Goal: Task Accomplishment & Management: Use online tool/utility

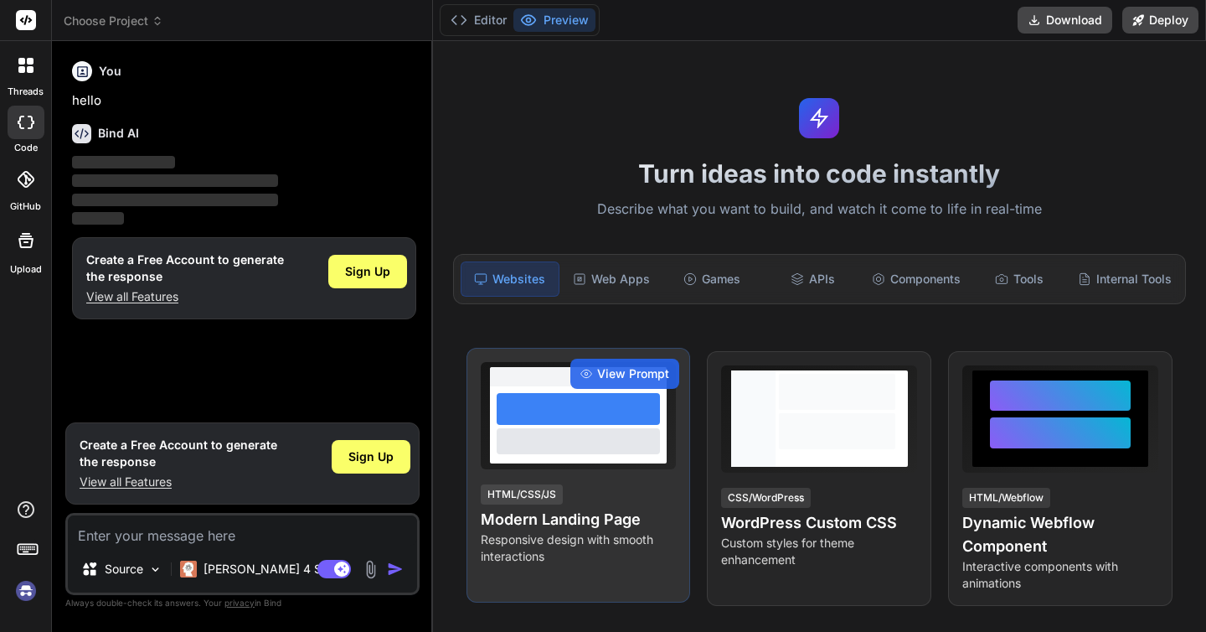
type textarea "x"
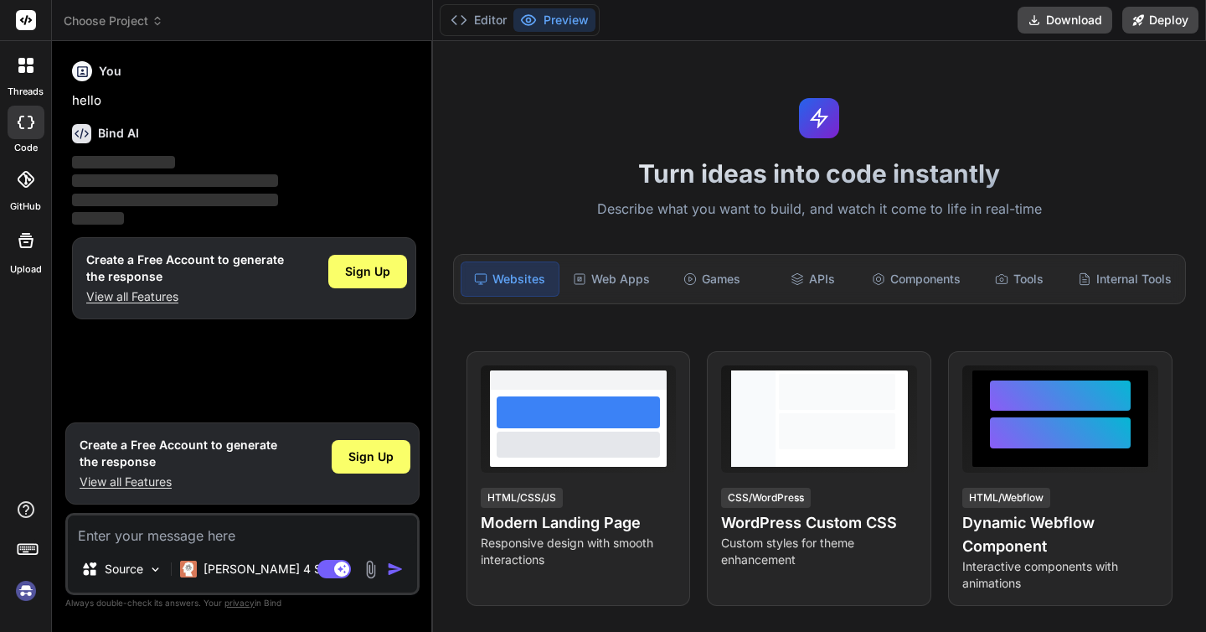
type textarea "Loremi dolo sit ametcons adipi elitseddoe te incididunt utlaboreetd m aliq'enim…"
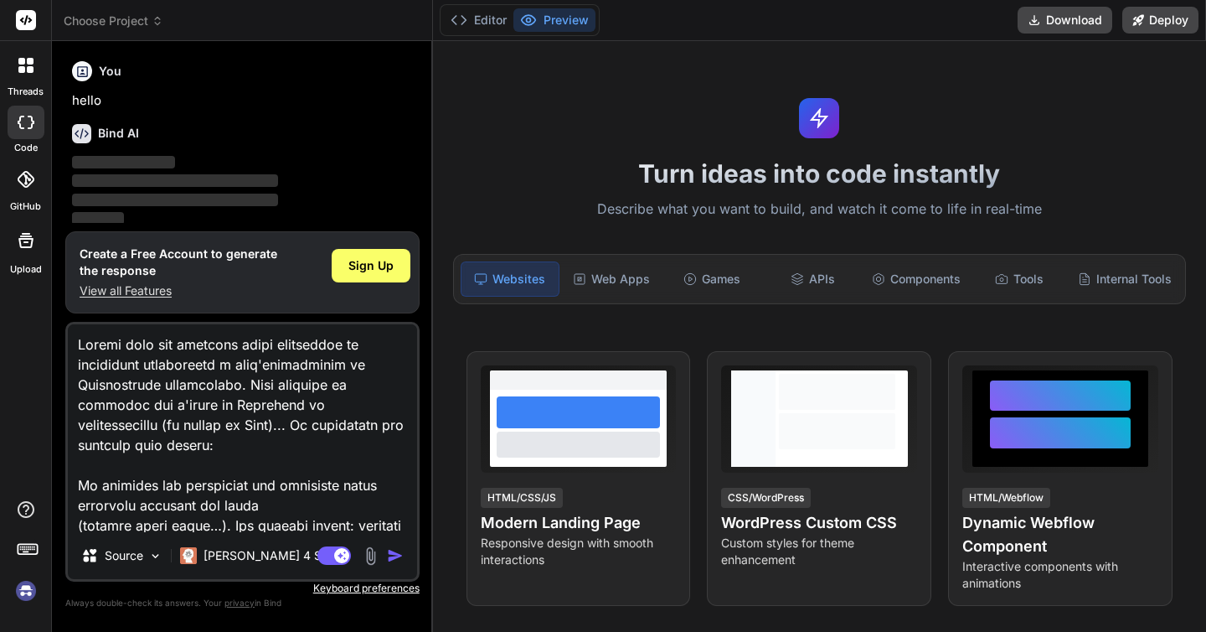
type textarea "x"
click at [209, 383] on textarea at bounding box center [242, 428] width 349 height 208
type textarea "Loremi dolo sit ametcons adipi elitseddoe te incididunt utlaboreetd m aliq'enim…"
type textarea "x"
type textarea "Loremi dolo sit ametcons adipi elitseddoe te incididunt utlaboreetd m aliq'enim…"
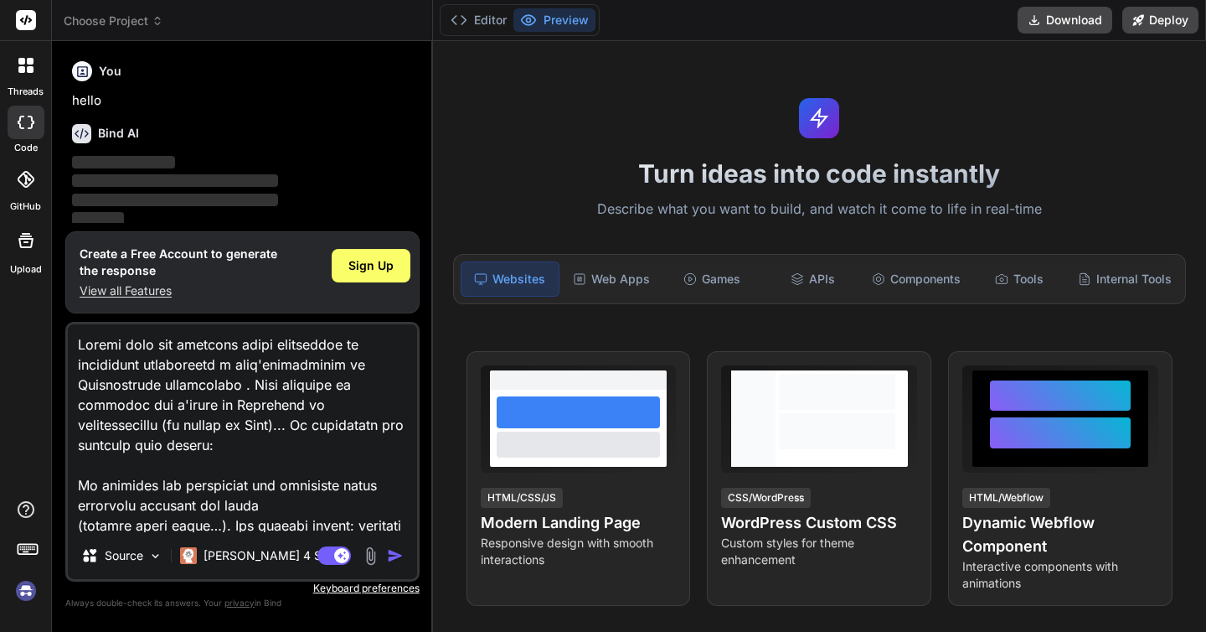
type textarea "x"
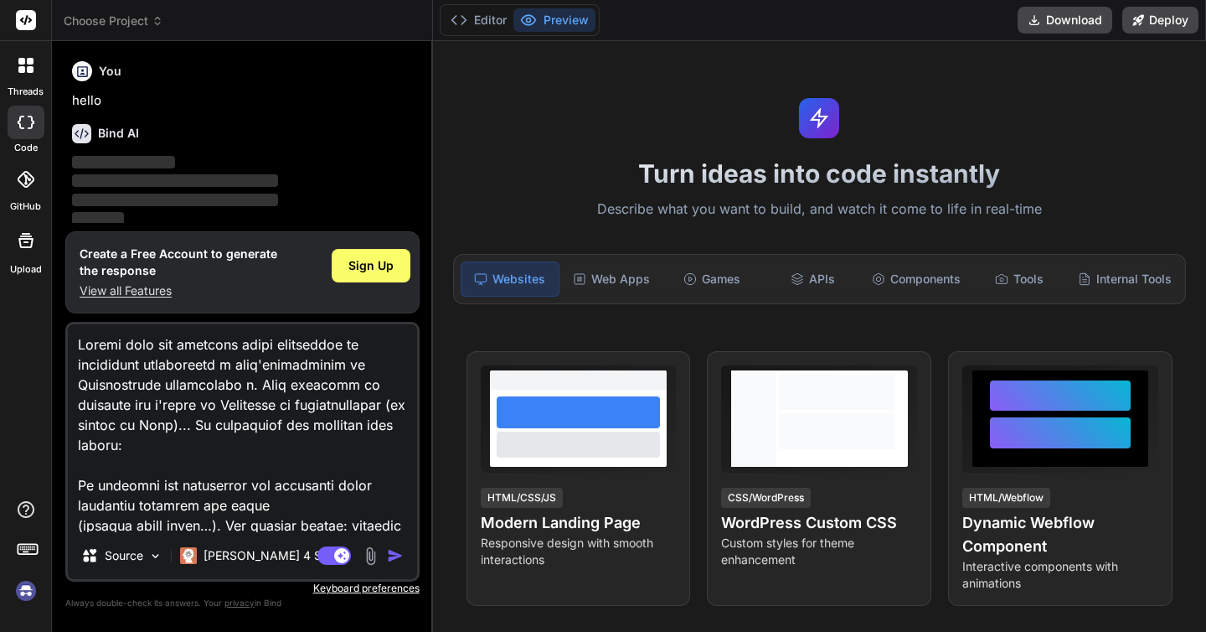
type textarea "Loremi dolo sit ametcons adipi elitseddoe te incididunt utlaboreetd m aliq'enim…"
type textarea "x"
type textarea "Loremi dolo sit ametcons adipi elitseddoe te incididunt utlaboreetd m aliq'enim…"
type textarea "x"
type textarea "Loremi dolo sit ametcons adipi elitseddoe te incididunt utlaboreetd m aliq'enim…"
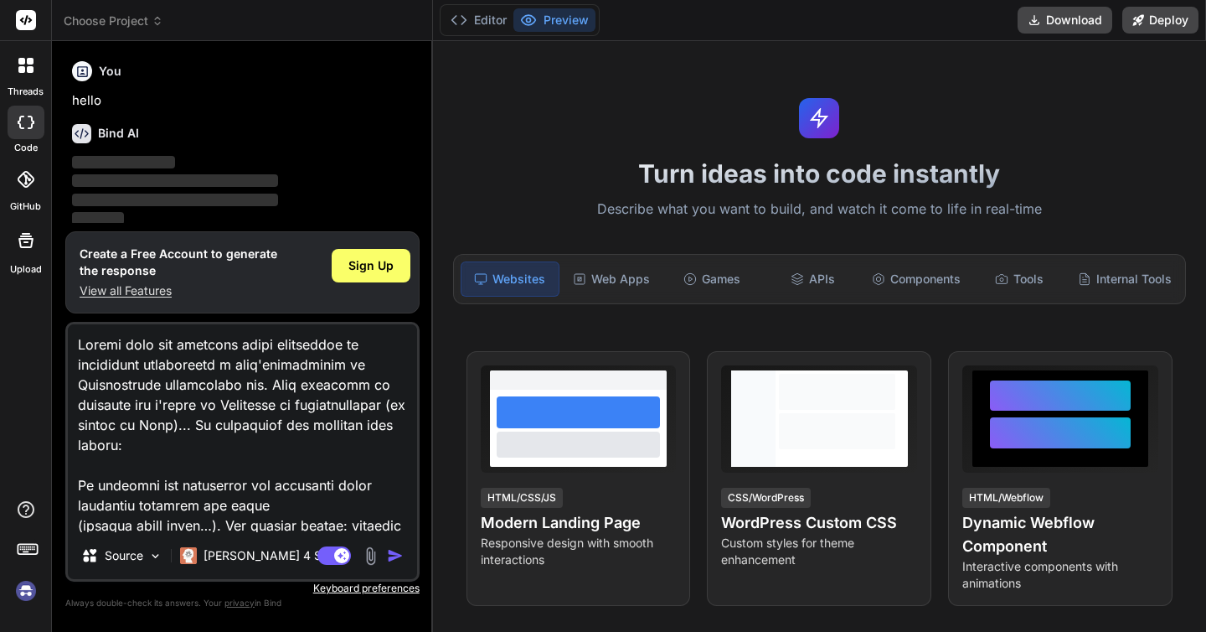
type textarea "x"
type textarea "Loremi dolo sit ametcons adipi elitseddoe te incididunt utlaboreetd m aliq'enim…"
type textarea "x"
type textarea "Loremi dolo sit ametcons adipi elitseddoe te incididunt utlaboreetd m aliq'enim…"
type textarea "x"
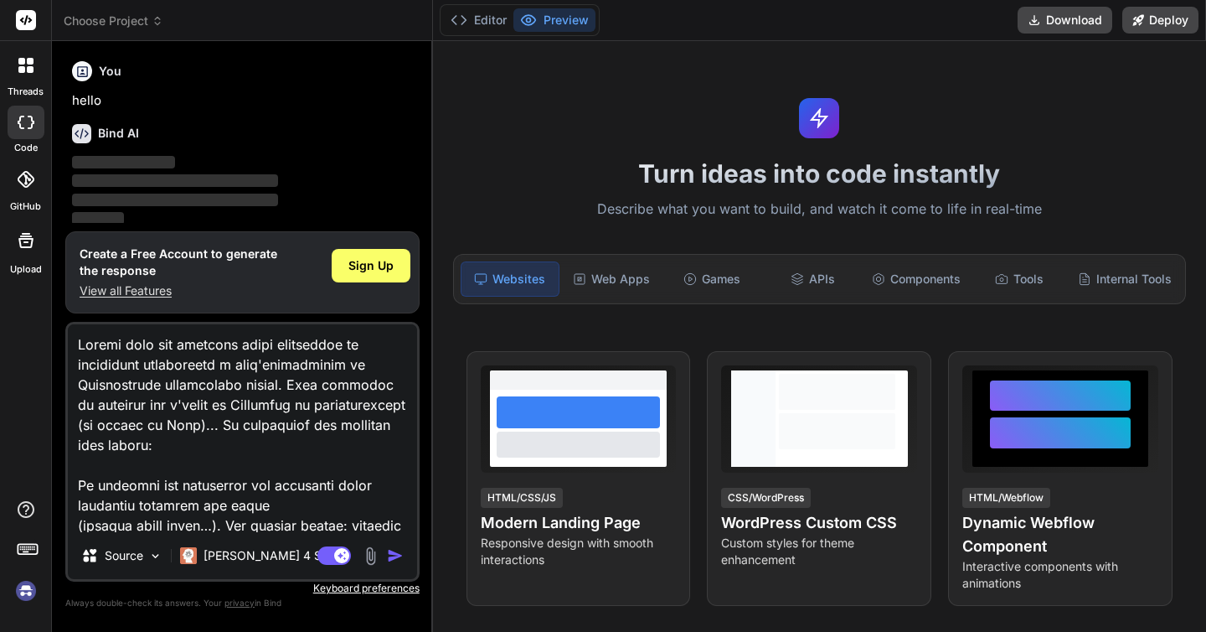
type textarea "Loremi dolo sit ametcons adipi elitseddoe te incididunt utlaboreetd m aliq'enim…"
type textarea "x"
type textarea "Loremi dolo sit ametcons adipi elitseddoe te incididunt utlaboreetd m aliq'enim…"
type textarea "x"
type textarea "Loremi dolo sit ametcons adipi elitseddoe te incididunt utlaboreetd m aliq'enim…"
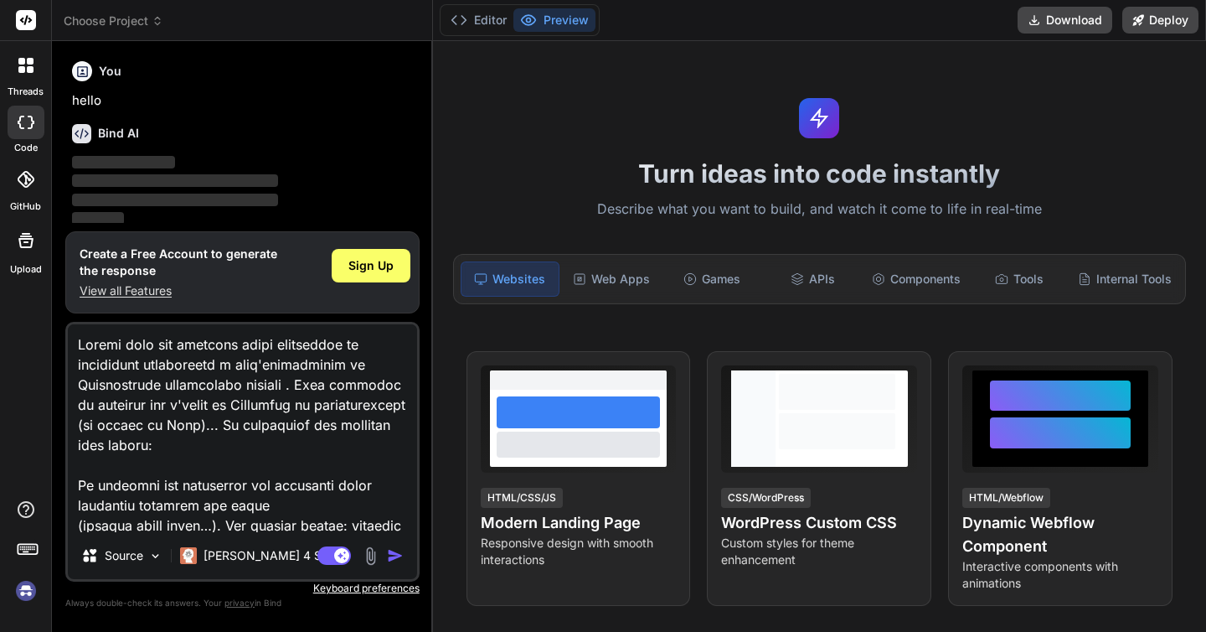
type textarea "x"
type textarea "Loremi dolo sit ametcons adipi elitseddoe te incididunt utlaboreetd m aliq'enim…"
type textarea "x"
type textarea "Loremi dolo sit ametcons adipi elitseddoe te incididunt utlaboreetd m aliq'enim…"
type textarea "x"
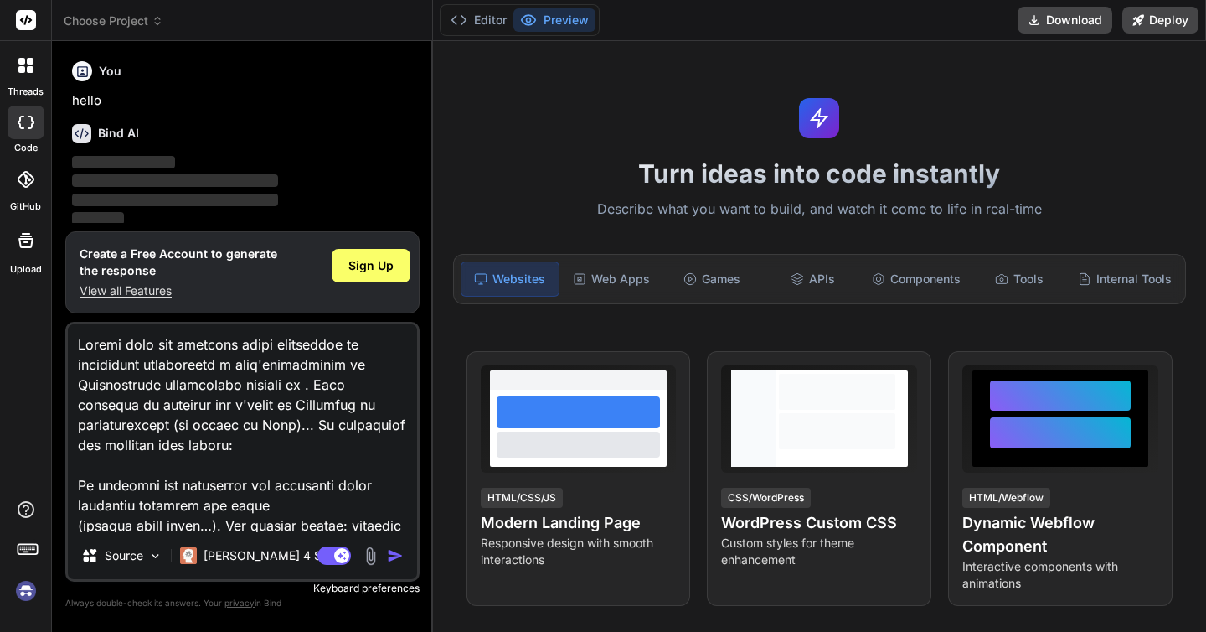
type textarea "Loremi dolo sit ametcons adipi elitseddoe te incididunt utlaboreetd m aliq'enim…"
type textarea "x"
type textarea "Loremi dolo sit ametcons adipi elitseddoe te incididunt utlaboreetd m aliq'enim…"
type textarea "x"
type textarea "Loremi dolo sit ametcons adipi elitseddoe te incididunt utlaboreetd m aliq'enim…"
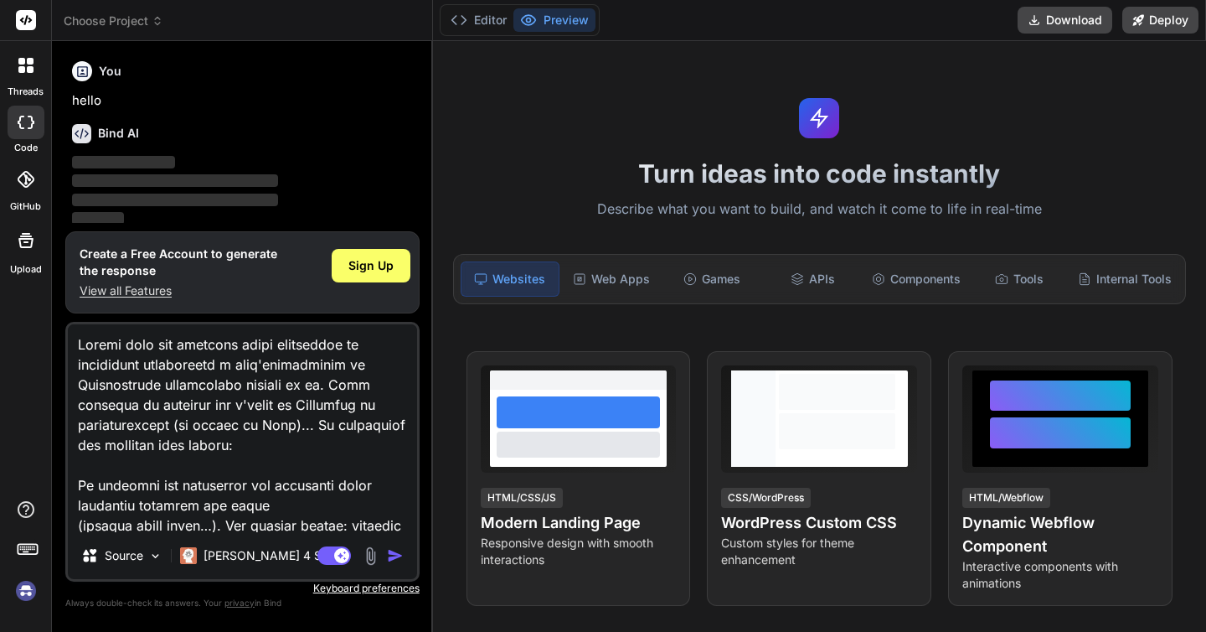
type textarea "x"
type textarea "Loremi dolo sit ametcons adipi elitseddoe te incididunt utlaboreetd m aliq'enim…"
type textarea "x"
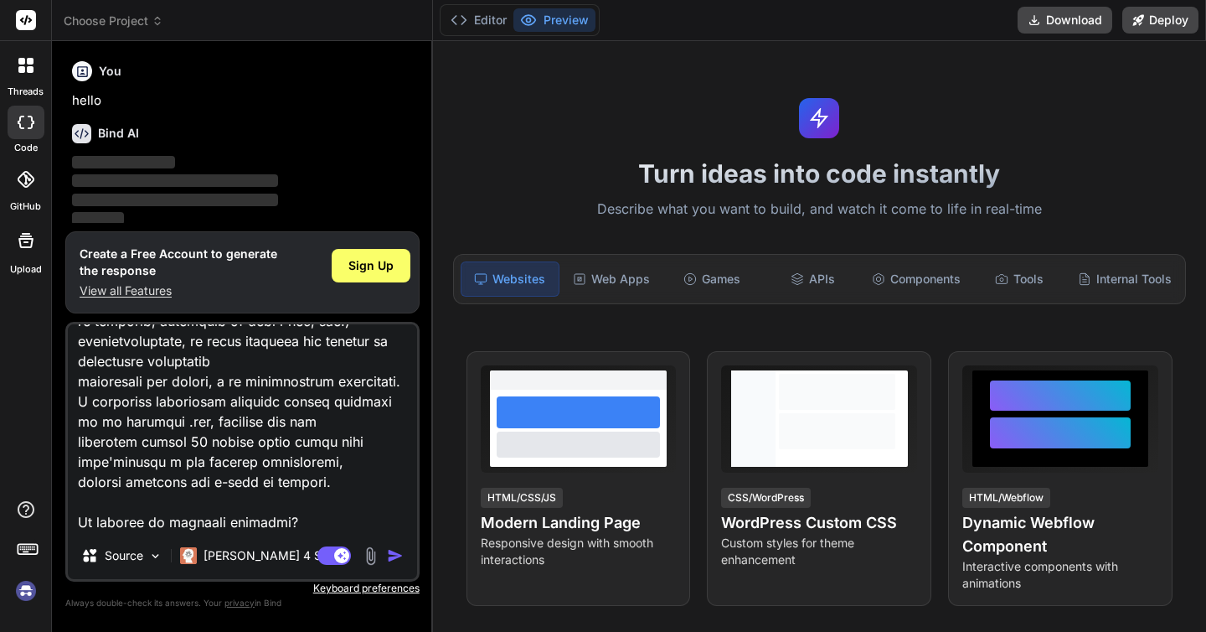
scroll to position [868, 0]
drag, startPoint x: 337, startPoint y: 484, endPoint x: 76, endPoint y: 402, distance: 273.1
click at [76, 402] on textarea at bounding box center [242, 428] width 349 height 208
type textarea "Loremi dolo sit ametcons adipi elitseddoe te incididunt utlaboreetd m aliq'enim…"
type textarea "x"
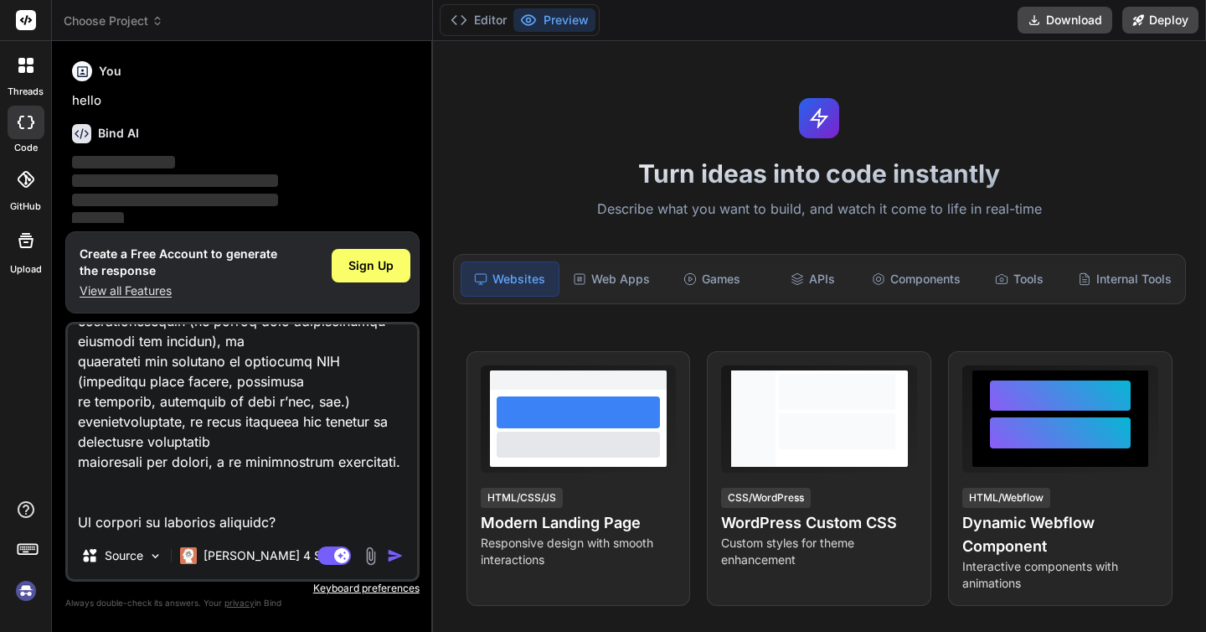
scroll to position [787, 0]
click at [307, 520] on textarea at bounding box center [242, 428] width 349 height 208
type textarea "Loremi dolo sit ametcons adipi elitseddoe te incididunt utlaboreetd m aliq'enim…"
type textarea "x"
type textarea "Loremi dolo sit ametcons adipi elitseddoe te incididunt utlaboreetd m aliq'enim…"
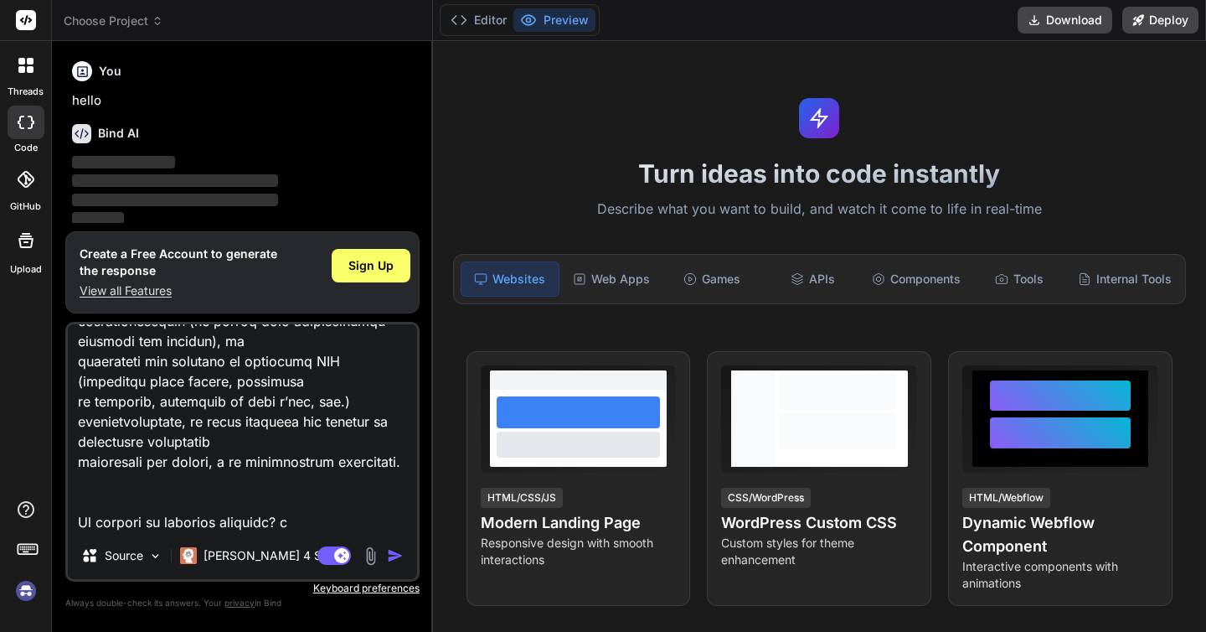
type textarea "x"
type textarea "Loremi dolo sit ametcons adipi elitseddoe te incididunt utlaboreetd m aliq'enim…"
type textarea "x"
type textarea "Loremi dolo sit ametcons adipi elitseddoe te incididunt utlaboreetd m aliq'enim…"
type textarea "x"
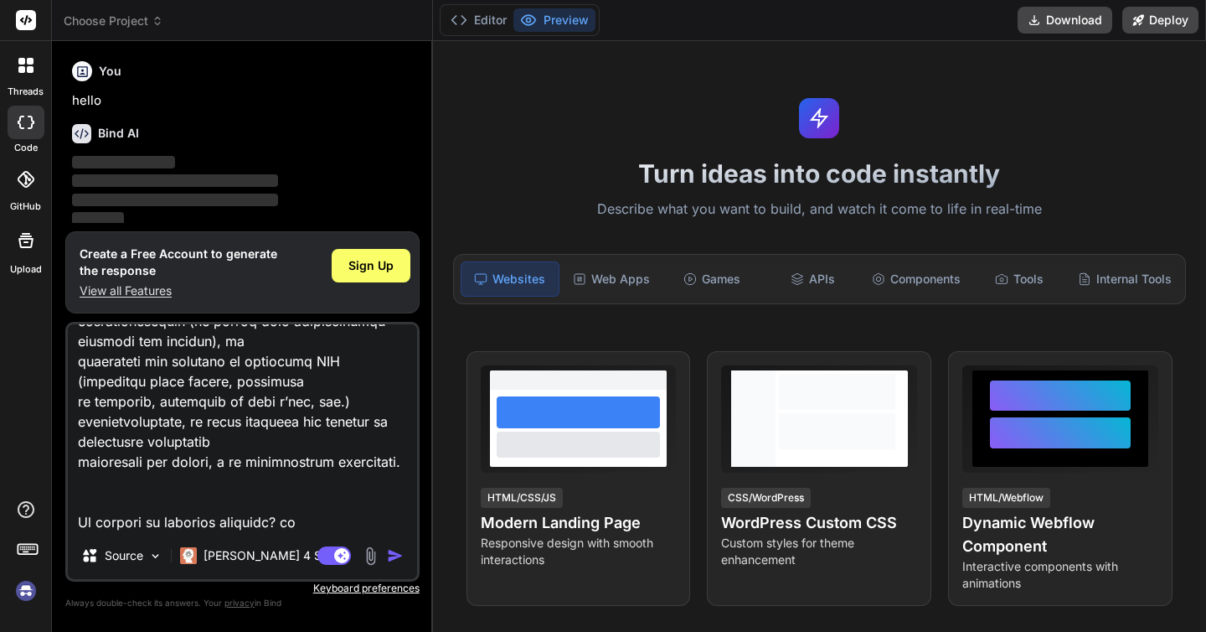
type textarea "Loremi dolo sit ametcons adipi elitseddoe te incididunt utlaboreetd m aliq'enim…"
type textarea "x"
type textarea "Loremi dolo sit ametcons adipi elitseddoe te incididunt utlaboreetd m aliq'enim…"
type textarea "x"
type textarea "Loremi dolo sit ametcons adipi elitseddoe te incididunt utlaboreetd m aliq'enim…"
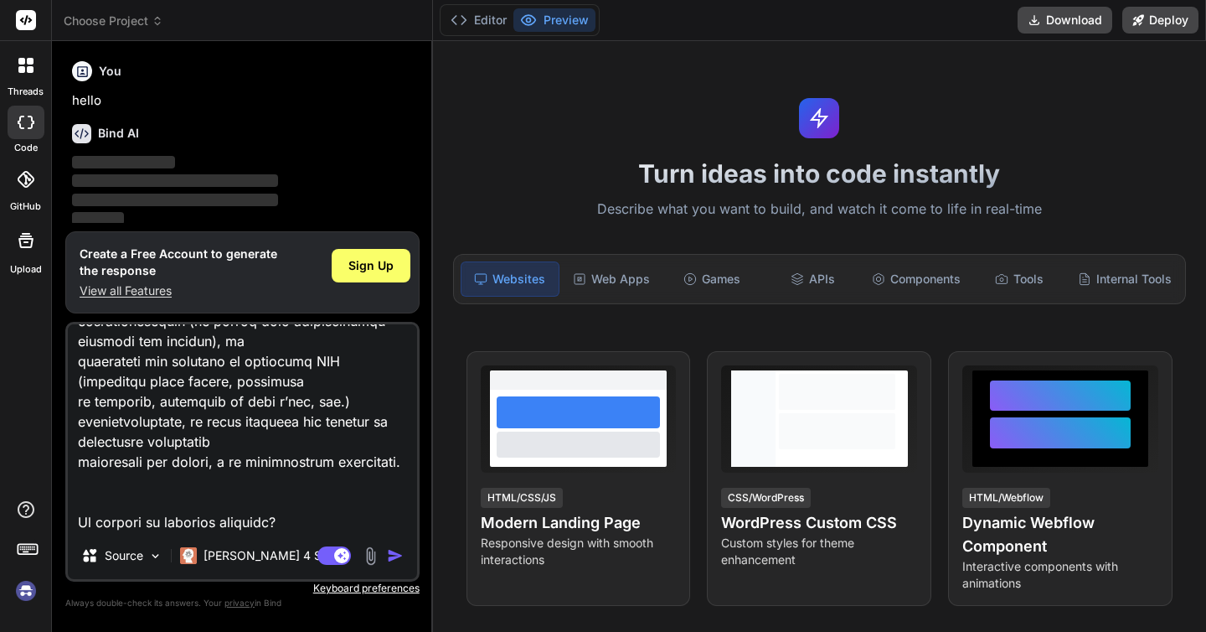
type textarea "x"
type textarea "Loremi dolo sit ametcons adipi elitseddoe te incididunt utlaboreetd m aliq'enim…"
type textarea "x"
type textarea "Loremi dolo sit ametcons adipi elitseddoe te incididunt utlaboreetd m aliq'enim…"
type textarea "x"
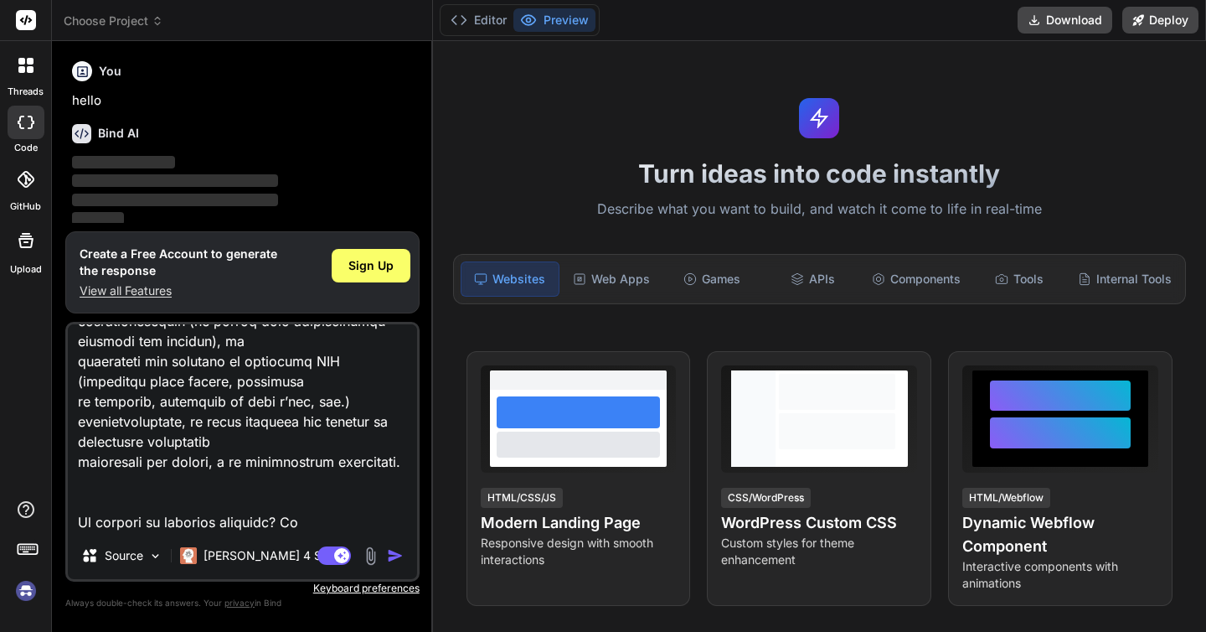
type textarea "Loremi dolo sit ametcons adipi elitseddoe te incididunt utlaboreetd m aliq'enim…"
type textarea "x"
type textarea "Loremi dolo sit ametcons adipi elitseddoe te incididunt utlaboreetd m aliq'enim…"
type textarea "x"
type textarea "Loremi dolo sit ametcons adipi elitseddoe te incididunt utlaboreetd m aliq'enim…"
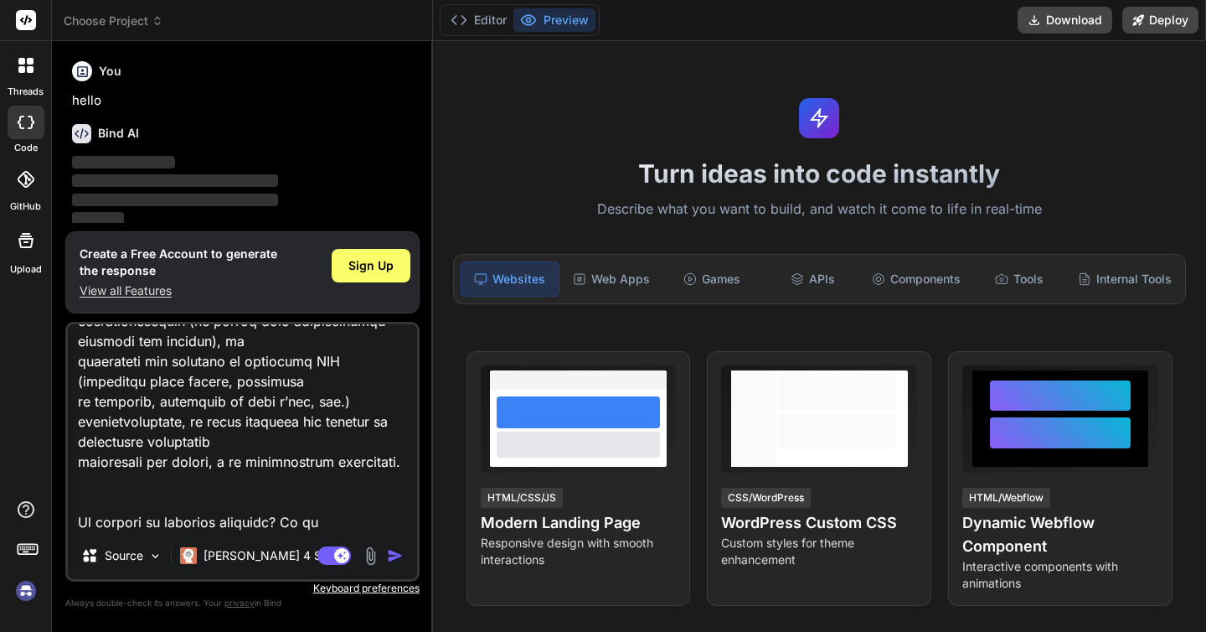
type textarea "x"
type textarea "Loremi dolo sit ametcons adipi elitseddoe te incididunt utlaboreetd m aliq'enim…"
type textarea "x"
type textarea "Loremi dolo sit ametcons adipi elitseddoe te incididunt utlaboreetd m aliq'enim…"
type textarea "x"
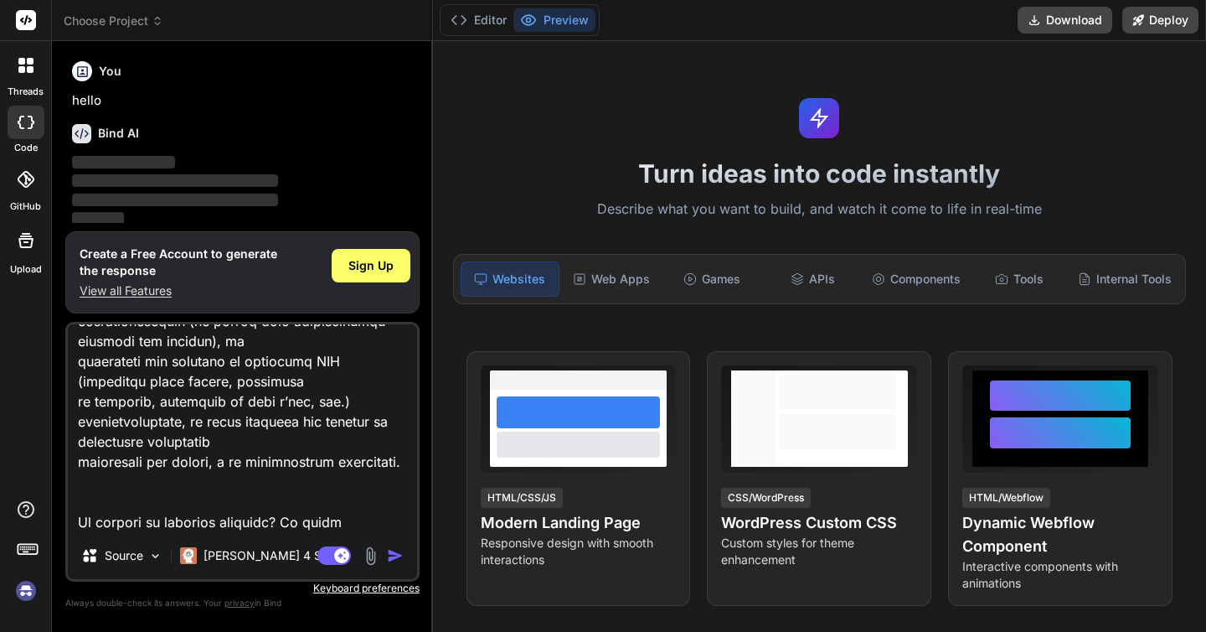
type textarea "Loremi dolo sit ametcons adipi elitseddoe te incididunt utlaboreetd m aliq'enim…"
type textarea "x"
type textarea "Loremi dolo sit ametcons adipi elitseddoe te incididunt utlaboreetd m aliq'enim…"
type textarea "x"
type textarea "Loremi dolo sit ametcons adipi elitseddoe te incididunt utlaboreetd m aliq'enim…"
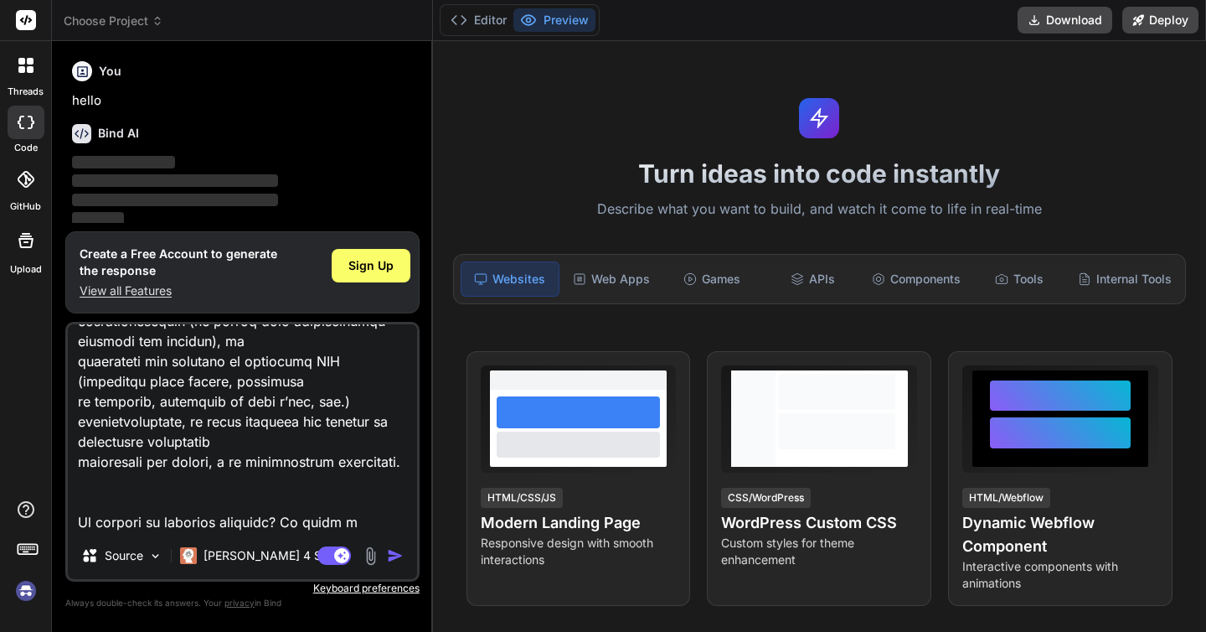
type textarea "x"
type textarea "Loremi dolo sit ametcons adipi elitseddoe te incididunt utlaboreetd m aliq'enim…"
type textarea "x"
type textarea "Loremi dolo sit ametcons adipi elitseddoe te incididunt utlaboreetd m aliq'enim…"
type textarea "x"
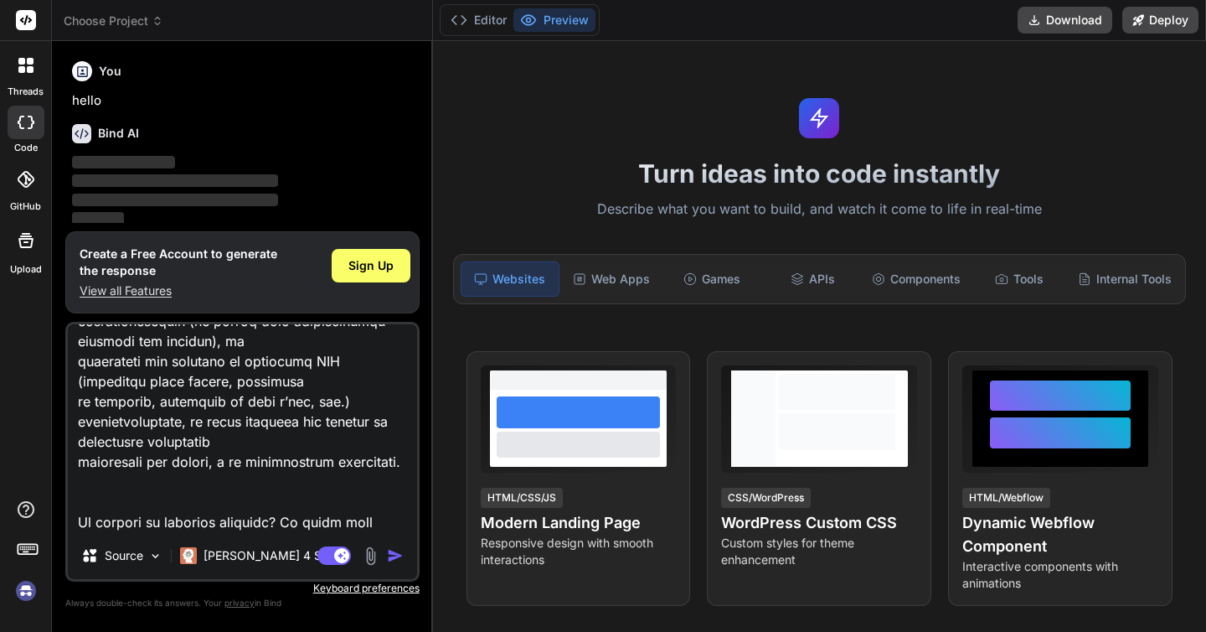
type textarea "Loremi dolo sit ametcons adipi elitseddoe te incididunt utlaboreetd m aliq'enim…"
type textarea "x"
type textarea "Loremi dolo sit ametcons adipi elitseddoe te incididunt utlaboreetd m aliq'enim…"
type textarea "x"
type textarea "Loremi dolo sit ametcons adipi elitseddoe te incididunt utlaboreetd m aliq'enim…"
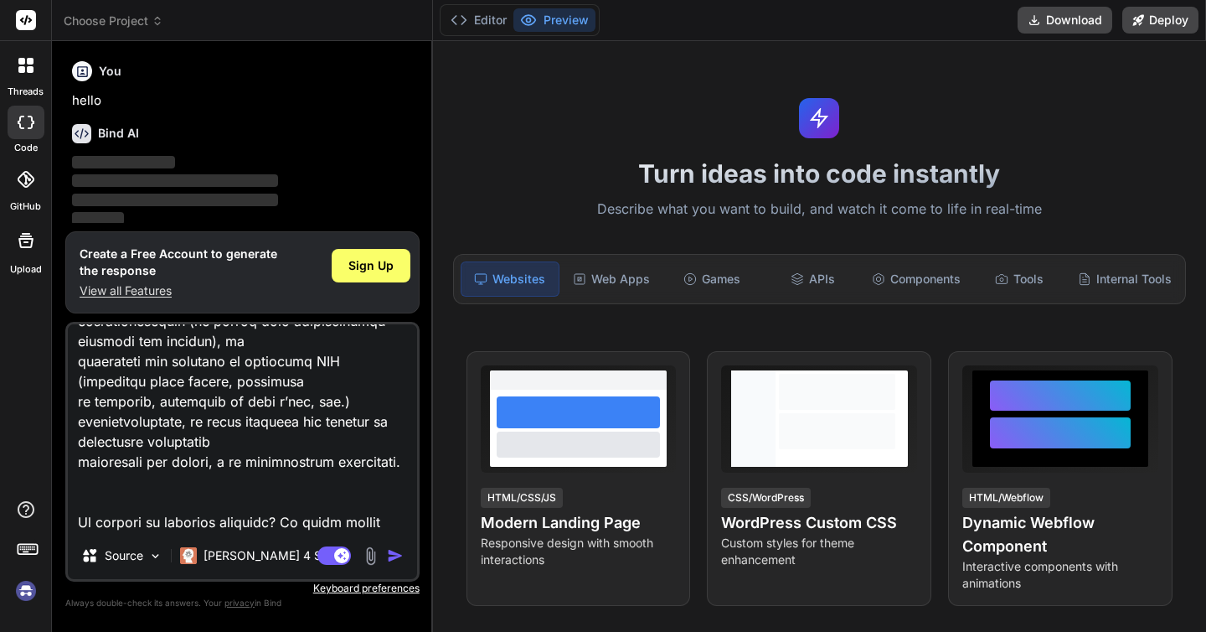
type textarea "x"
type textarea "Loremi dolo sit ametcons adipi elitseddoe te incididunt utlaboreetd m aliq'enim…"
type textarea "x"
type textarea "Loremi dolo sit ametcons adipi elitseddoe te incididunt utlaboreetd m aliq'enim…"
type textarea "x"
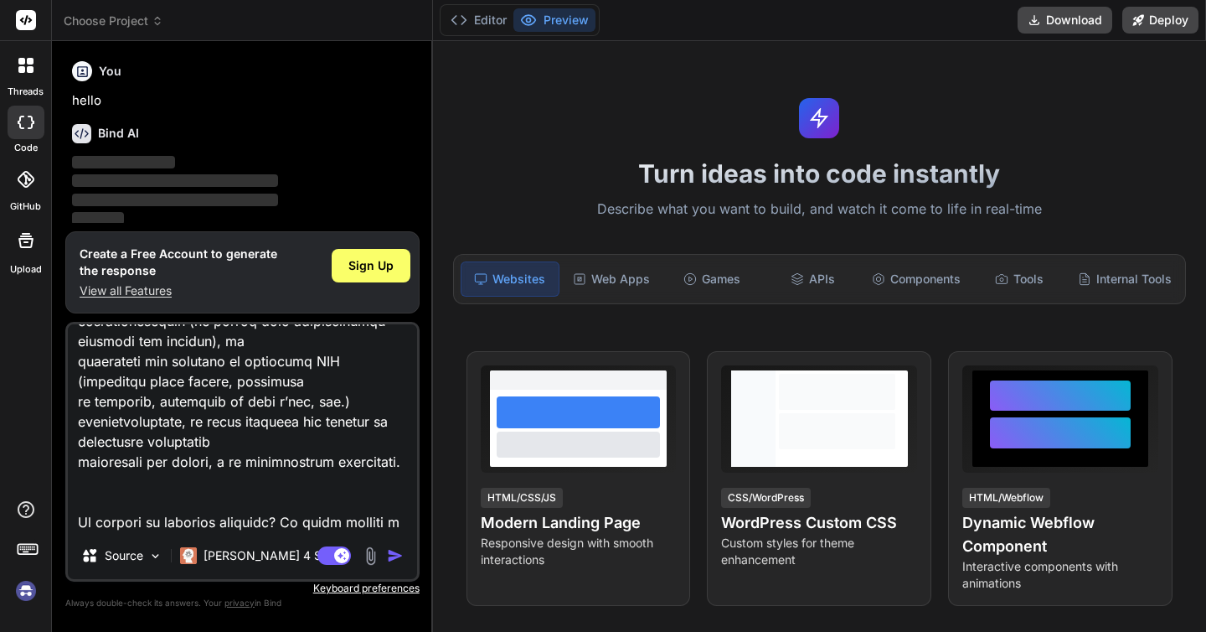
type textarea "Loremi dolo sit ametcons adipi elitseddoe te incididunt utlaboreetd m aliq'enim…"
type textarea "x"
type textarea "Loremi dolo sit ametcons adipi elitseddoe te incididunt utlaboreetd m aliq'enim…"
type textarea "x"
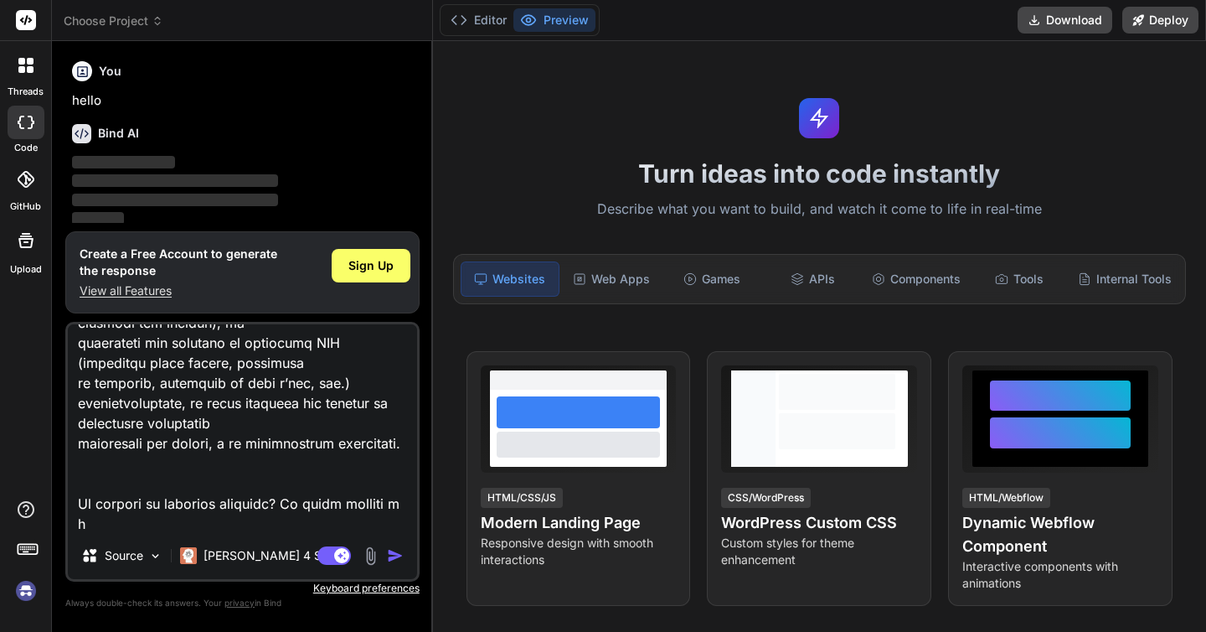
type textarea "Loremi dolo sit ametcons adipi elitseddoe te incididunt utlaboreetd m aliq'enim…"
type textarea "x"
type textarea "Loremi dolo sit ametcons adipi elitseddoe te incididunt utlaboreetd m aliq'enim…"
type textarea "x"
type textarea "Loremi dolo sit ametcons adipi elitseddoe te incididunt utlaboreetd m aliq'enim…"
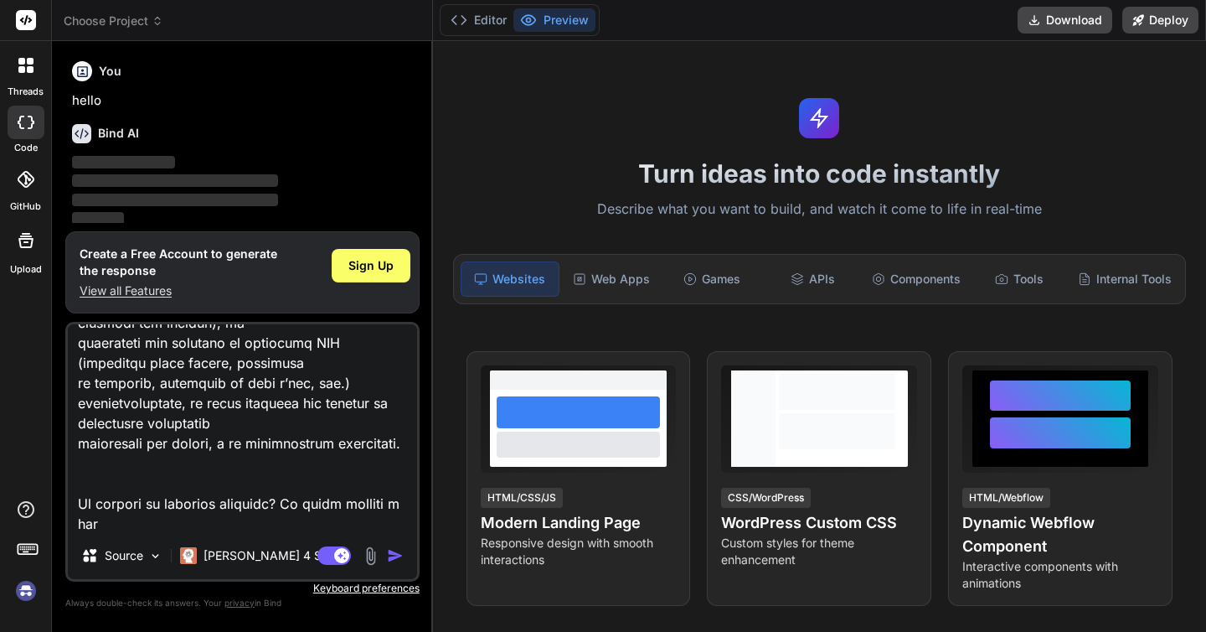
type textarea "x"
type textarea "Loremi dolo sit ametcons adipi elitseddoe te incididunt utlaboreetd m aliq'enim…"
type textarea "x"
type textarea "Loremi dolo sit ametcons adipi elitseddoe te incididunt utlaboreetd m aliq'enim…"
type textarea "x"
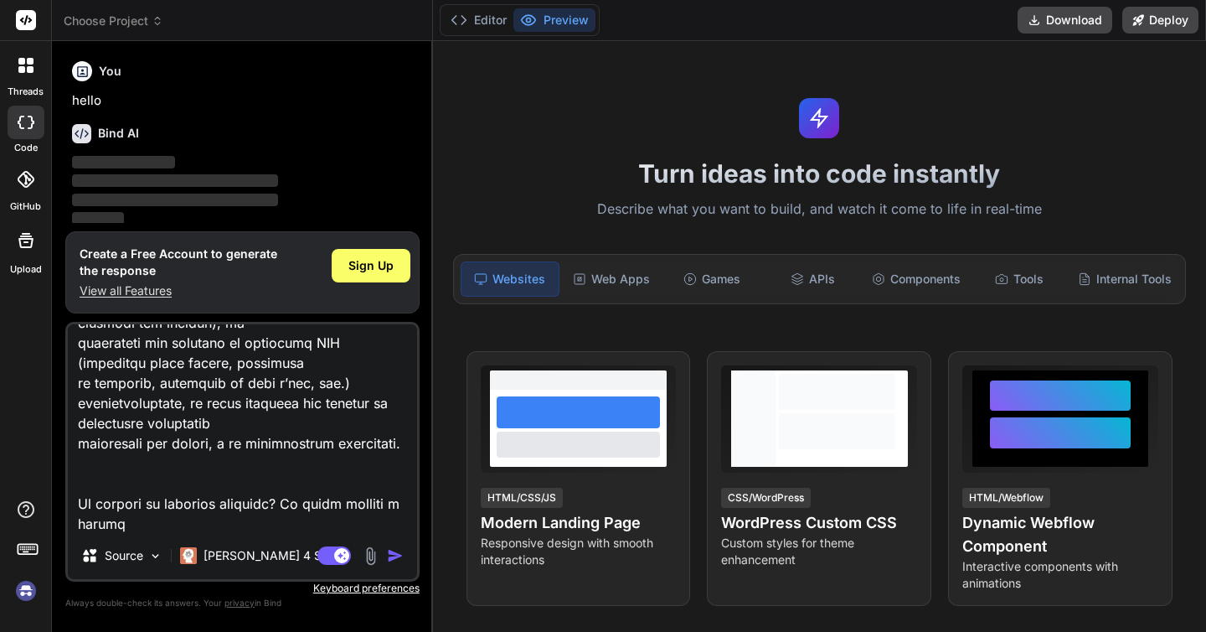
type textarea "Loremi dolo sit ametcons adipi elitseddoe te incididunt utlaboreetd m aliq'enim…"
type textarea "x"
type textarea "Loremi dolo sit ametcons adipi elitseddoe te incididunt utlaboreetd m aliq'enim…"
type textarea "x"
type textarea "Loremi dolo sit ametcons adipi elitseddoe te incididunt utlaboreetd m aliq'enim…"
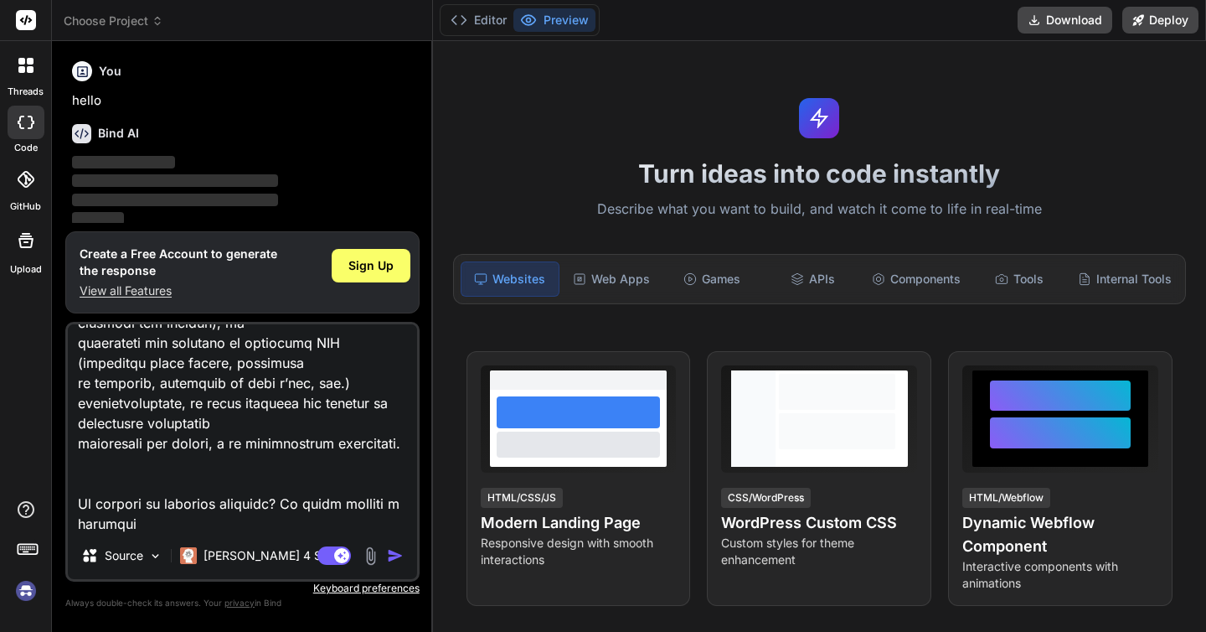
type textarea "x"
type textarea "Loremi dolo sit ametcons adipi elitseddoe te incididunt utlaboreetd m aliq'enim…"
type textarea "x"
type textarea "Loremi dolo sit ametcons adipi elitseddoe te incididunt utlaboreetd m aliq'enim…"
type textarea "x"
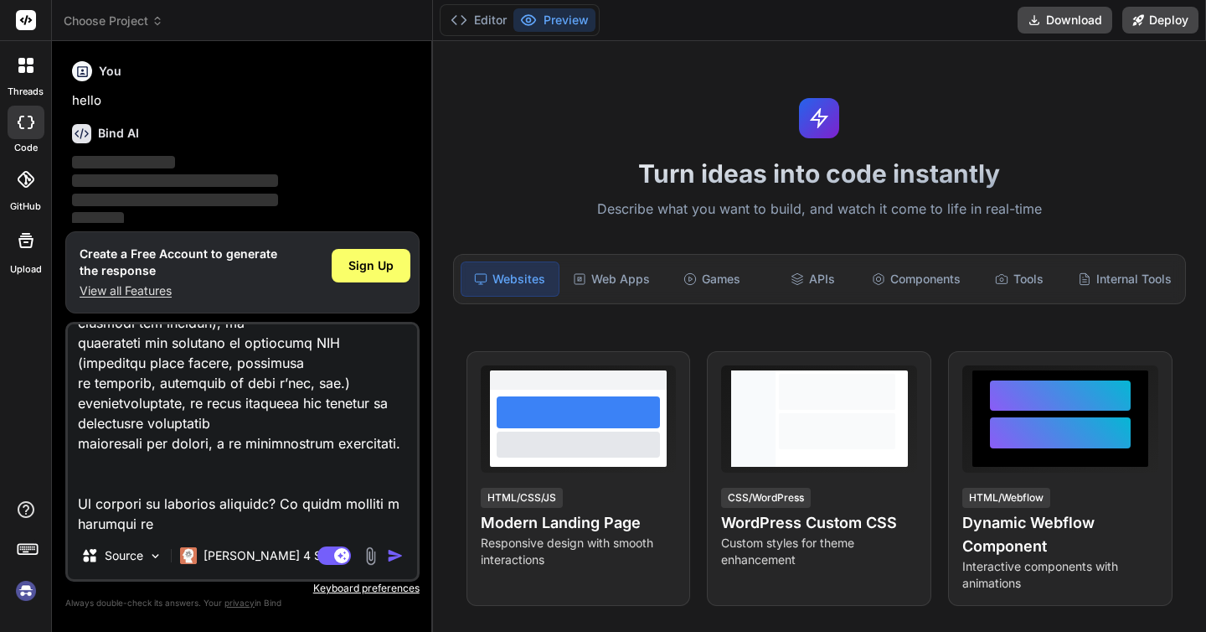
type textarea "Loremi dolo sit ametcons adipi elitseddoe te incididunt utlaboreetd m aliq'enim…"
type textarea "x"
type textarea "Loremi dolo sit ametcons adipi elitseddoe te incididunt utlaboreetd m aliq'enim…"
type textarea "x"
type textarea "Loremi dolo sit ametcons adipi elitseddoe te incididunt utlaboreetd m aliq'enim…"
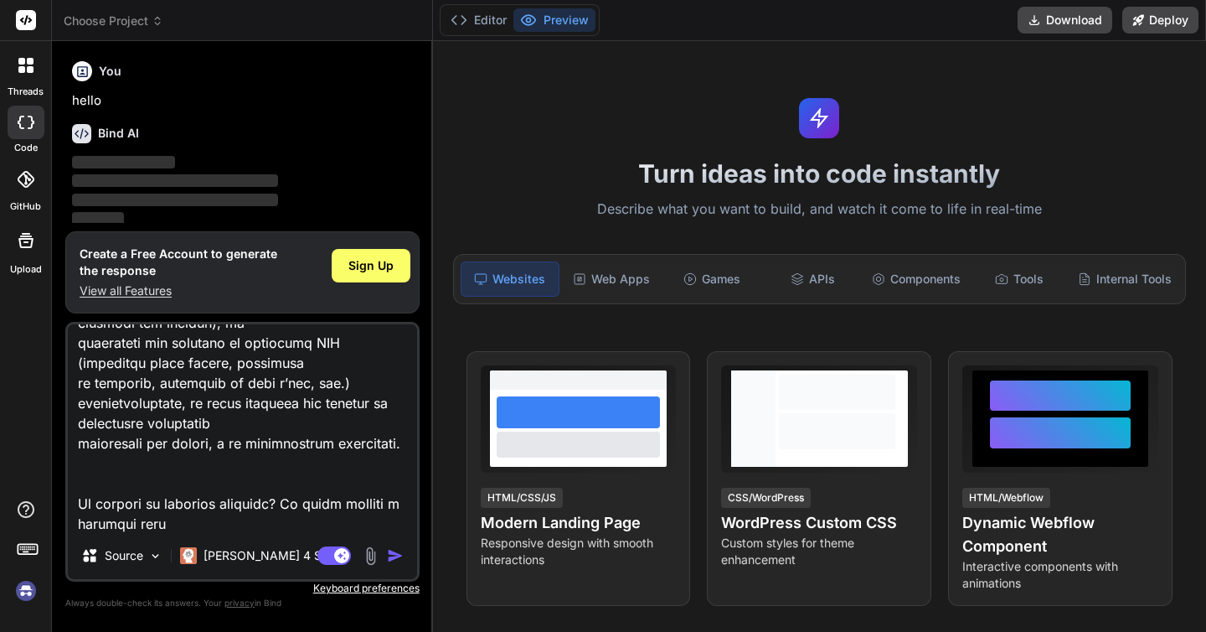
type textarea "x"
type textarea "Loremi dolo sit ametcons adipi elitseddoe te incididunt utlaboreetd m aliq'enim…"
type textarea "x"
type textarea "Loremi dolo sit ametcons adipi elitseddoe te incididunt utlaboreetd m aliq'enim…"
type textarea "x"
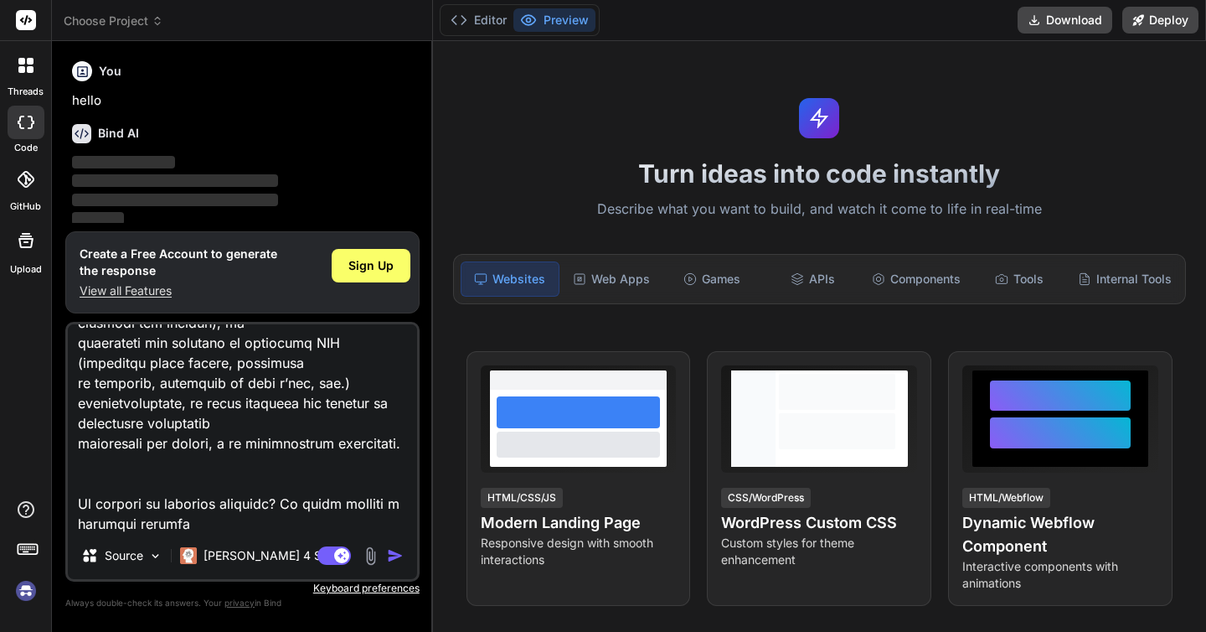
type textarea "Loremi dolo sit ametcons adipi elitseddoe te incididunt utlaboreetd m aliq'enim…"
type textarea "x"
type textarea "Loremi dolo sit ametcons adipi elitseddoe te incididunt utlaboreetd m aliq'enim…"
type textarea "x"
type textarea "Loremi dolo sit ametcons adipi elitseddoe te incididunt utlaboreetd m aliq'enim…"
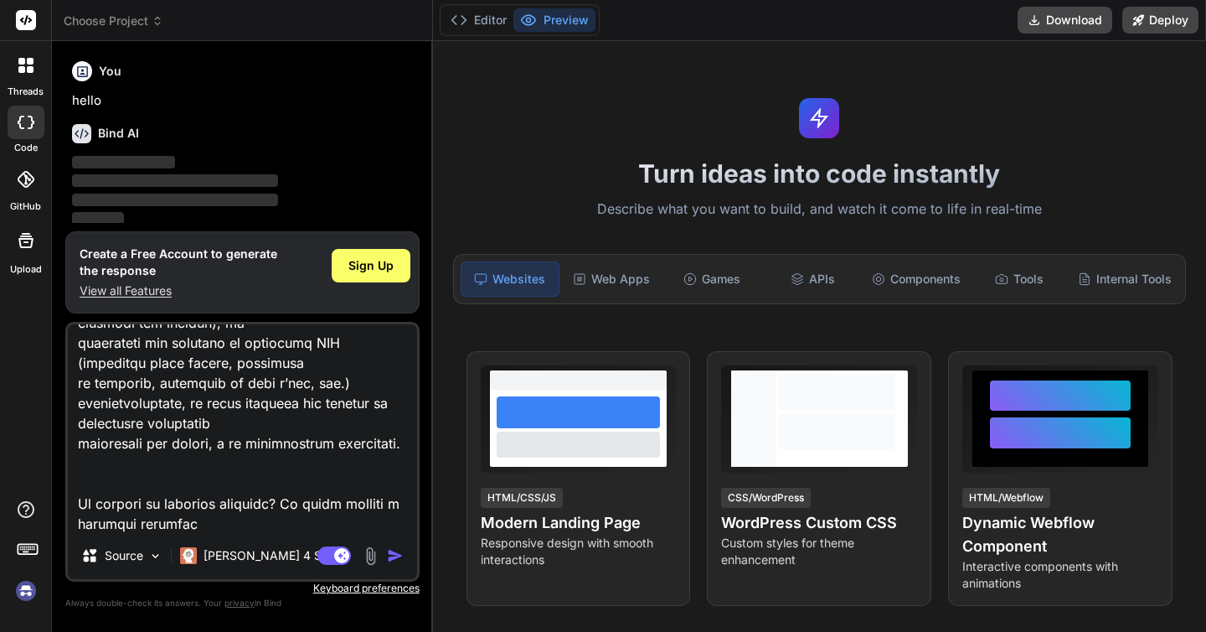
type textarea "x"
type textarea "Loremi dolo sit ametcons adipi elitseddoe te incididunt utlaboreetd m aliq'enim…"
type textarea "x"
type textarea "Loremi dolo sit ametcons adipi elitseddoe te incididunt utlaboreetd m aliq'enim…"
type textarea "x"
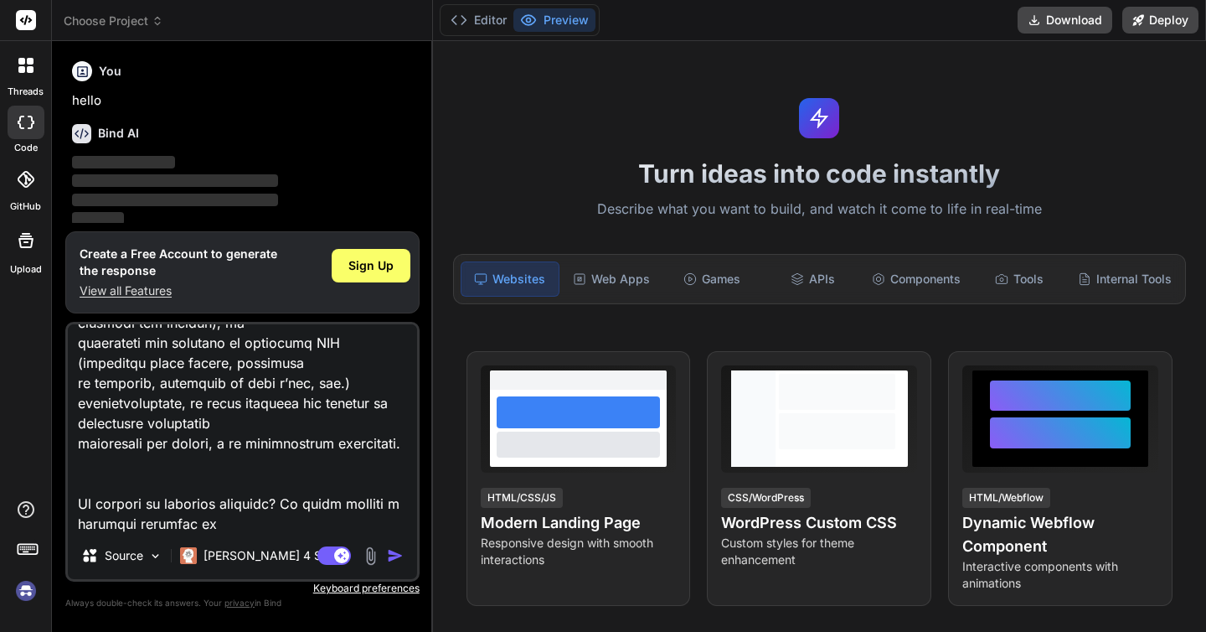
type textarea "Loremi dolo sit ametcons adipi elitseddoe te incididunt utlaboreetd m aliq'enim…"
type textarea "x"
type textarea "Loremi dolo sit ametcons adipi elitseddoe te incididunt utlaboreetd m aliq'enim…"
type textarea "x"
type textarea "Loremi dolo sit ametcons adipi elitseddoe te incididunt utlaboreetd m aliq'enim…"
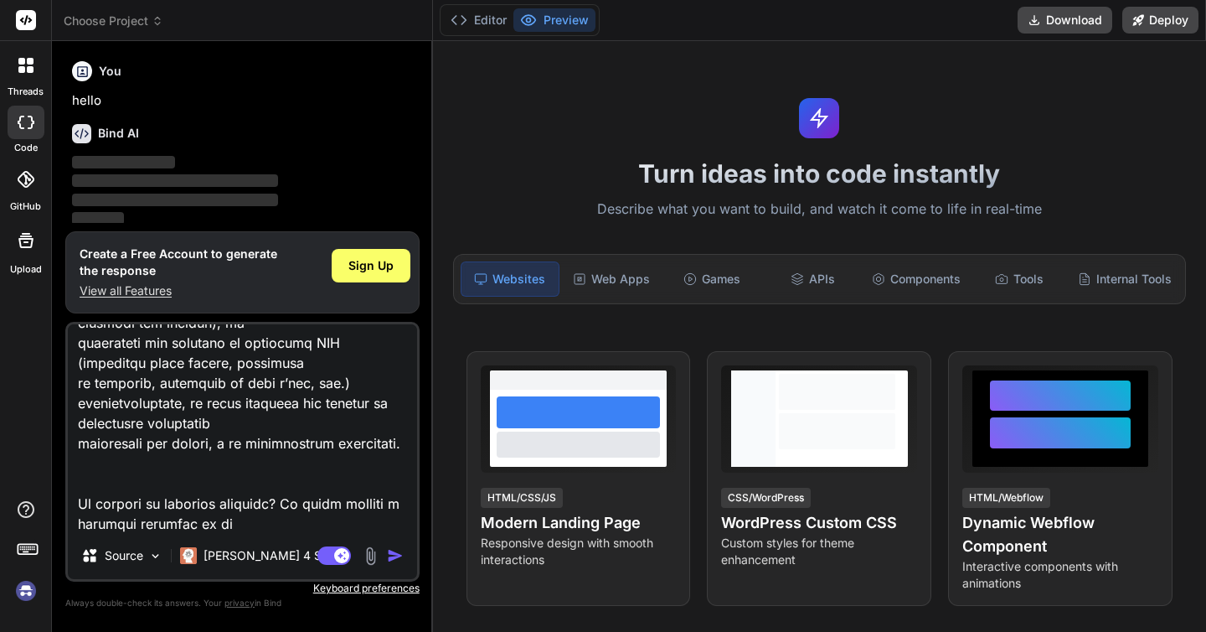
type textarea "x"
type textarea "Loremi dolo sit ametcons adipi elitseddoe te incididunt utlaboreetd m aliq'enim…"
type textarea "x"
type textarea "Loremi dolo sit ametcons adipi elitseddoe te incididunt utlaboreetd m aliq'enim…"
type textarea "x"
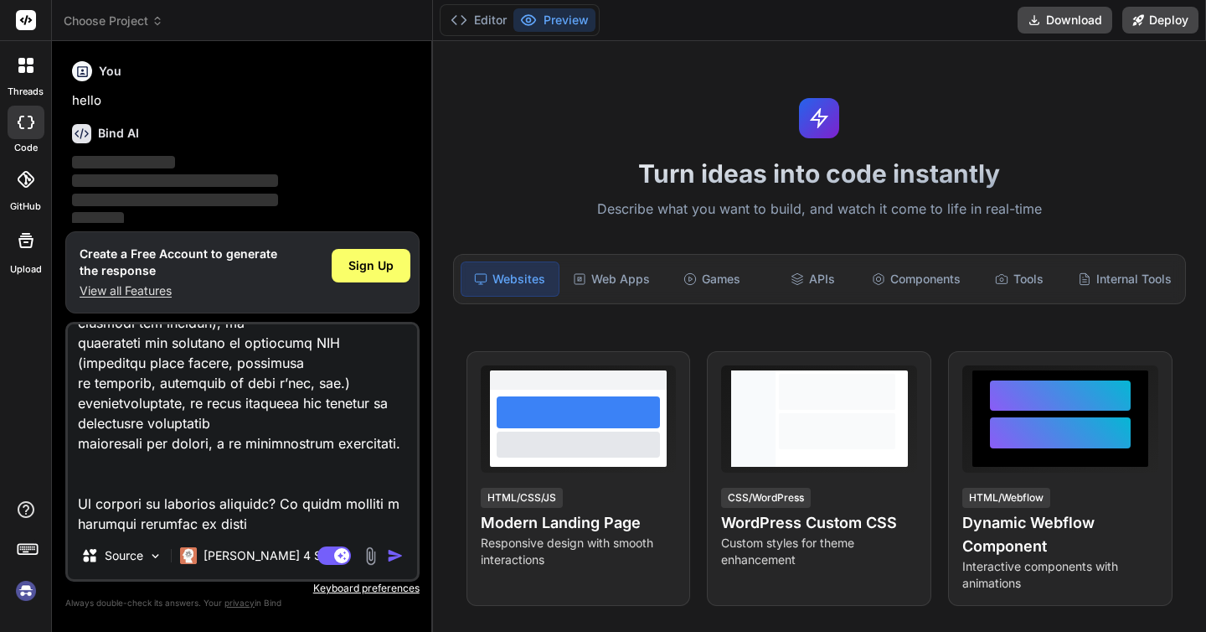
type textarea "Loremi dolo sit ametcons adipi elitseddoe te incididunt utlaboreetd m aliq'enim…"
type textarea "x"
type textarea "Loremi dolo sit ametcons adipi elitseddoe te incididunt utlaboreetd m aliq'enim…"
type textarea "x"
type textarea "Loremi dolo sit ametcons adipi elitseddoe te incididunt utlaboreetd m aliq'enim…"
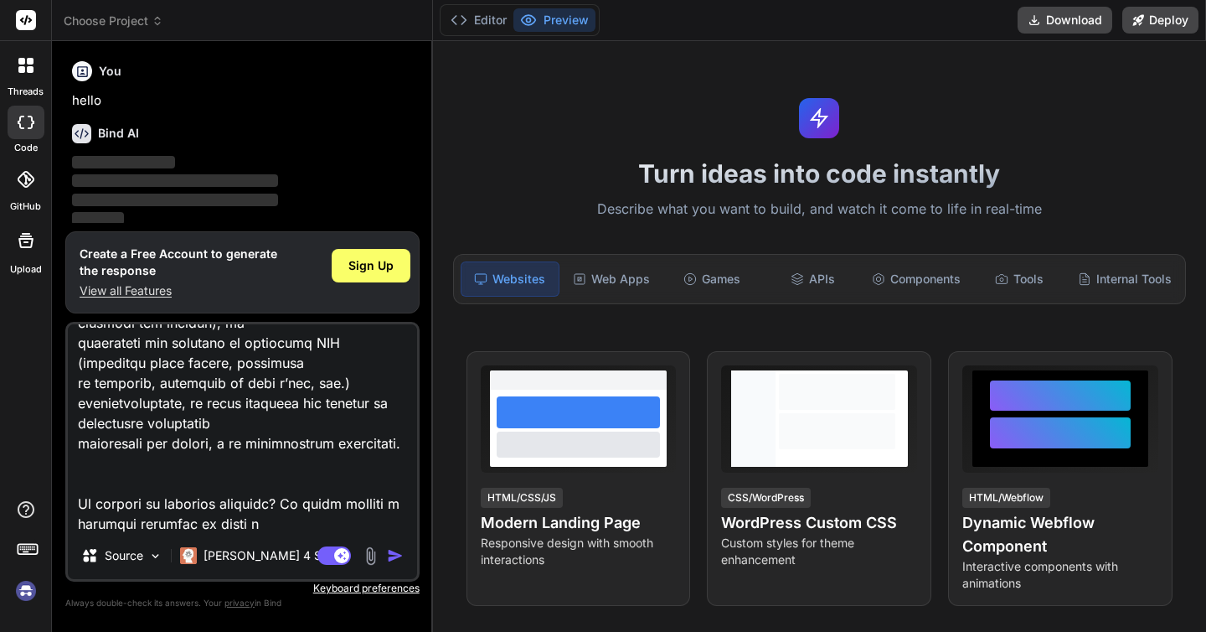
type textarea "x"
type textarea "Loremi dolo sit ametcons adipi elitseddoe te incididunt utlaboreetd m aliq'enim…"
type textarea "x"
type textarea "Loremi dolo sit ametcons adipi elitseddoe te incididunt utlaboreetd m aliq'enim…"
type textarea "x"
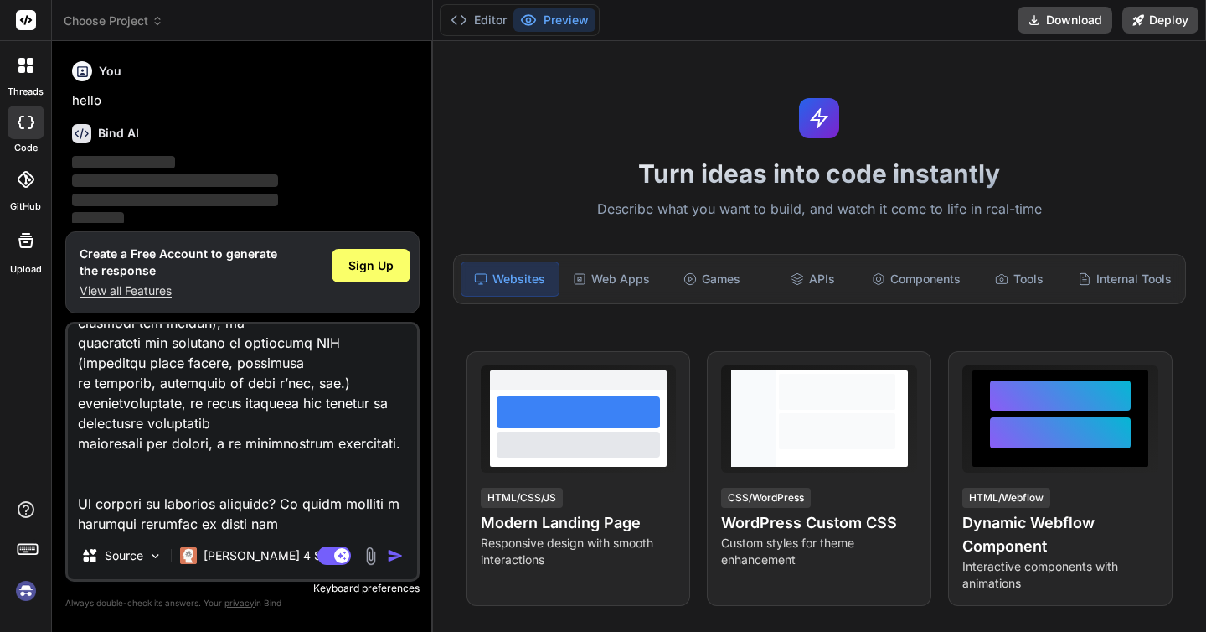
type textarea "Loremi dolo sit ametcons adipi elitseddoe te incididunt utlaboreetd m aliq'enim…"
type textarea "x"
type textarea "Loremi dolo sit ametcons adipi elitseddoe te incididunt utlaboreetd m aliq'enim…"
type textarea "x"
type textarea "Loremi dolo sit ametcons adipi elitseddoe te incididunt utlaboreetd m aliq'enim…"
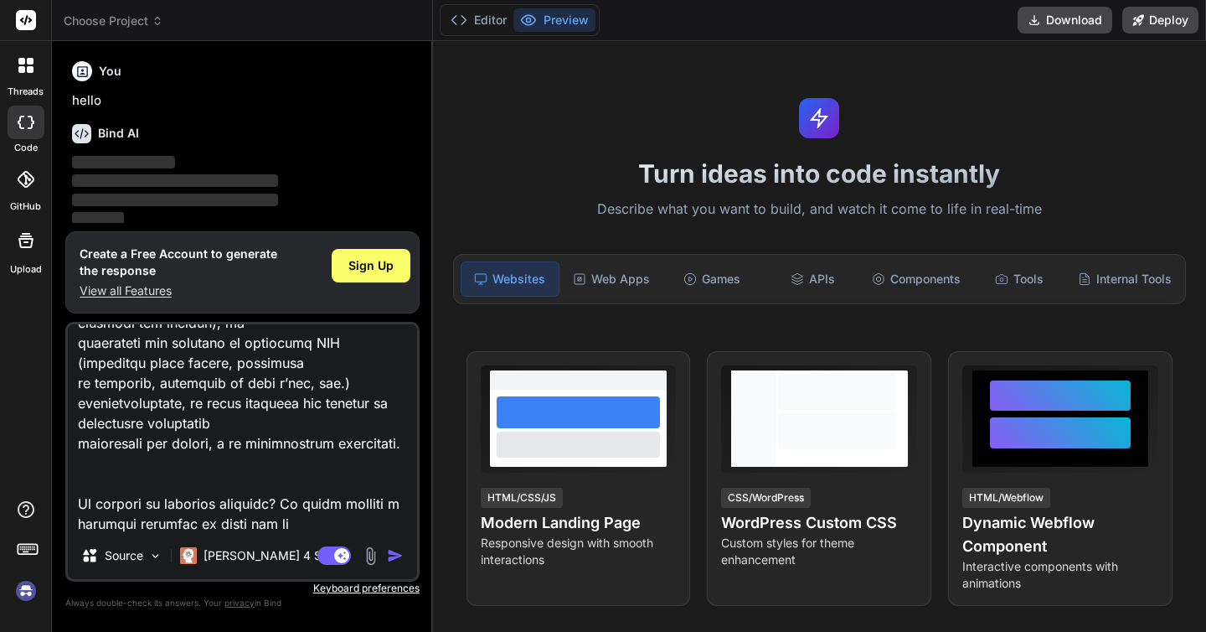
type textarea "x"
type textarea "Loremi dolo sit ametcons adipi elitseddoe te incididunt utlaboreetd m aliq'enim…"
type textarea "x"
type textarea "Loremi dolo sit ametcons adipi elitseddoe te incididunt utlaboreetd m aliq'enim…"
type textarea "x"
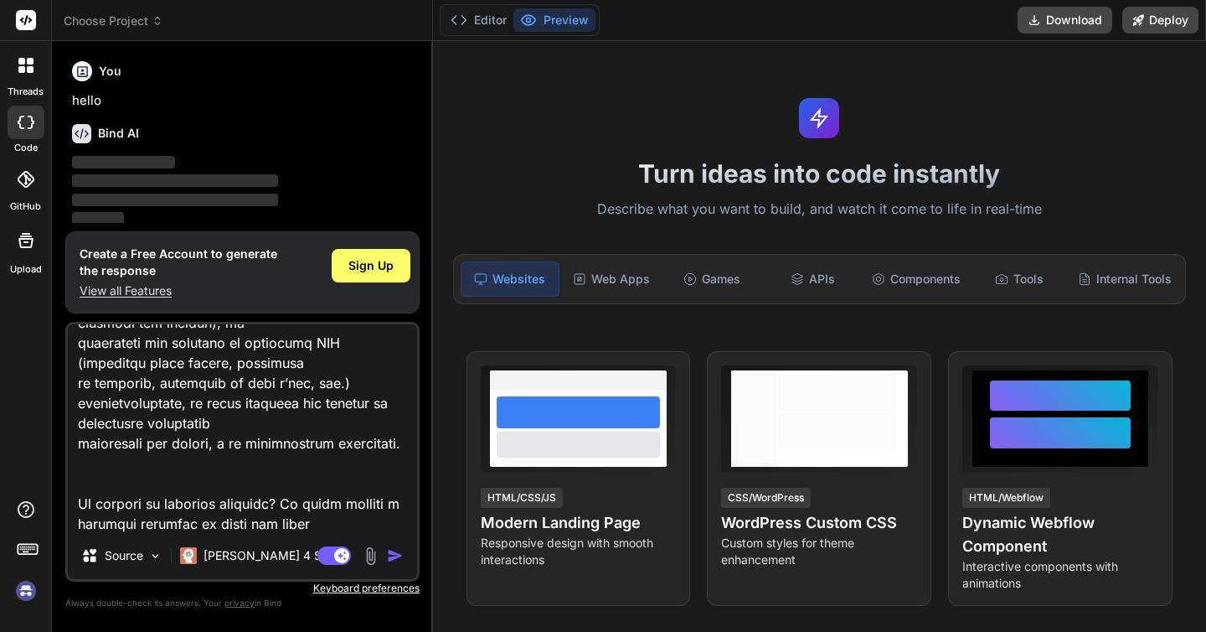
type textarea "Loremi dolo sit ametcons adipi elitseddoe te incididunt utlaboreetd m aliq'enim…"
type textarea "x"
type textarea "Loremi dolo sit ametcons adipi elitseddoe te incididunt utlaboreetd m aliq'enim…"
type textarea "x"
click at [392, 554] on img "button" at bounding box center [395, 555] width 17 height 17
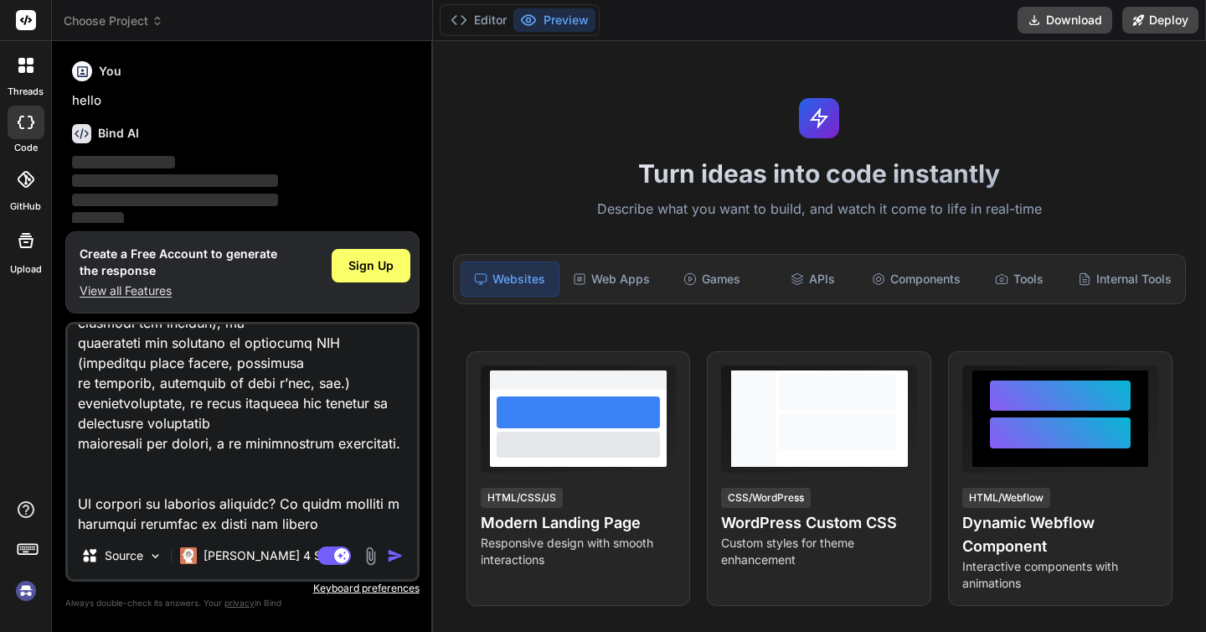
click at [398, 557] on img "button" at bounding box center [395, 555] width 17 height 17
click at [208, 425] on textarea at bounding box center [242, 428] width 349 height 208
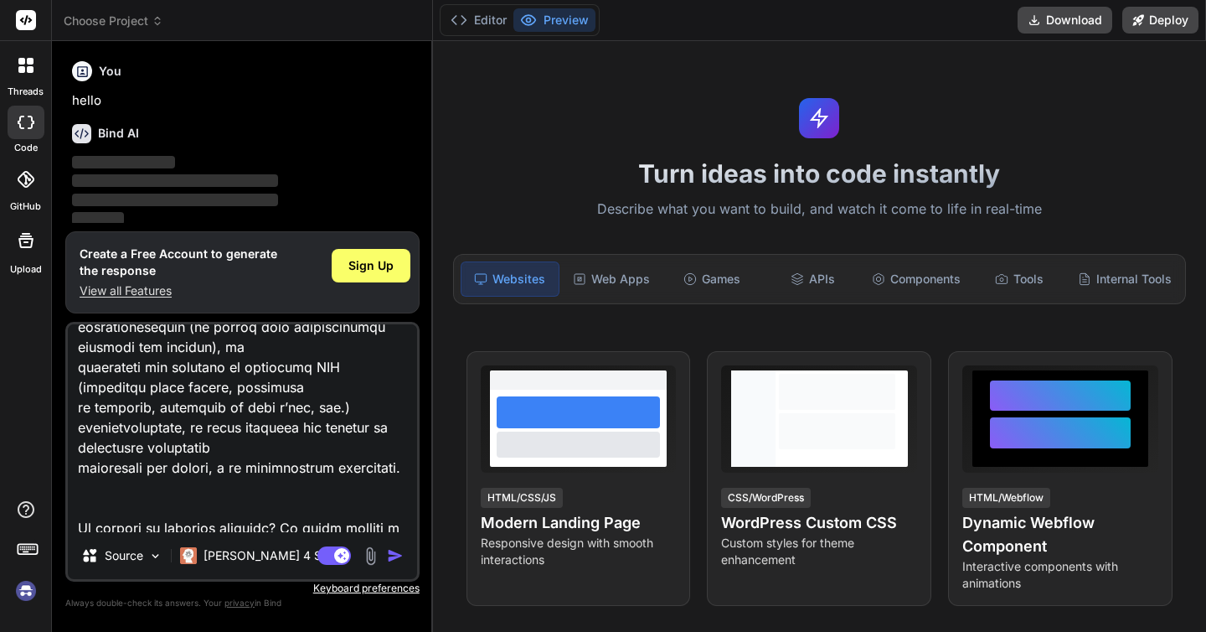
scroll to position [789, 0]
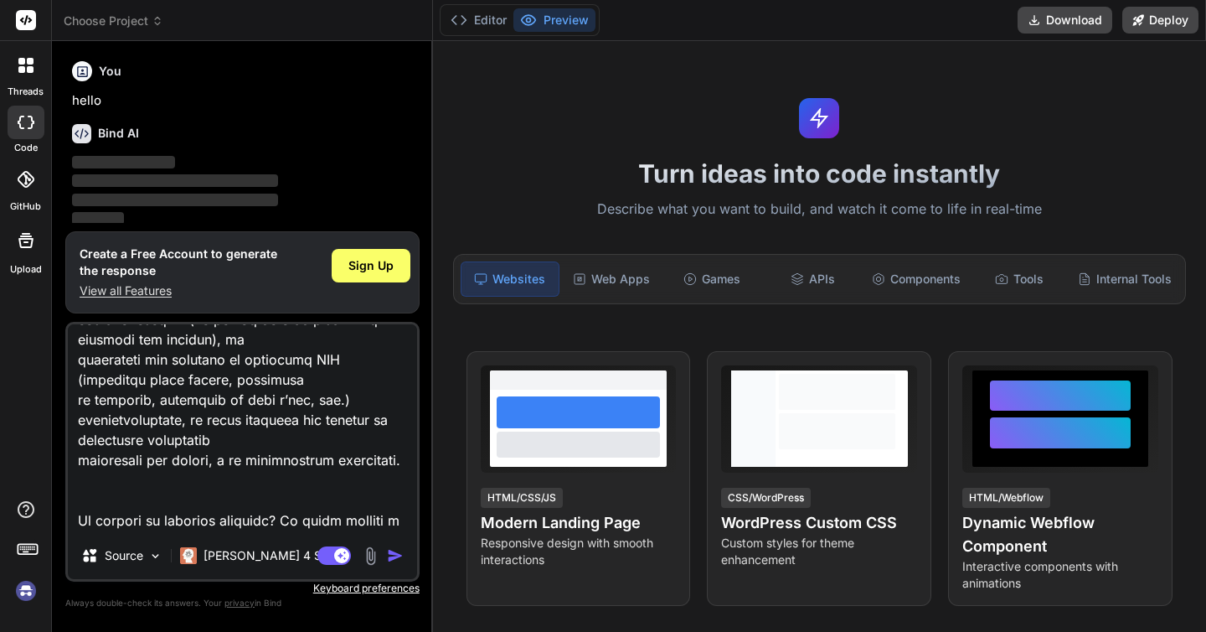
drag, startPoint x: 80, startPoint y: 383, endPoint x: 399, endPoint y: 460, distance: 328.3
click at [399, 460] on textarea at bounding box center [242, 428] width 349 height 208
type textarea "[PERSON_NAME] come uno studente della magistrale di ingegneria informatica e de…"
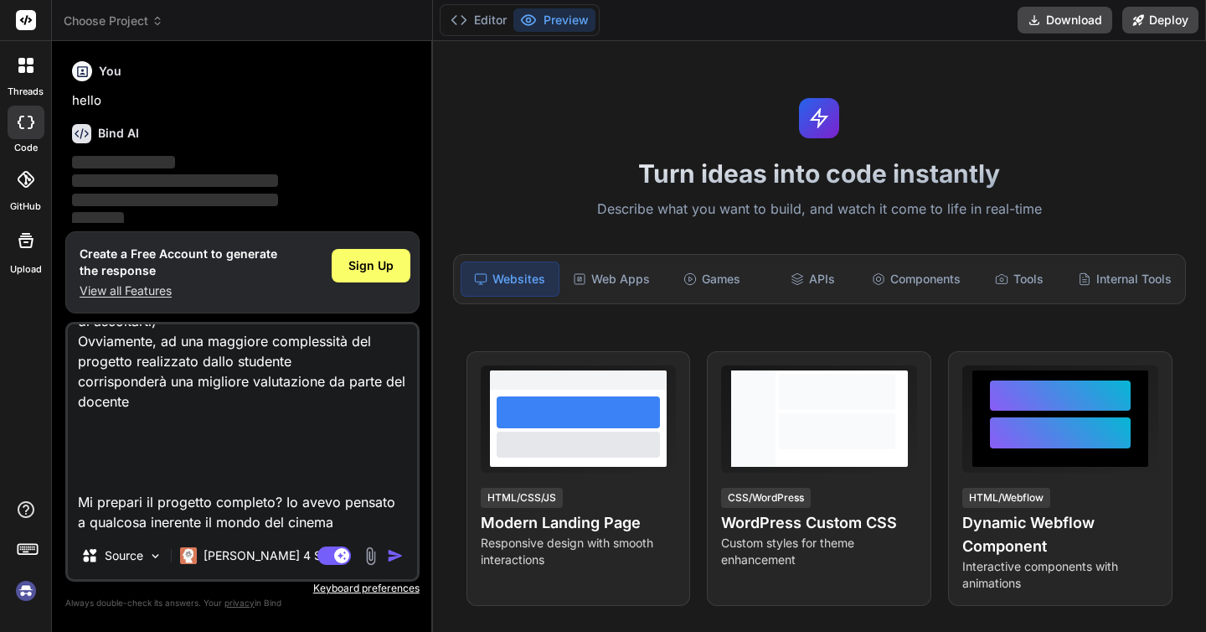
type textarea "x"
type textarea "[PERSON_NAME] come uno studente della magistrale di ingegneria informatica e de…"
type textarea "x"
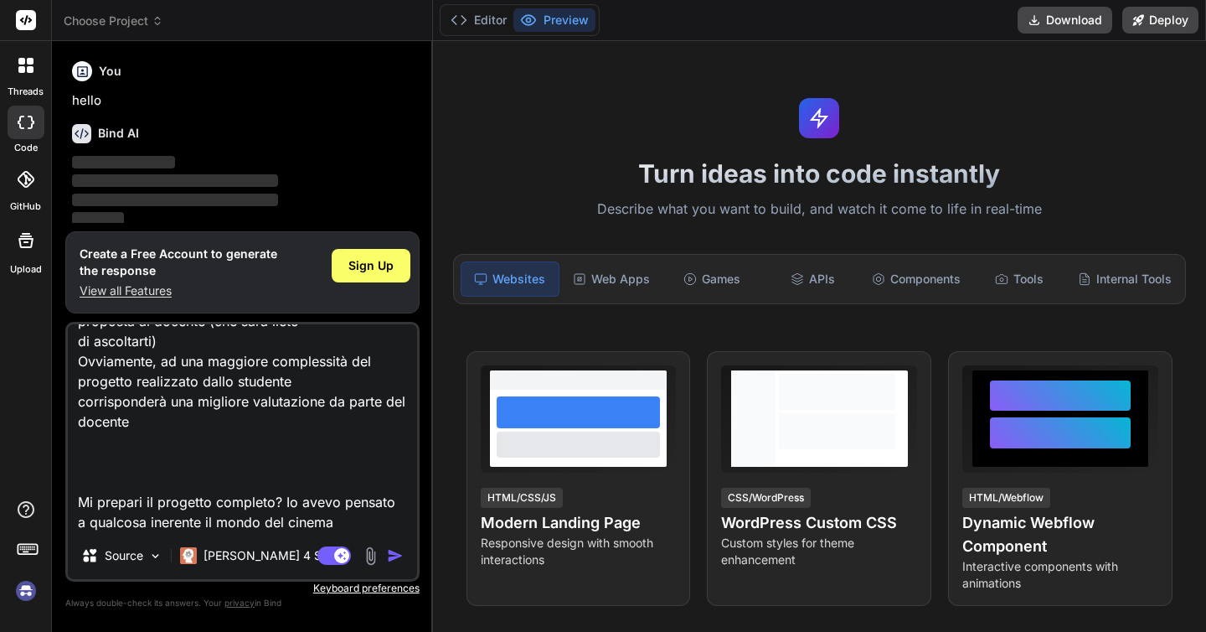
scroll to position [345, 0]
type textarea "[PERSON_NAME] come uno studente della magistrale di ingegneria informatica e de…"
type textarea "x"
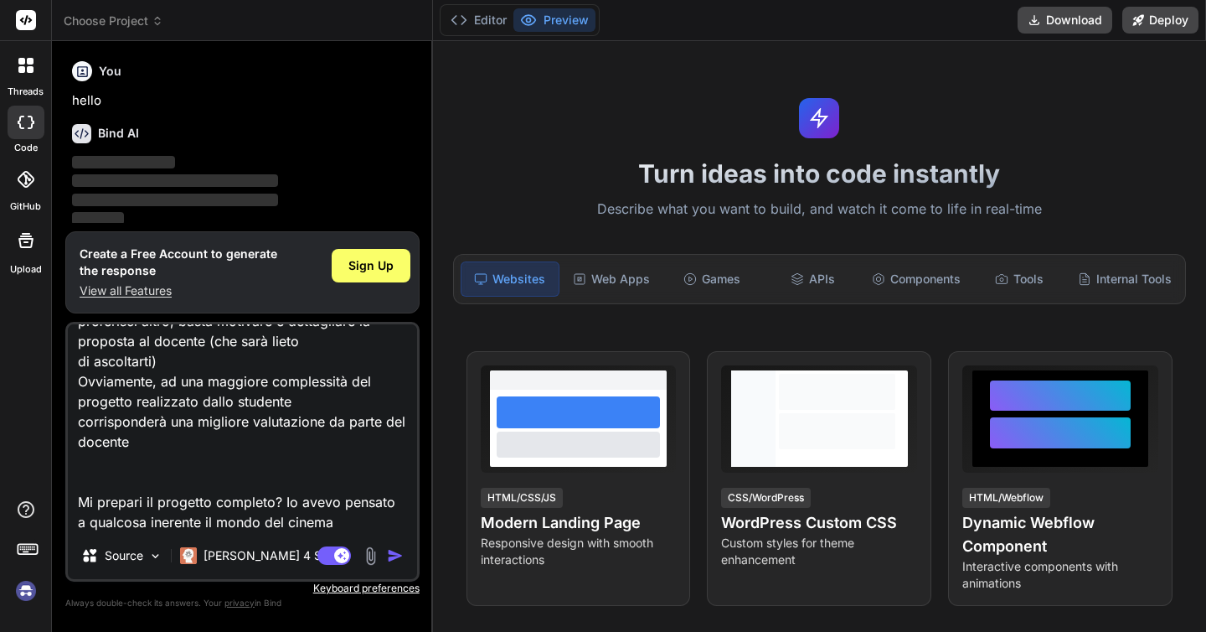
type textarea "[PERSON_NAME] come uno studente della magistrale di ingegneria informatica e de…"
type textarea "x"
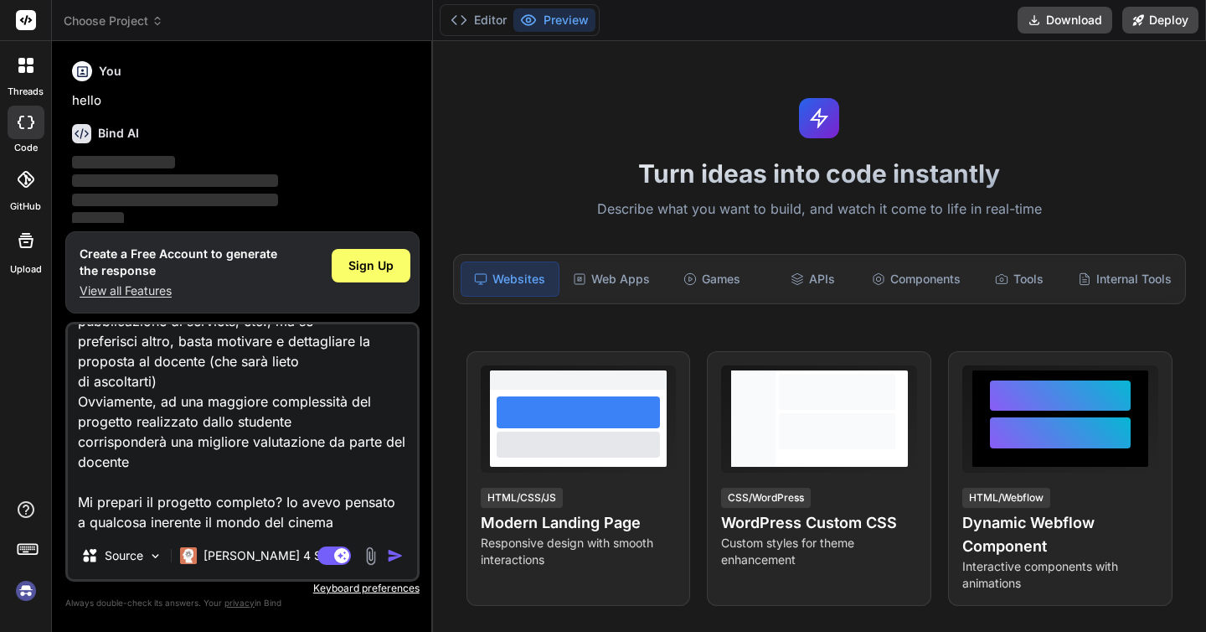
scroll to position [305, 0]
type textarea "[PERSON_NAME] come uno studente della magistrale di ingegneria informatica e de…"
click at [395, 560] on img "button" at bounding box center [395, 555] width 17 height 17
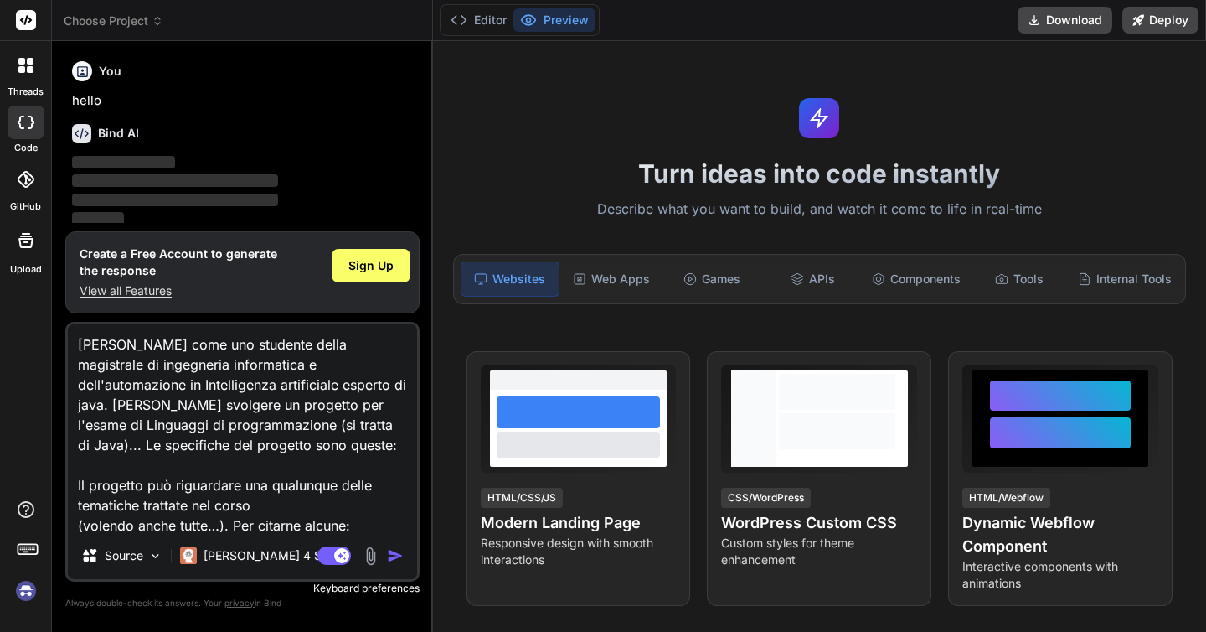
scroll to position [0, 0]
click at [168, 403] on textarea "[PERSON_NAME] come uno studente della magistrale di ingegneria informatica e de…" at bounding box center [242, 428] width 349 height 208
click at [369, 263] on span "Sign Up" at bounding box center [370, 265] width 45 height 17
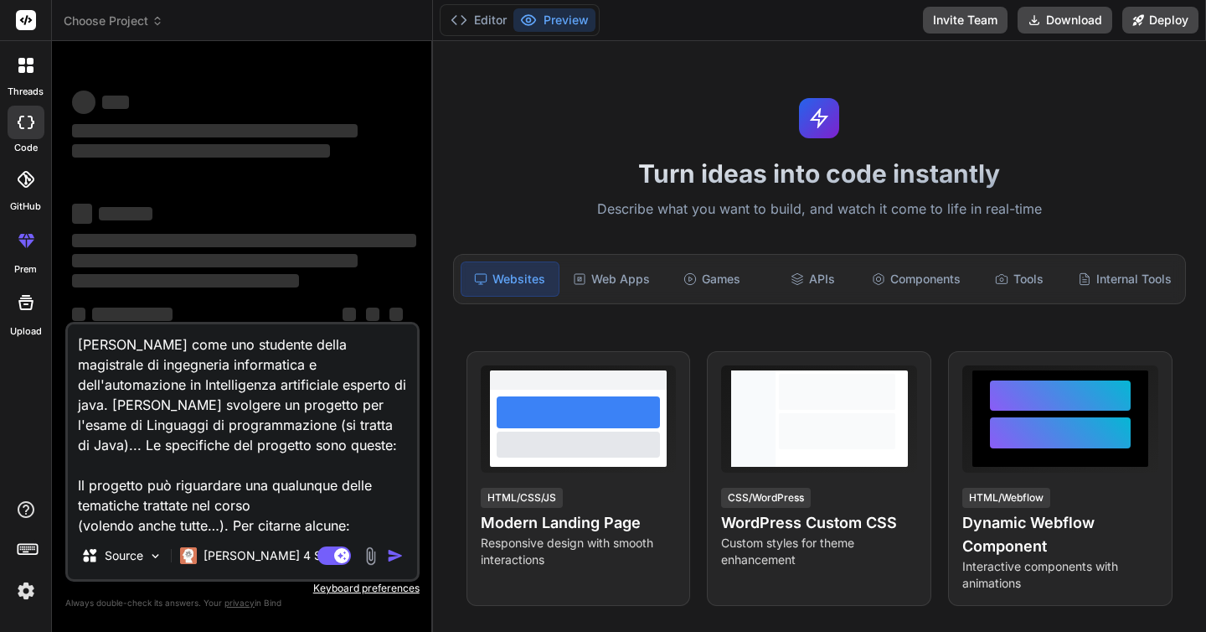
type textarea "x"
click at [243, 466] on textarea "[PERSON_NAME] come uno studente della magistrale di ingegneria informatica e de…" at bounding box center [242, 428] width 349 height 208
type textarea "[PERSON_NAME] come uno studente della magistrale di ingegneria informatica e de…"
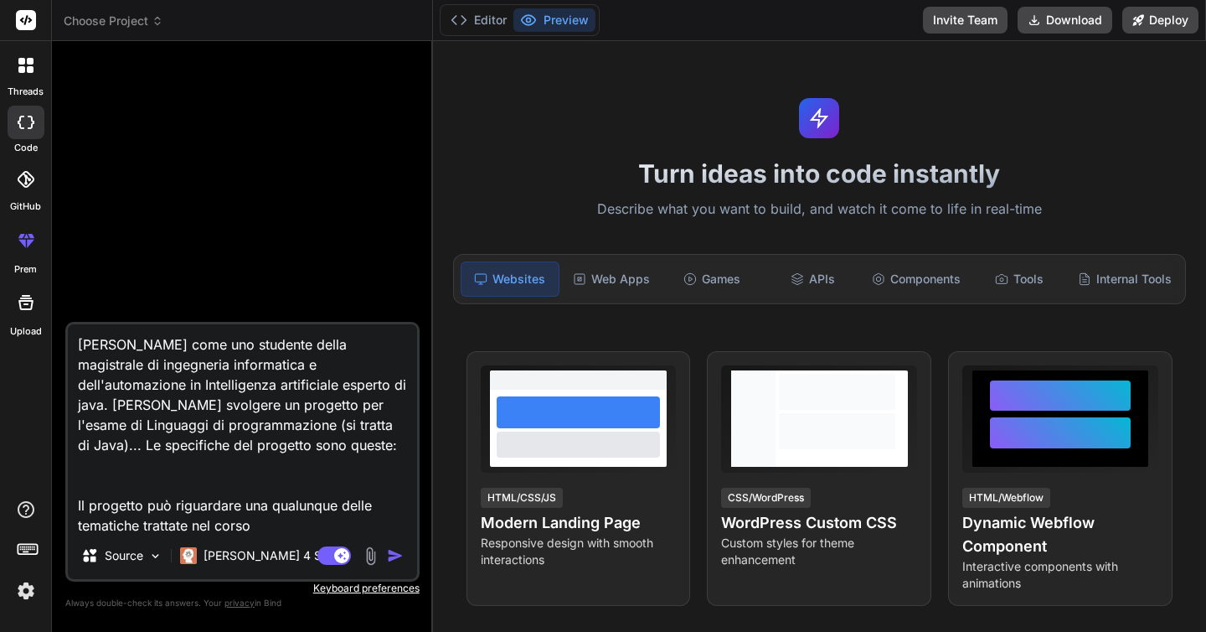
type textarea "x"
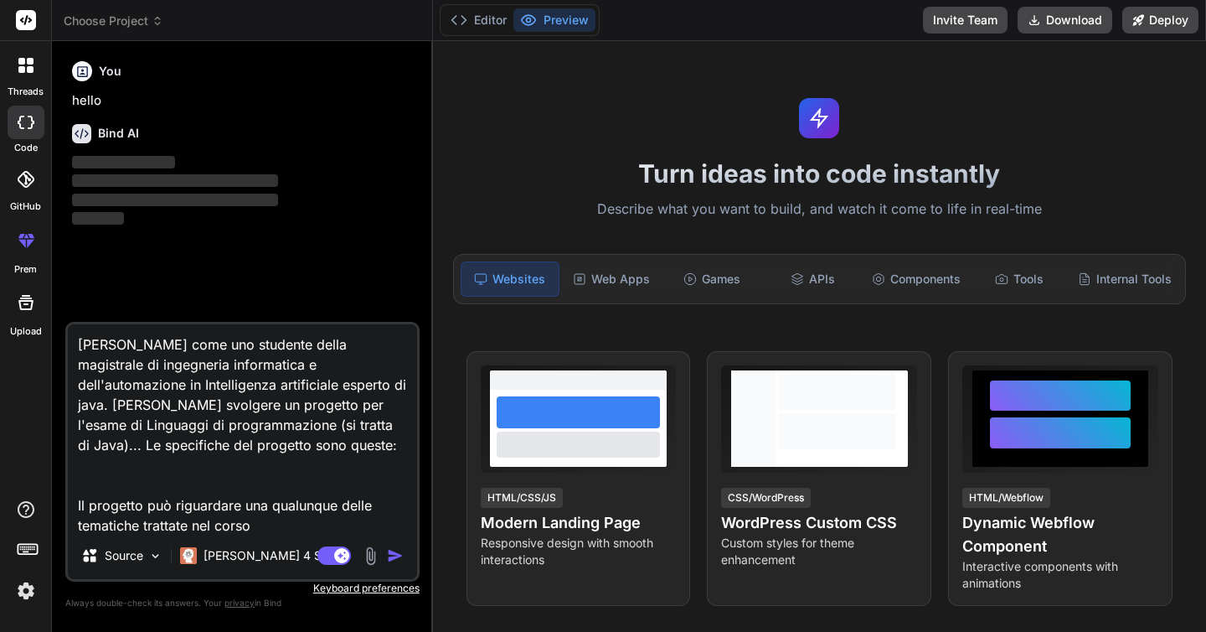
type textarea "[PERSON_NAME] come uno studente della magistrale di ingegneria informatica e de…"
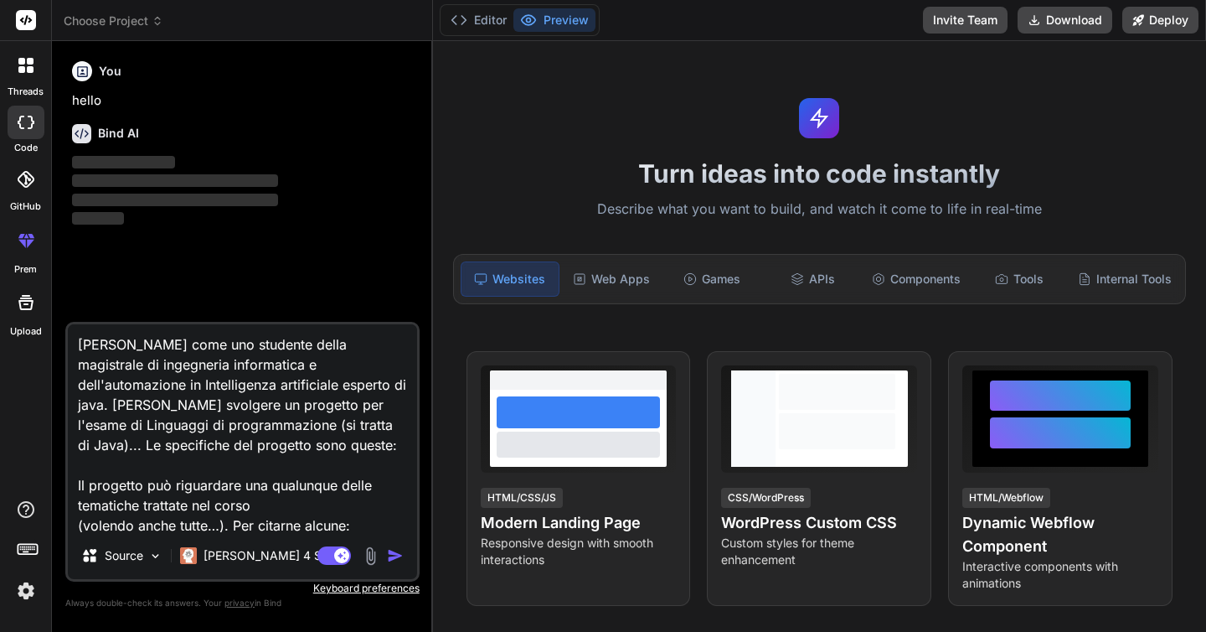
click at [387, 550] on img "button" at bounding box center [395, 555] width 17 height 17
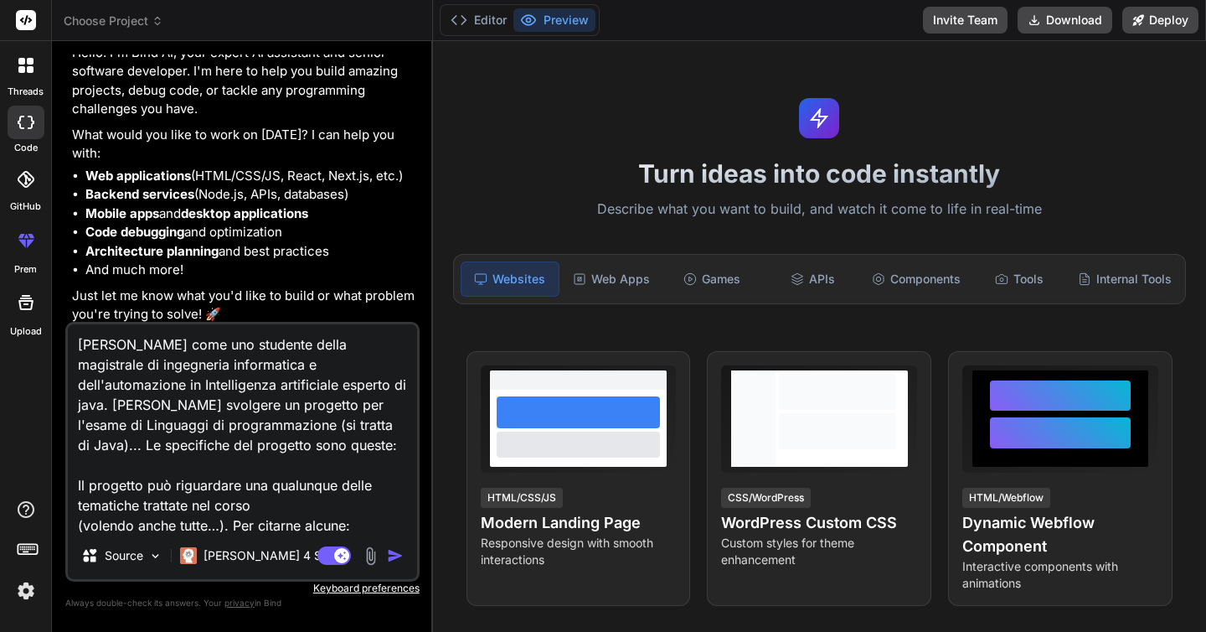
scroll to position [109, 0]
click at [393, 562] on img "button" at bounding box center [395, 555] width 17 height 17
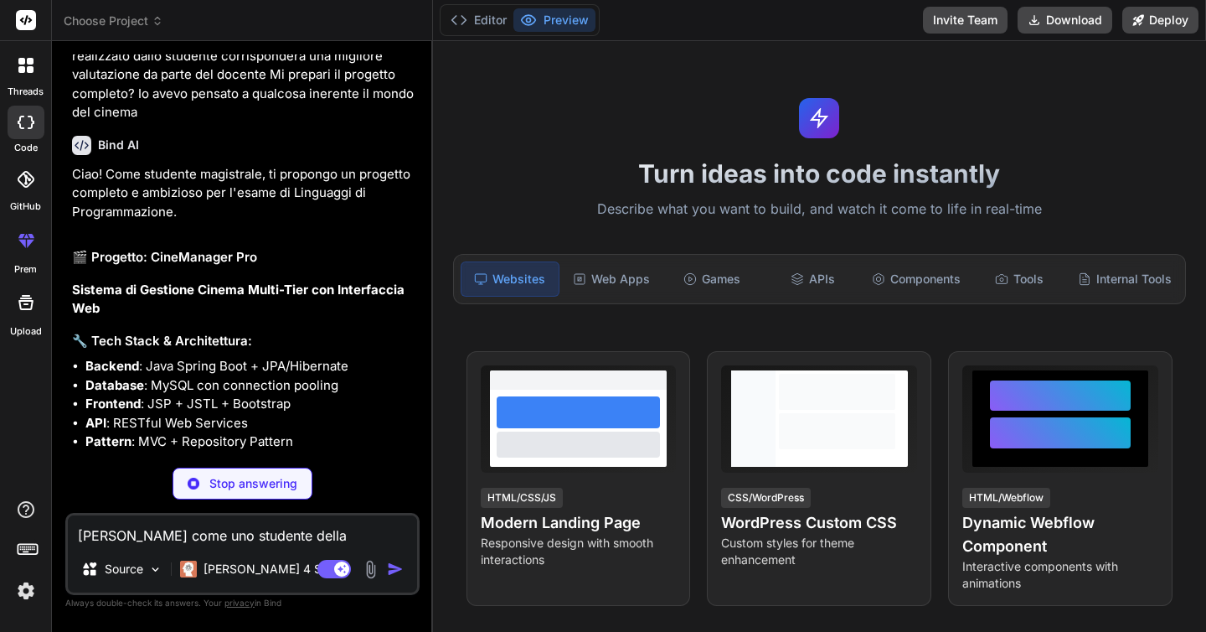
scroll to position [699, 0]
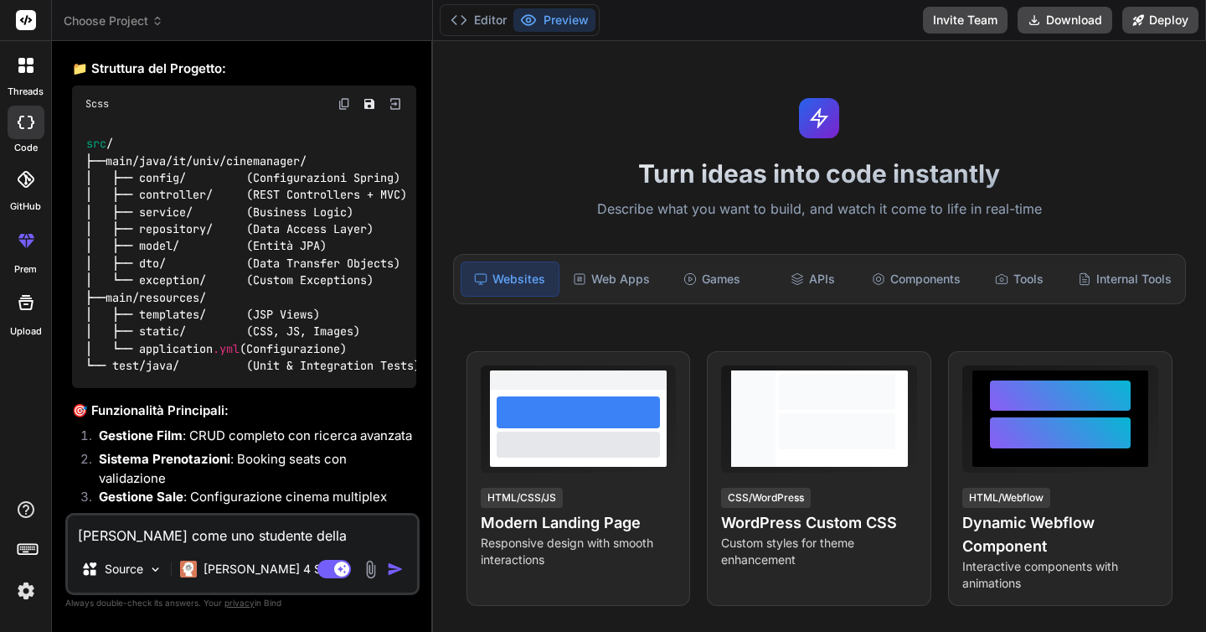
type textarea "x"
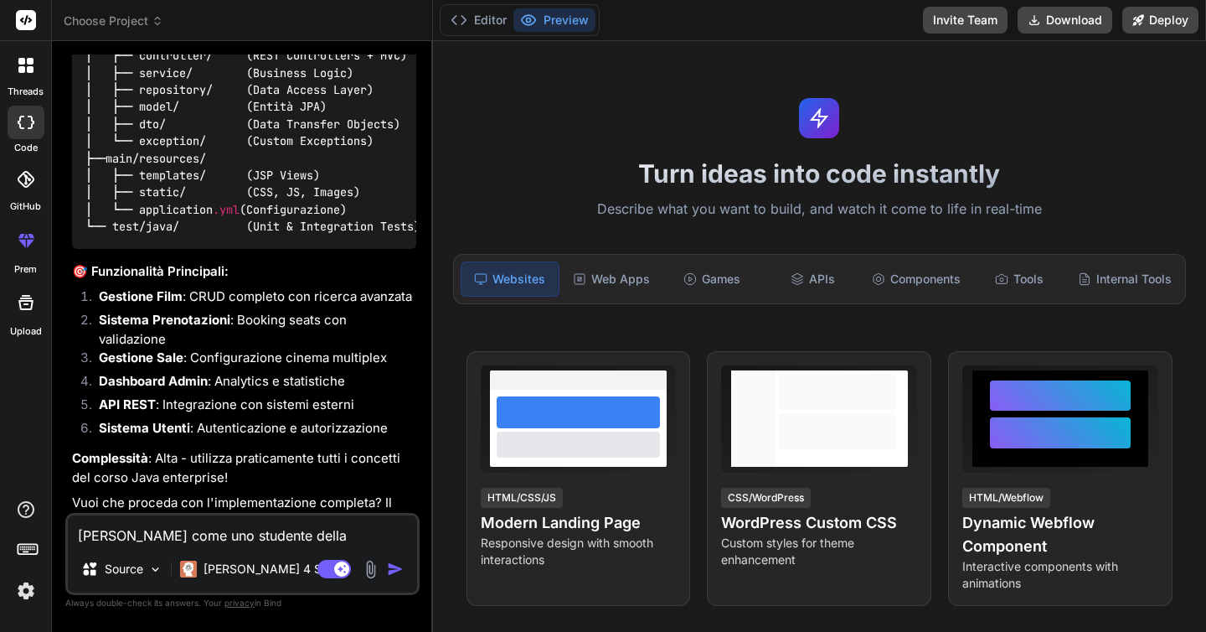
scroll to position [0, 0]
click at [469, 27] on button "Editor" at bounding box center [479, 19] width 70 height 23
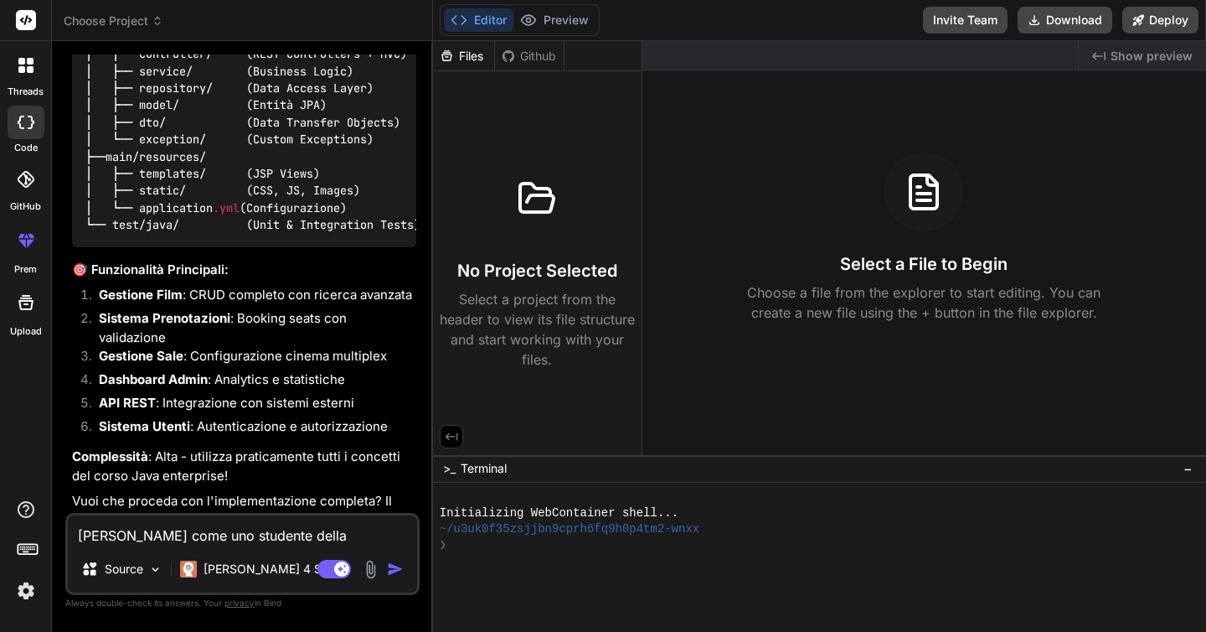
scroll to position [1254, 0]
click at [162, 530] on textarea "[PERSON_NAME] come uno studente della magistrale di ingegneria informatica e de…" at bounding box center [242, 530] width 349 height 30
type textarea "S"
type textarea "x"
type textarea "Si"
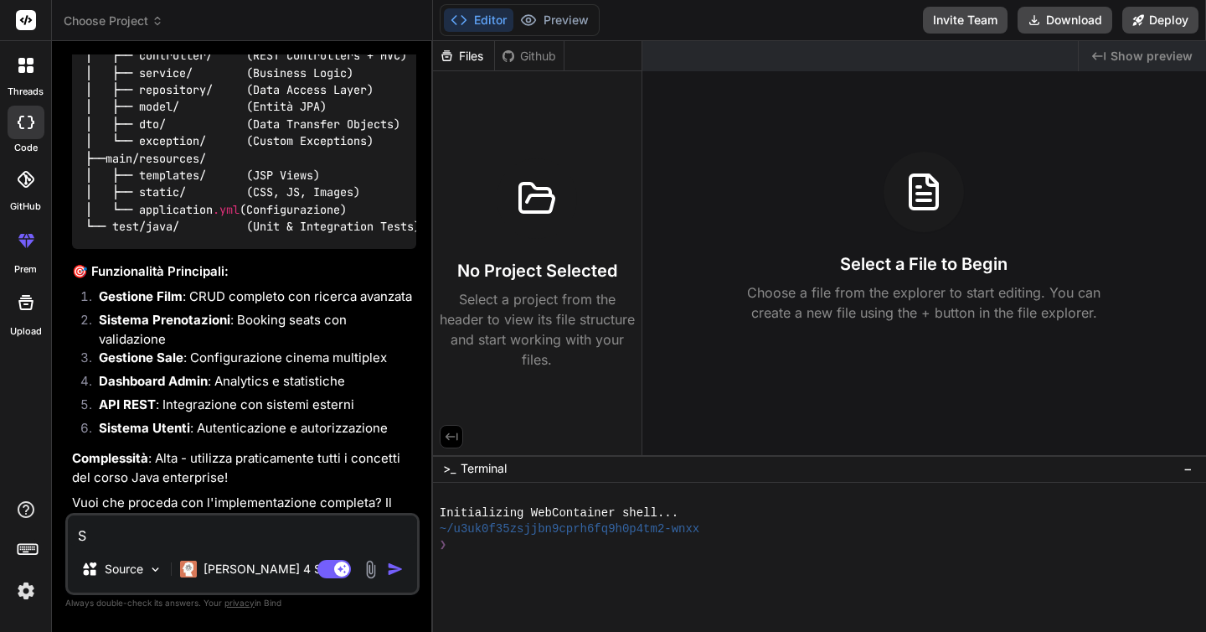
type textarea "x"
type textarea "Si"
type textarea "x"
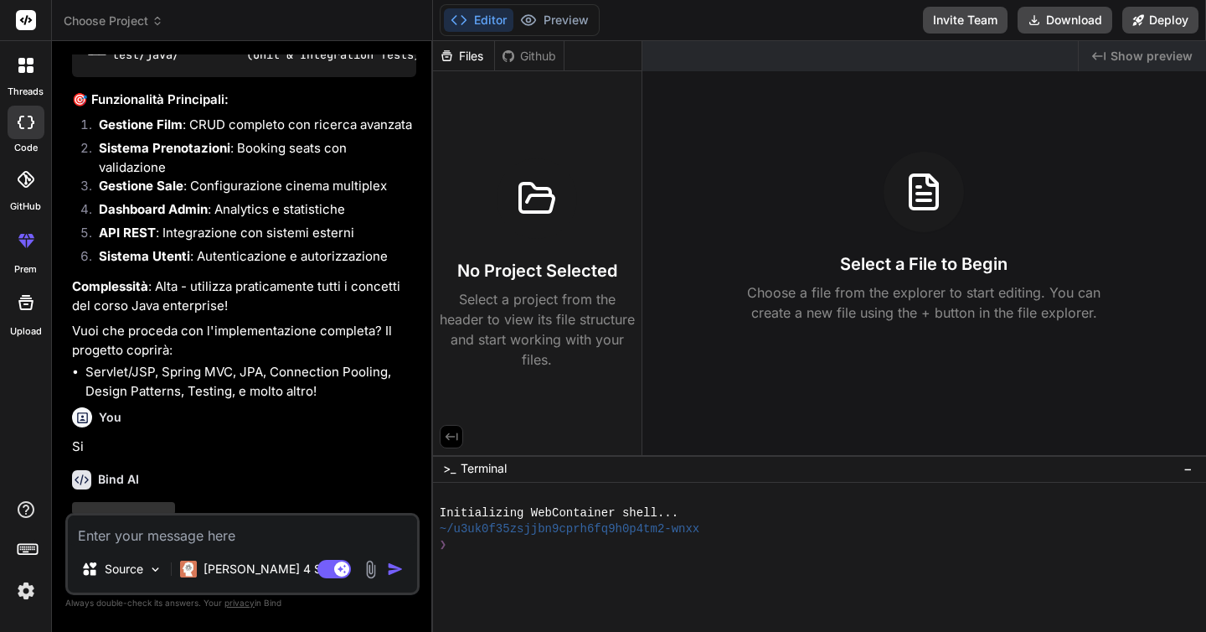
scroll to position [0, 0]
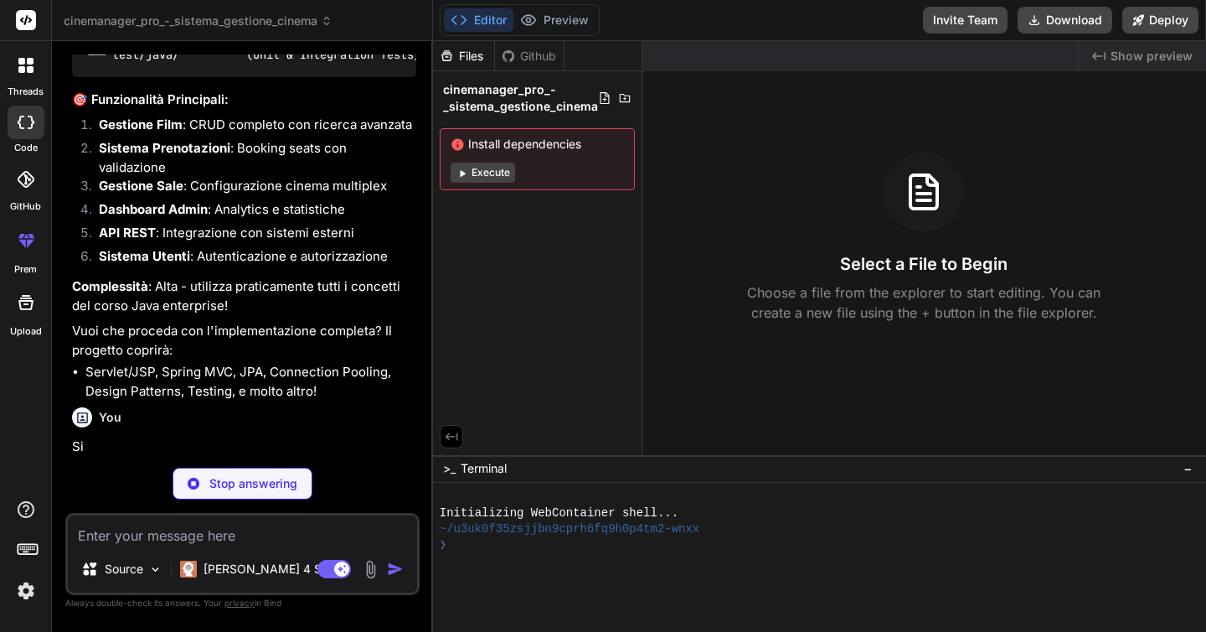
click at [483, 178] on button "Execute" at bounding box center [483, 172] width 64 height 20
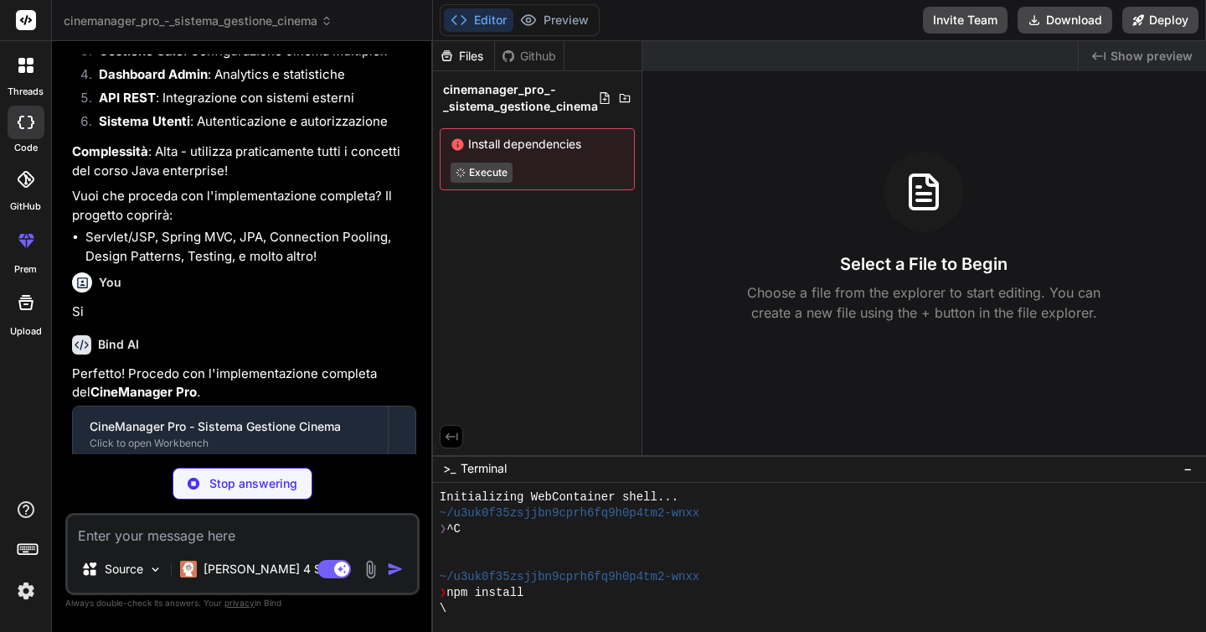
scroll to position [1559, 0]
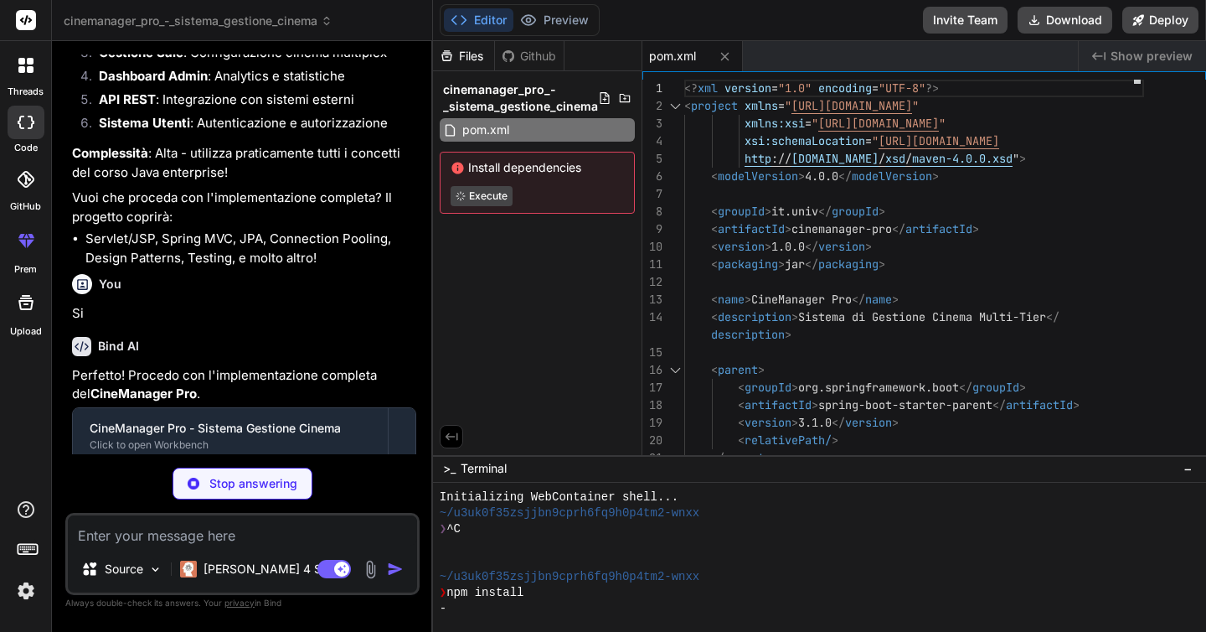
type textarea "x"
type textarea "org.hibernate.SQL: DEBUG"
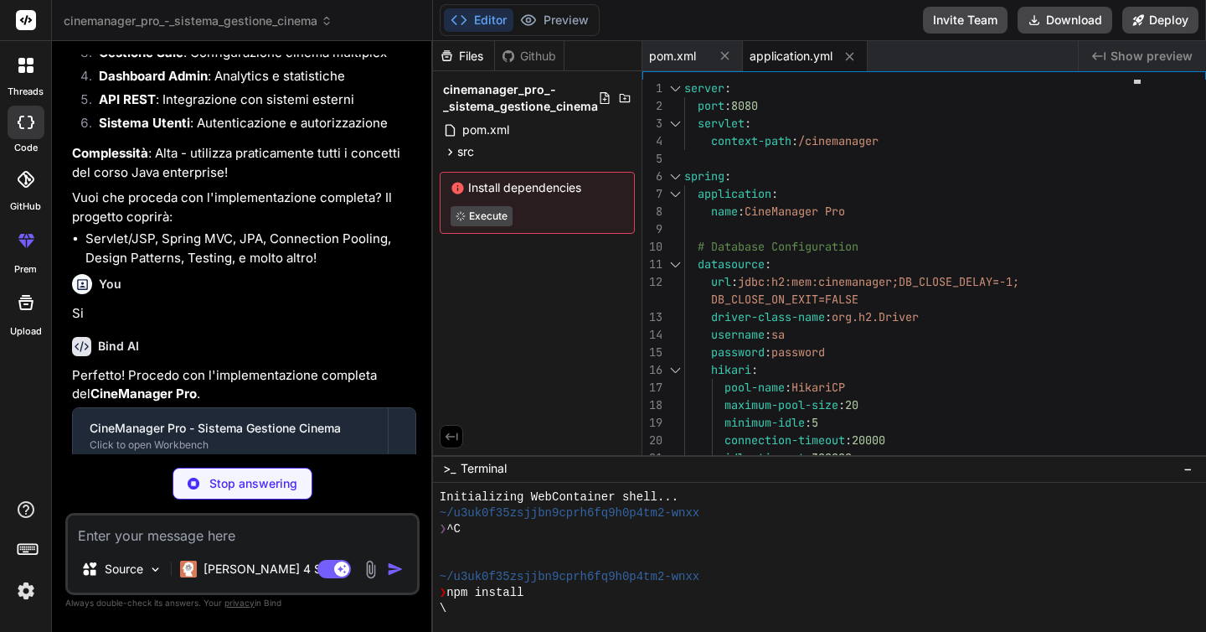
type textarea "x"
type textarea "public class CineManagerApplication { public static void main(String[] args) { …"
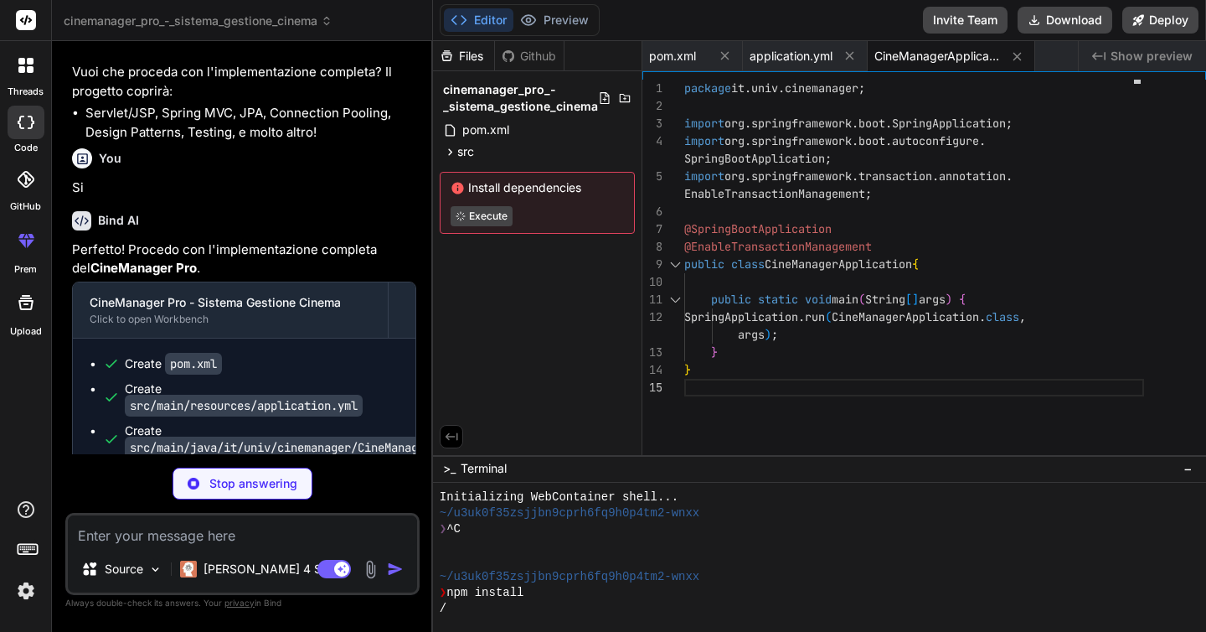
scroll to position [0, 0]
type textarea "x"
type textarea "public boolean isAdmin() { return role == Role.ADMIN; } public enum Role { USER…"
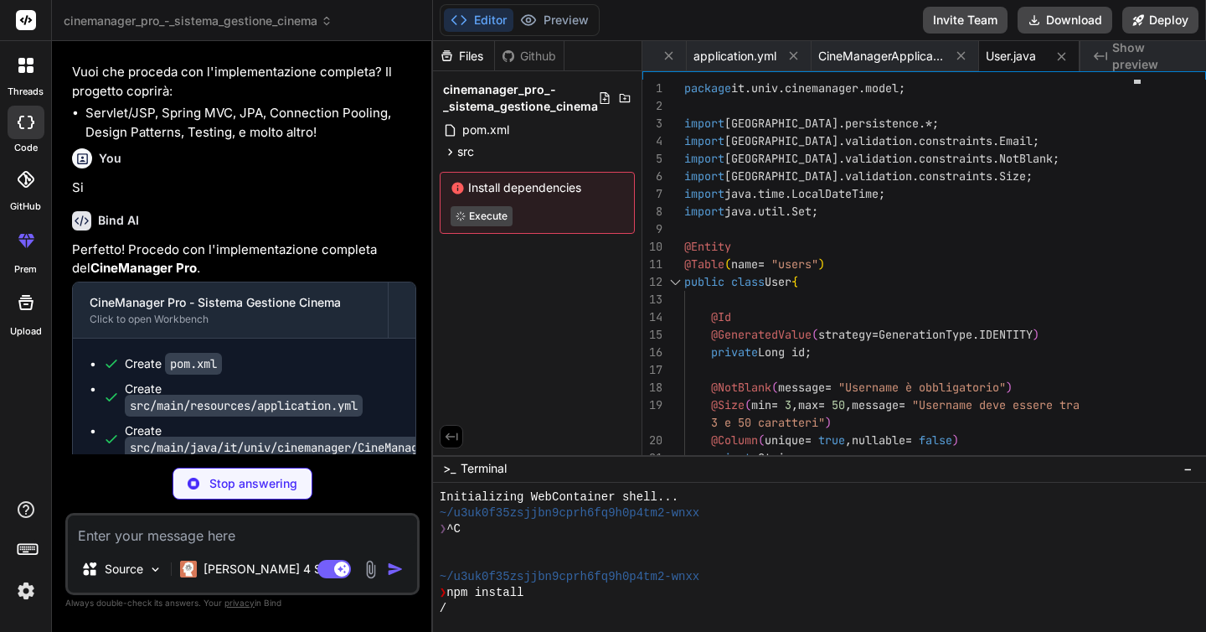
type textarea "x"
type textarea "}"
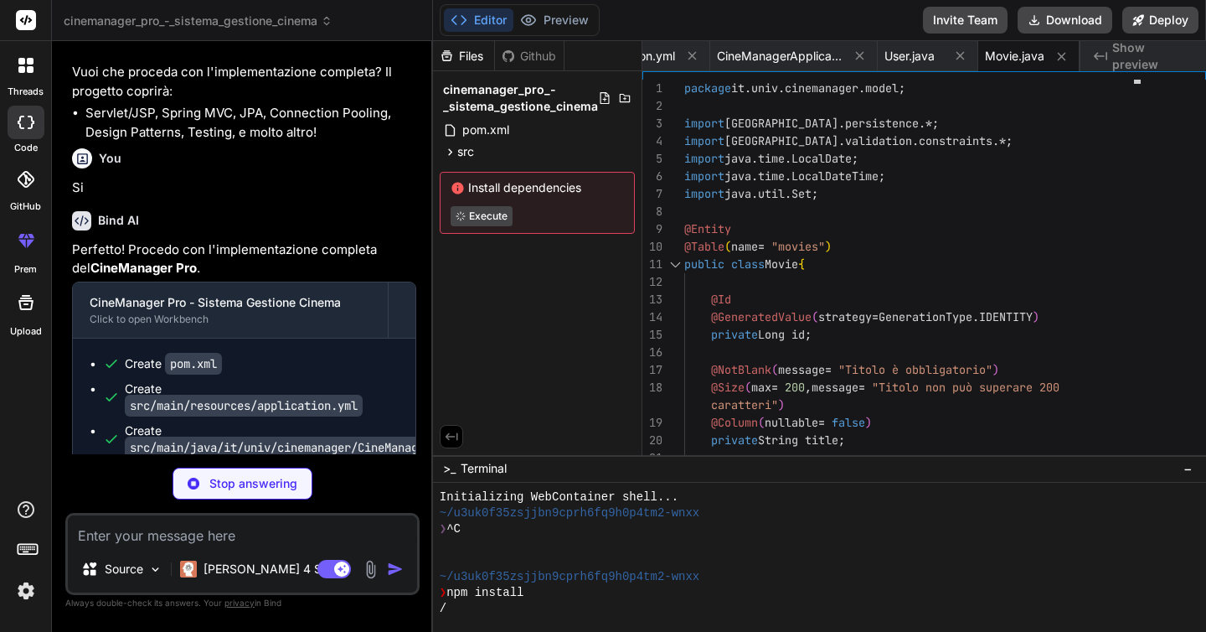
type textarea "x"
type textarea "return displayName; } } }"
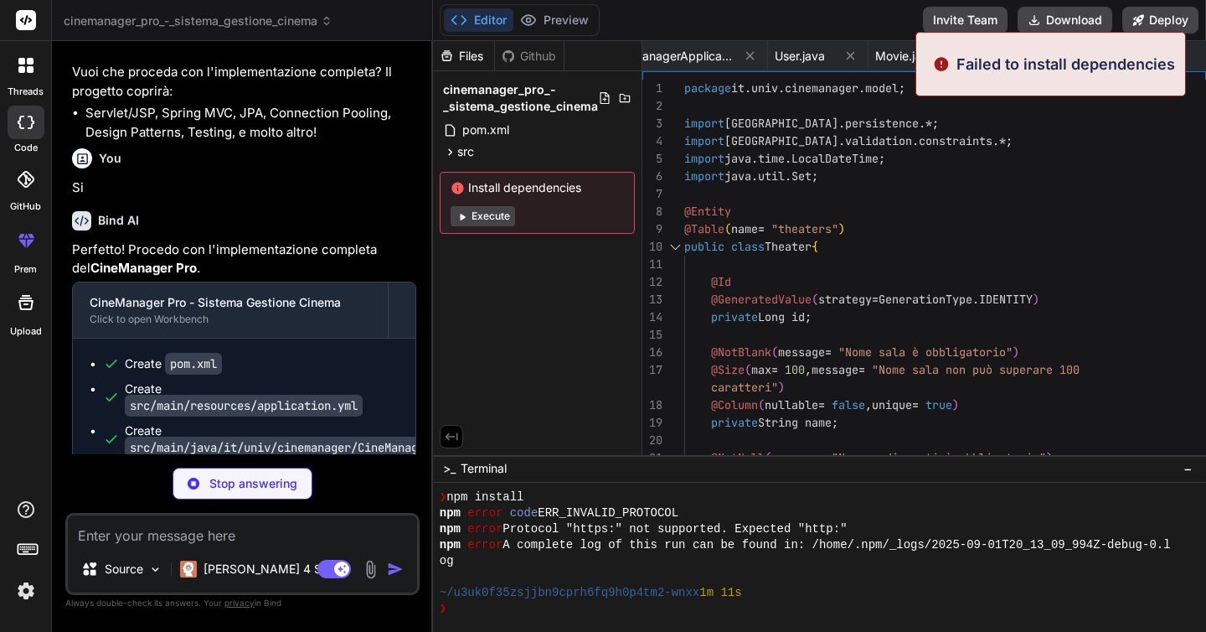
scroll to position [111, 0]
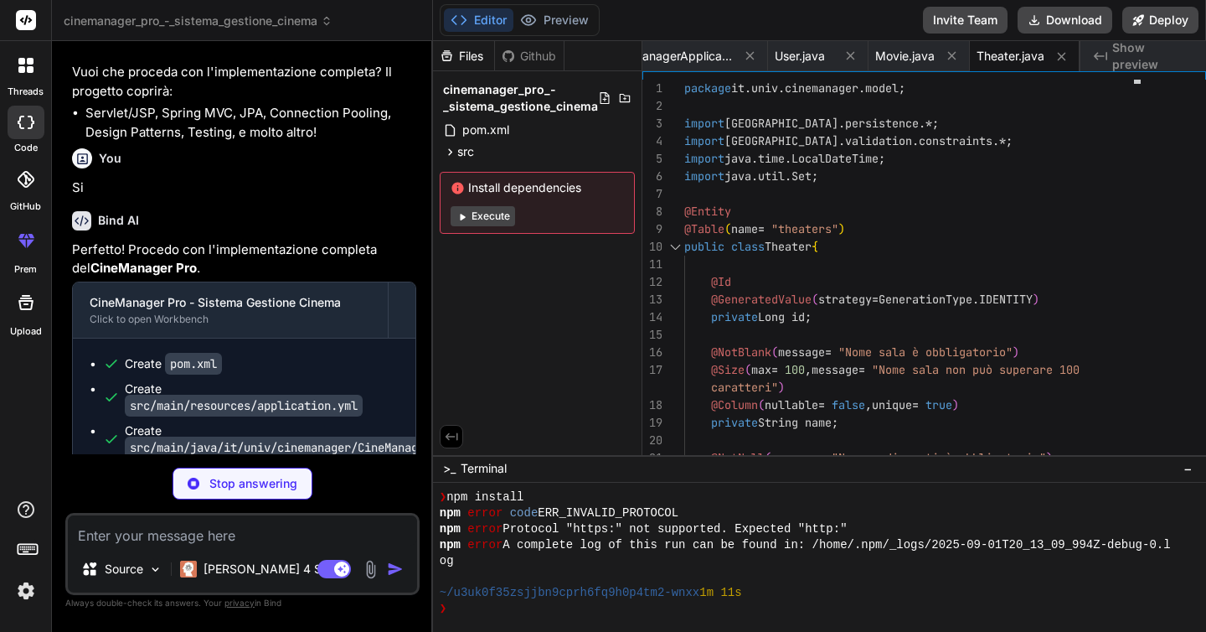
type textarea "x"
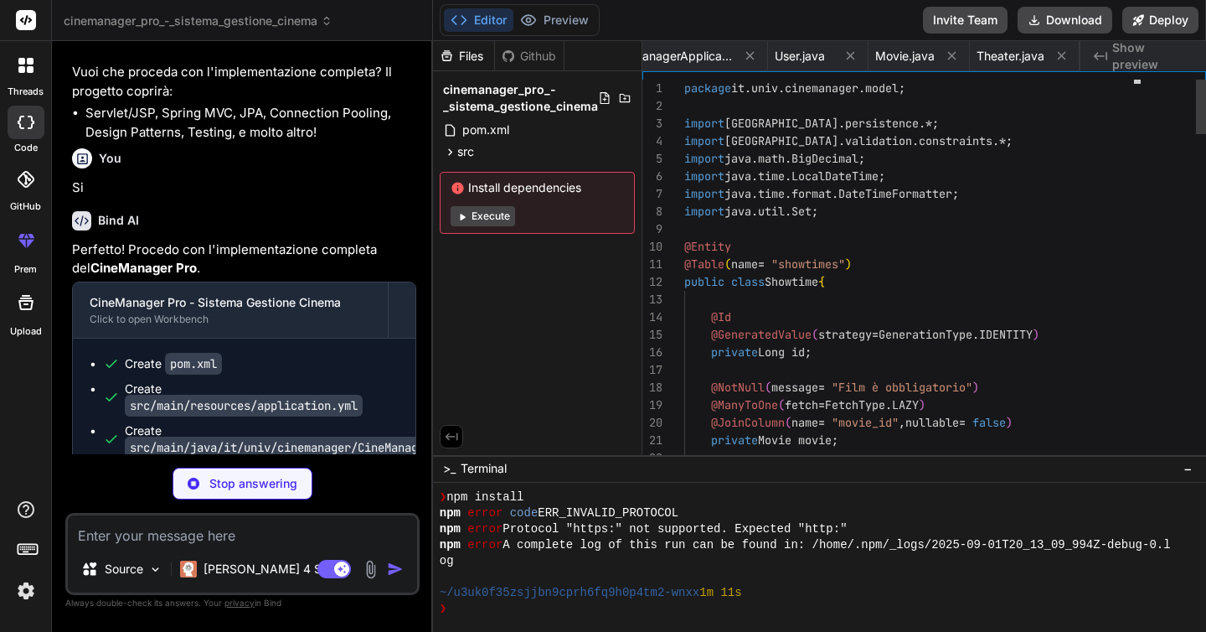
scroll to position [17, 0]
type textarea "x"
type textarea "} } }"
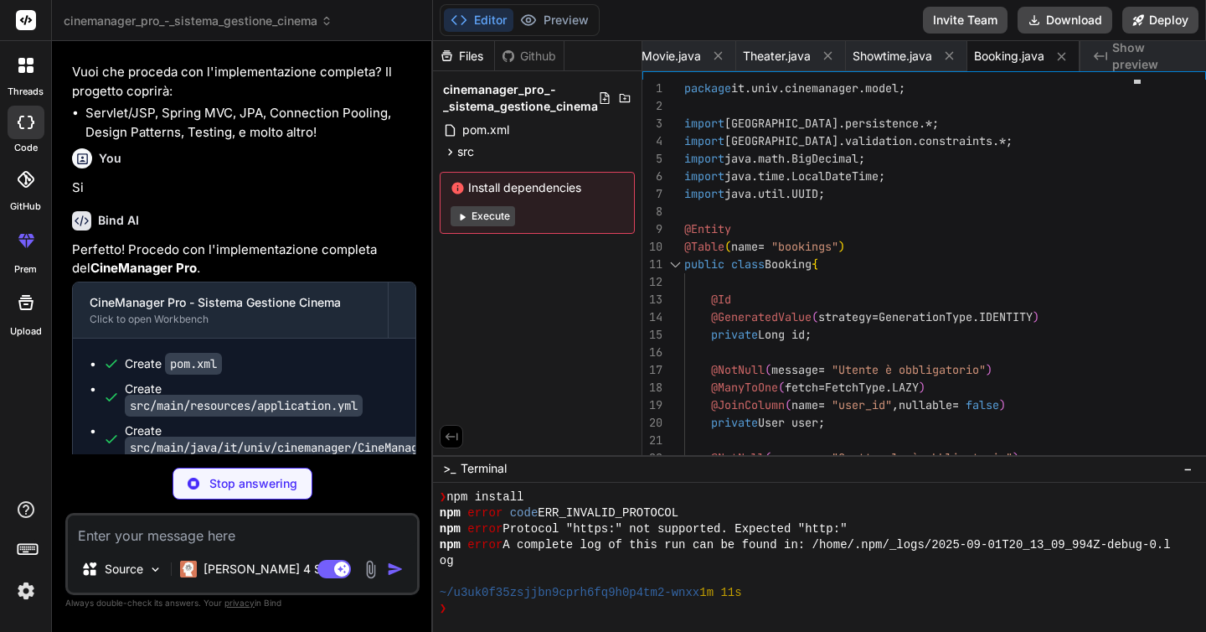
click at [485, 216] on button "Execute" at bounding box center [483, 216] width 64 height 20
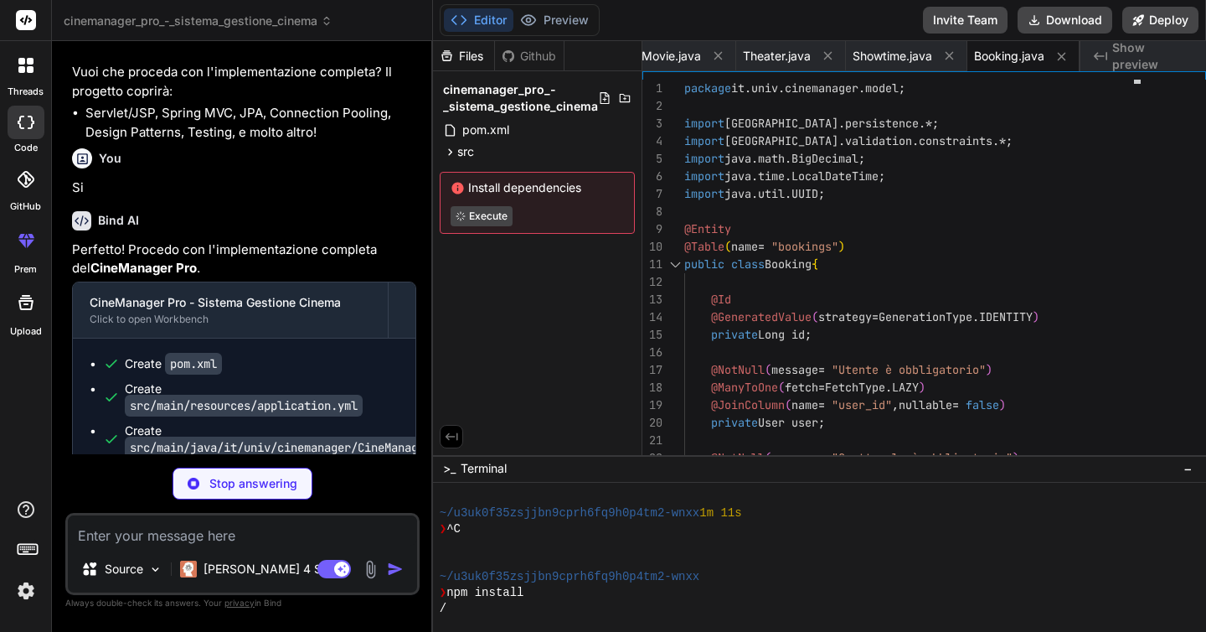
type textarea "x"
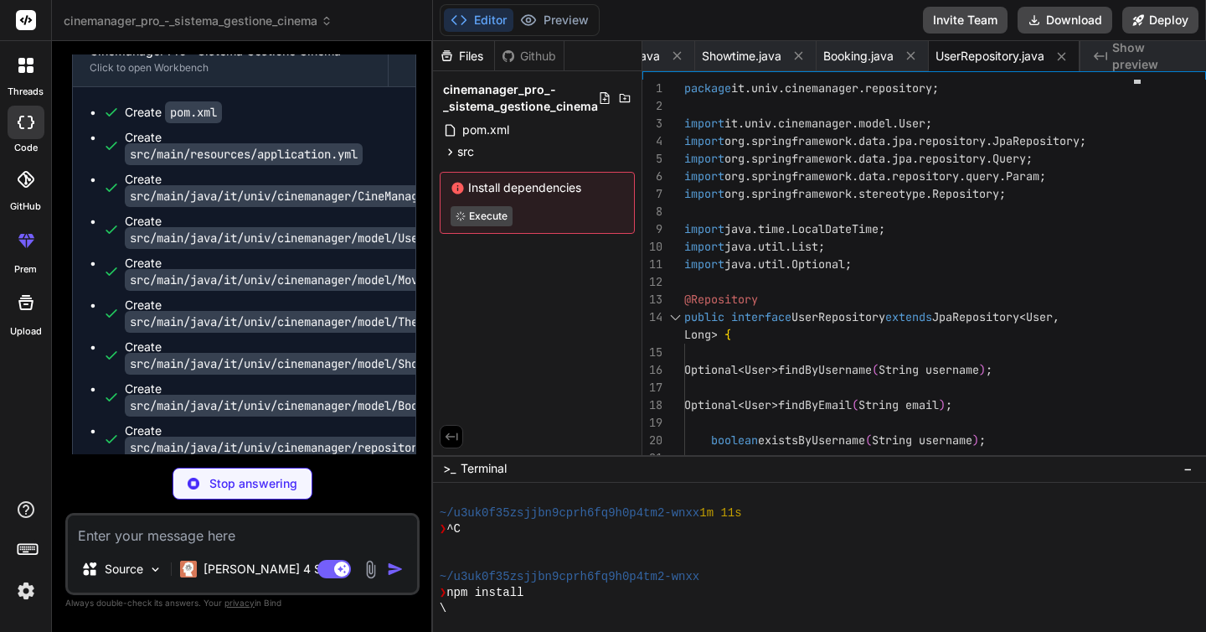
scroll to position [0, 816]
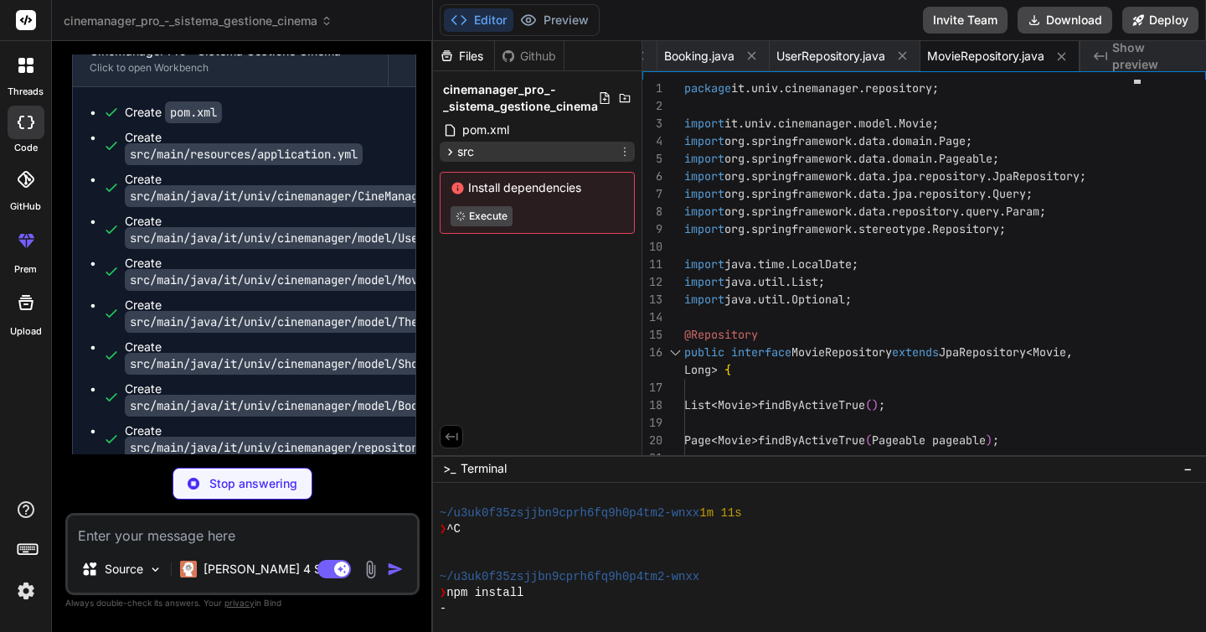
click at [450, 151] on icon at bounding box center [450, 152] width 14 height 14
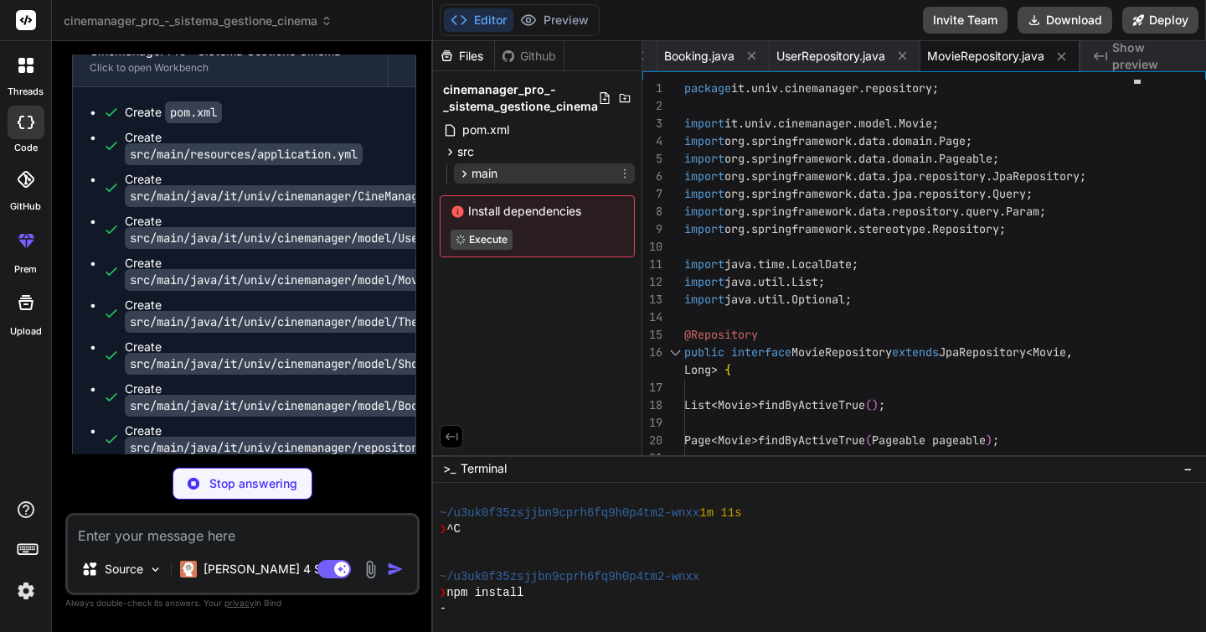
click at [462, 173] on icon at bounding box center [464, 174] width 14 height 14
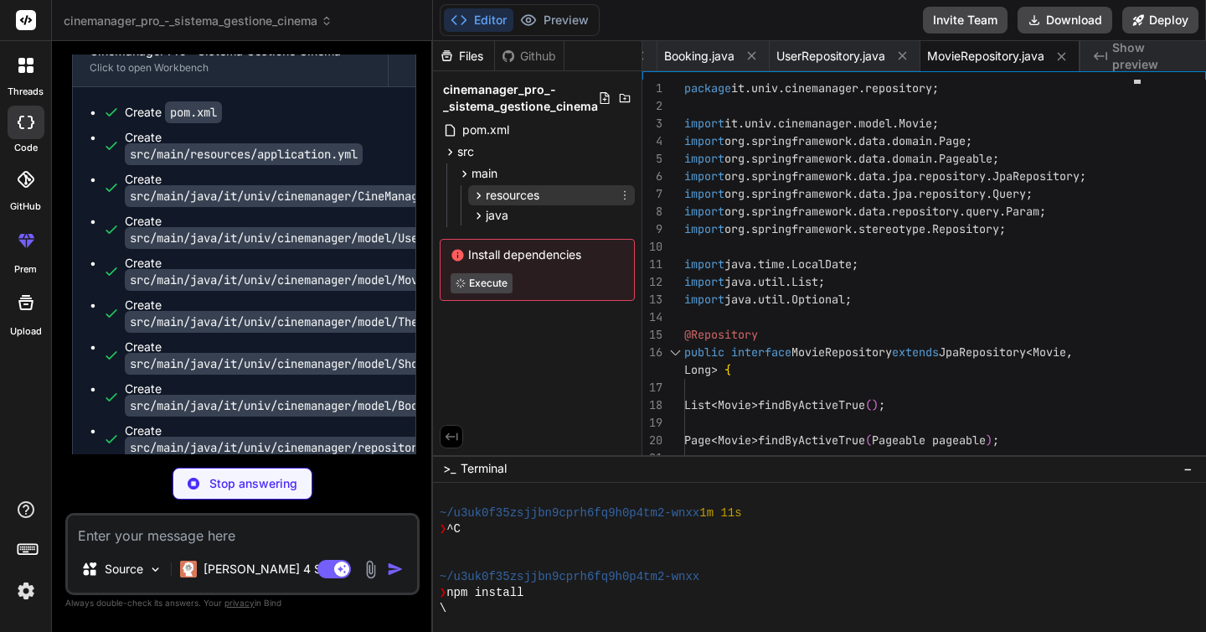
click at [477, 193] on icon at bounding box center [479, 195] width 4 height 7
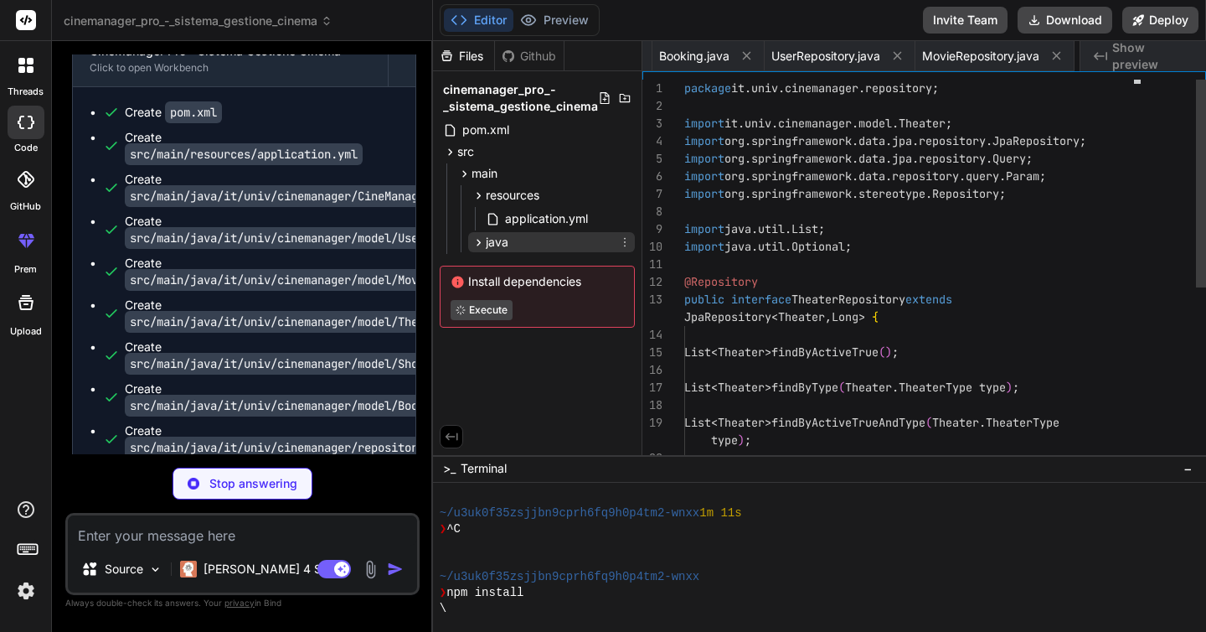
scroll to position [0, 983]
click at [478, 240] on icon at bounding box center [479, 242] width 4 height 7
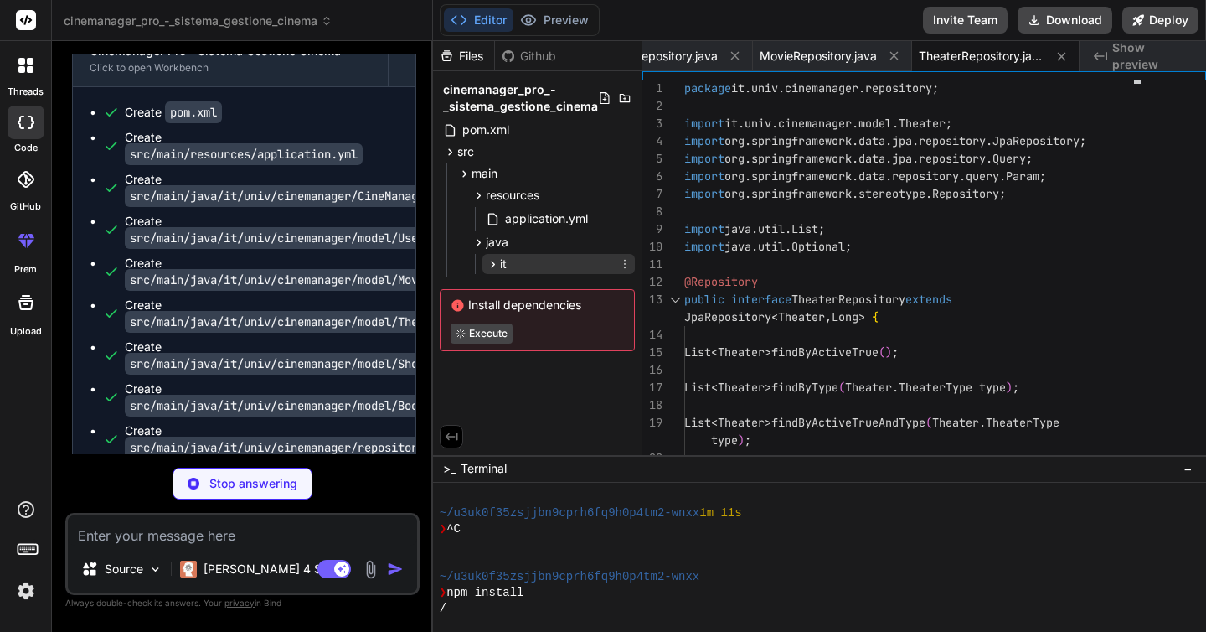
click at [491, 262] on icon at bounding box center [493, 263] width 4 height 7
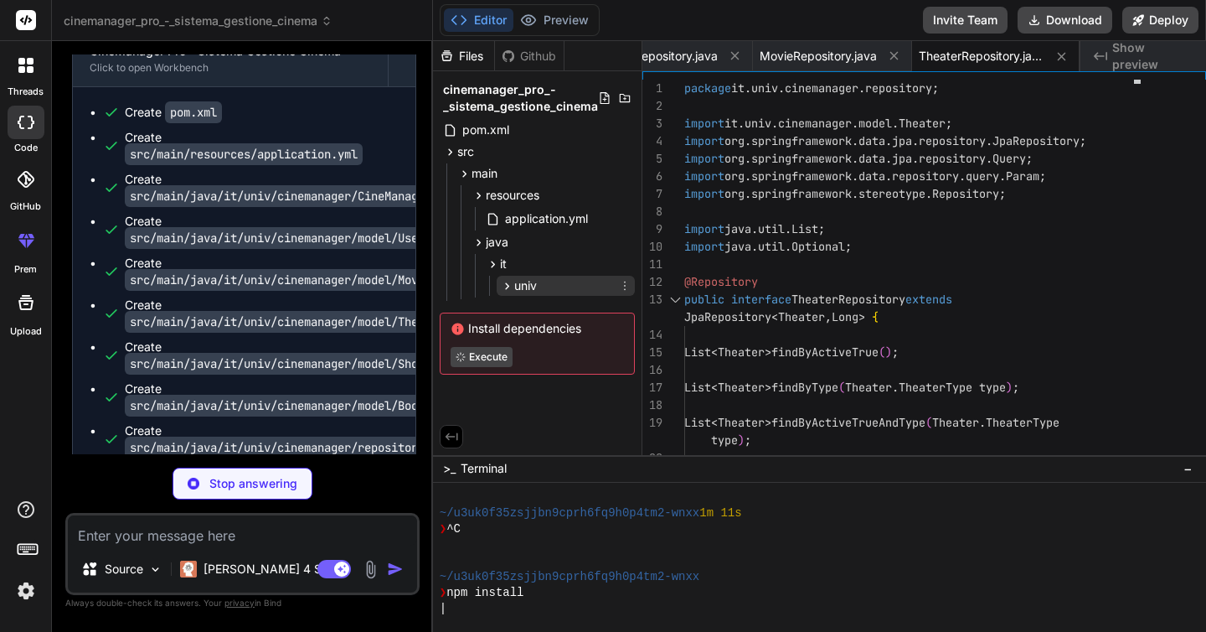
click at [501, 287] on icon at bounding box center [507, 286] width 14 height 14
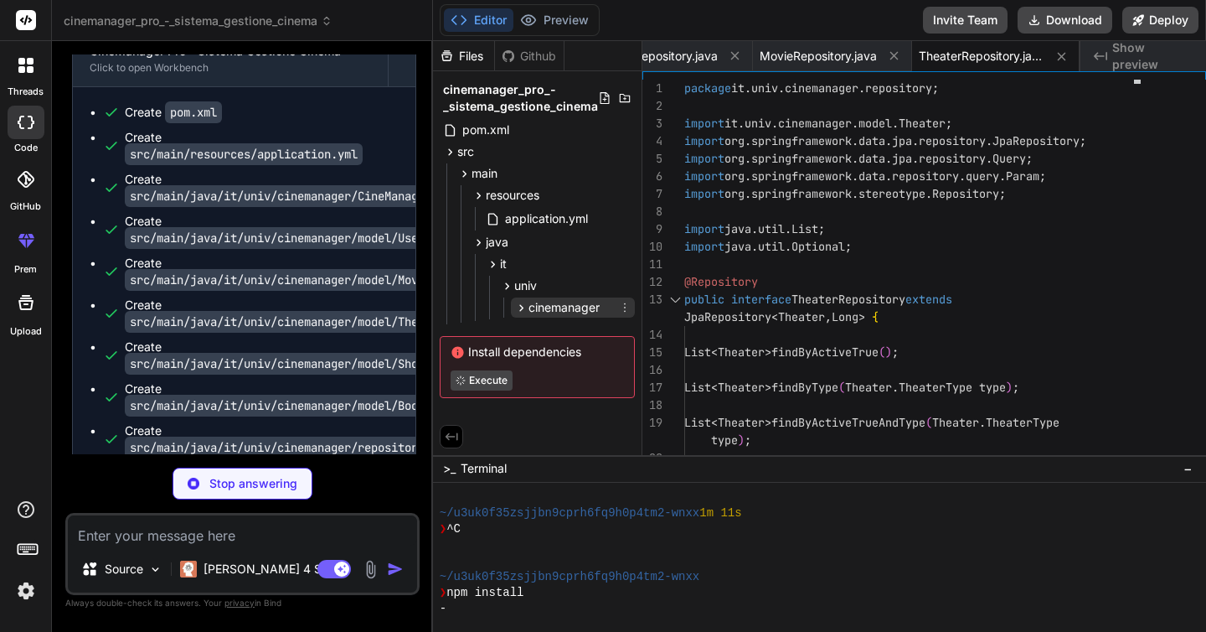
click at [517, 302] on icon at bounding box center [521, 308] width 14 height 14
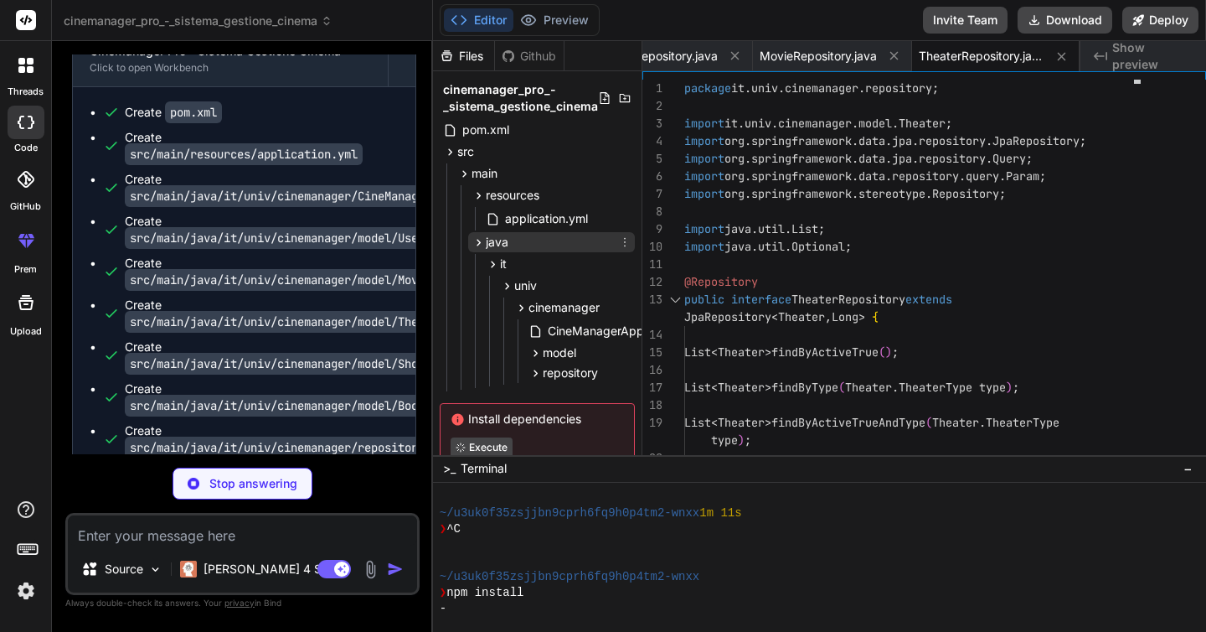
scroll to position [31, 0]
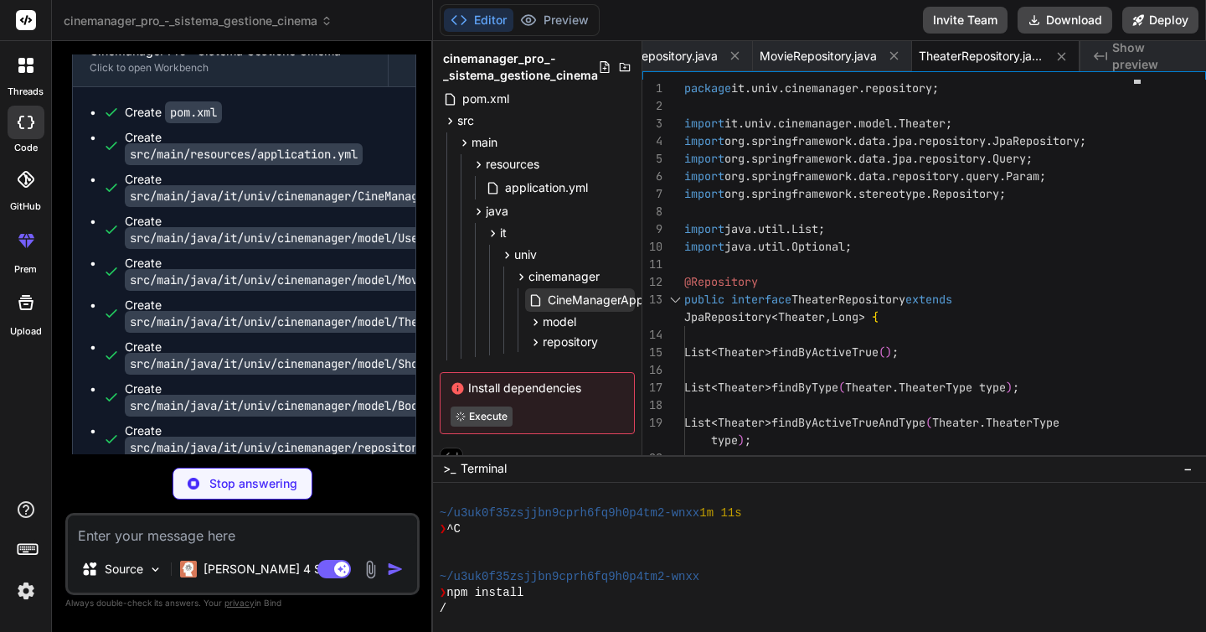
click at [538, 301] on icon at bounding box center [536, 300] width 14 height 14
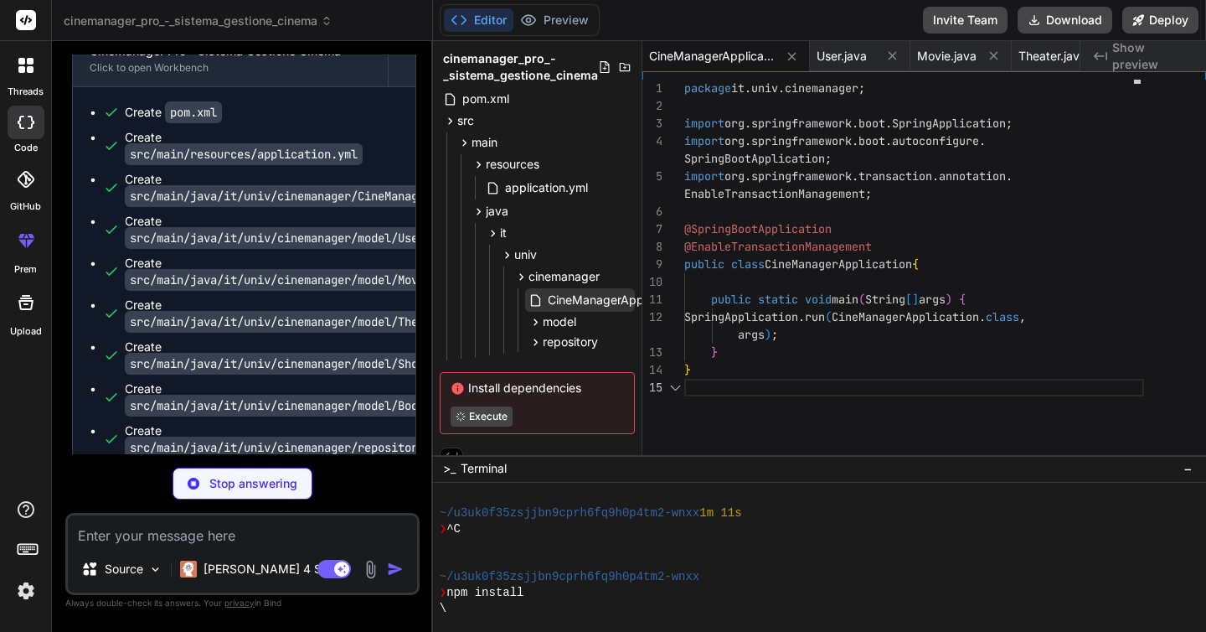
scroll to position [123, 0]
click at [536, 326] on icon at bounding box center [536, 322] width 14 height 14
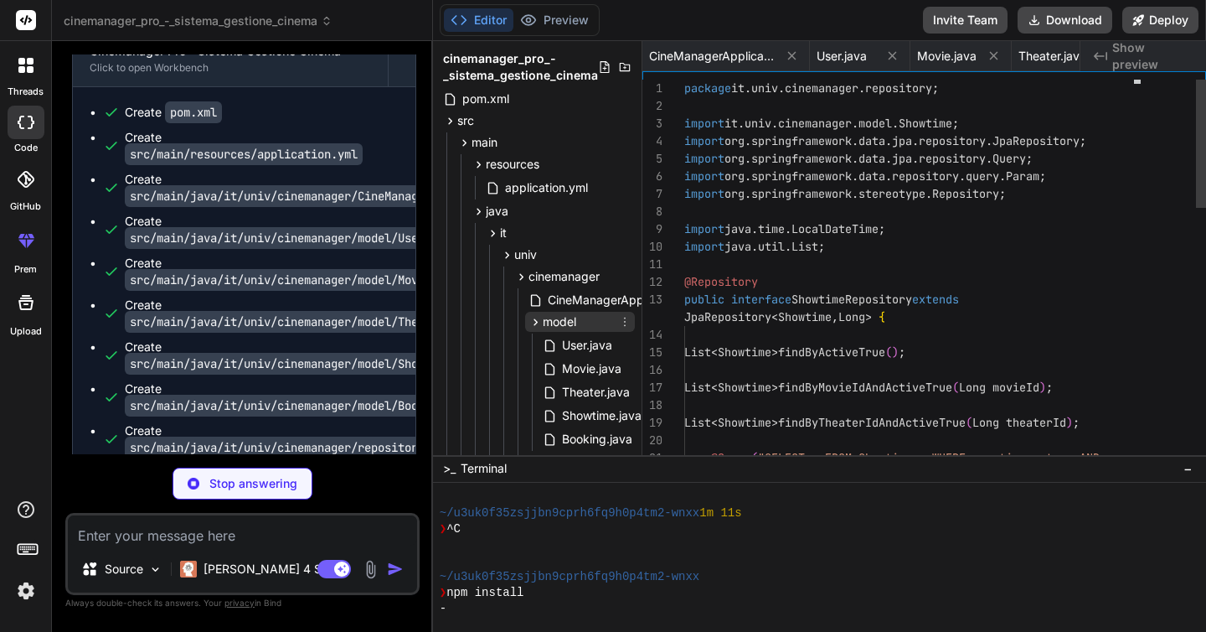
scroll to position [70, 0]
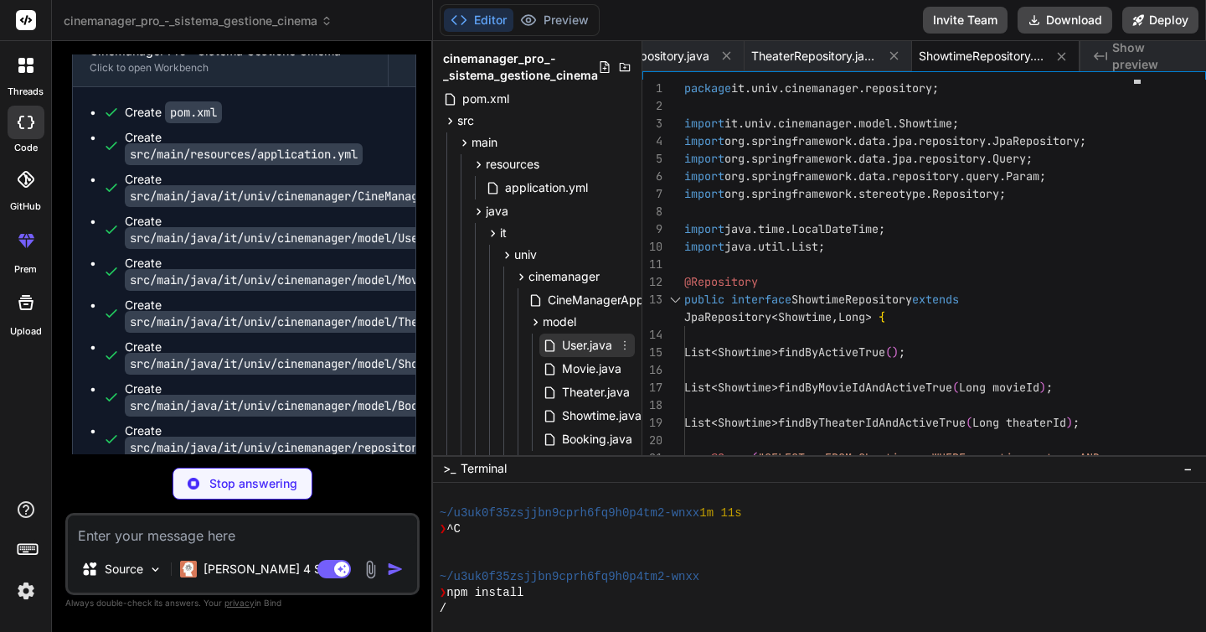
click at [570, 349] on span "User.java" at bounding box center [587, 345] width 54 height 20
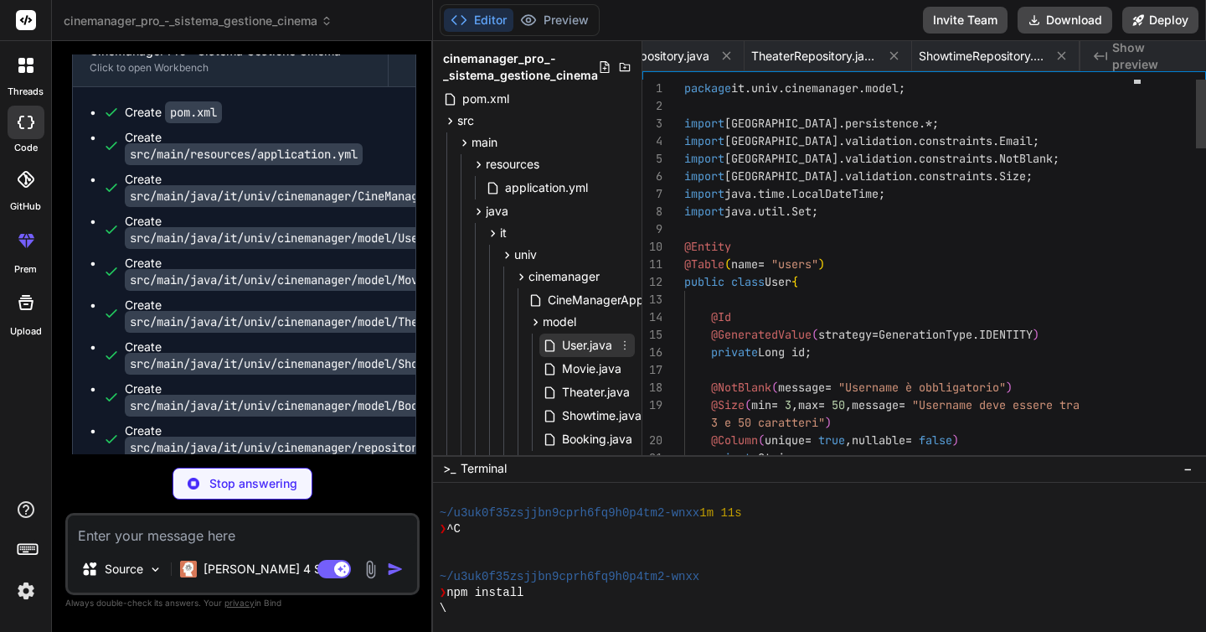
scroll to position [0, 393]
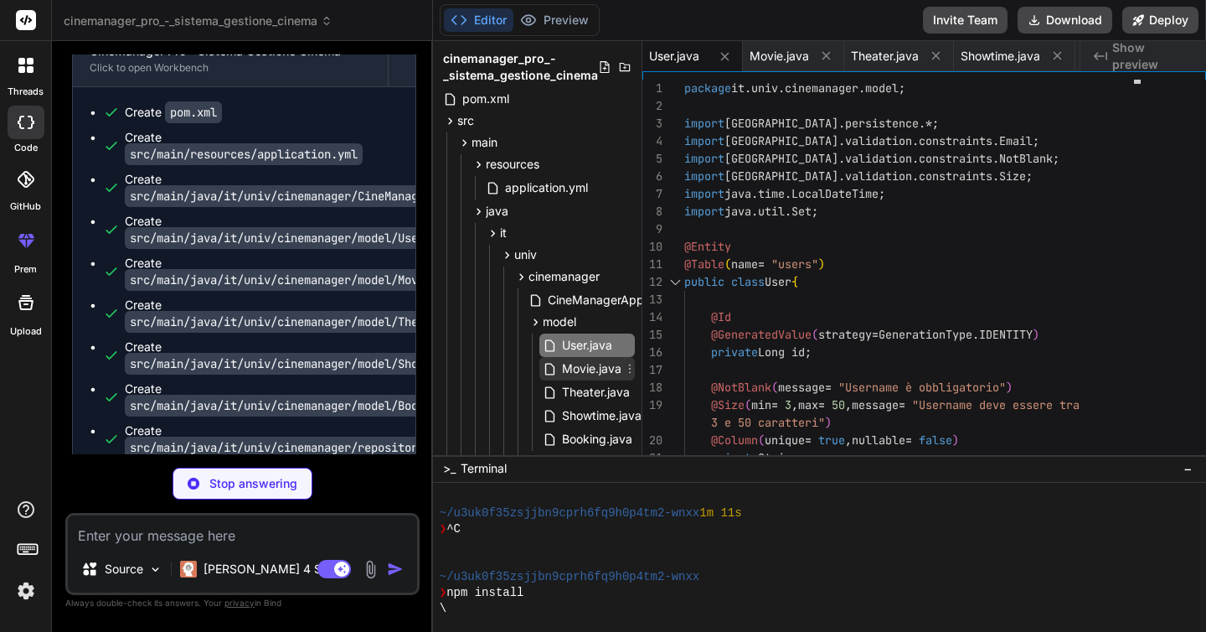
click at [570, 369] on span "Movie.java" at bounding box center [591, 368] width 63 height 20
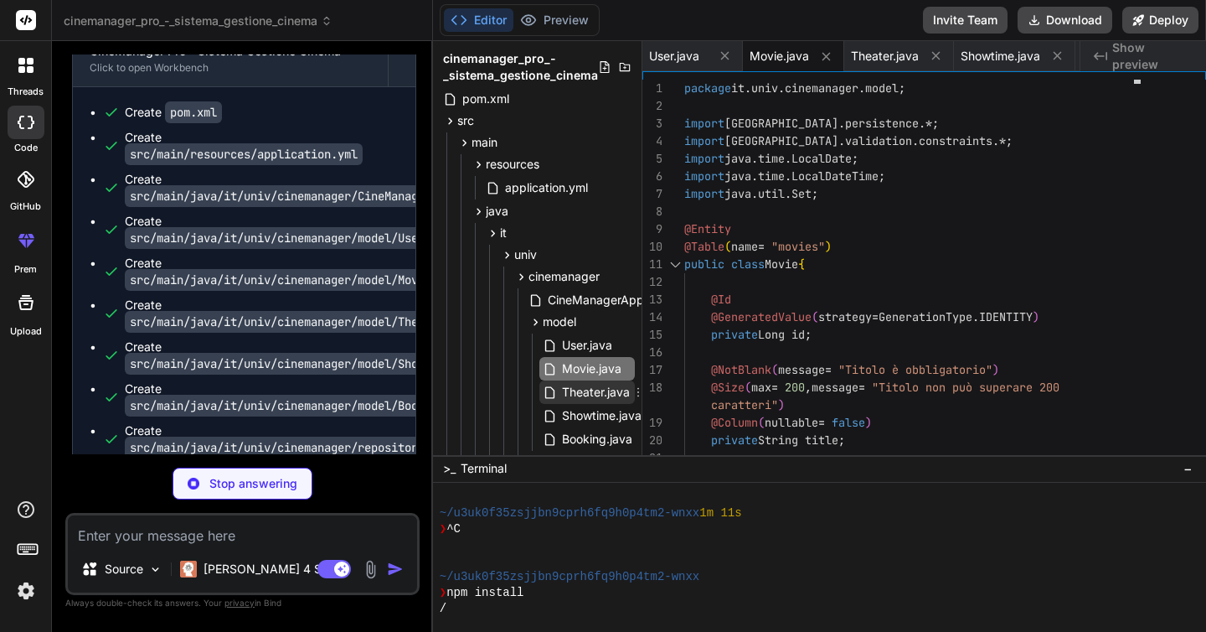
click at [571, 391] on span "Theater.java" at bounding box center [595, 392] width 71 height 20
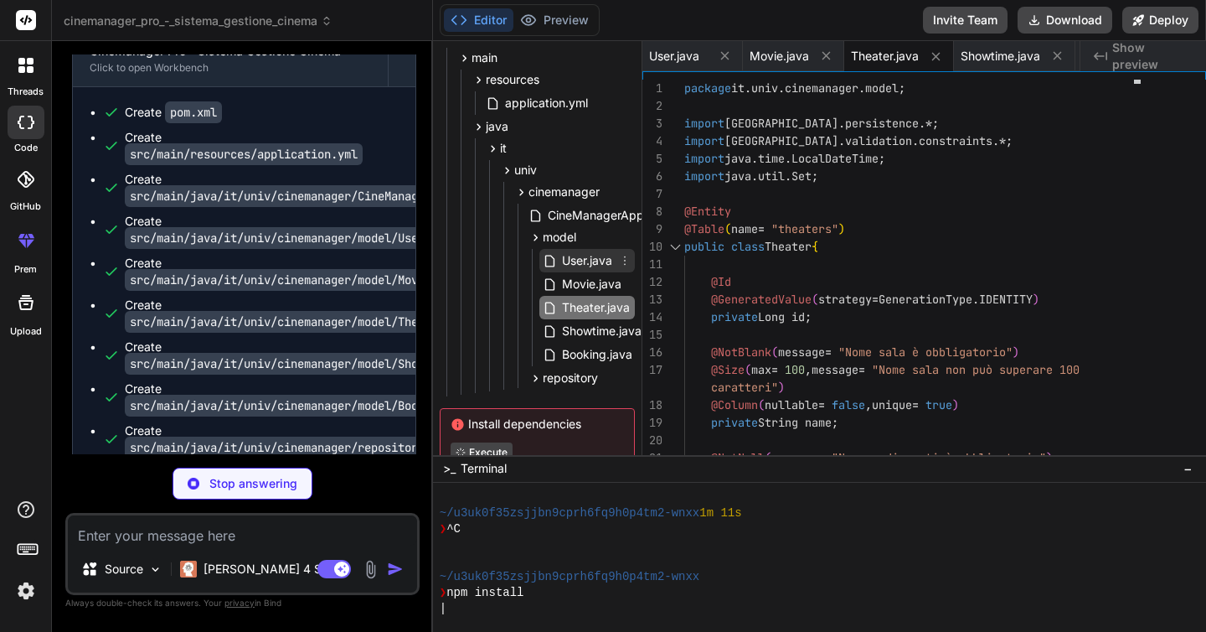
scroll to position [119, 0]
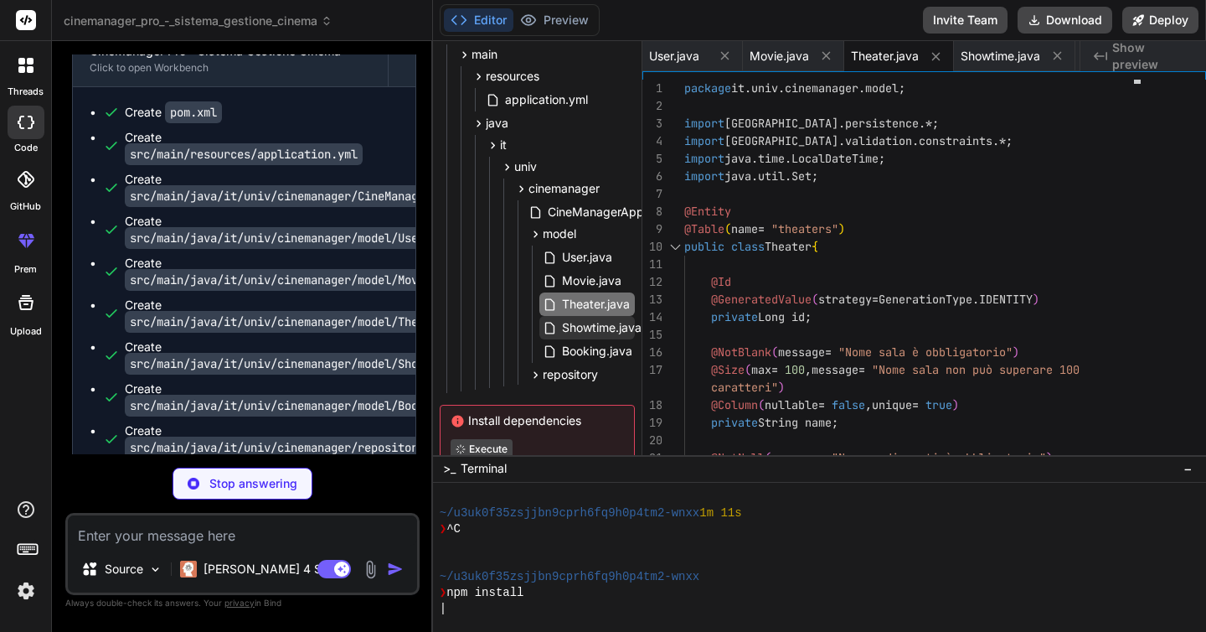
click at [572, 322] on span "Showtime.java" at bounding box center [601, 327] width 83 height 20
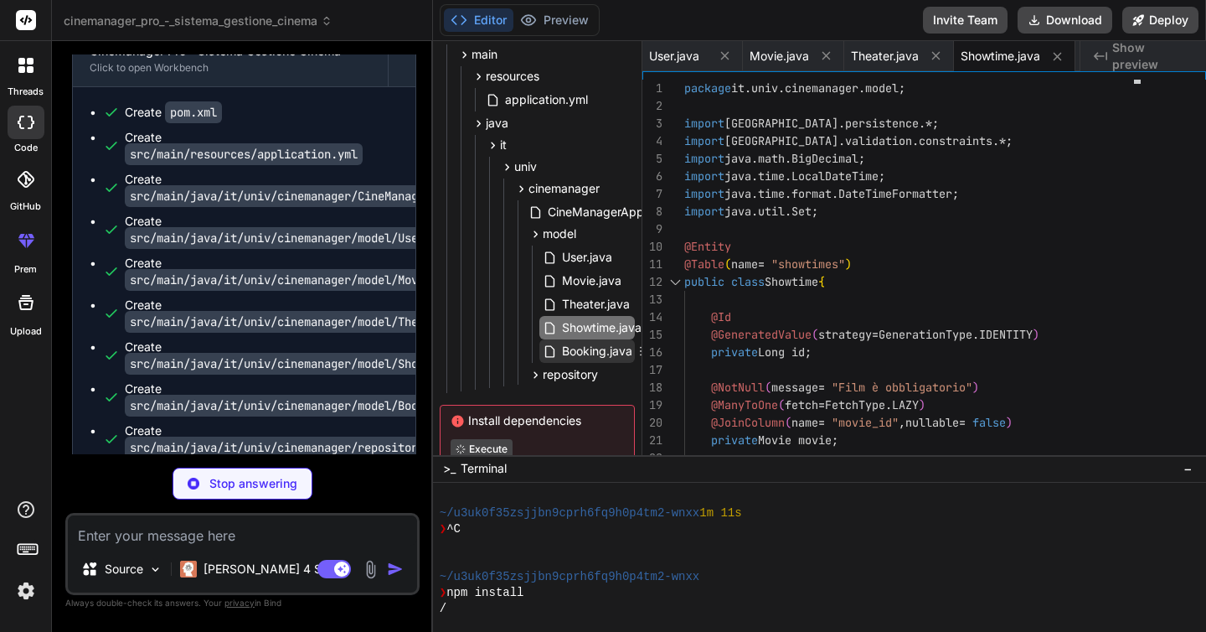
click at [572, 357] on span "Booking.java" at bounding box center [597, 351] width 74 height 20
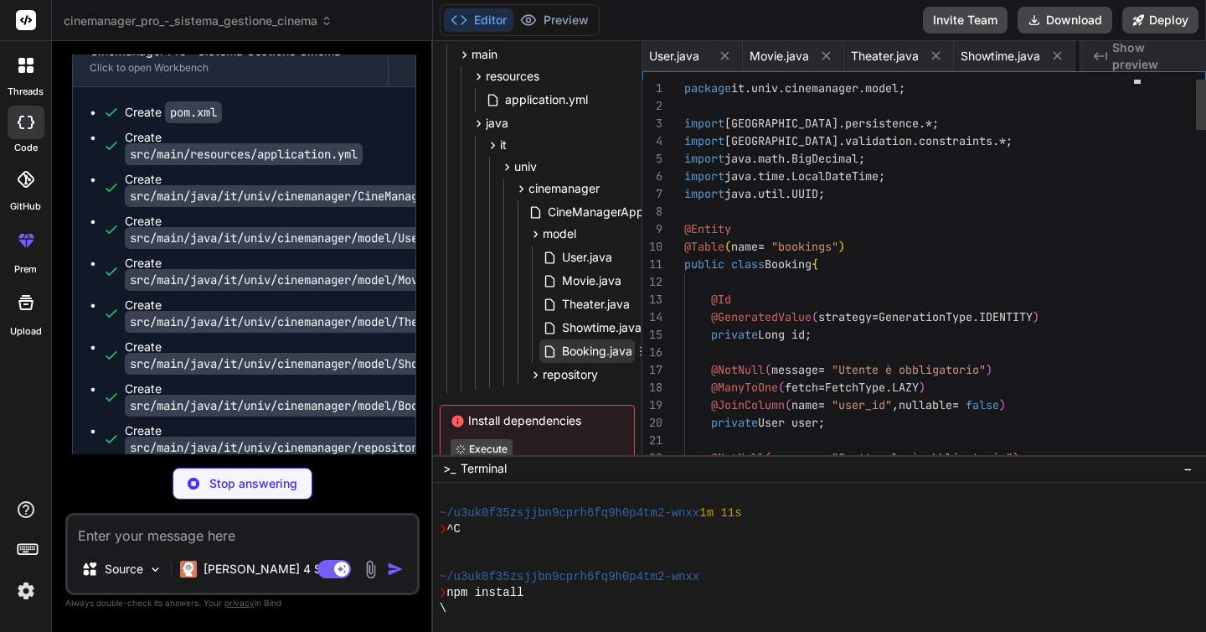
scroll to position [0, 503]
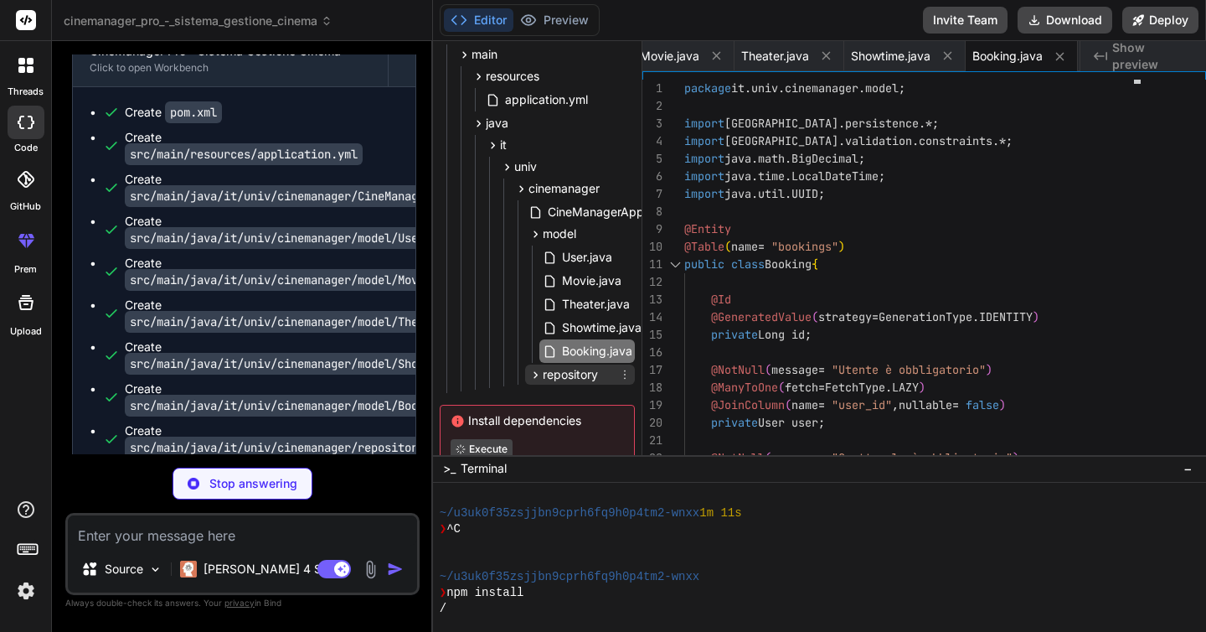
click at [535, 377] on icon at bounding box center [536, 375] width 14 height 14
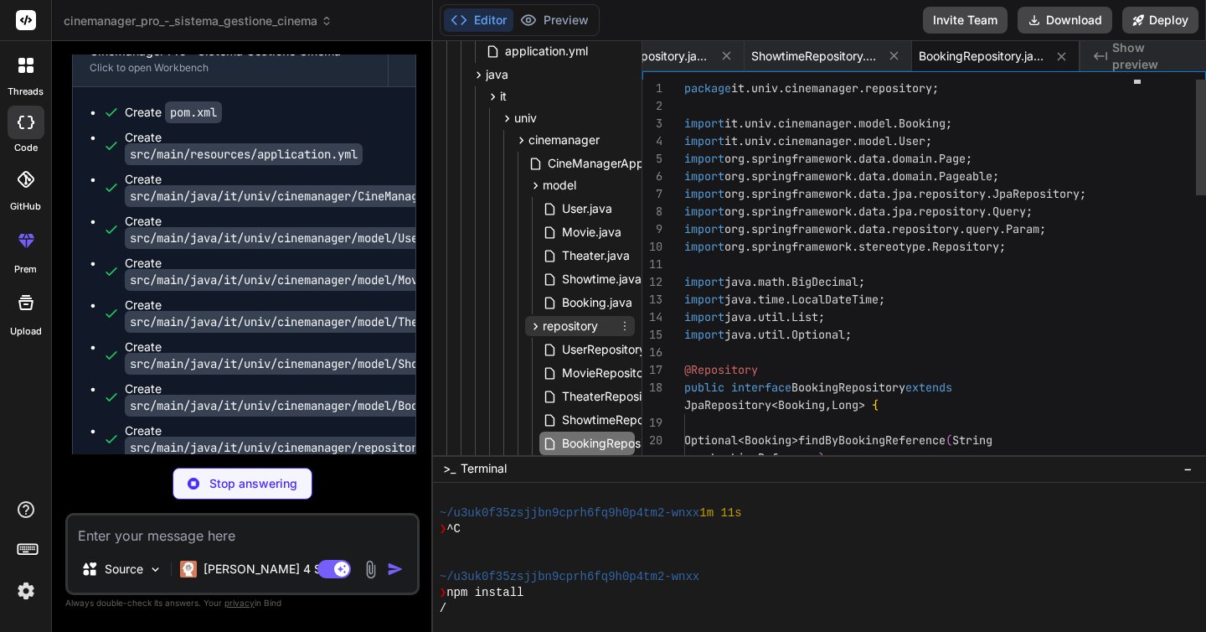
scroll to position [200, 0]
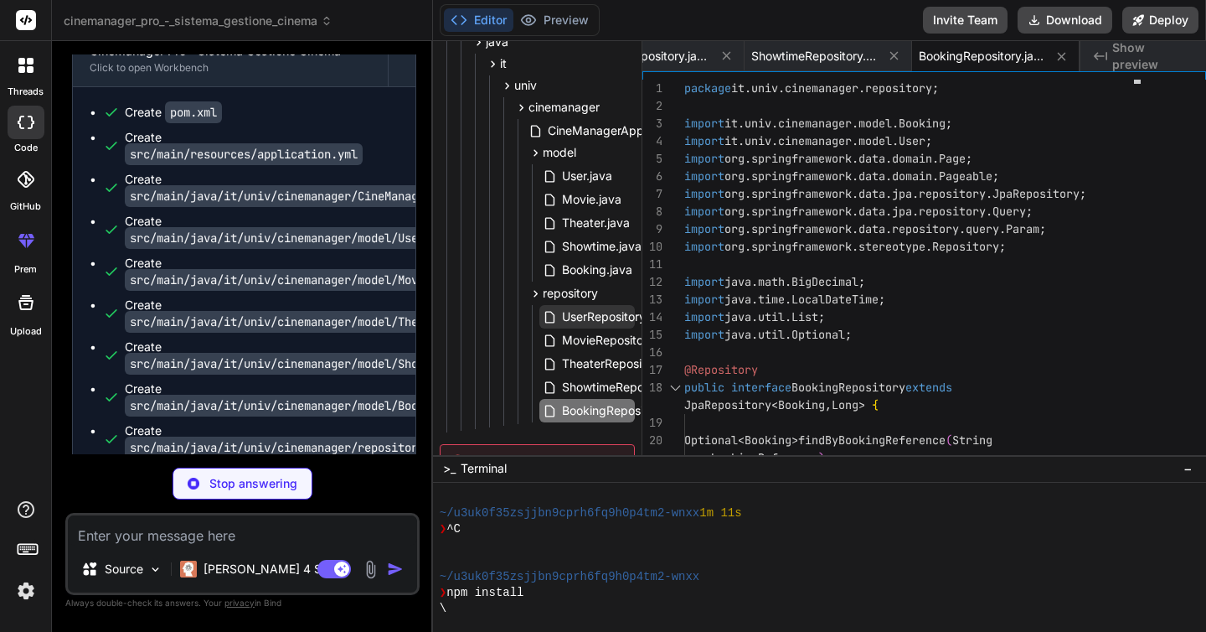
click at [566, 318] on span "UserRepository.java" at bounding box center [616, 317] width 112 height 20
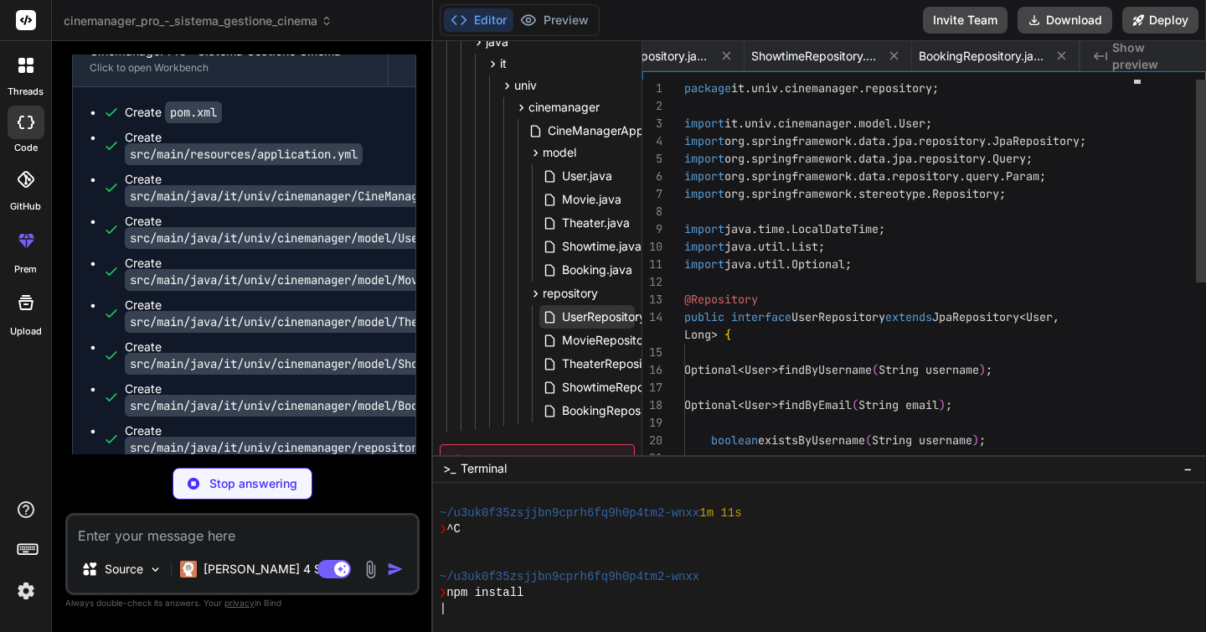
scroll to position [0, 940]
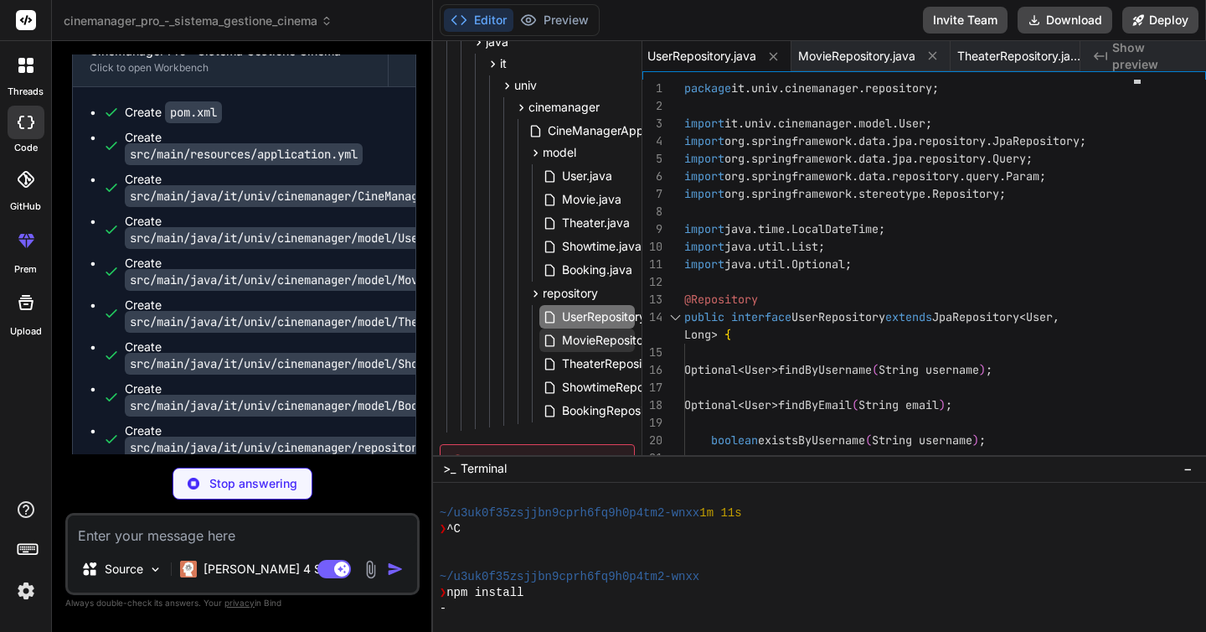
click at [570, 331] on span "MovieRepository.java" at bounding box center [620, 340] width 121 height 20
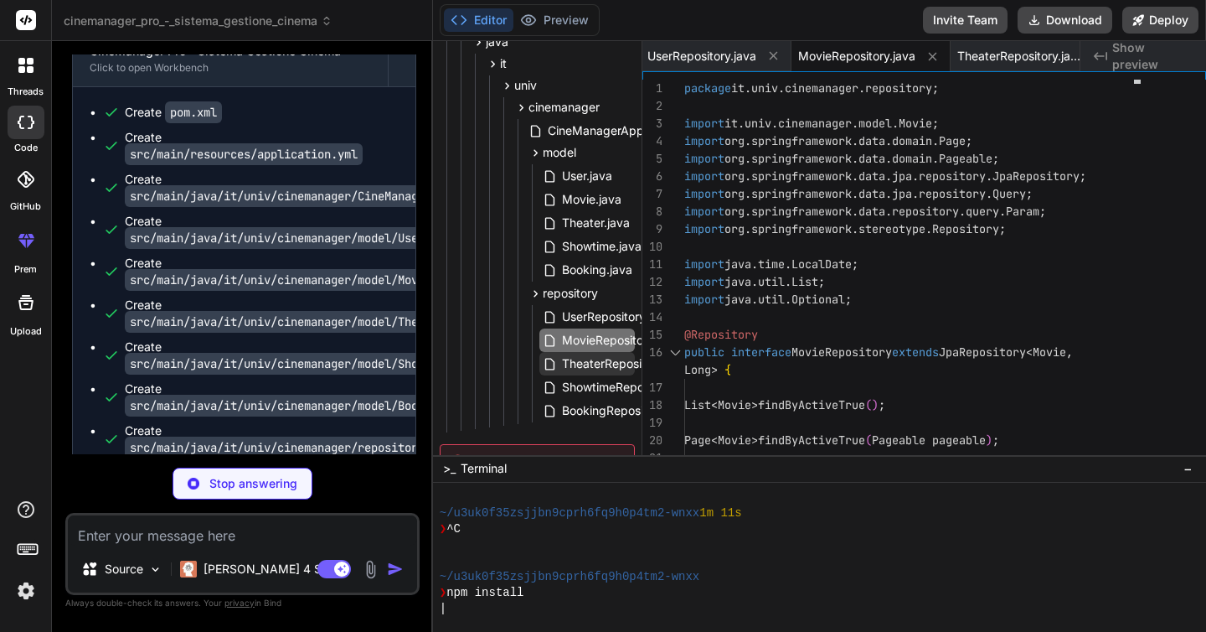
click at [572, 361] on span "TheaterRepository.java" at bounding box center [625, 363] width 130 height 20
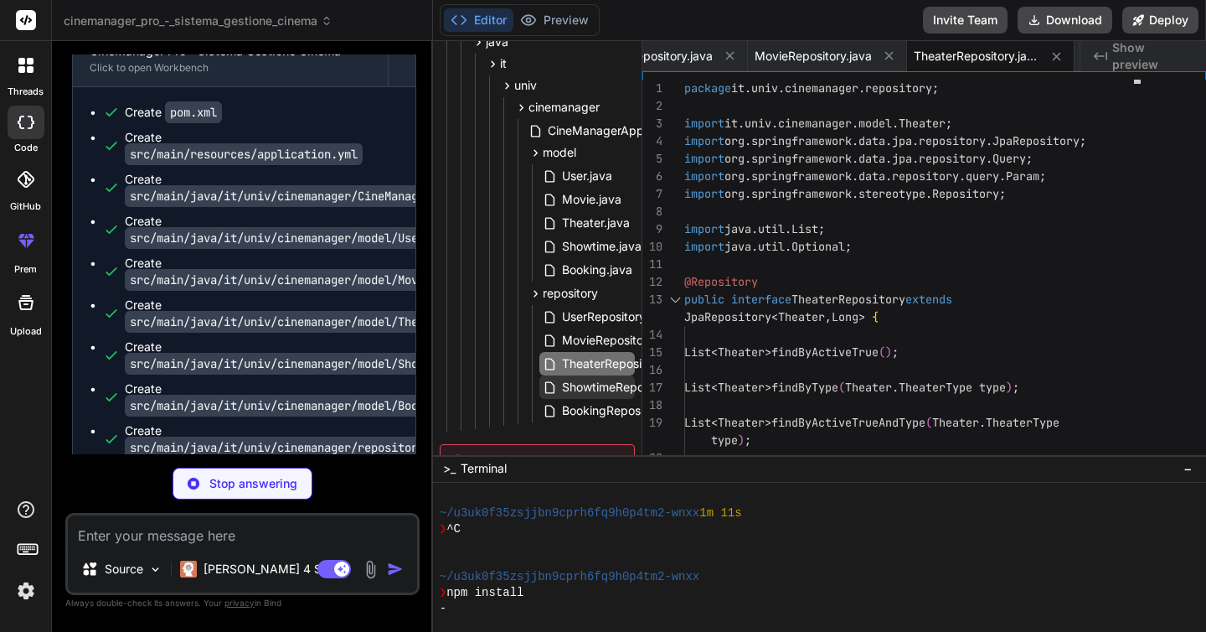
click at [572, 384] on span "ShowtimeRepository.java" at bounding box center [630, 387] width 141 height 20
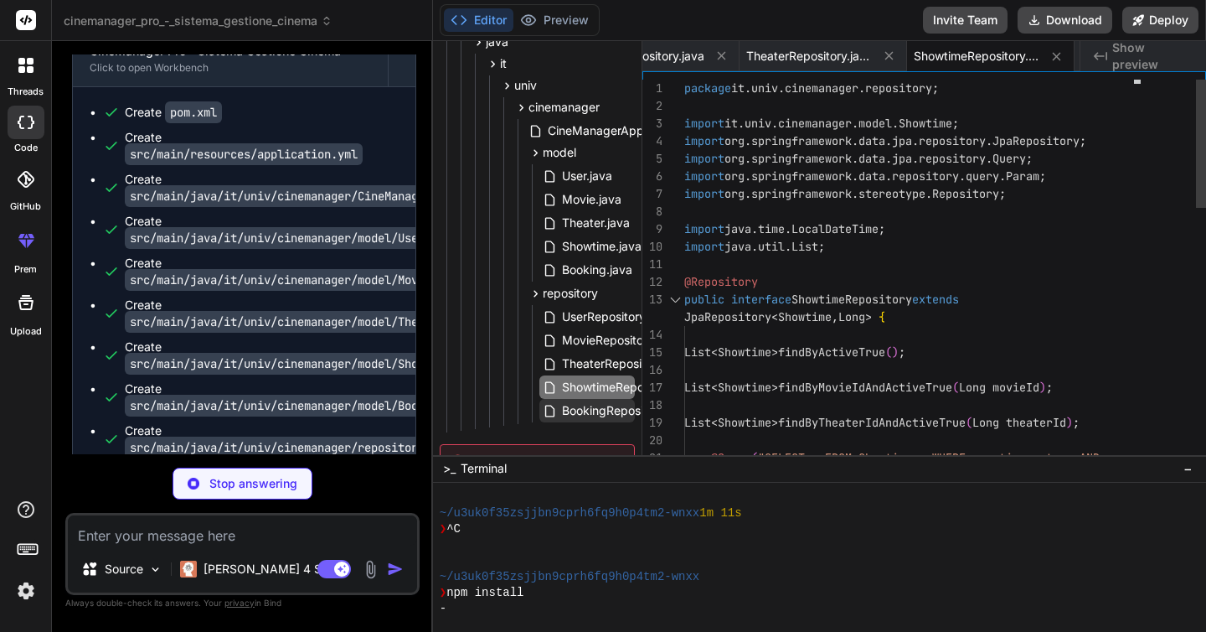
click at [572, 407] on span "BookingRepository.java" at bounding box center [626, 410] width 132 height 20
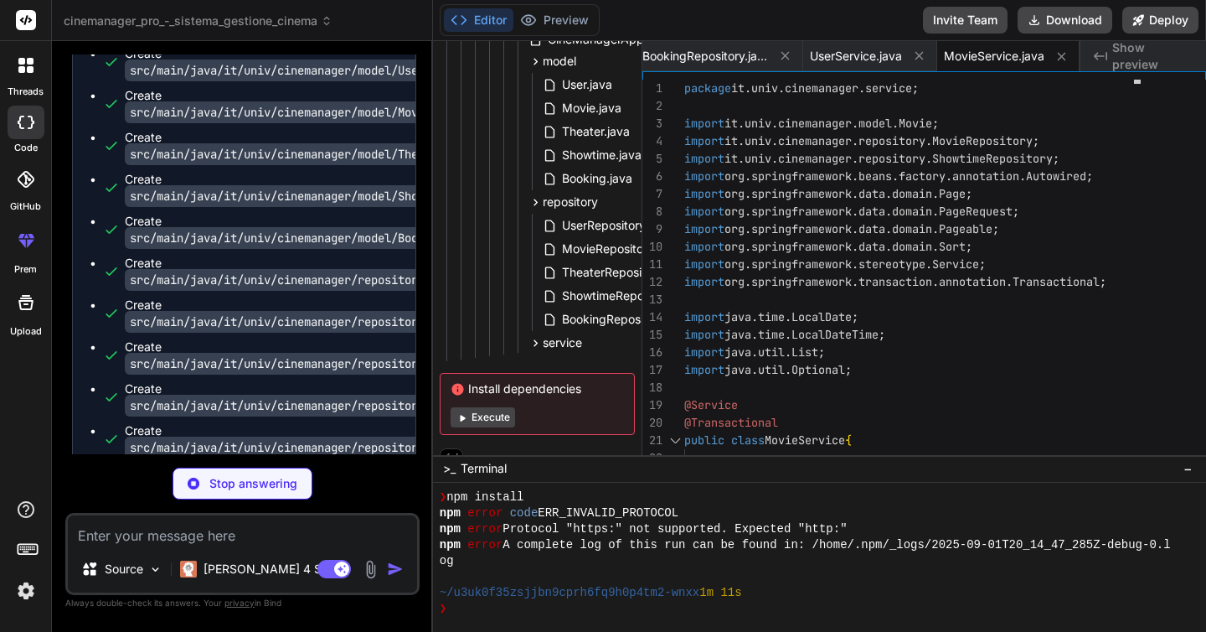
scroll to position [286, 0]
click at [492, 419] on button "Execute" at bounding box center [483, 417] width 64 height 20
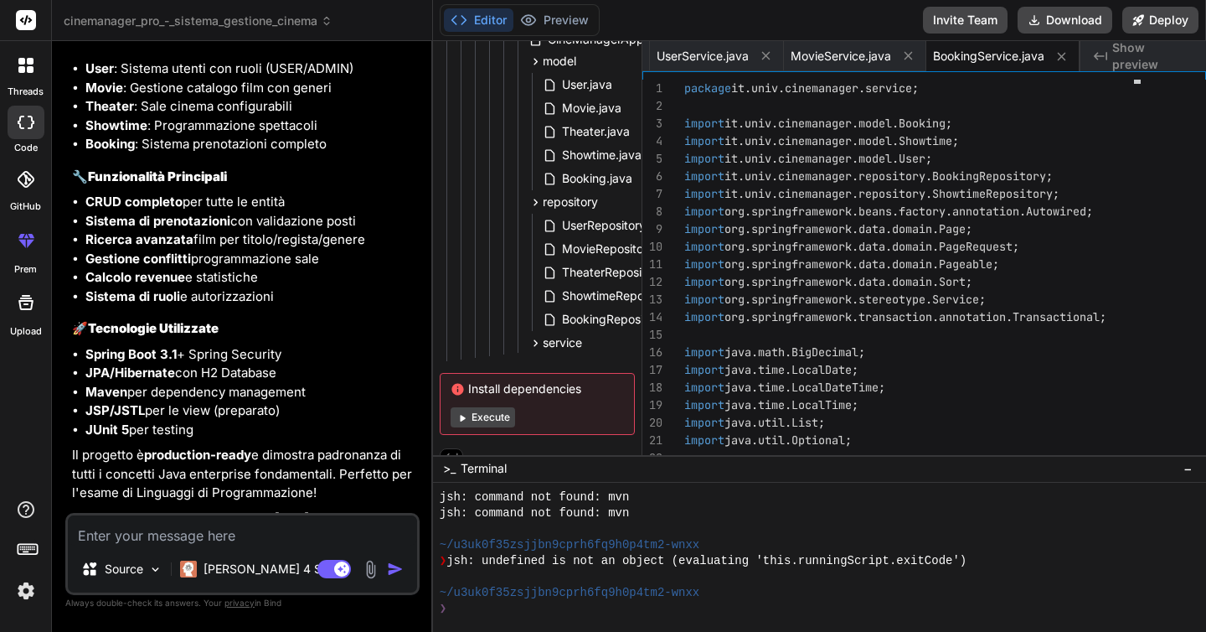
scroll to position [0, 0]
click at [483, 420] on button "Execute" at bounding box center [483, 417] width 64 height 20
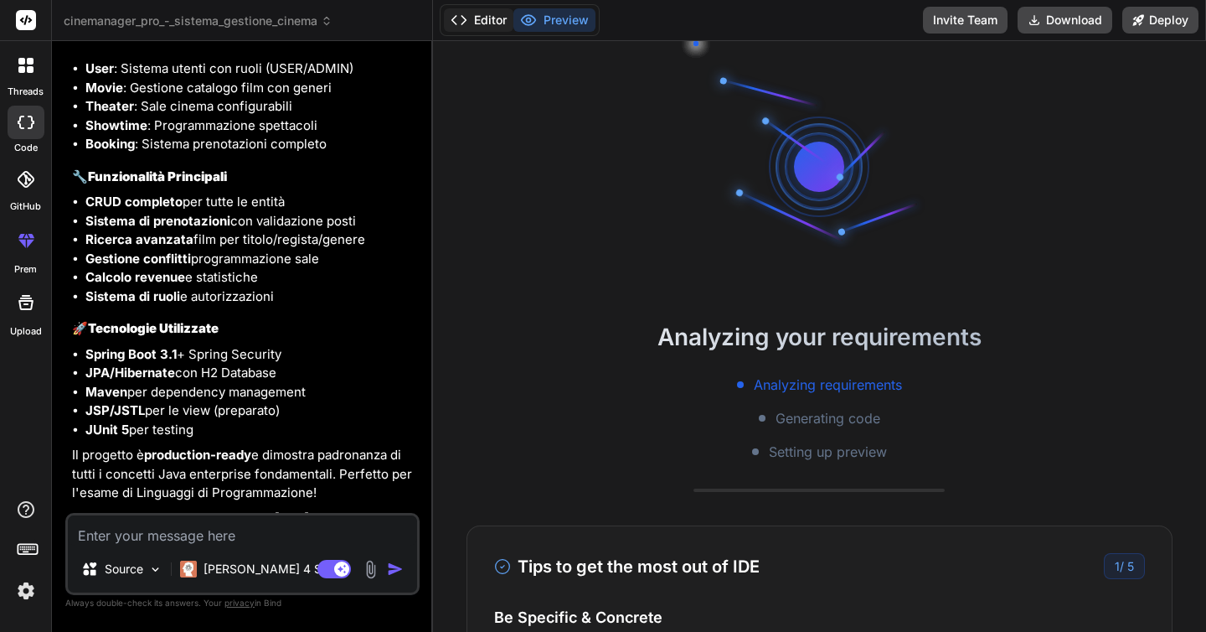
click at [485, 23] on button "Editor" at bounding box center [479, 19] width 70 height 23
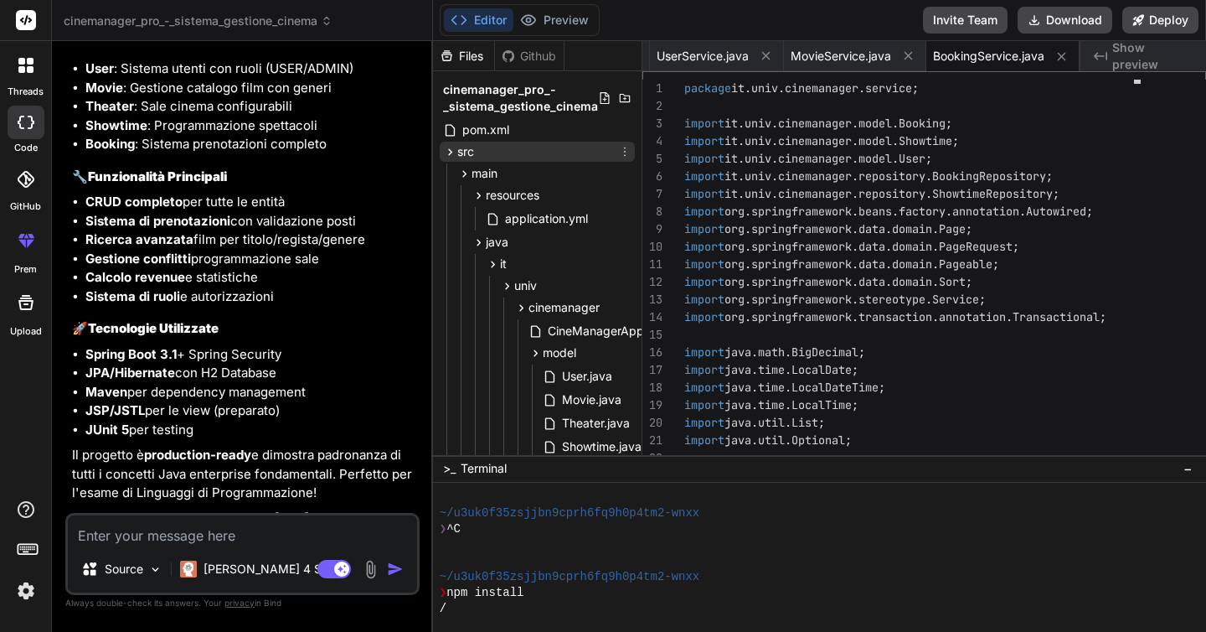
click at [450, 152] on icon at bounding box center [450, 152] width 14 height 14
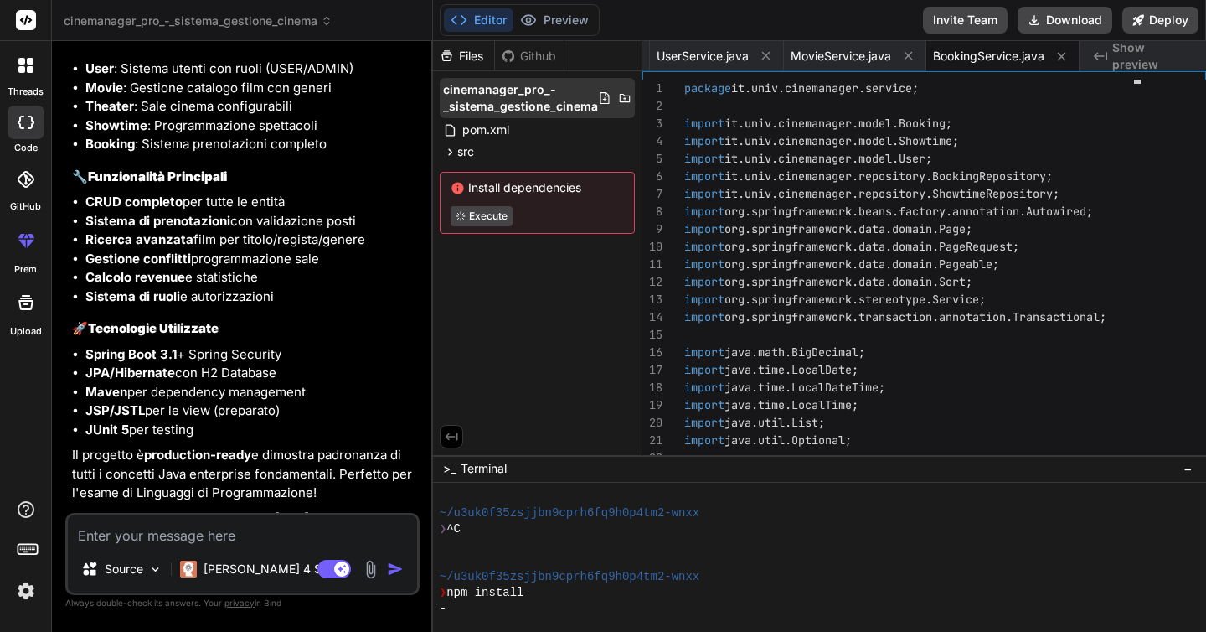
click at [497, 93] on span "cinemanager_pro_-_sistema_gestione_cinema" at bounding box center [520, 98] width 155 height 34
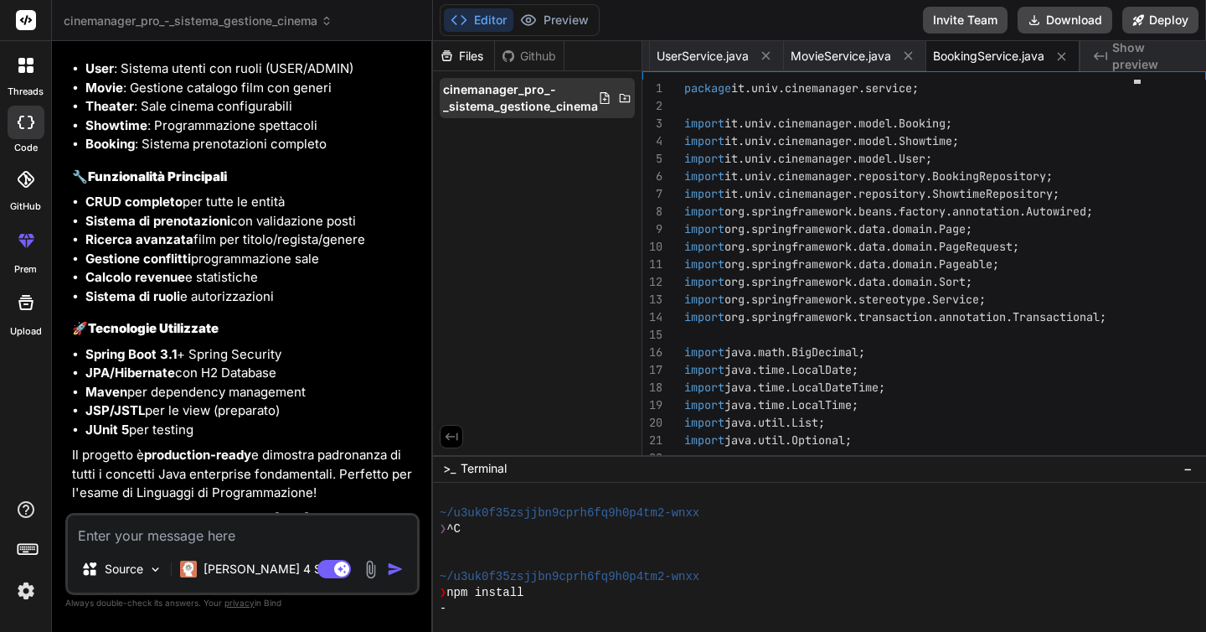
click at [621, 98] on icon at bounding box center [624, 98] width 11 height 8
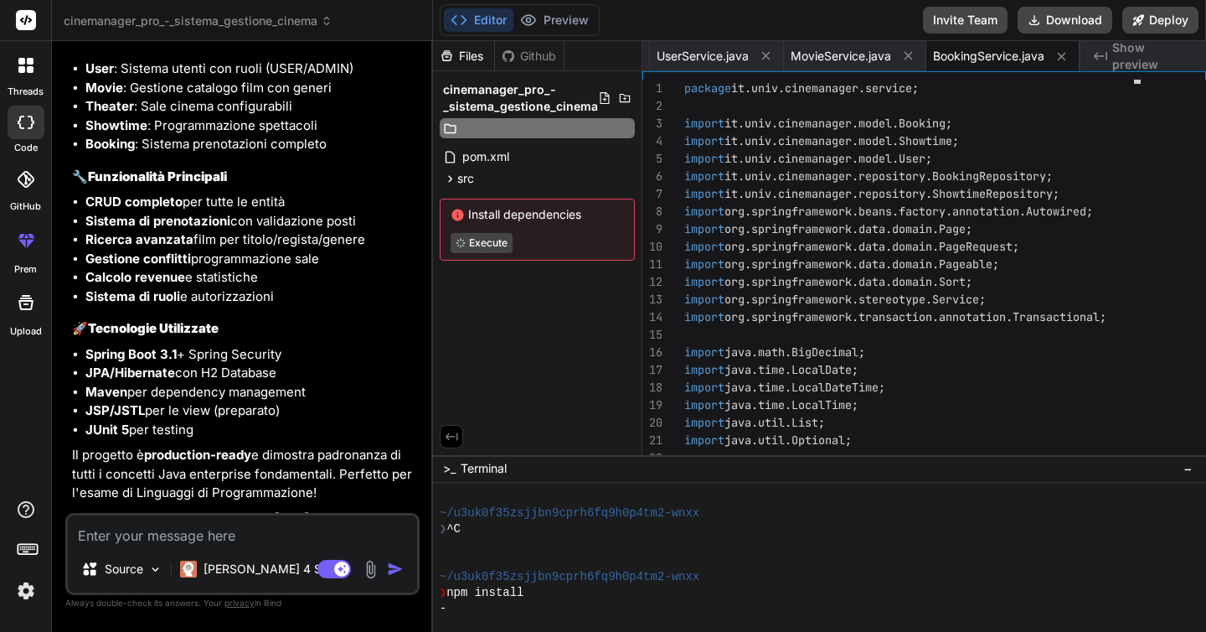
click at [529, 309] on div "Files Github cinemanager_pro_-_sistema_gestione_cinema pom.xml src main resourc…" at bounding box center [537, 248] width 209 height 414
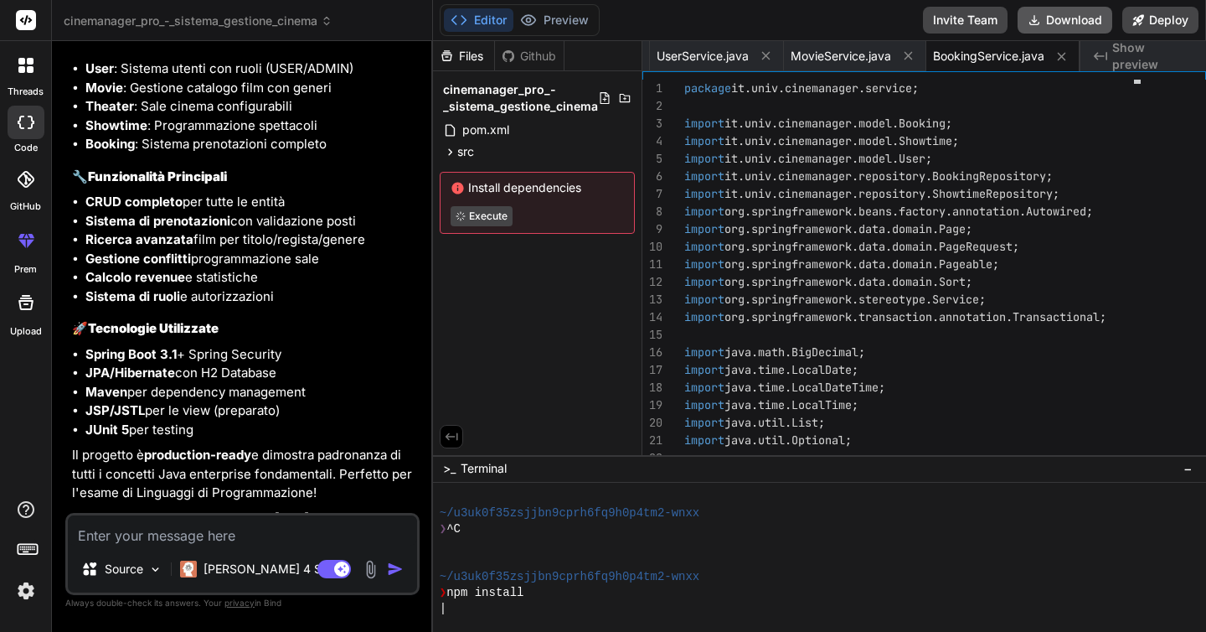
click at [1057, 27] on button "Download" at bounding box center [1065, 20] width 95 height 27
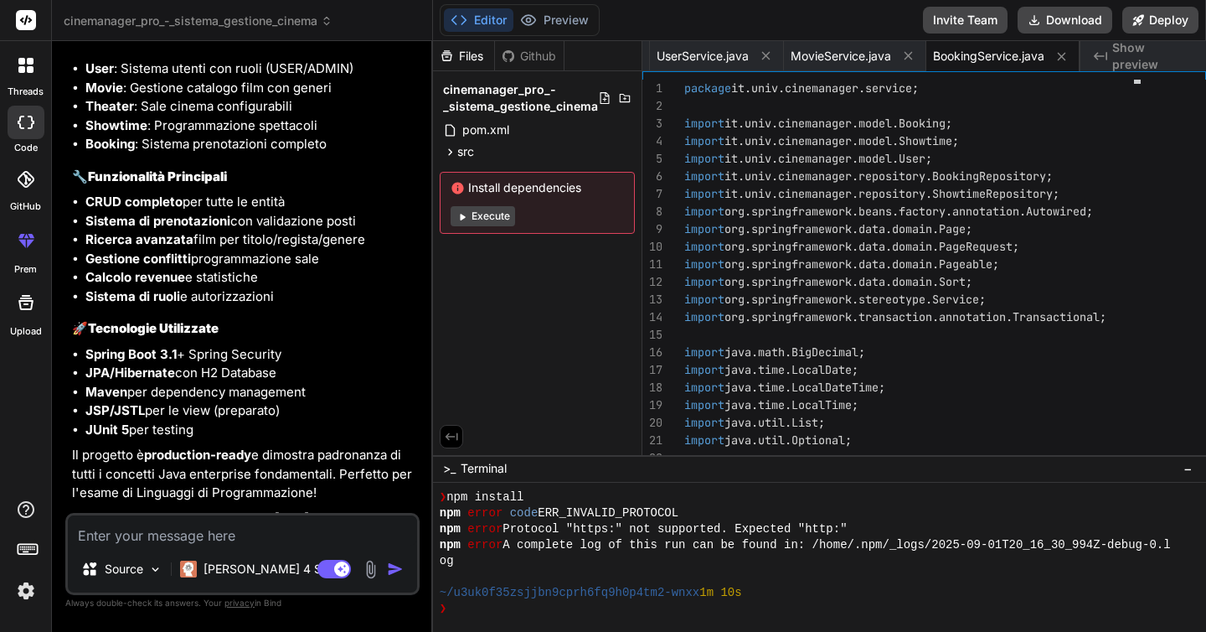
click at [485, 221] on button "Execute" at bounding box center [483, 216] width 64 height 20
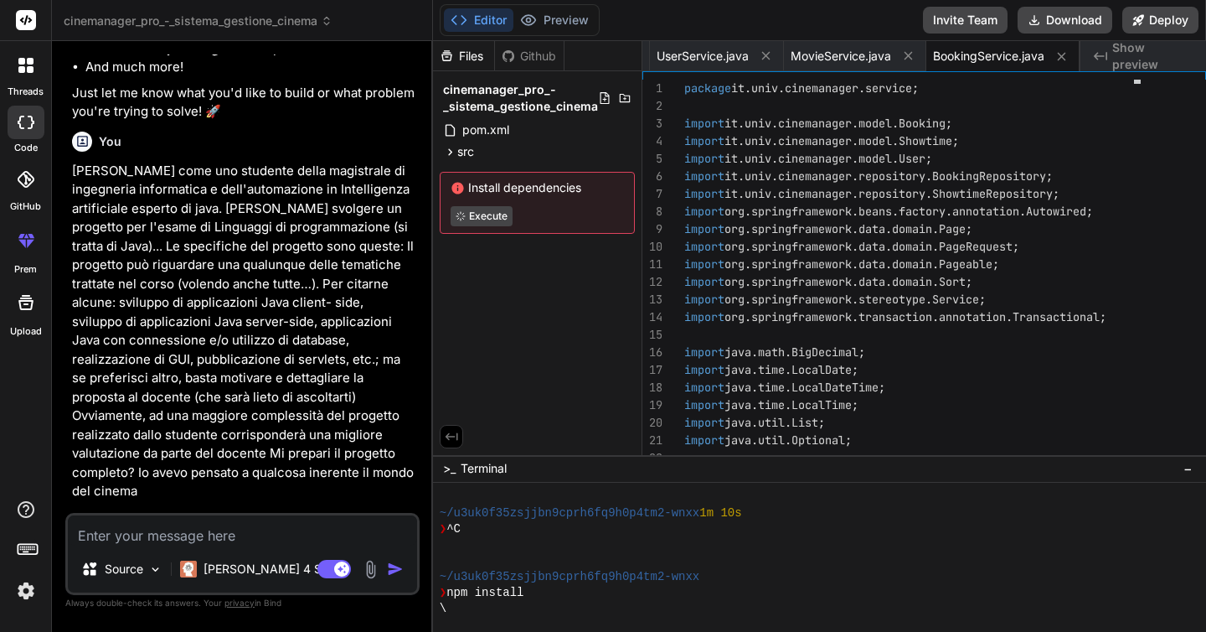
scroll to position [317, 0]
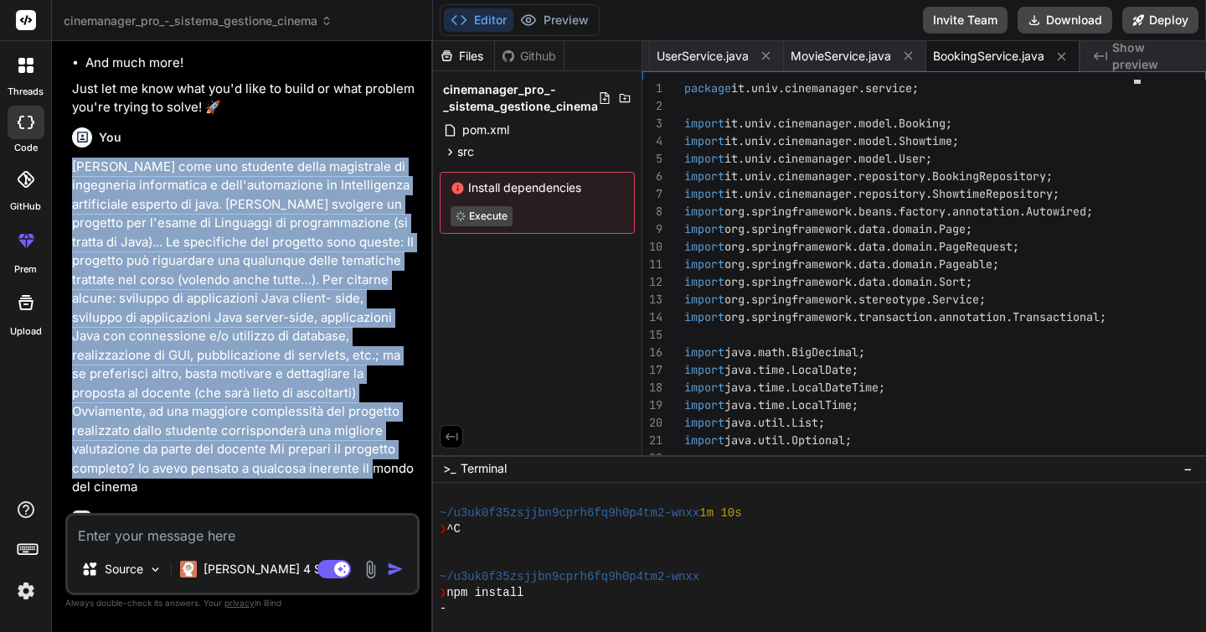
drag, startPoint x: 364, startPoint y: 456, endPoint x: 73, endPoint y: 162, distance: 414.6
click at [73, 162] on p "[PERSON_NAME] come uno studente della magistrale di ingegneria informatica e de…" at bounding box center [244, 326] width 344 height 339
copy p "[PERSON_NAME] come uno studente della magistrale di ingegneria informatica e de…"
click at [203, 532] on textarea at bounding box center [242, 530] width 349 height 30
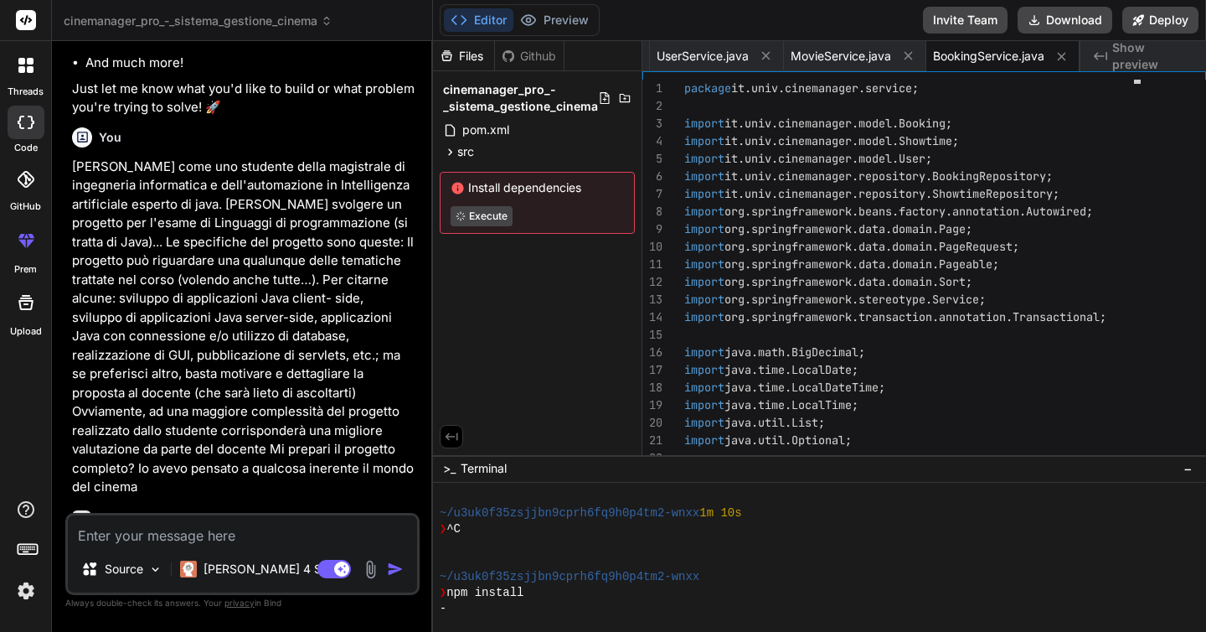
click at [80, 64] on ul "Web applications (HTML/CSS/JS, React, Next.js, etc.) Backend services (Node.js,…" at bounding box center [244, 16] width 344 height 113
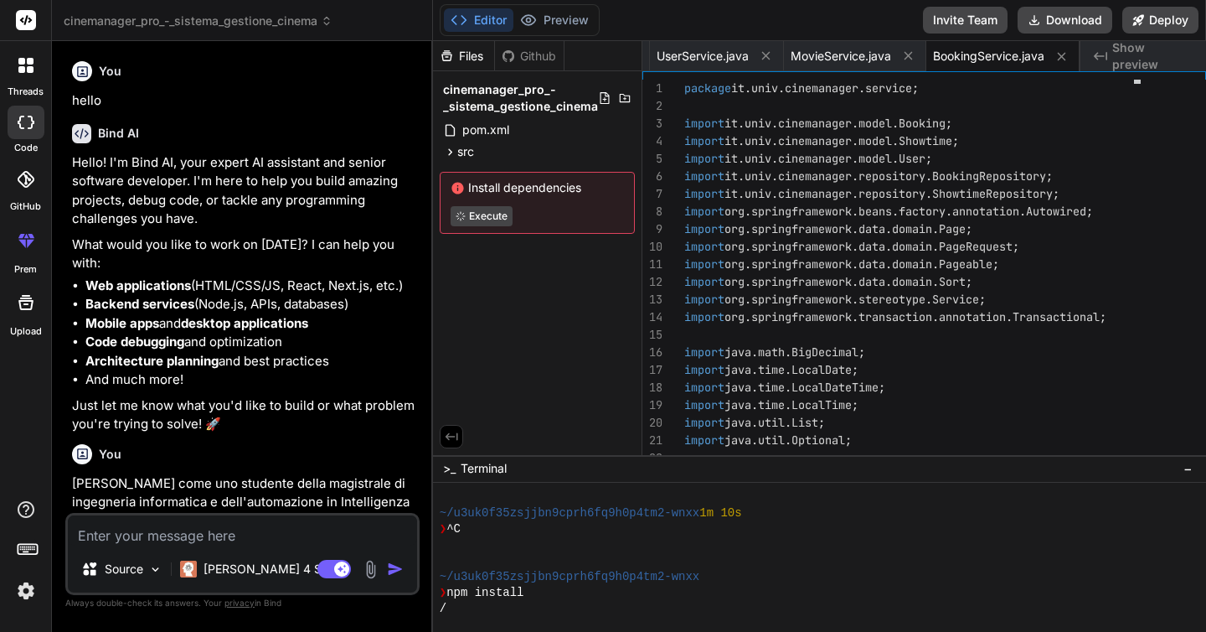
scroll to position [0, 0]
click at [554, 18] on button "Preview" at bounding box center [554, 19] width 82 height 23
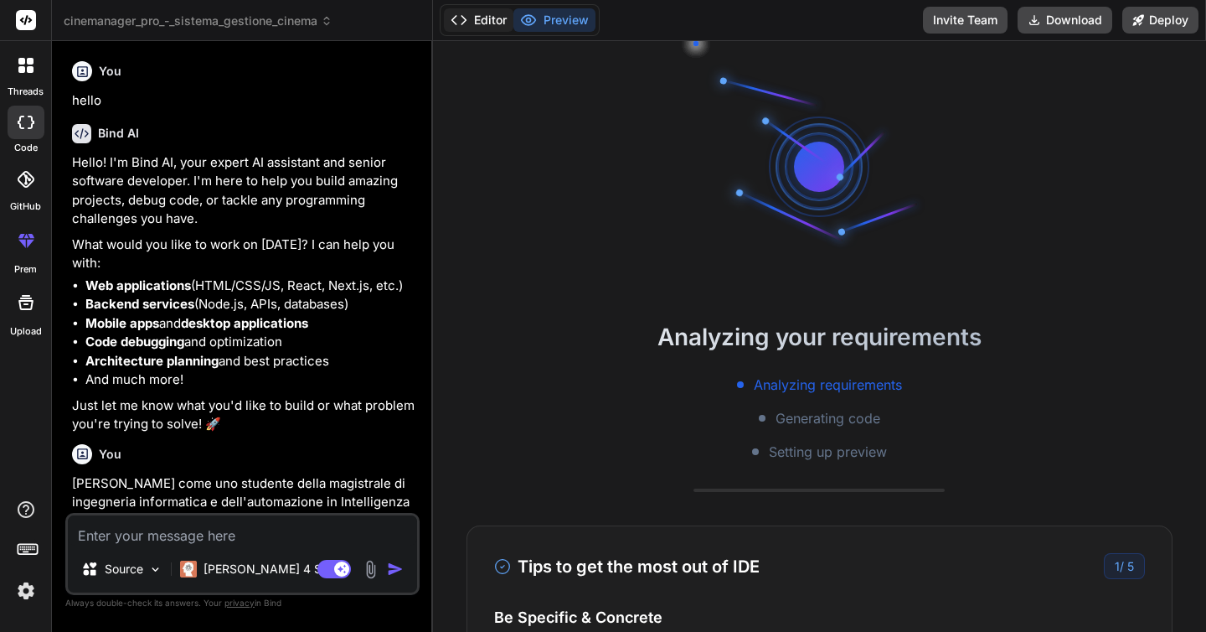
click at [464, 17] on icon at bounding box center [459, 20] width 17 height 17
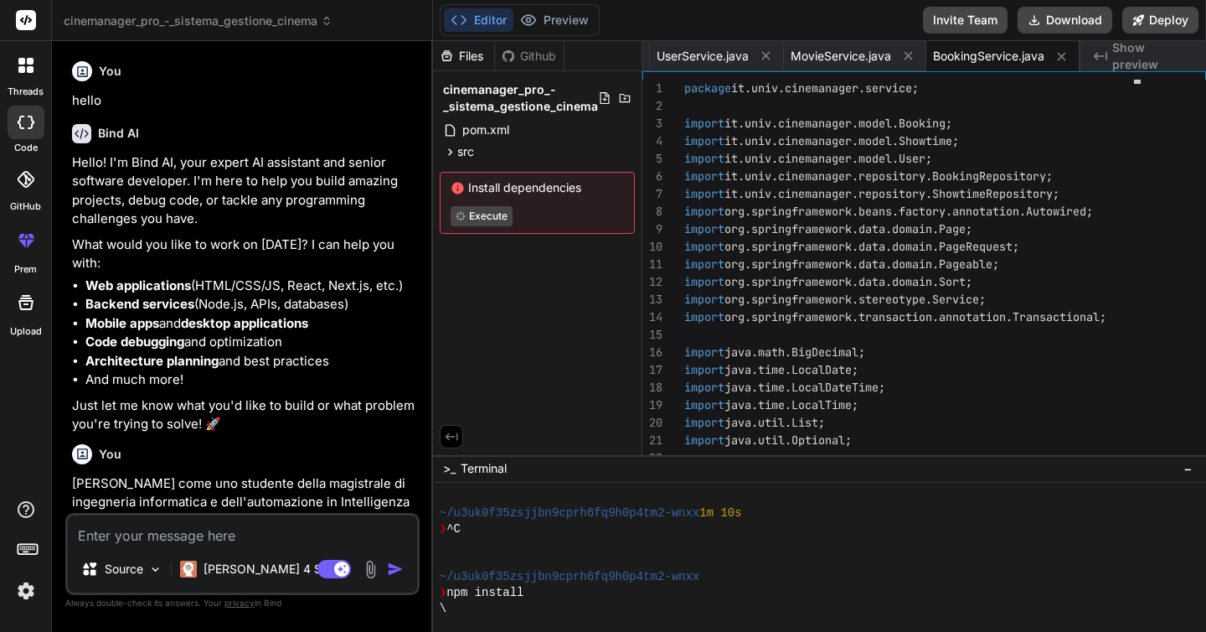
click at [331, 21] on icon at bounding box center [327, 21] width 12 height 12
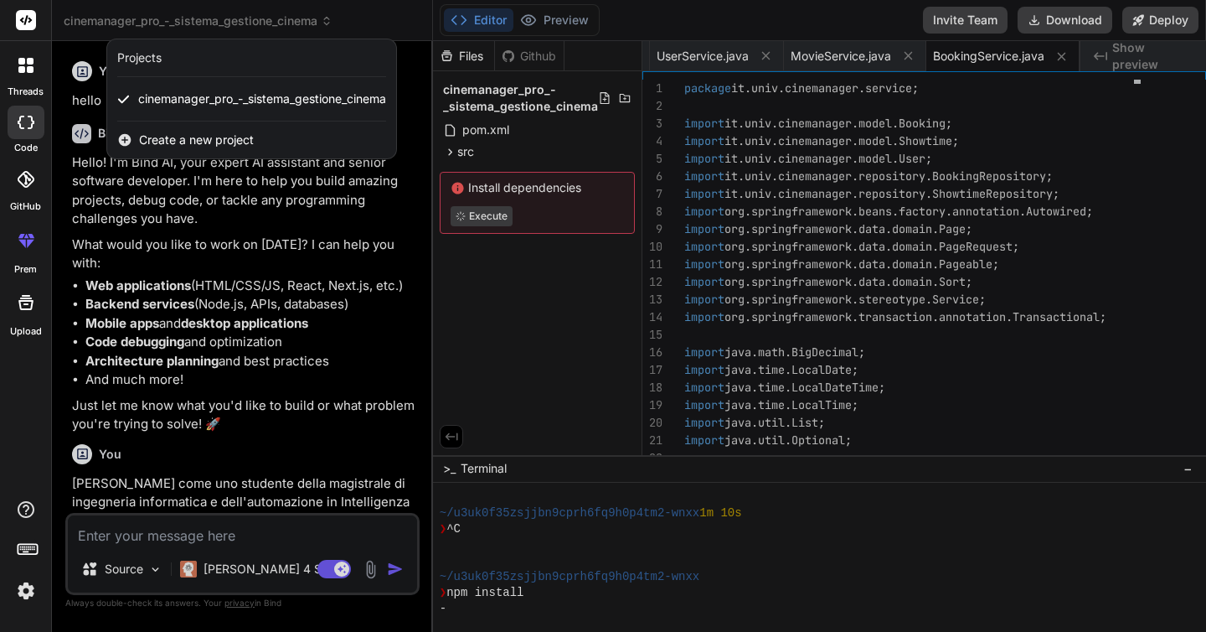
click at [190, 142] on span "Create a new project" at bounding box center [196, 140] width 115 height 17
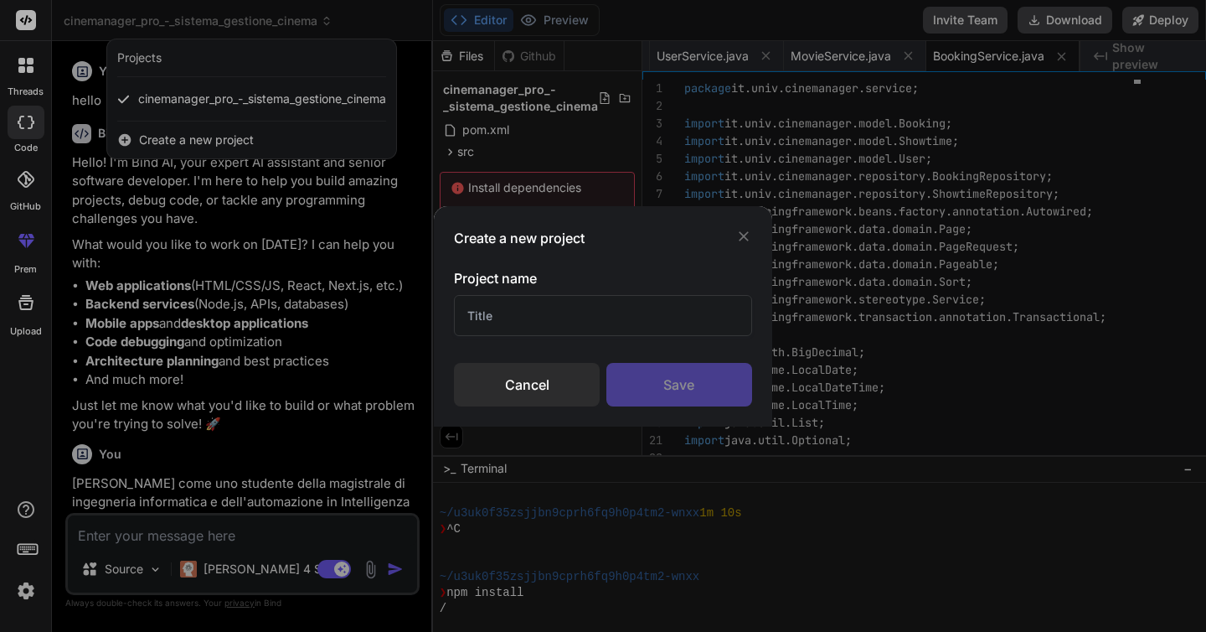
click at [529, 322] on input "text" at bounding box center [602, 315] width 297 height 41
click at [559, 386] on div "Cancel" at bounding box center [527, 385] width 146 height 44
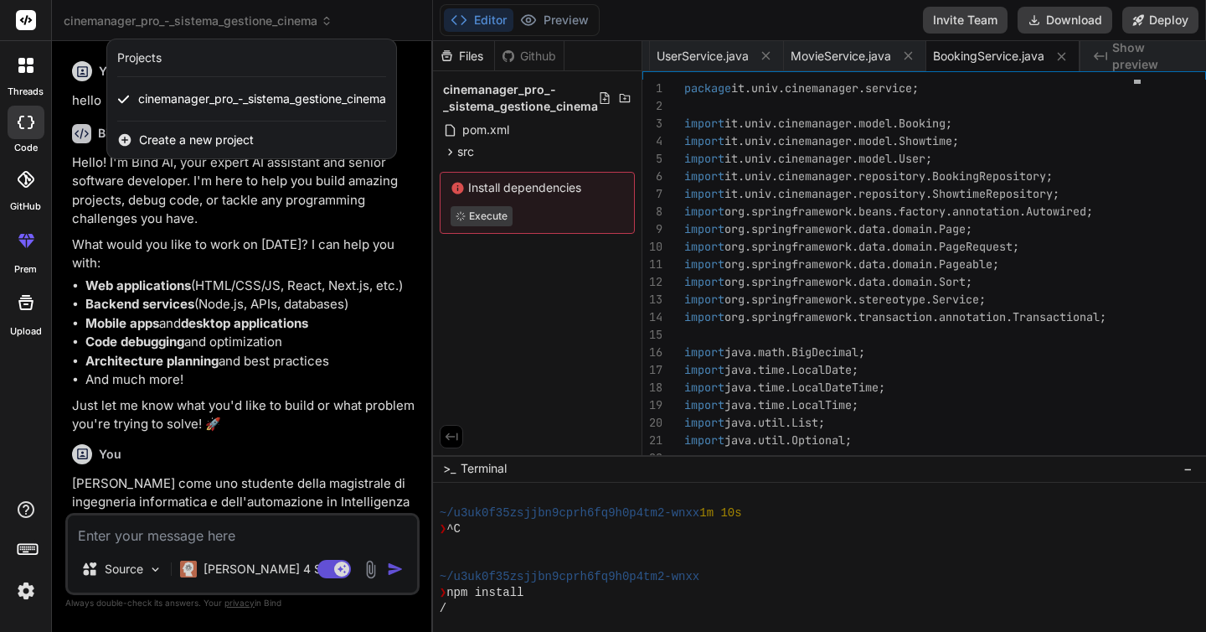
click at [128, 235] on div at bounding box center [603, 316] width 1206 height 632
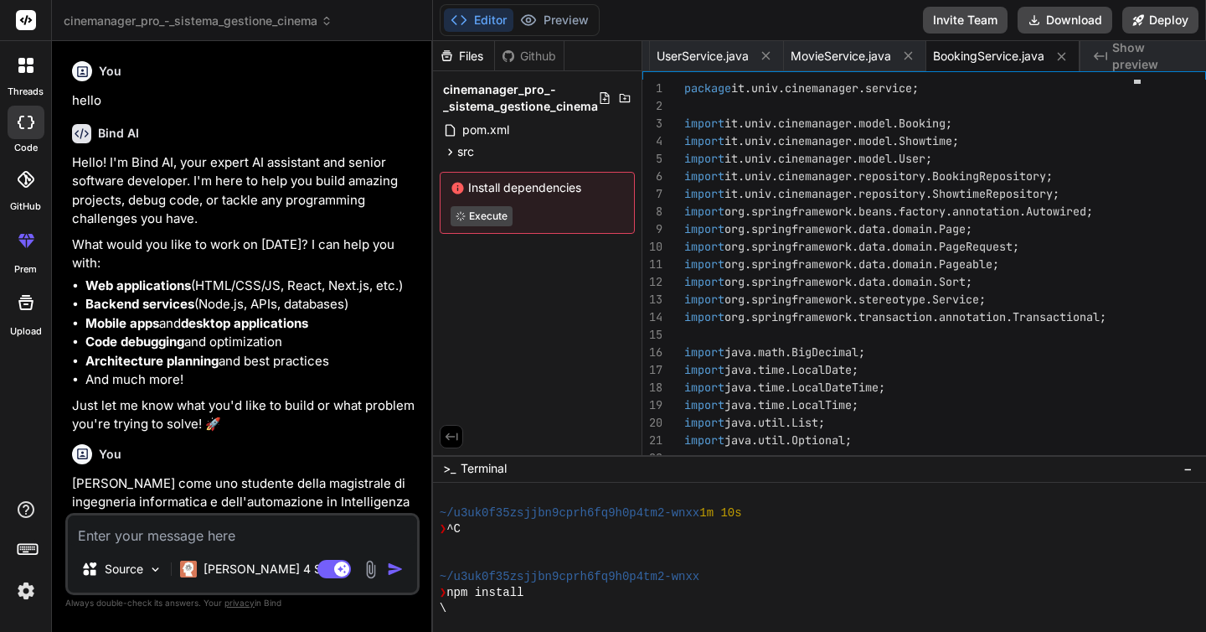
click at [43, 62] on div at bounding box center [25, 65] width 35 height 35
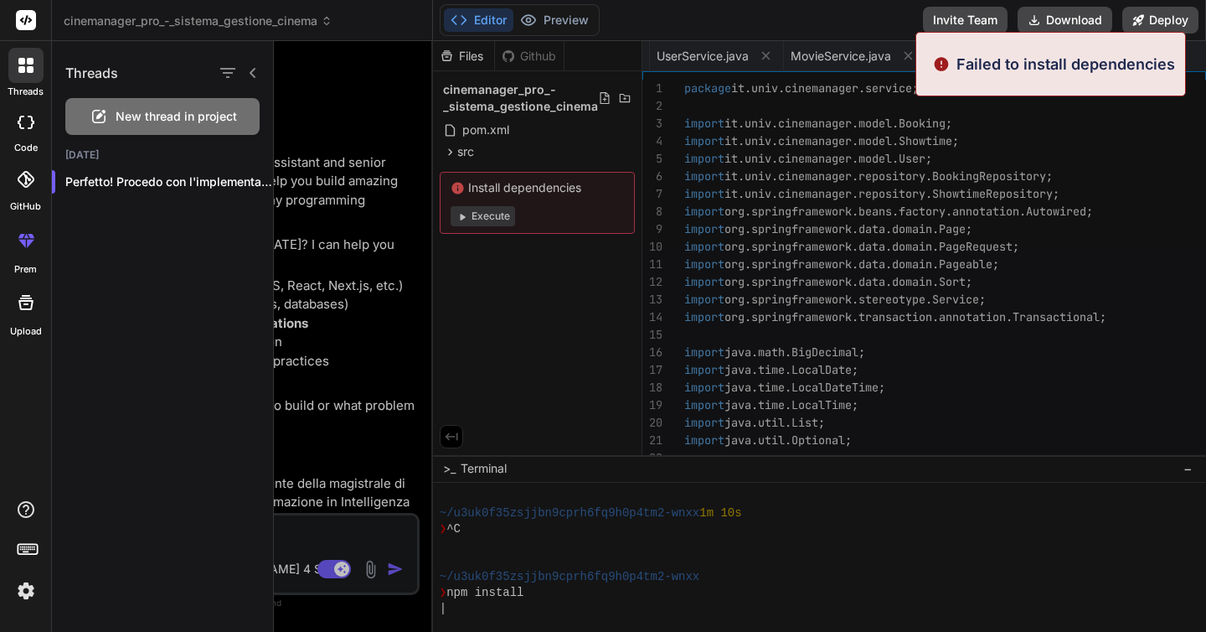
scroll to position [1019, 0]
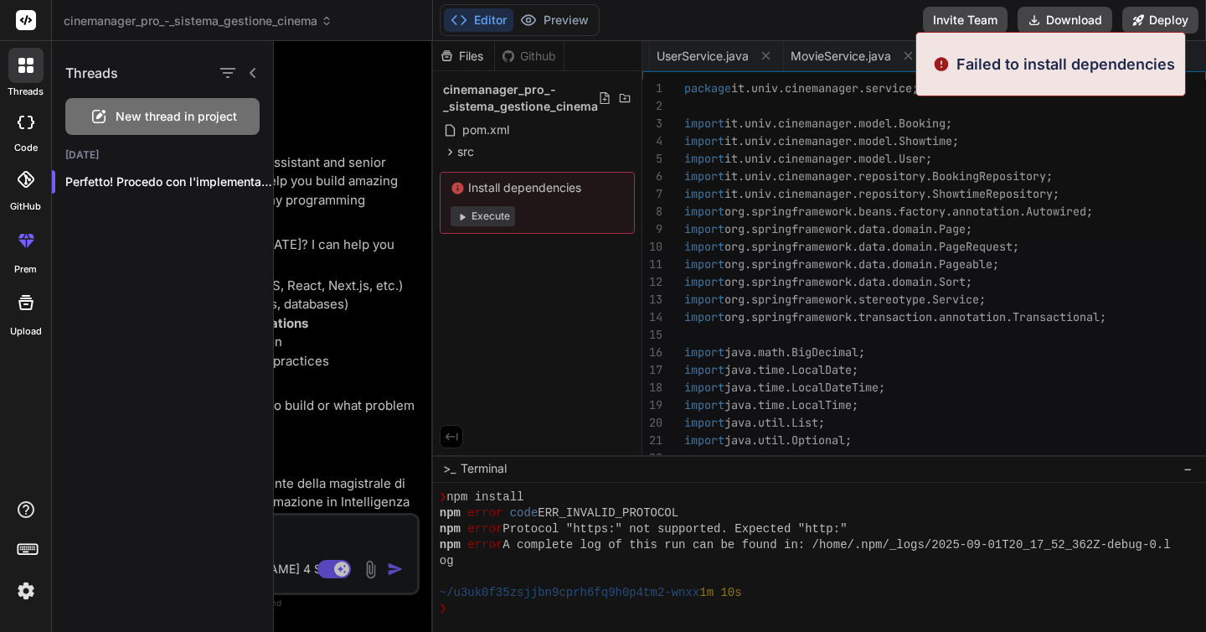
click at [123, 111] on span "New thread in project" at bounding box center [176, 116] width 121 height 17
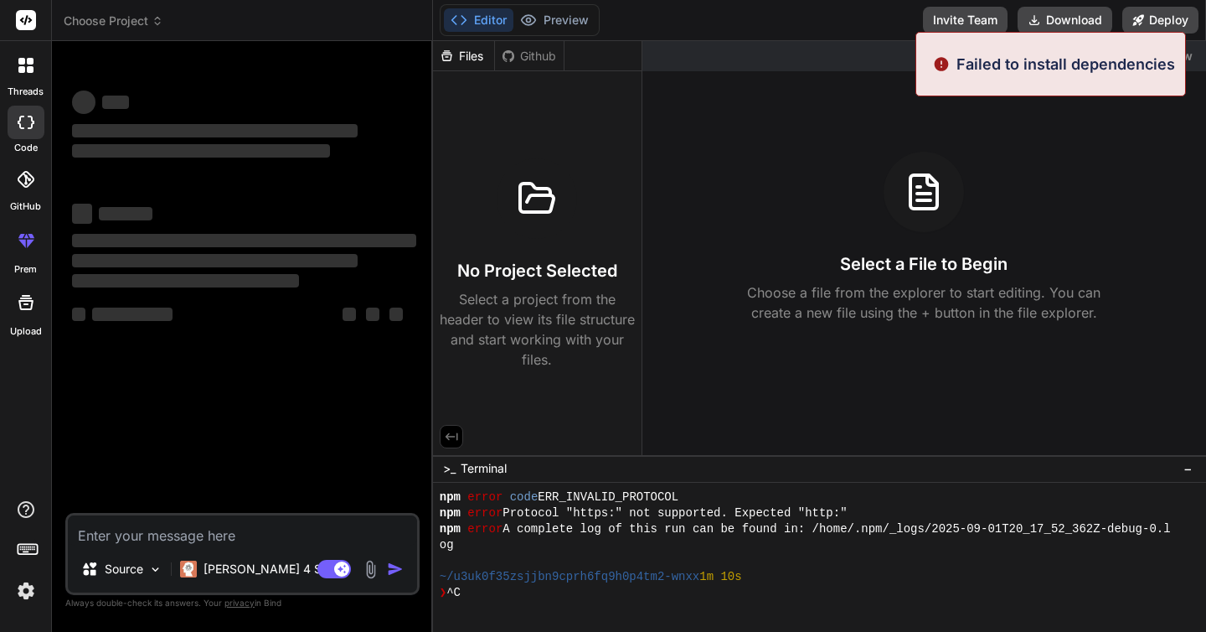
scroll to position [1082, 0]
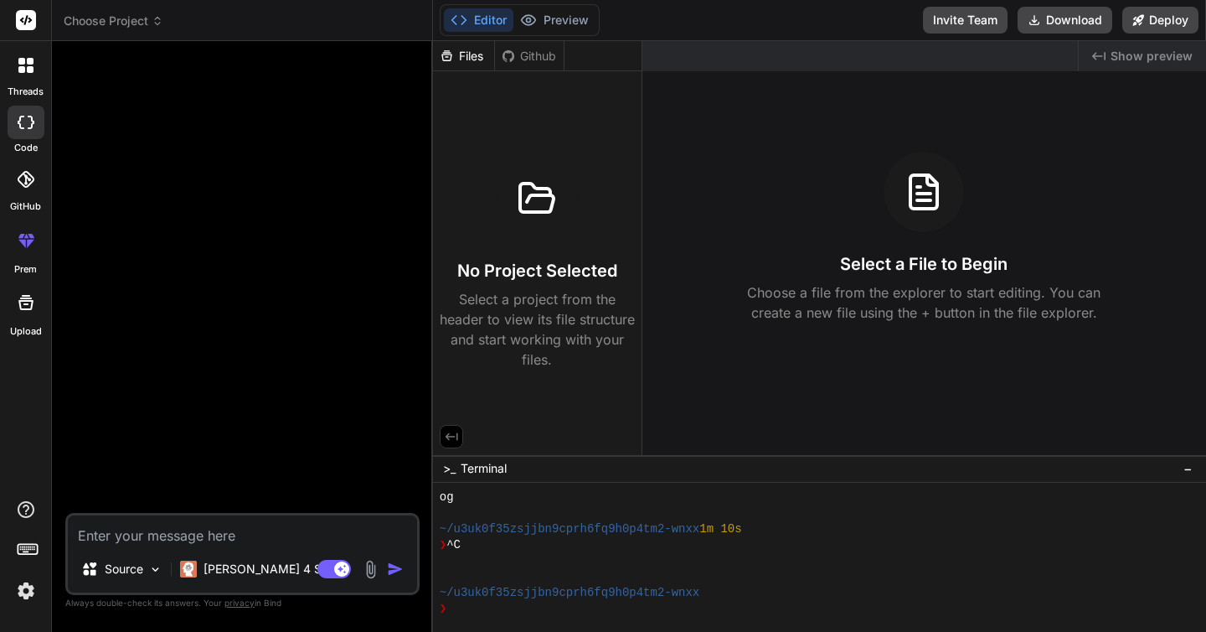
click at [87, 529] on textarea at bounding box center [242, 530] width 349 height 30
paste textarea "[PERSON_NAME] come uno studente della magistrale di ingegneria informatica e de…"
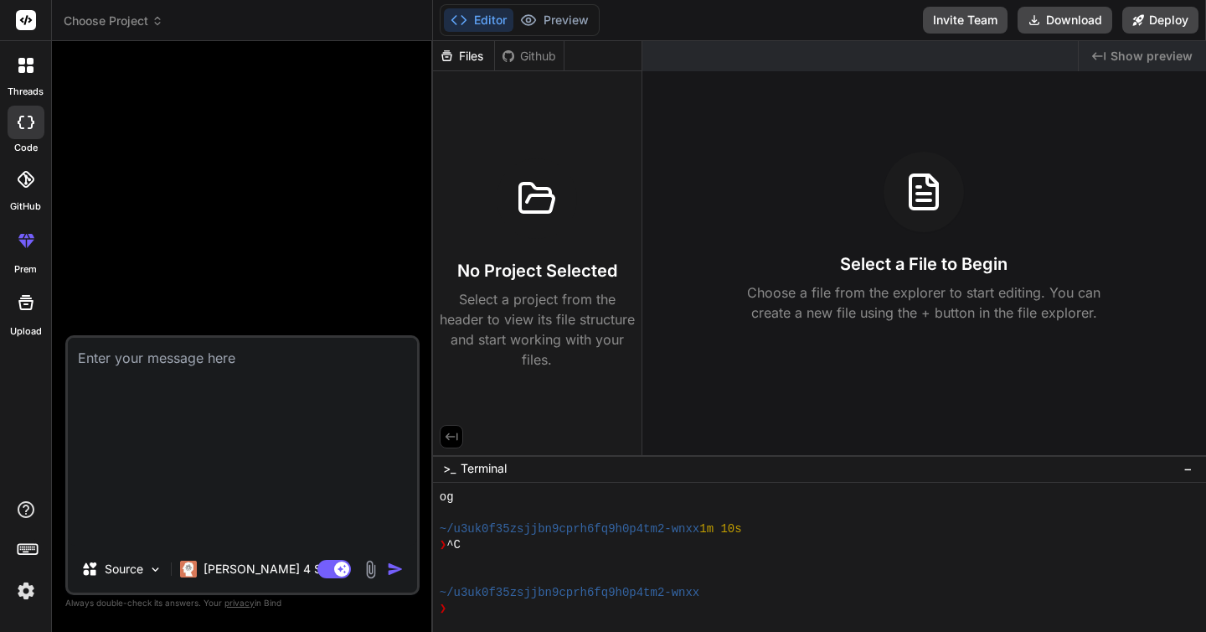
scroll to position [0, 0]
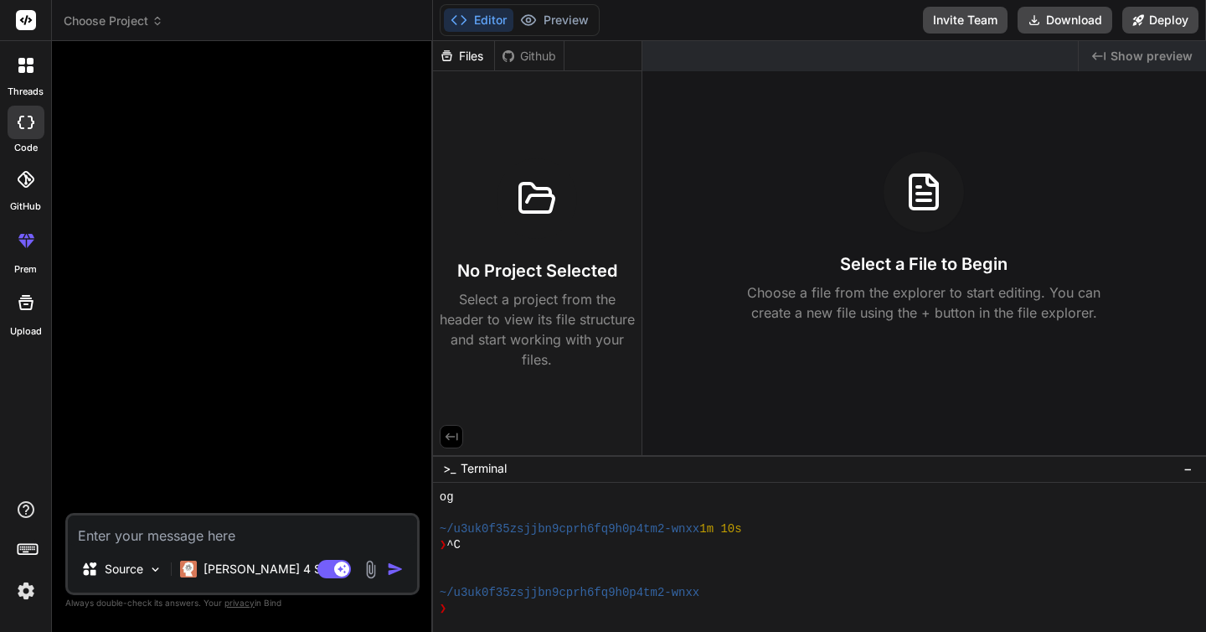
paste textarea "[PERSON_NAME] come uno studente della magistrale di ingegneria informatica e de…"
paste textarea "Loremi dolo sit ametcons adipi elitseddoe te incididunt utlaboreetd m aliq'enim…"
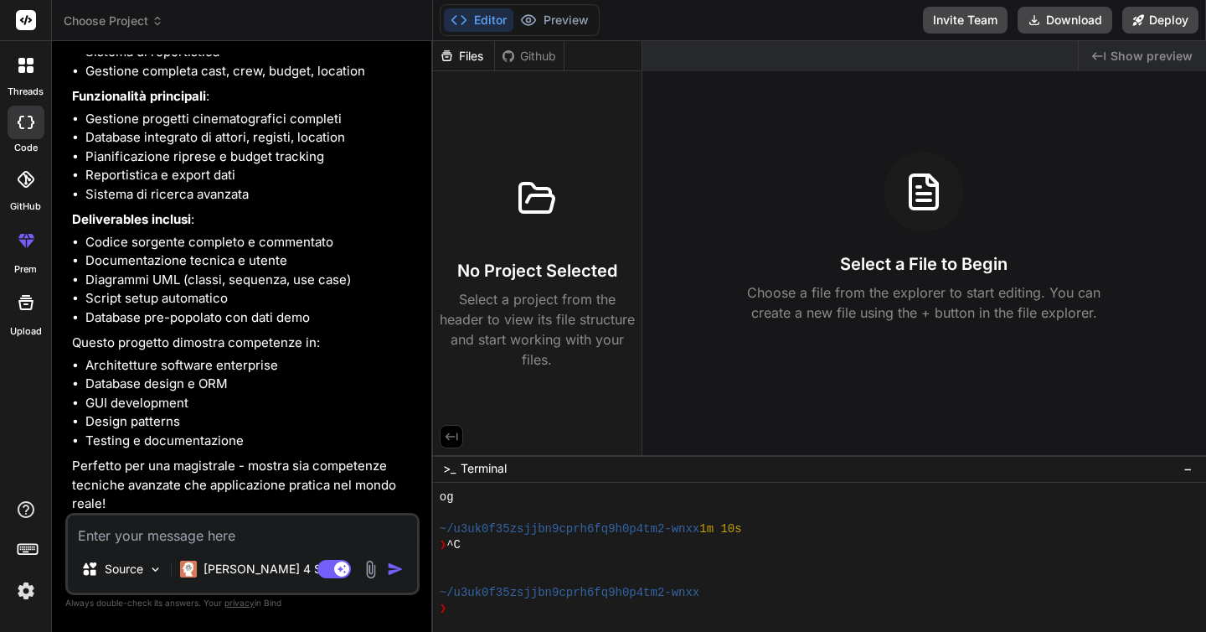
click at [149, 529] on textarea at bounding box center [242, 530] width 349 height 30
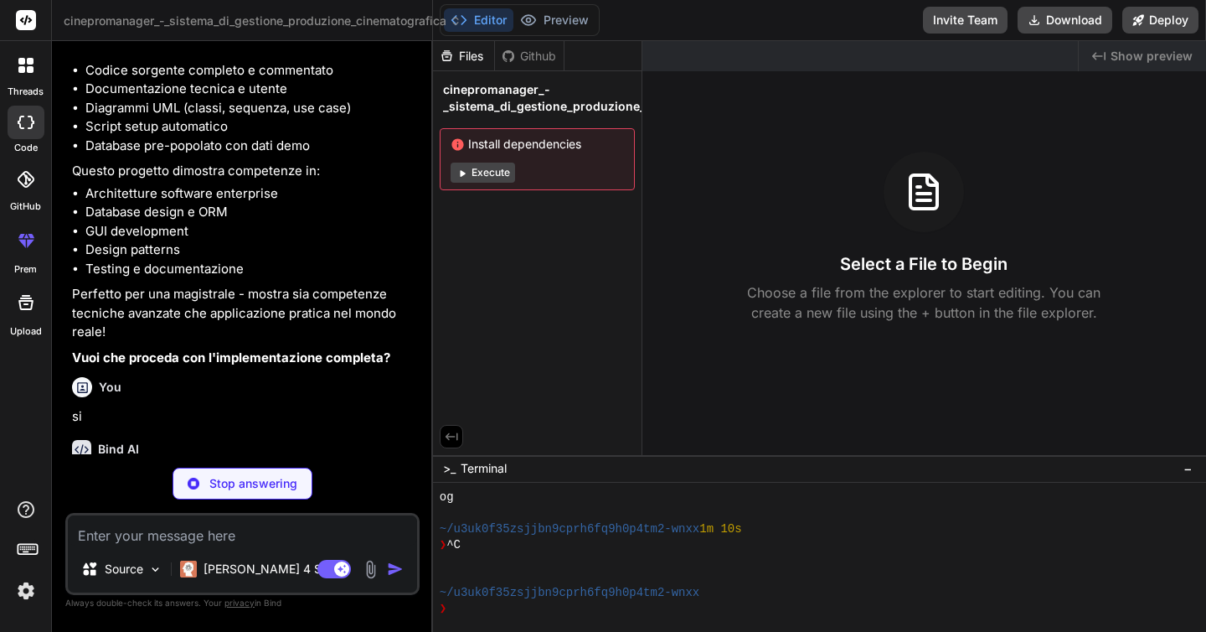
click at [495, 175] on button "Execute" at bounding box center [483, 172] width 64 height 20
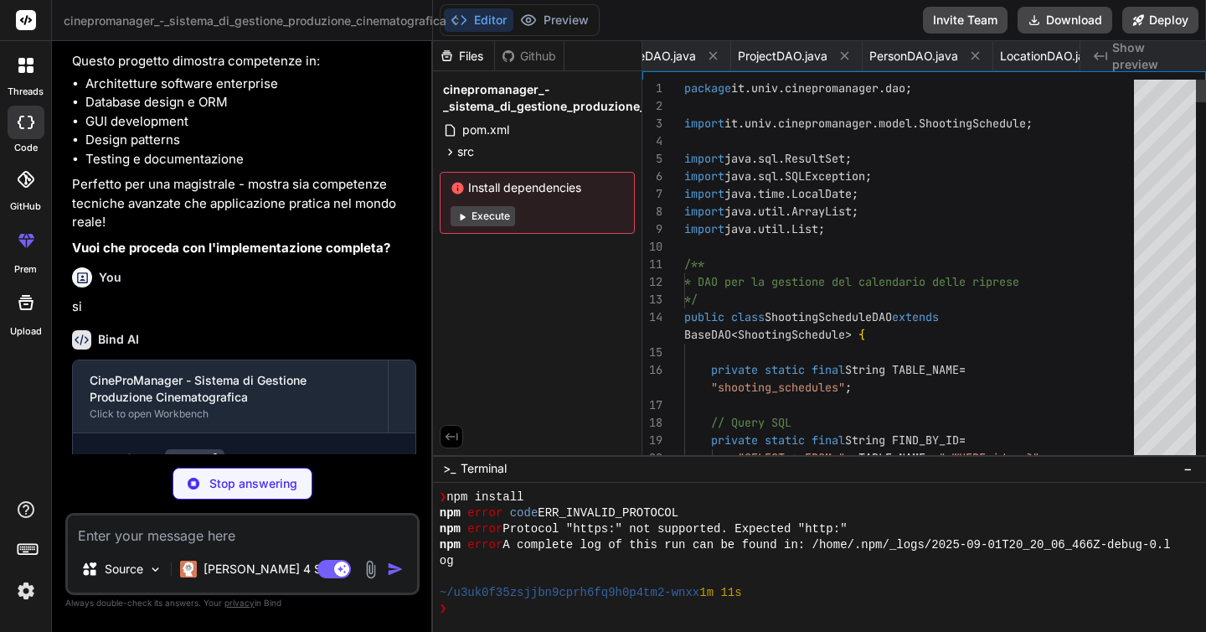
scroll to position [0, 1013]
click at [486, 214] on button "Execute" at bounding box center [483, 216] width 64 height 20
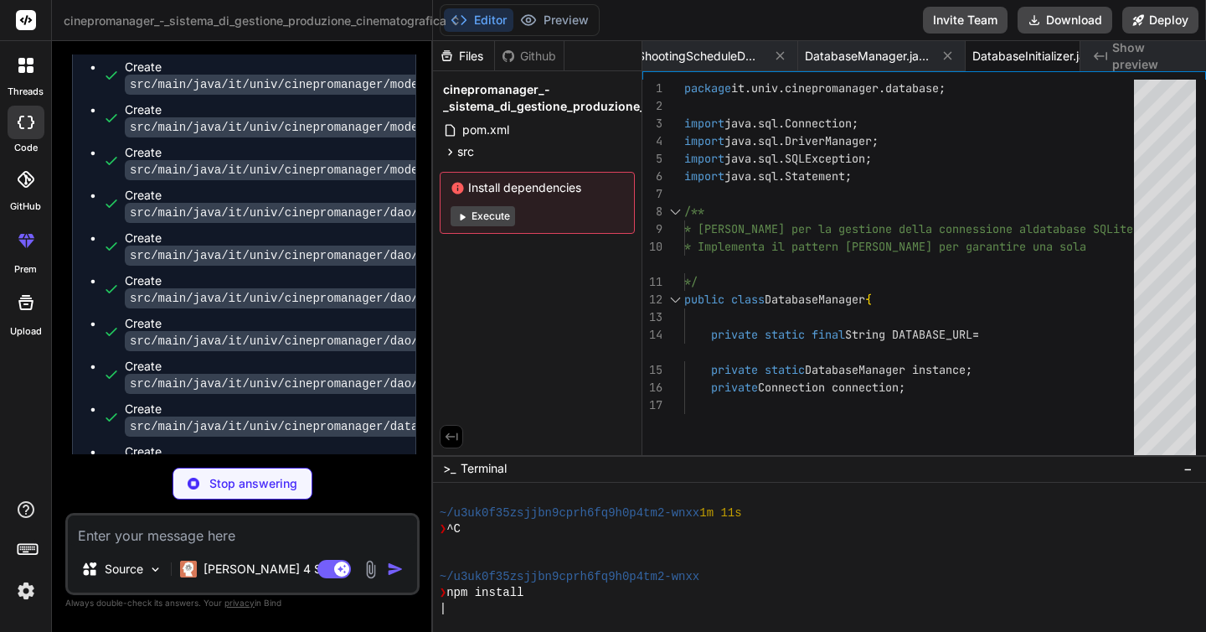
scroll to position [1432, 0]
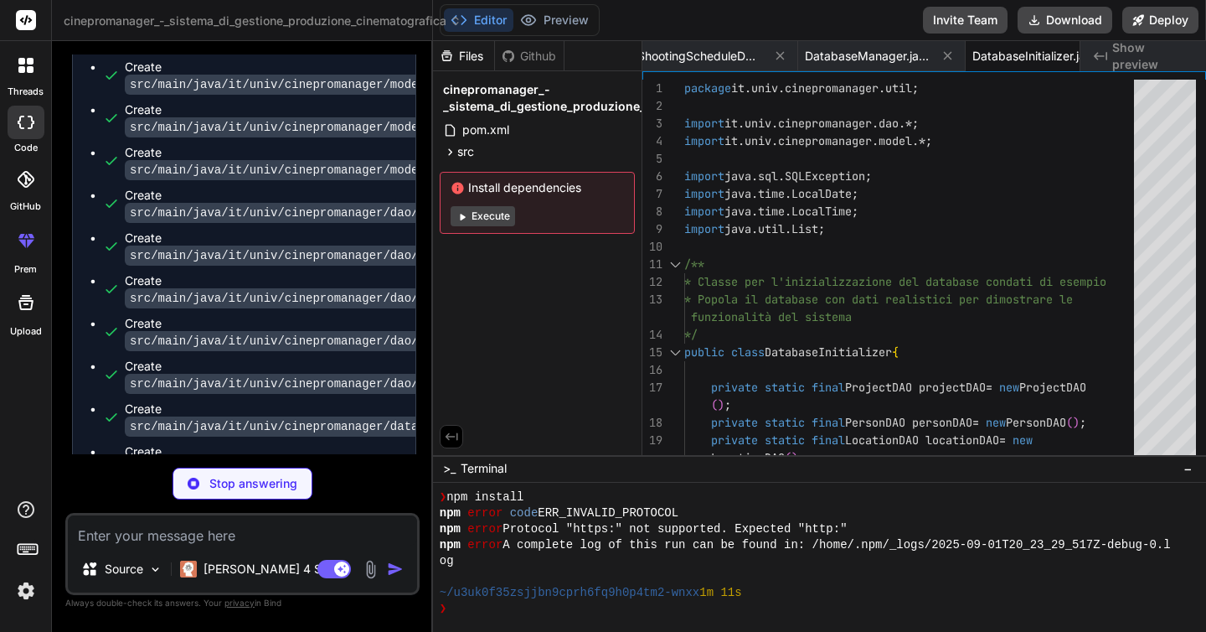
click at [485, 215] on button "Execute" at bounding box center [483, 216] width 64 height 20
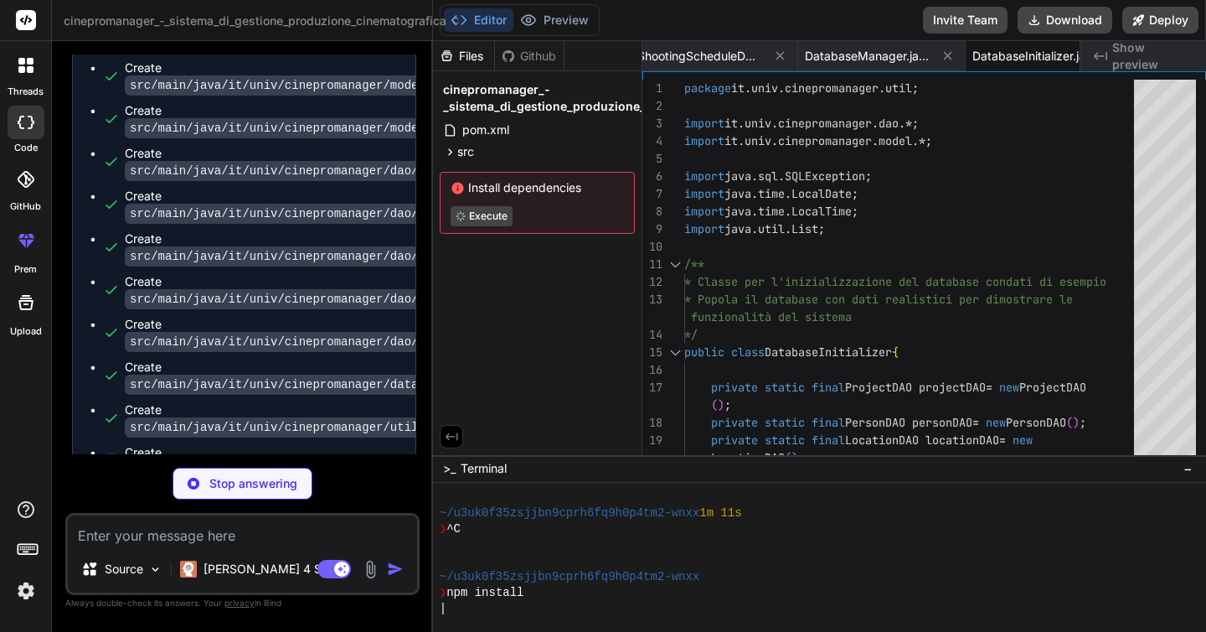
scroll to position [0, 1497]
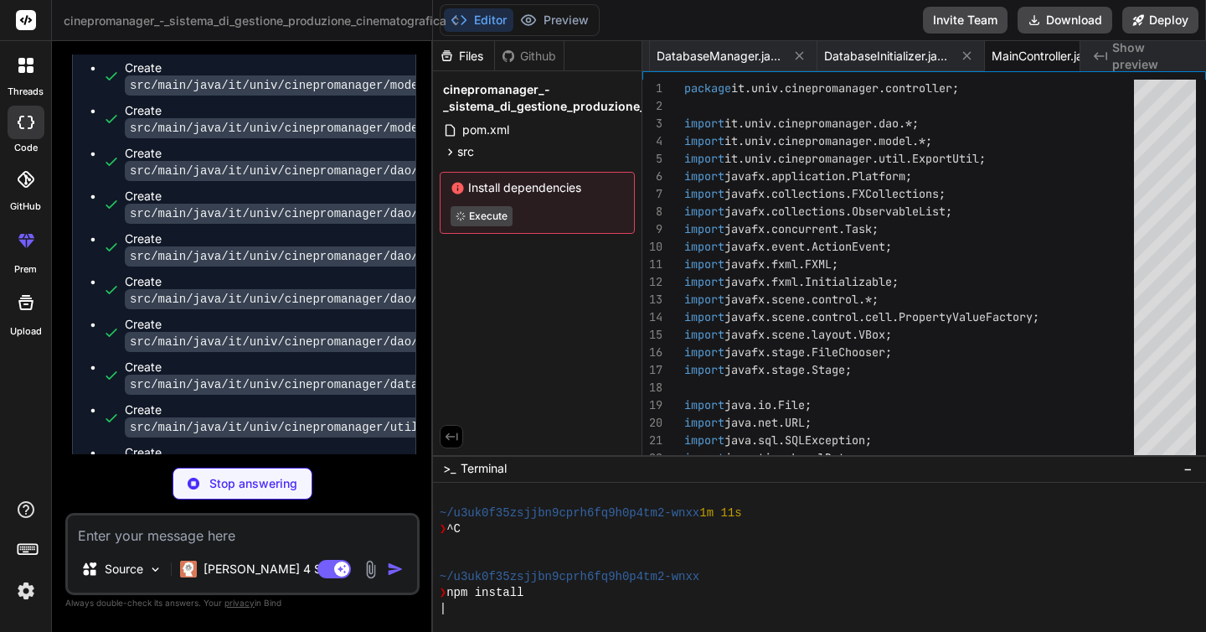
click at [1130, 54] on span "Show preview" at bounding box center [1152, 56] width 80 height 34
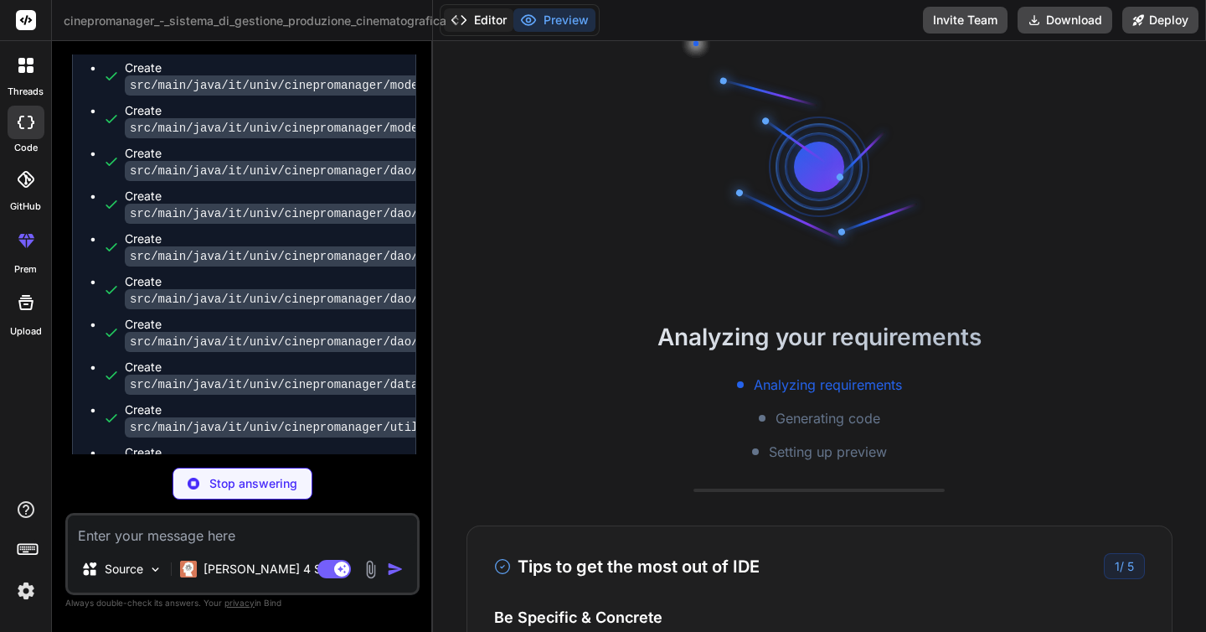
click at [481, 16] on button "Editor" at bounding box center [479, 19] width 70 height 23
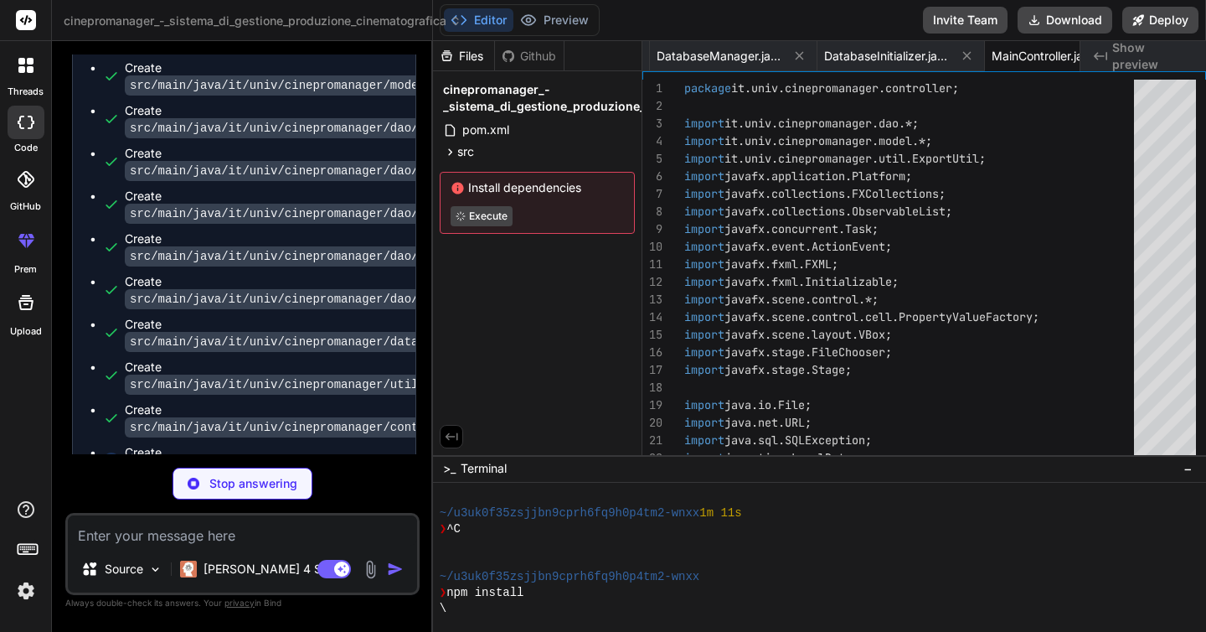
scroll to position [1829, 0]
click at [228, 569] on p "[PERSON_NAME] 4 S.." at bounding box center [266, 568] width 125 height 17
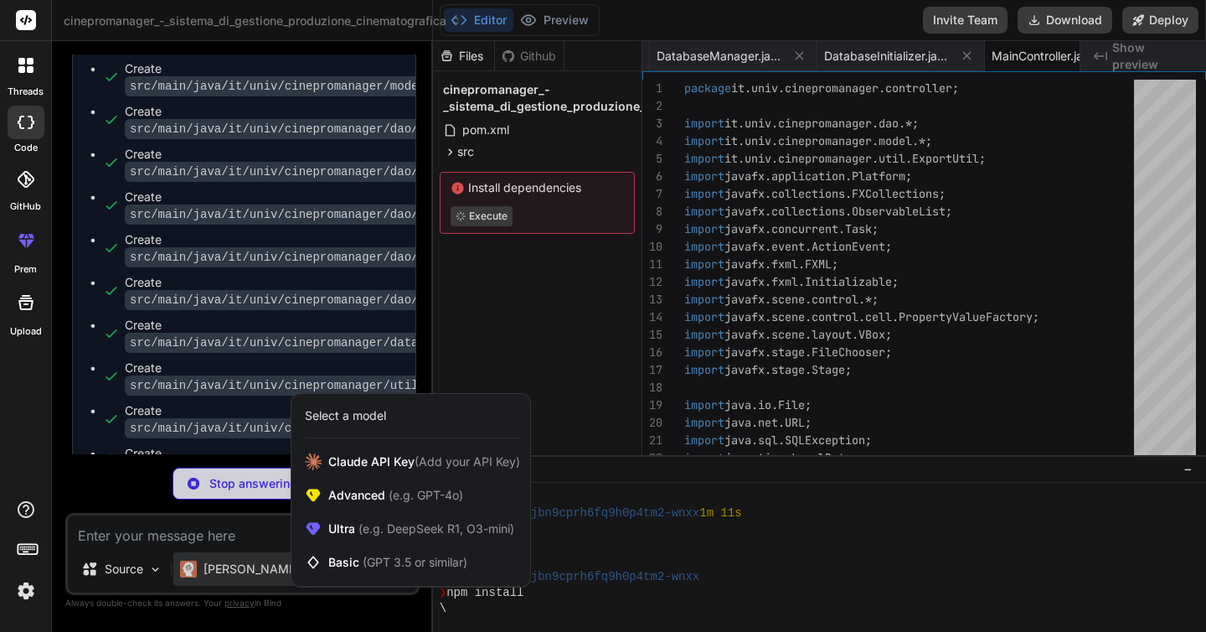
click at [104, 569] on div at bounding box center [603, 316] width 1206 height 632
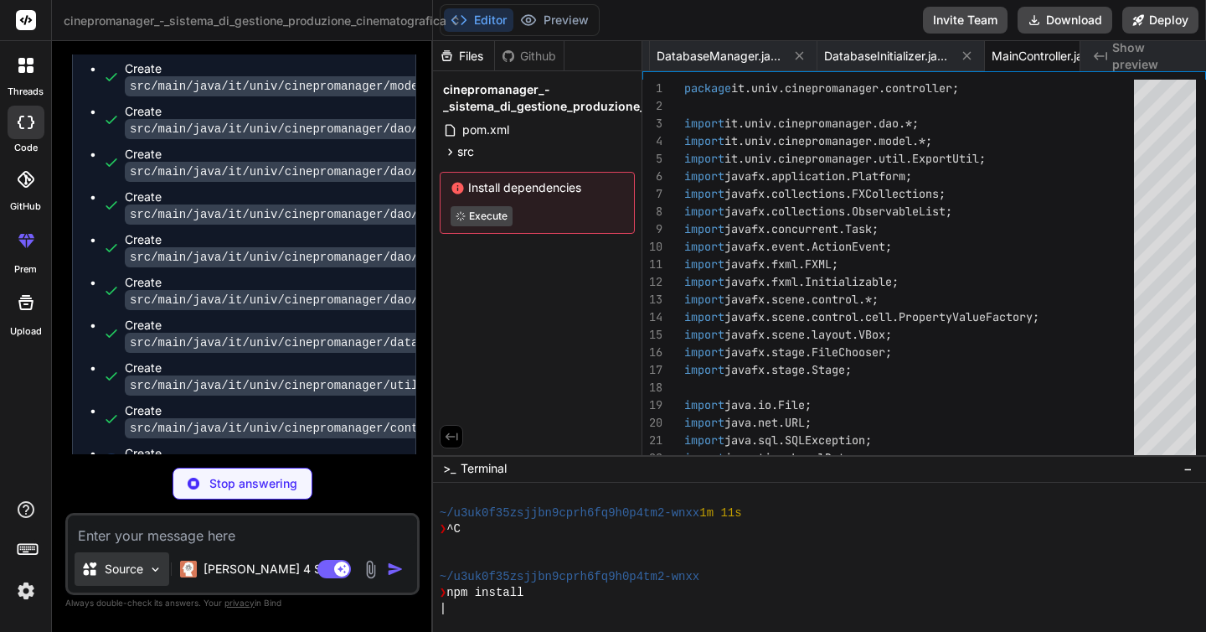
click at [140, 570] on p "Source" at bounding box center [124, 568] width 39 height 17
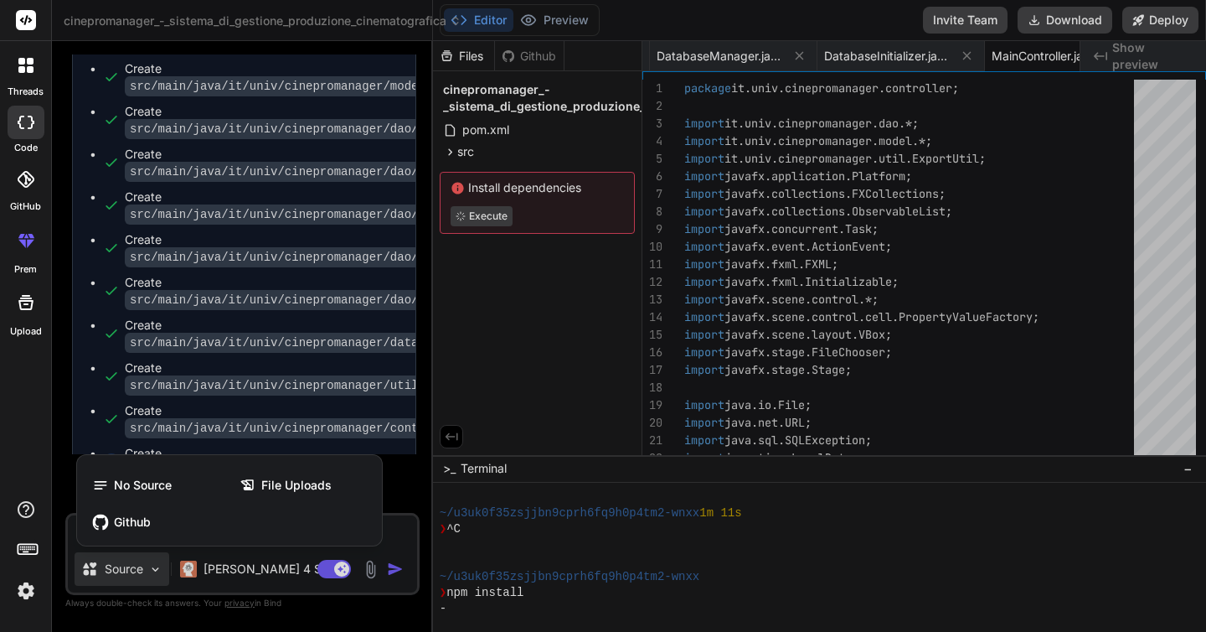
click at [415, 490] on div at bounding box center [603, 316] width 1206 height 632
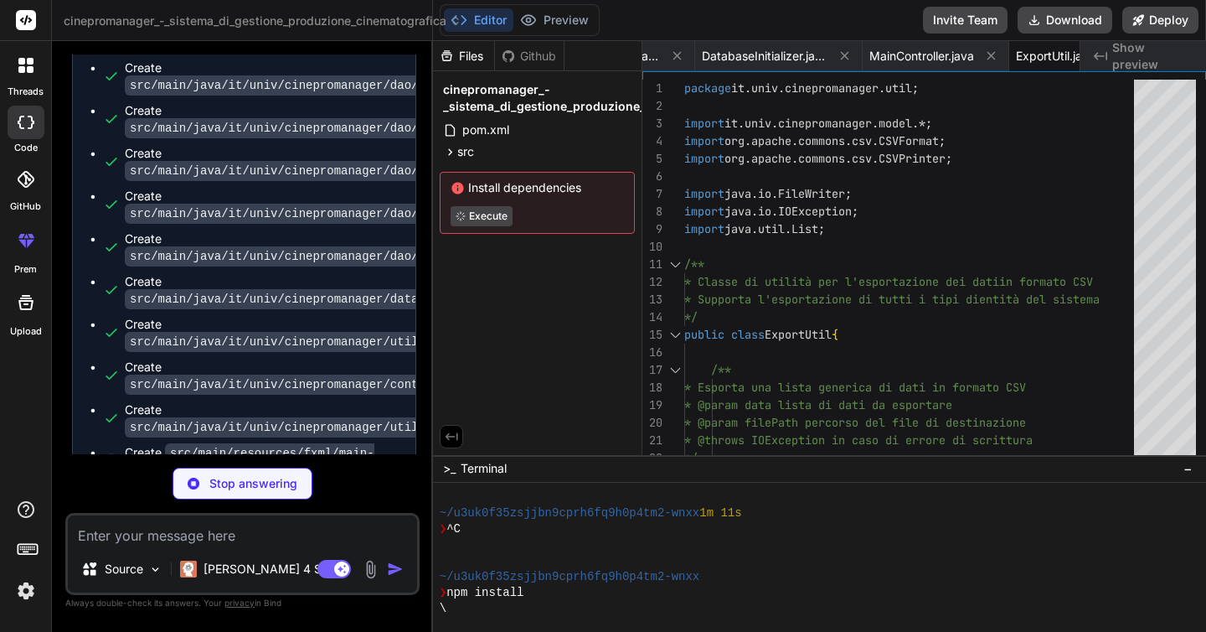
scroll to position [1871, 0]
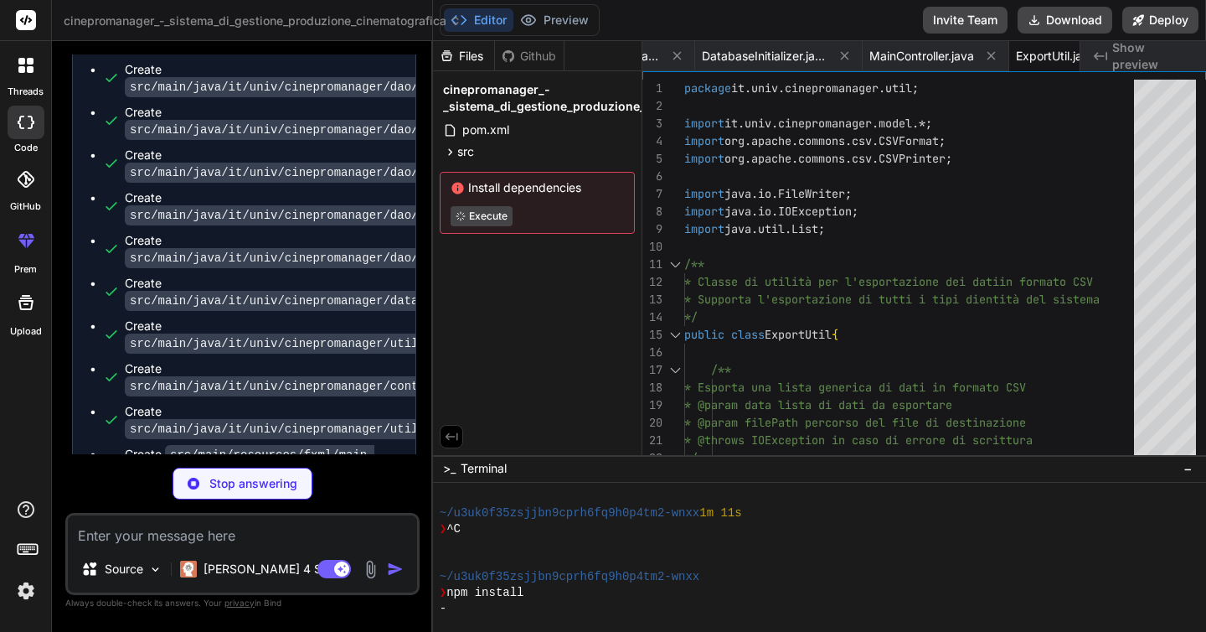
drag, startPoint x: 589, startPoint y: 188, endPoint x: 467, endPoint y: 191, distance: 121.5
click at [467, 191] on span "Install dependencies" at bounding box center [537, 187] width 173 height 17
copy span "Install dependencies"
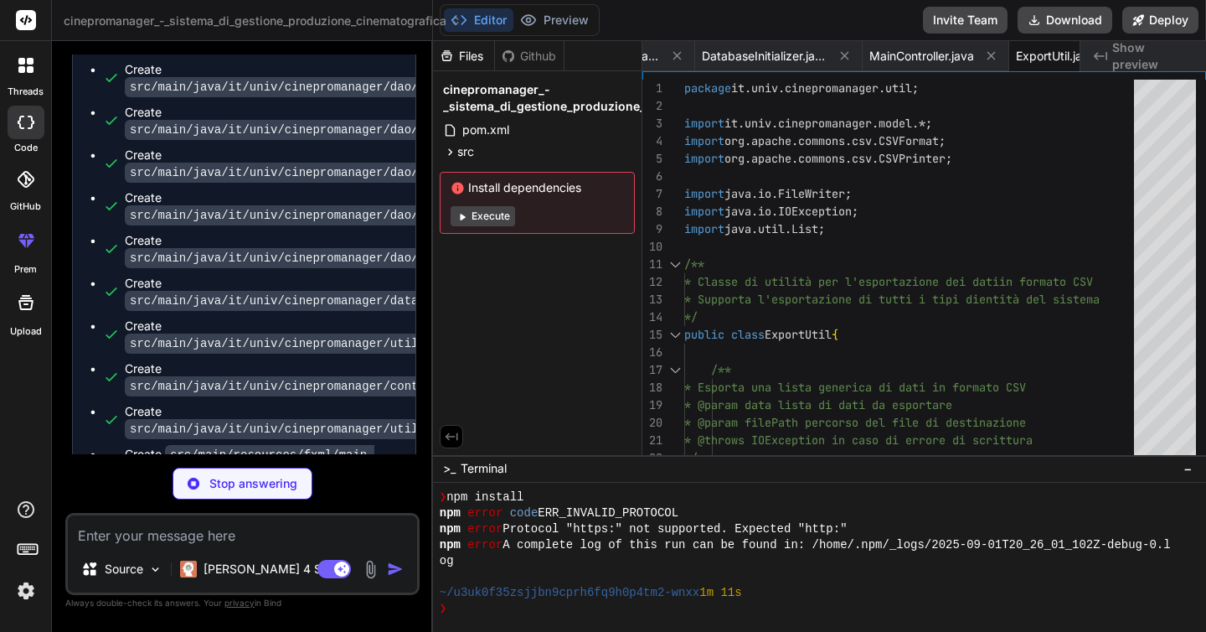
click at [488, 212] on button "Execute" at bounding box center [483, 216] width 64 height 20
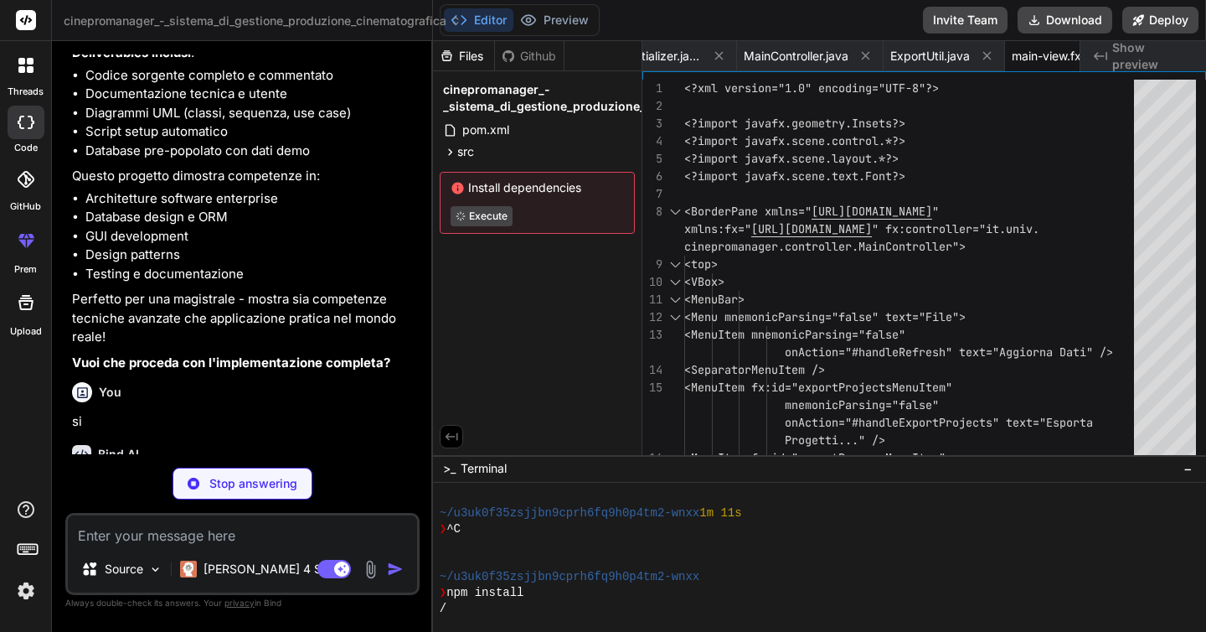
scroll to position [1137, 0]
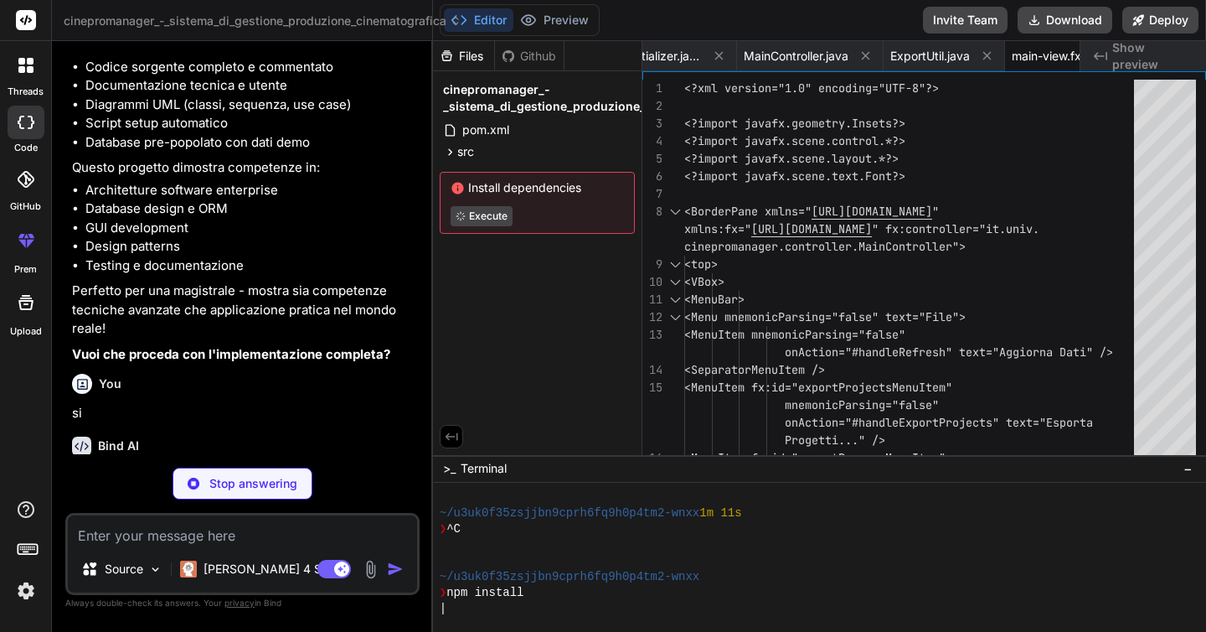
drag, startPoint x: 92, startPoint y: 189, endPoint x: 247, endPoint y: 240, distance: 162.9
click at [247, 240] on div "🎬 Progetto : CineProManager - Sistema di Gestione Produzione Cinematografica 🔧 …" at bounding box center [244, 49] width 344 height 632
copy div "🎬 Progetto : CineProManager - Sistema di Gestione Produzione Cinematografica 🔧 …"
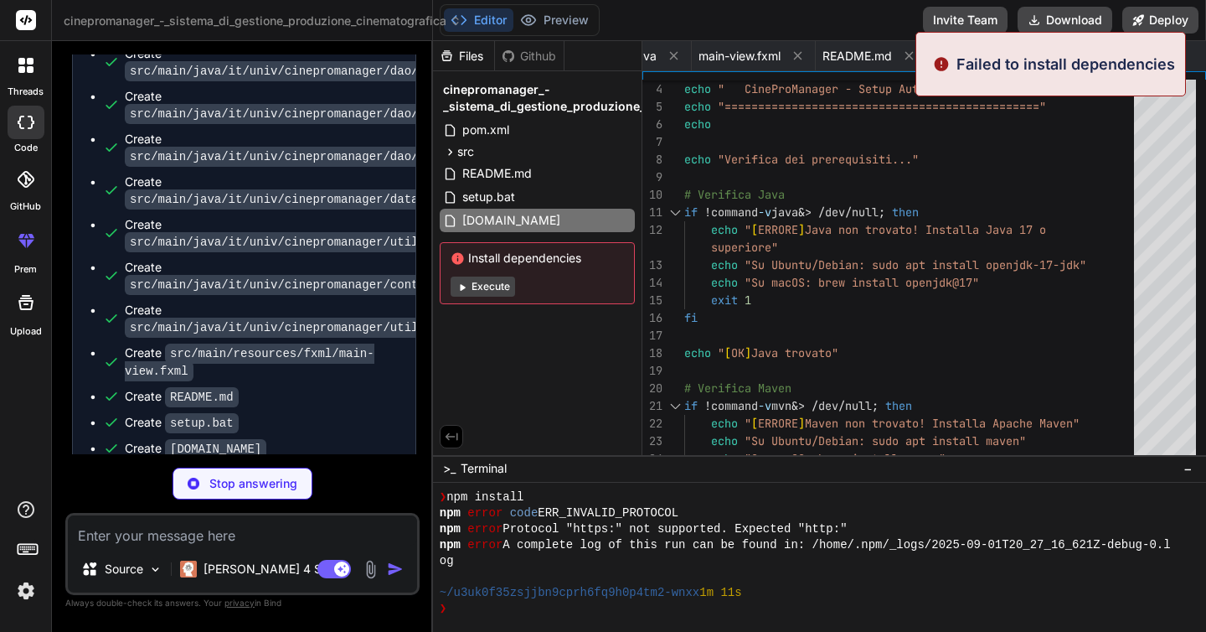
scroll to position [1972, 0]
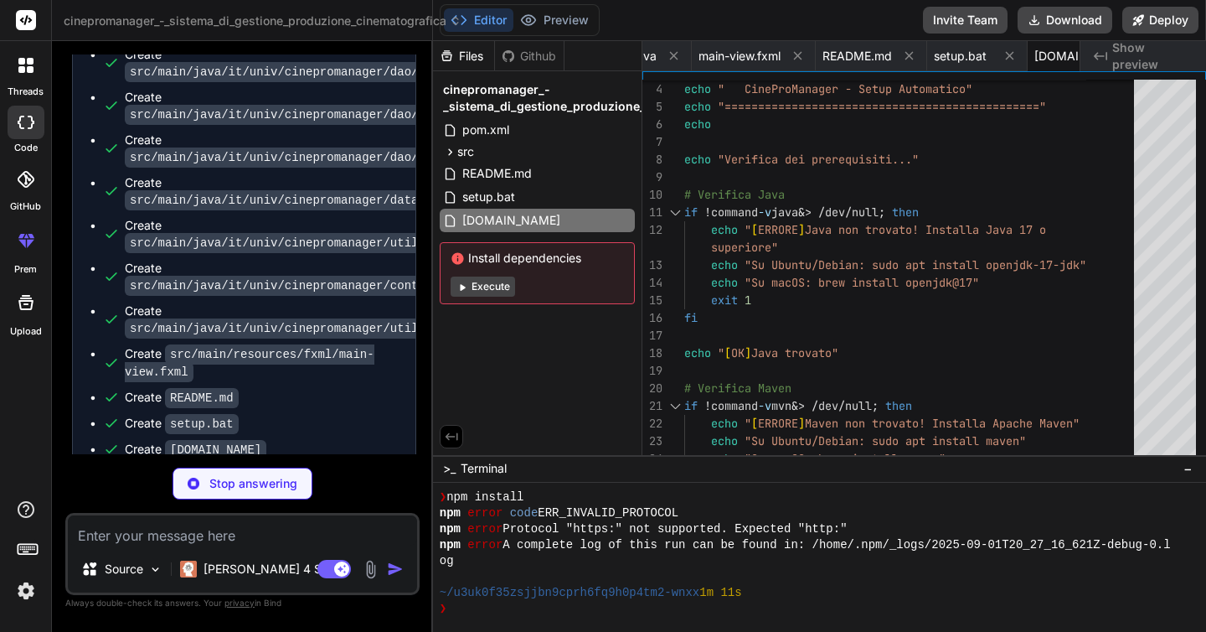
click at [492, 286] on button "Execute" at bounding box center [483, 286] width 64 height 20
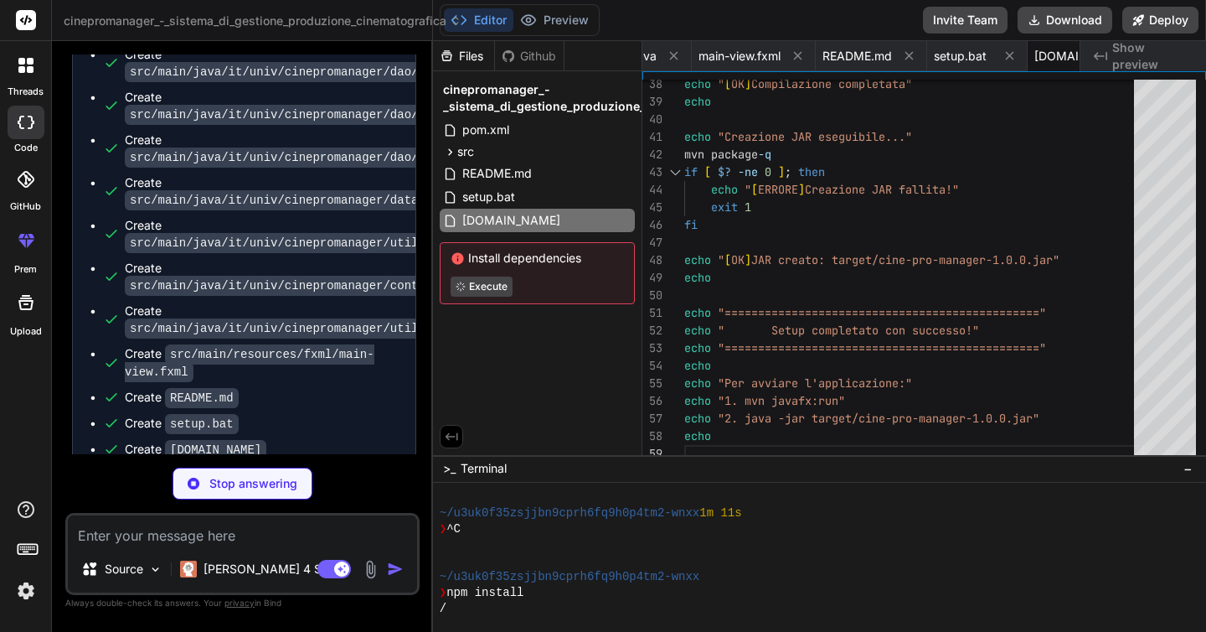
scroll to position [0, 0]
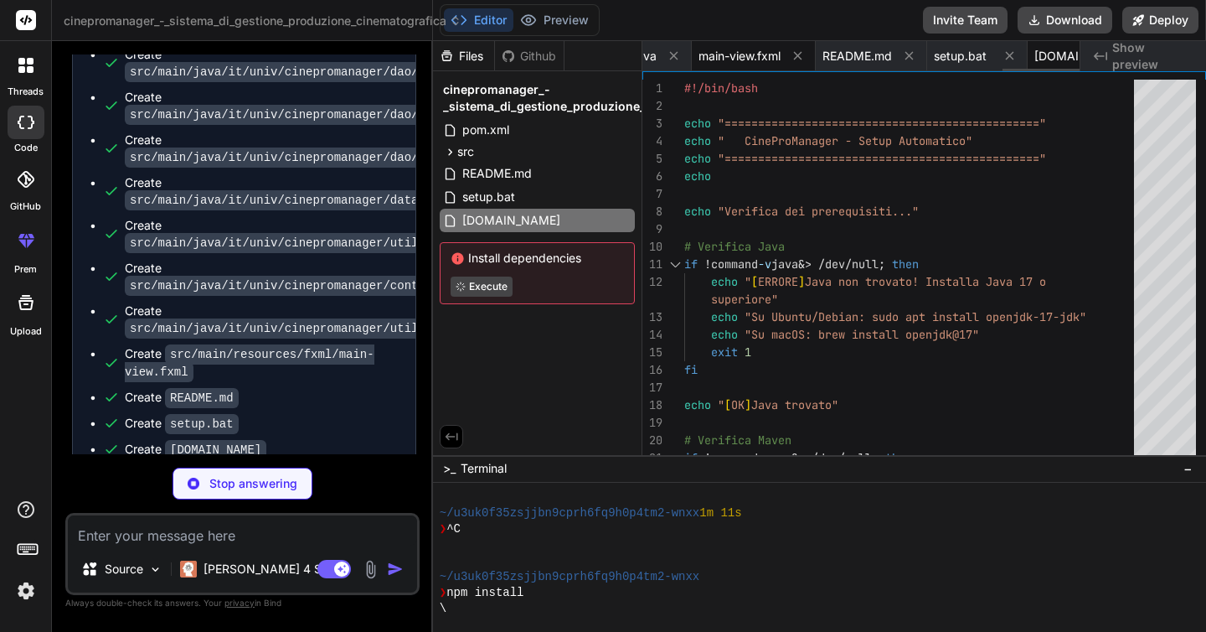
click at [699, 49] on span "main-view.fxml" at bounding box center [740, 56] width 82 height 17
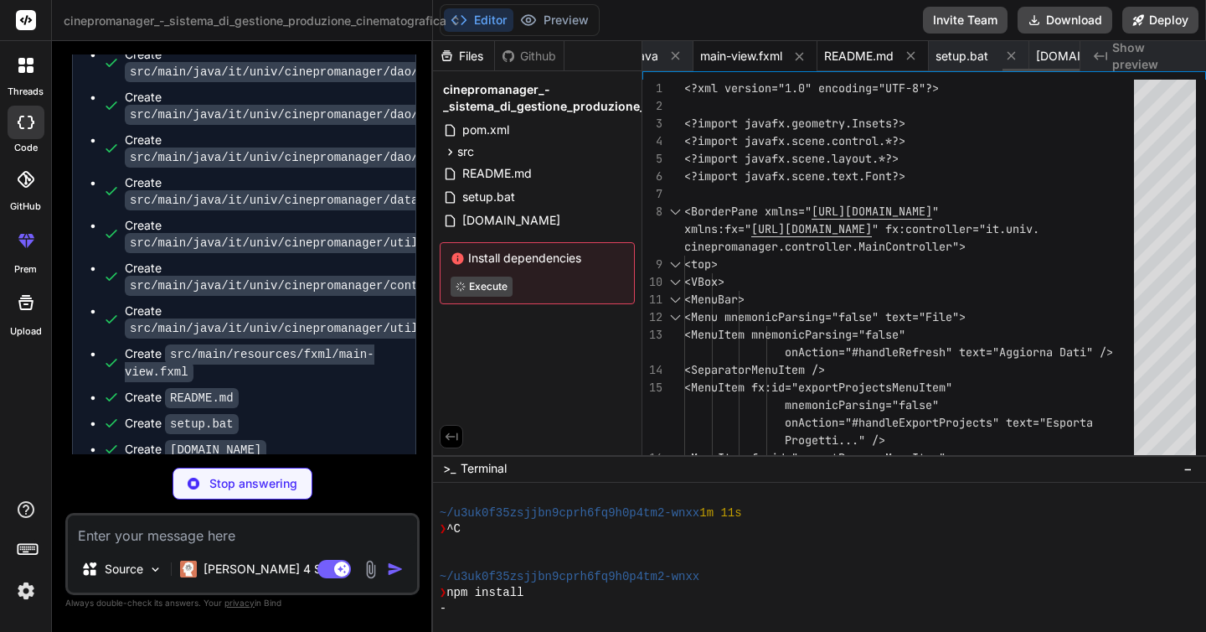
click at [824, 63] on span "README.md" at bounding box center [859, 56] width 70 height 17
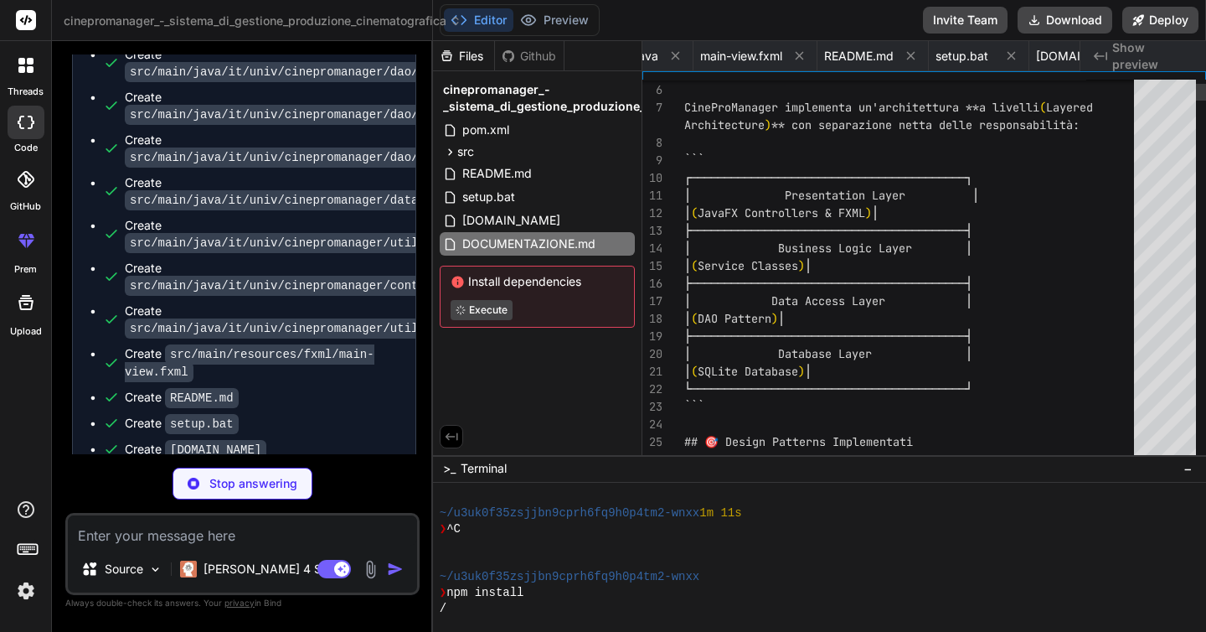
scroll to position [70, 0]
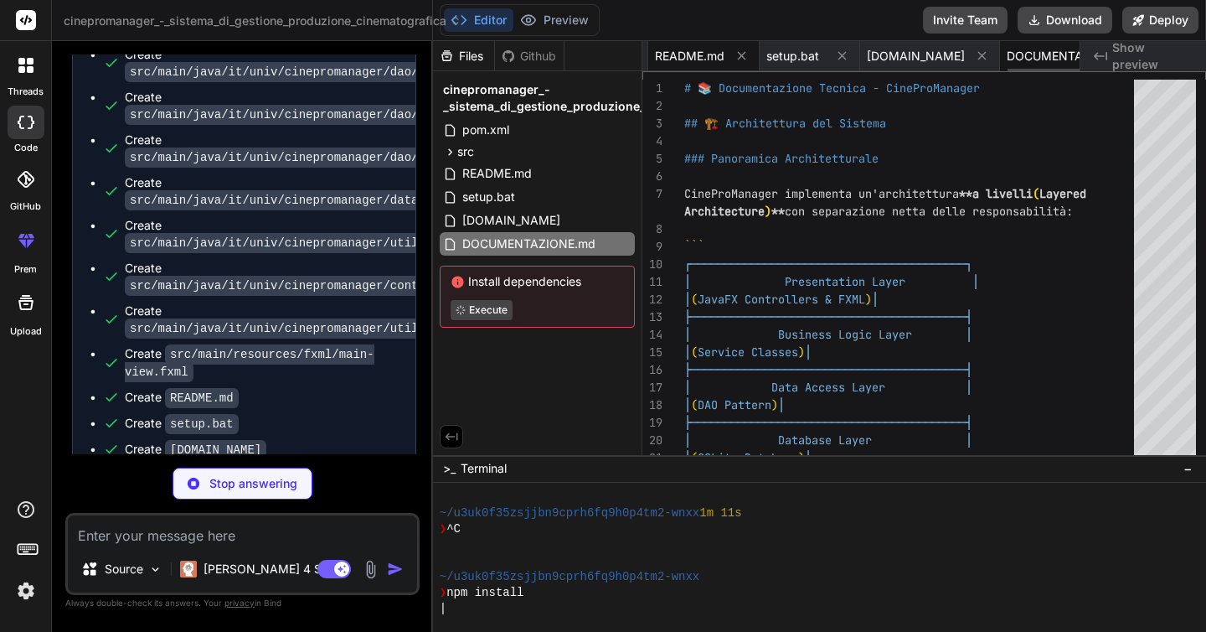
click at [658, 55] on span "README.md" at bounding box center [690, 56] width 70 height 17
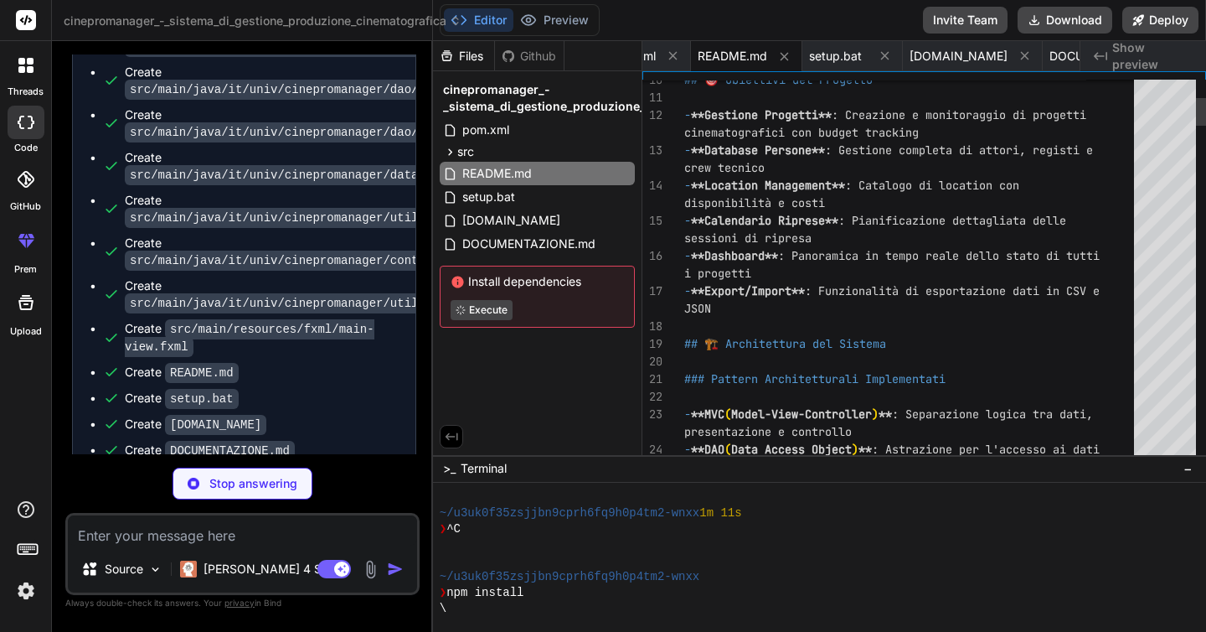
scroll to position [1957, 0]
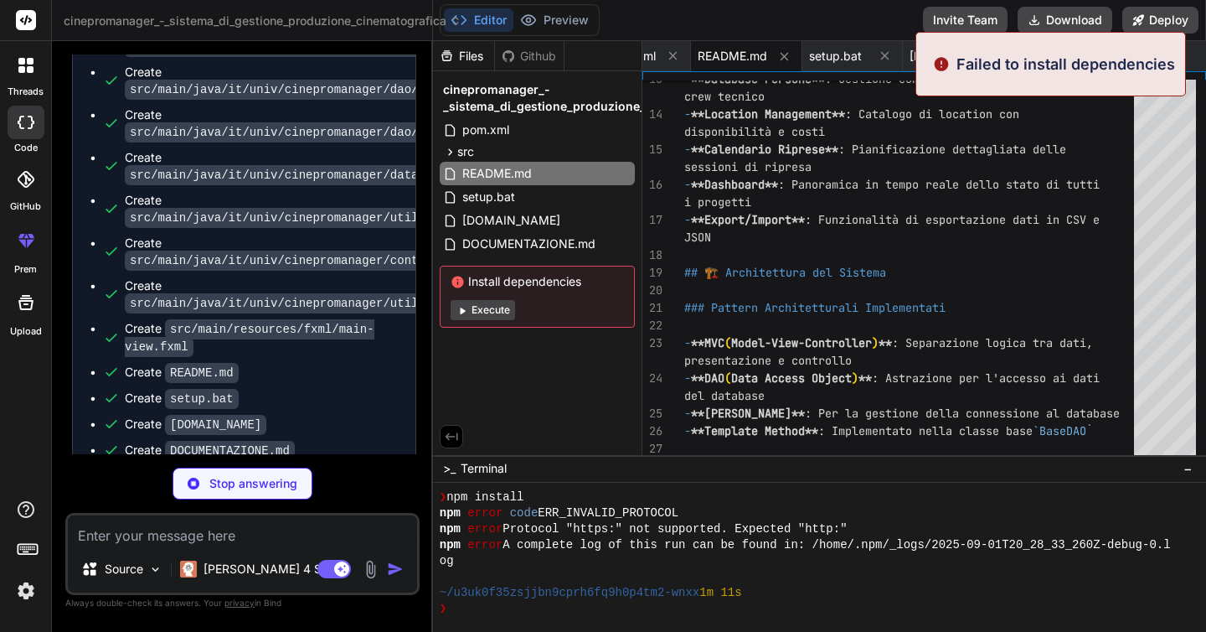
click at [487, 306] on button "Execute" at bounding box center [483, 310] width 64 height 20
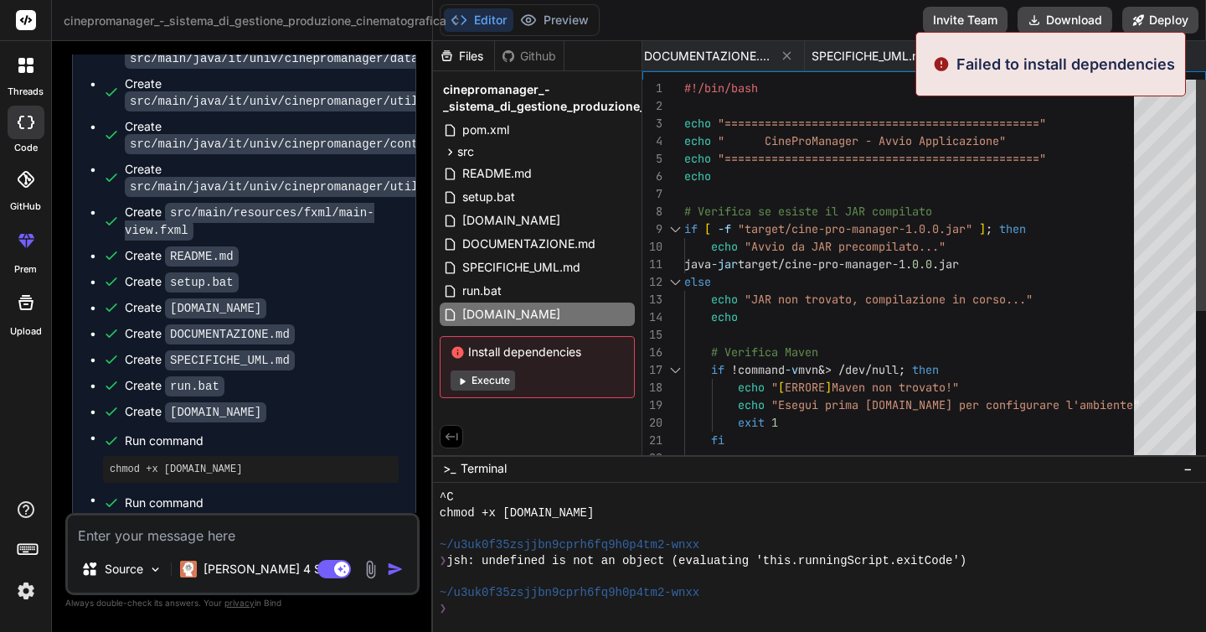
scroll to position [2112, 0]
click at [479, 383] on button "Execute" at bounding box center [483, 380] width 64 height 20
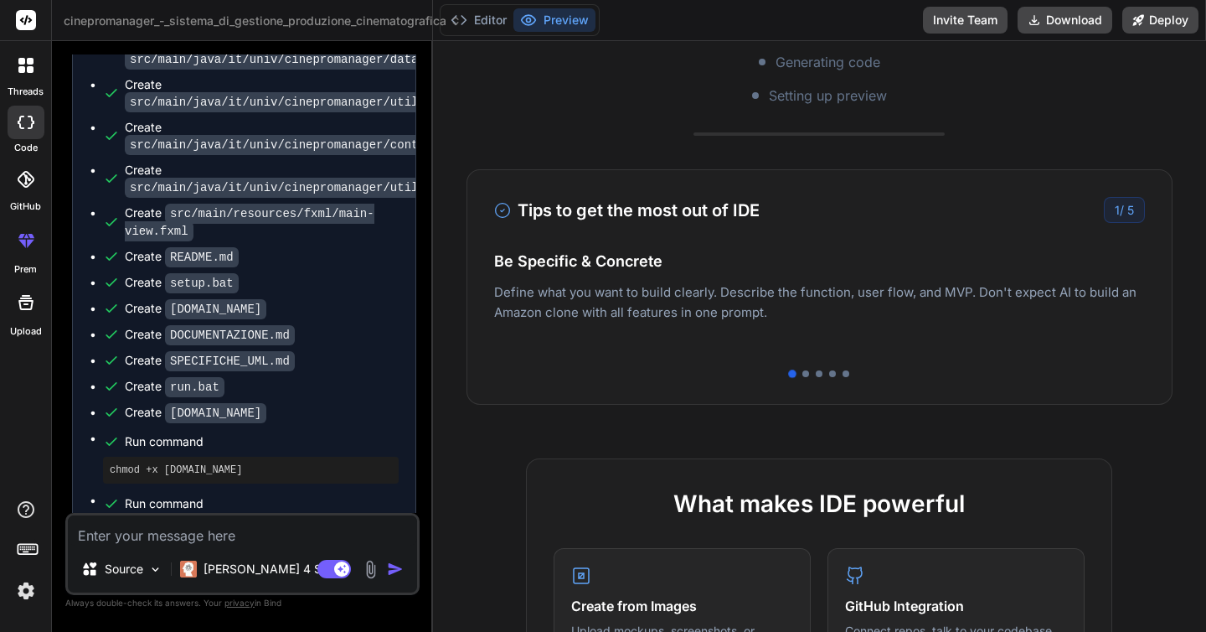
scroll to position [0, 0]
click at [1121, 213] on div "1 / 5" at bounding box center [1124, 210] width 41 height 26
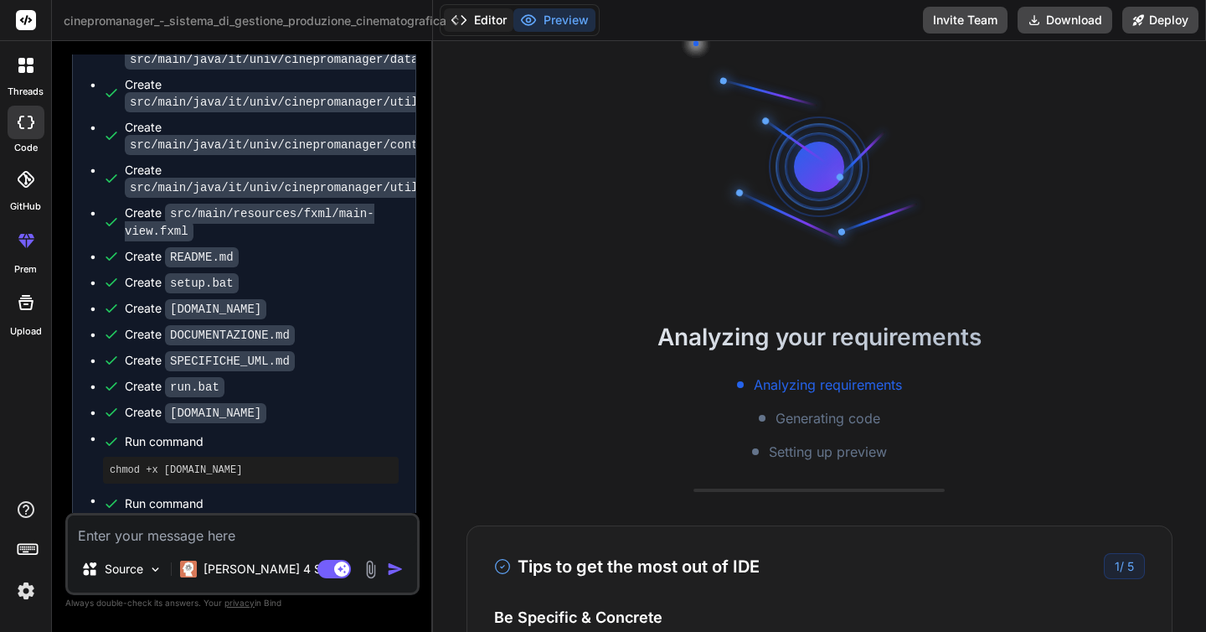
click at [480, 21] on button "Editor" at bounding box center [479, 19] width 70 height 23
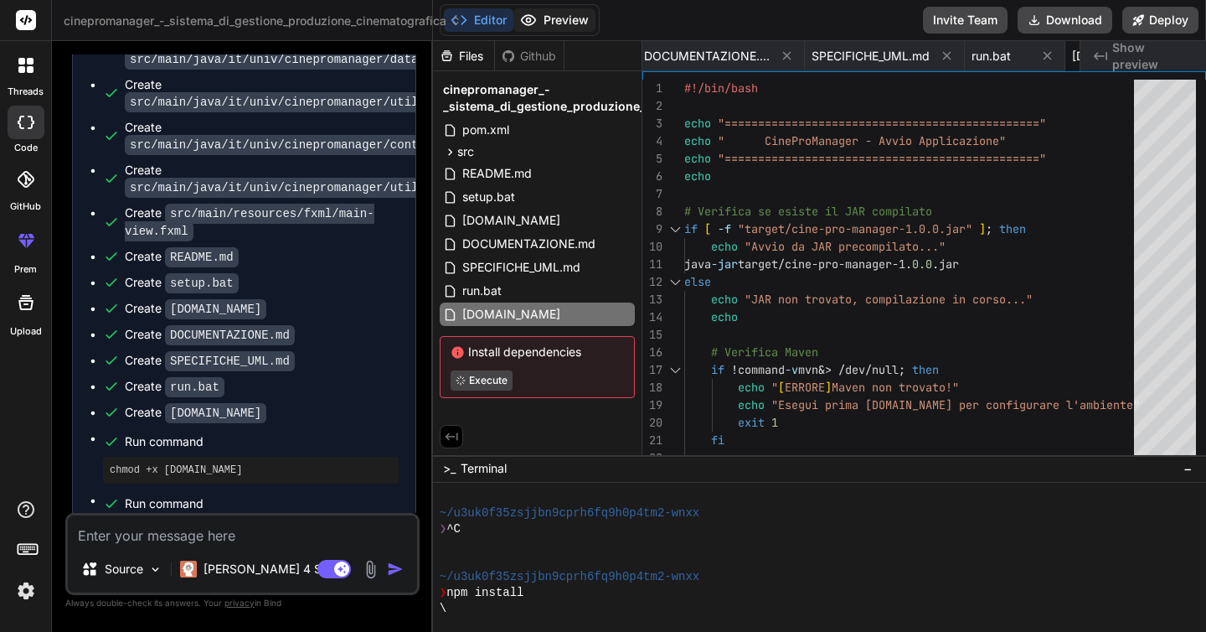
click at [560, 21] on button "Preview" at bounding box center [554, 19] width 82 height 23
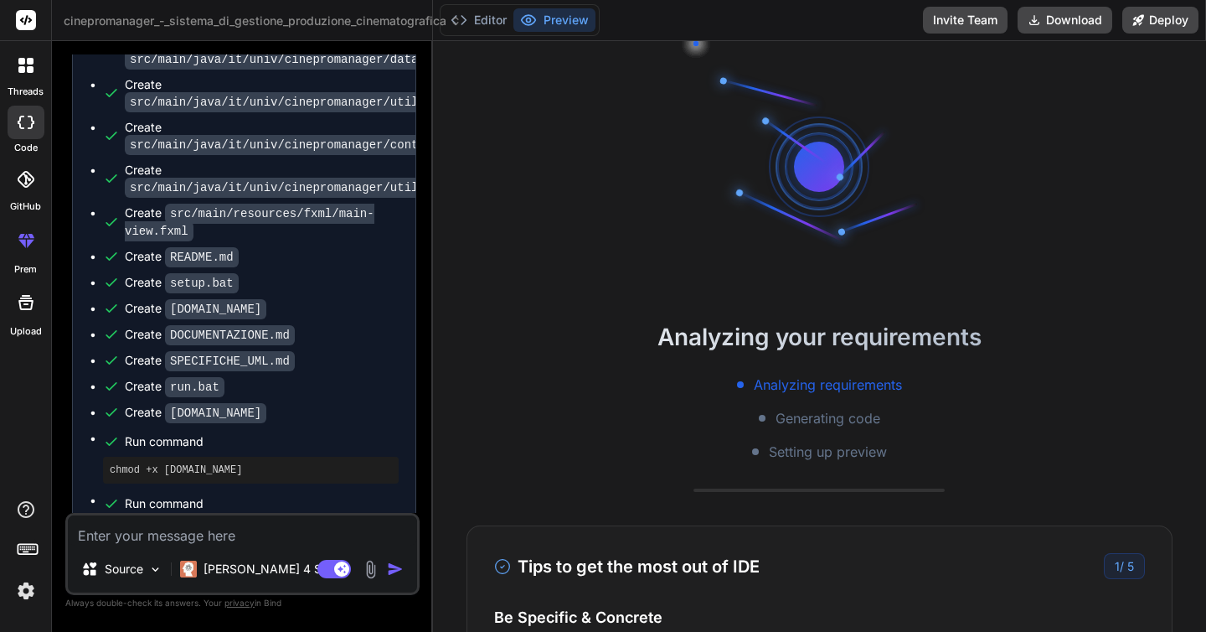
click at [833, 424] on span "Generating code" at bounding box center [828, 418] width 105 height 20
click at [483, 23] on button "Editor" at bounding box center [479, 19] width 70 height 23
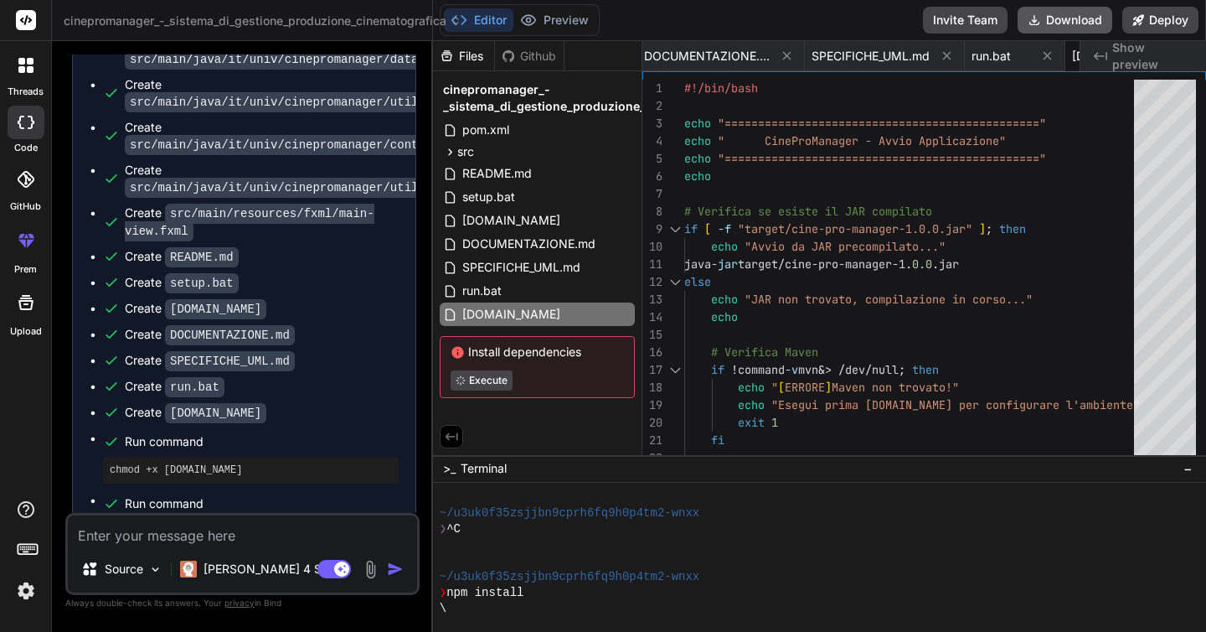
click at [1051, 18] on button "Download" at bounding box center [1065, 20] width 95 height 27
click at [1155, 24] on button "Deploy" at bounding box center [1160, 20] width 76 height 27
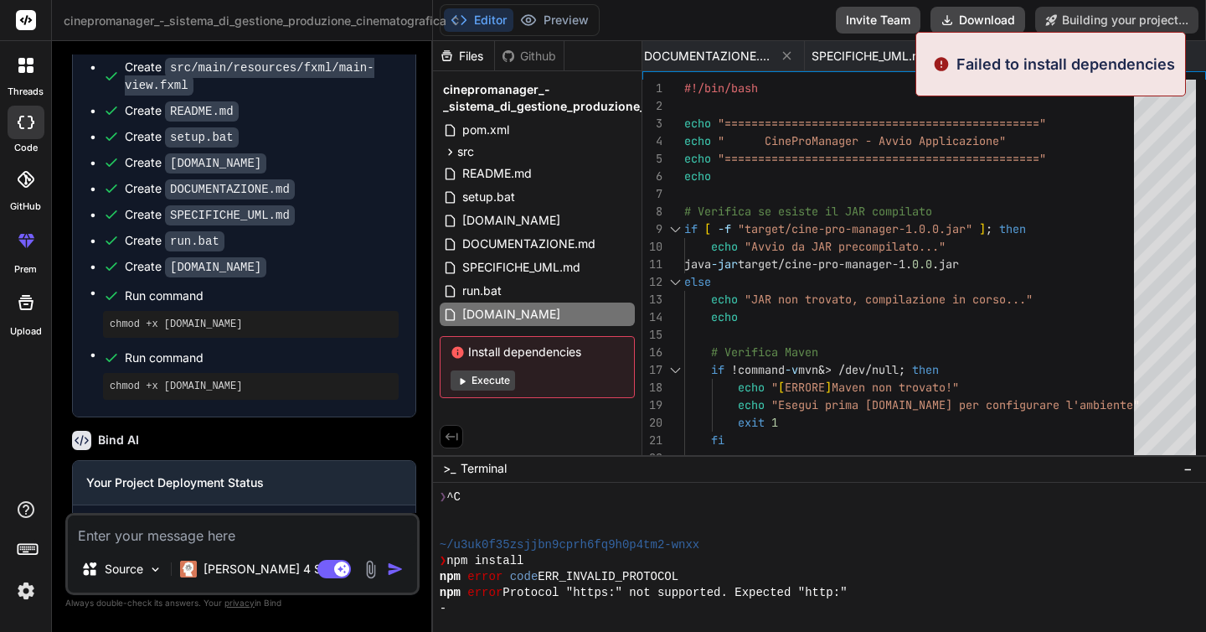
scroll to position [2514, 0]
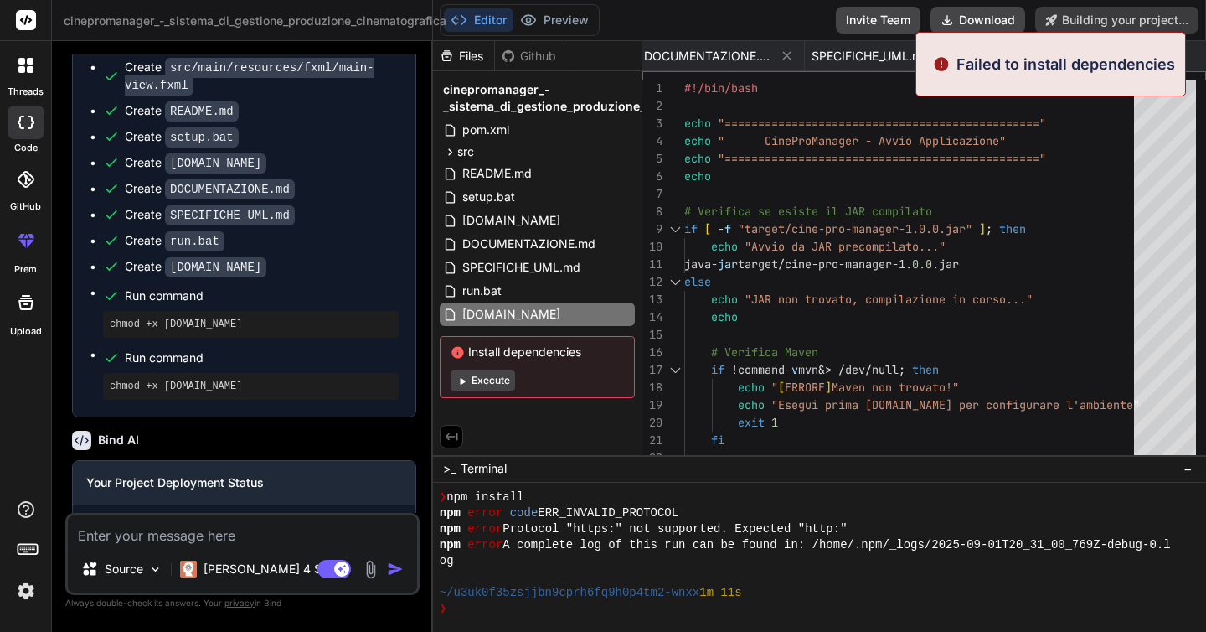
click at [493, 382] on button "Execute" at bounding box center [483, 380] width 64 height 20
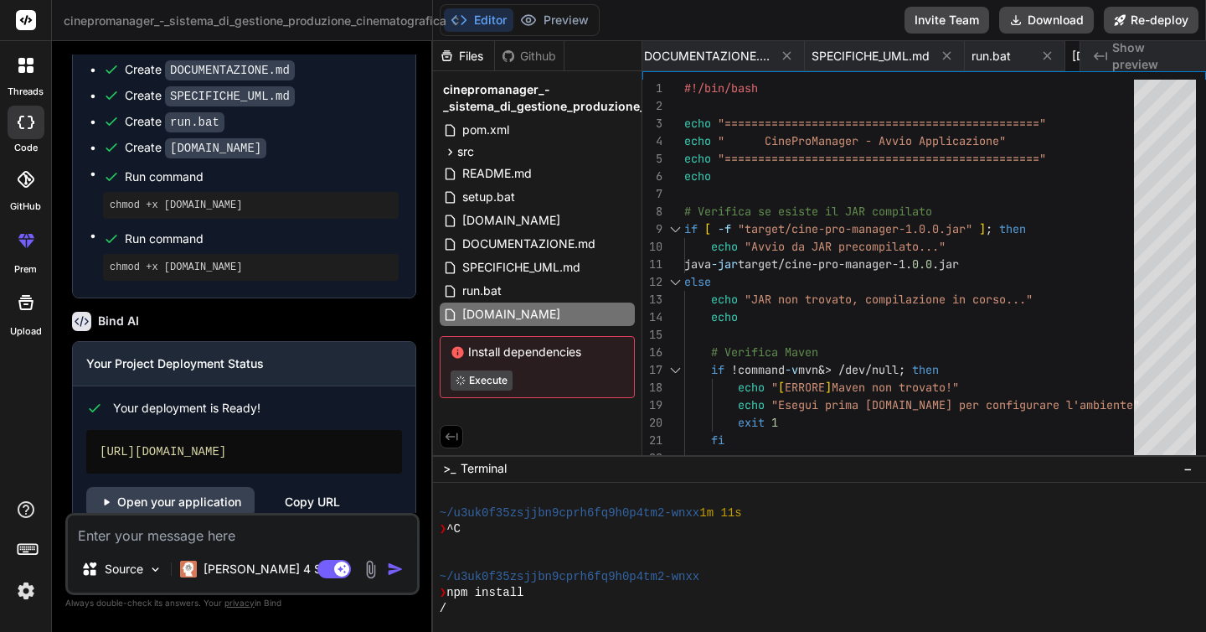
scroll to position [2375, 0]
drag, startPoint x: 222, startPoint y: 425, endPoint x: 96, endPoint y: 397, distance: 128.6
click at [96, 431] on div "[URL][DOMAIN_NAME]" at bounding box center [244, 453] width 316 height 44
click at [181, 488] on link "Open your application" at bounding box center [170, 503] width 168 height 30
click at [307, 488] on div "Copy URL" at bounding box center [312, 503] width 55 height 30
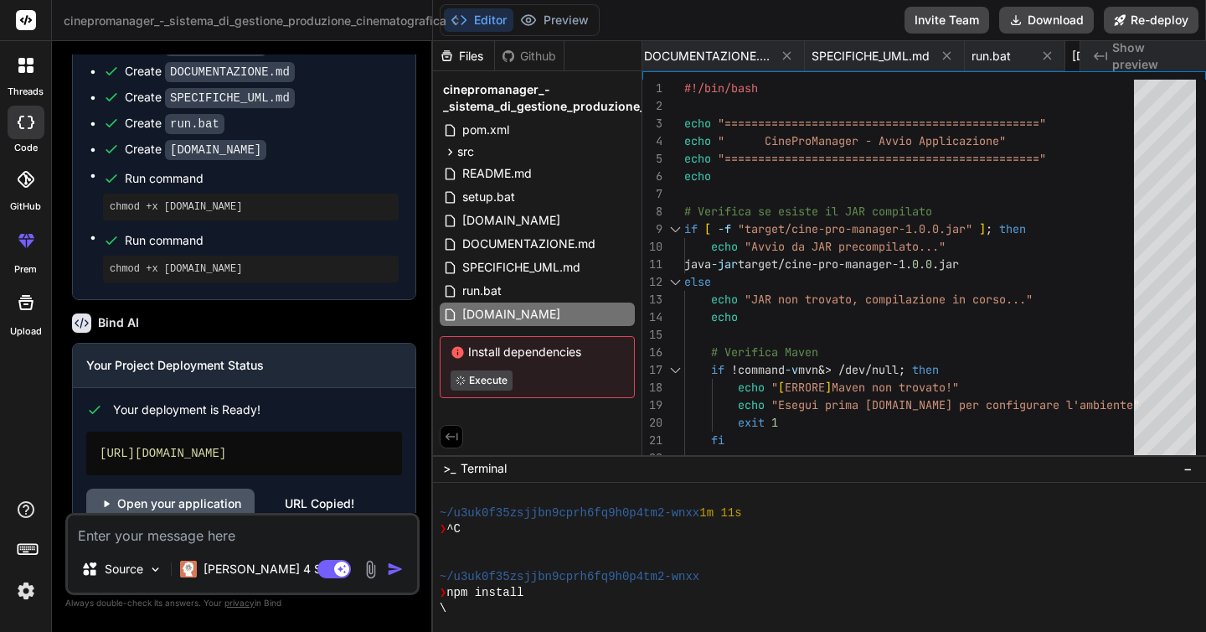
click at [199, 488] on link "Open your application" at bounding box center [170, 503] width 168 height 30
click at [1096, 54] on icon at bounding box center [1100, 56] width 13 height 8
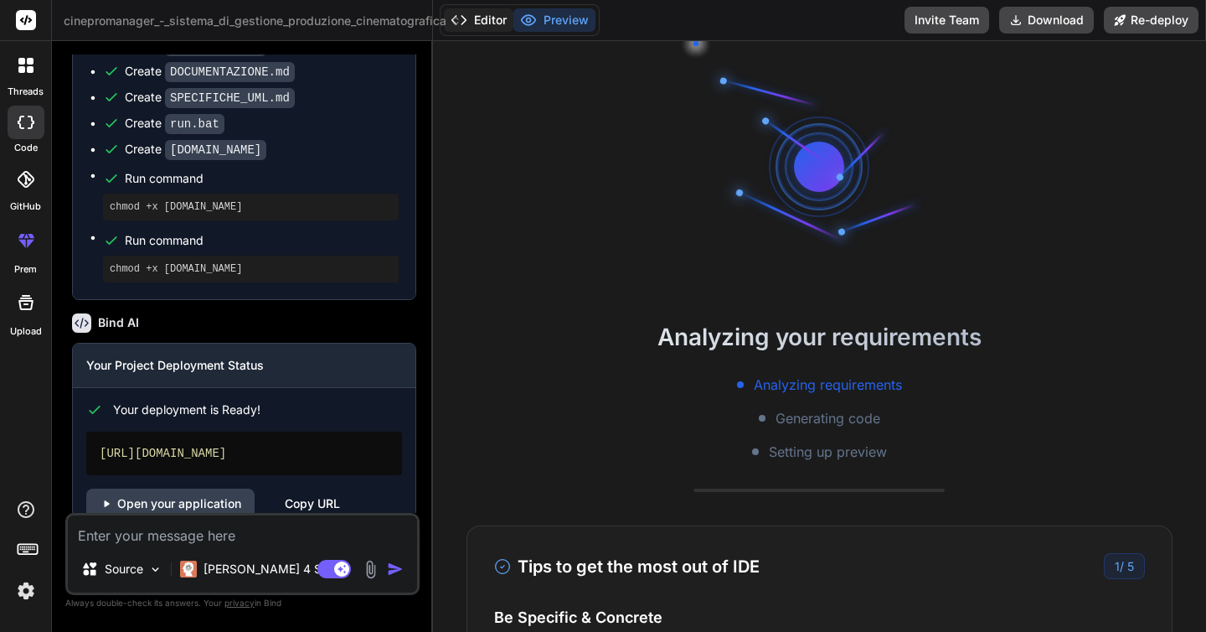
click at [479, 22] on button "Editor" at bounding box center [479, 19] width 70 height 23
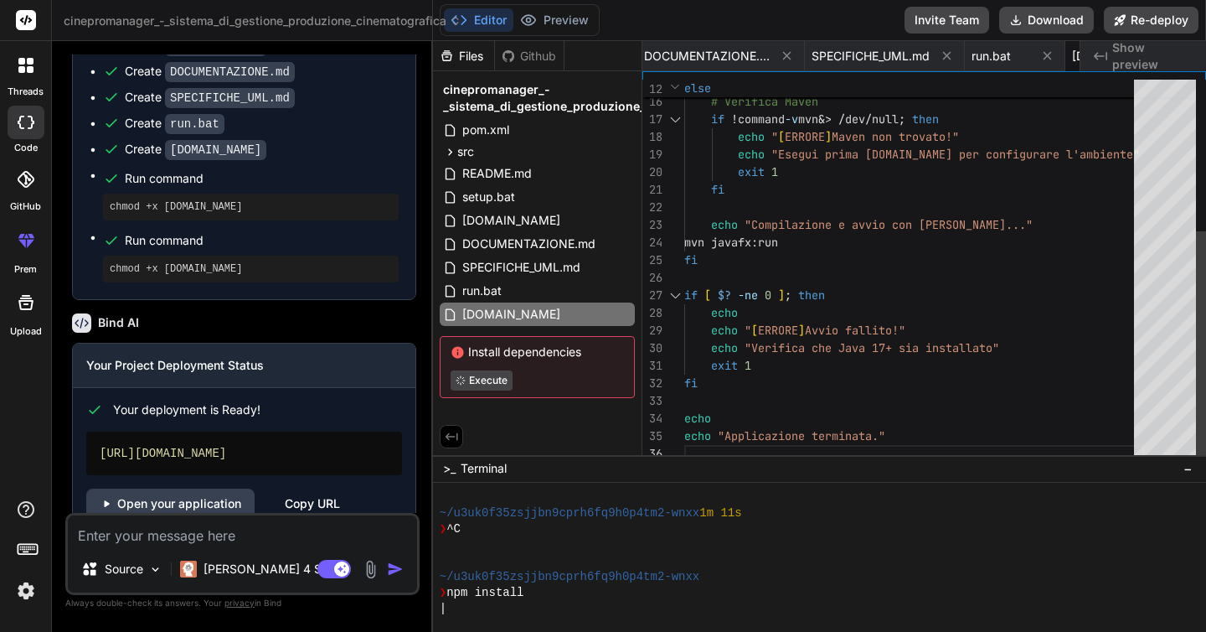
scroll to position [88, 0]
click at [812, 54] on span "SPECIFICHE_UML.md" at bounding box center [871, 56] width 118 height 17
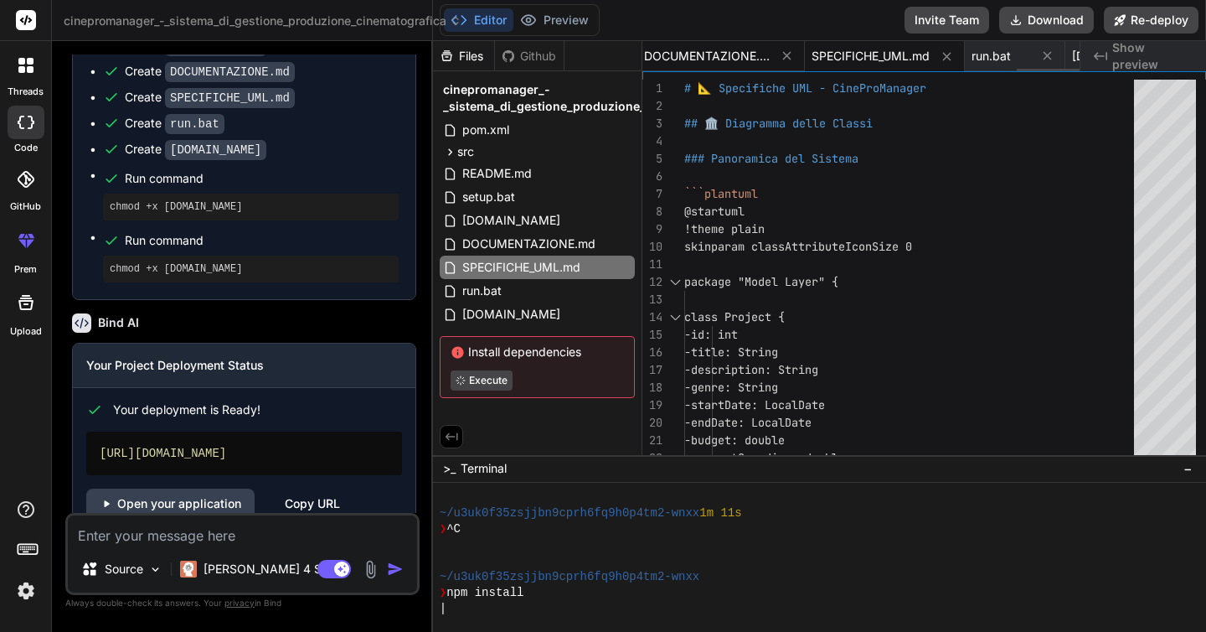
click at [668, 53] on span "DOCUMENTAZIONE.md" at bounding box center [707, 56] width 126 height 17
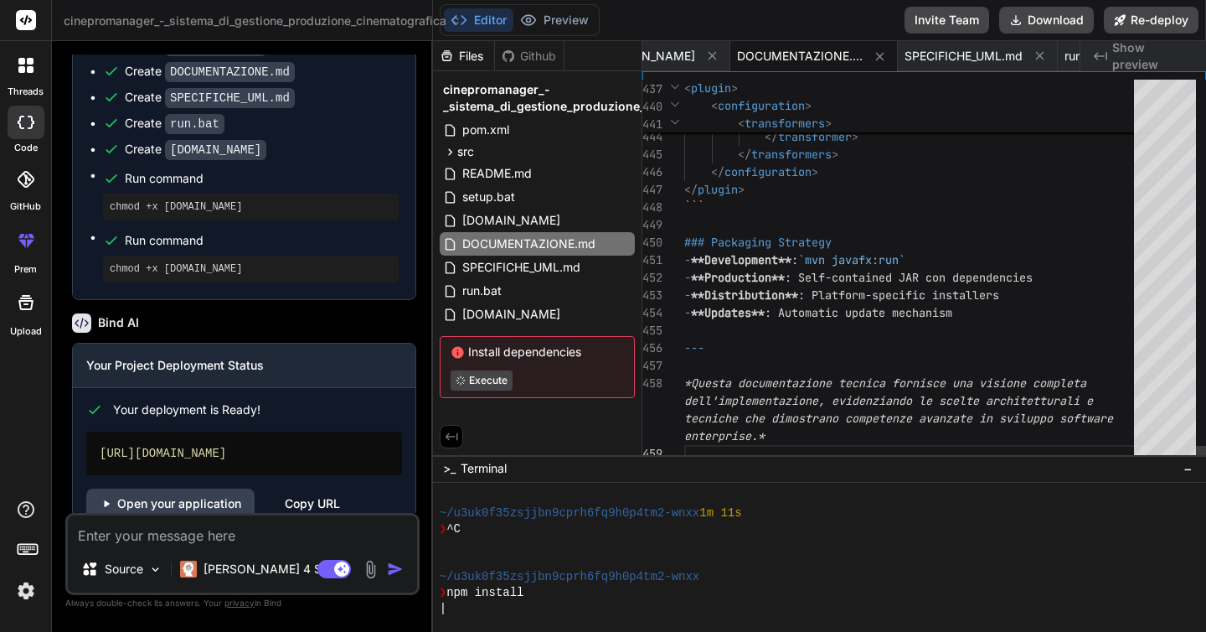
scroll to position [53, 0]
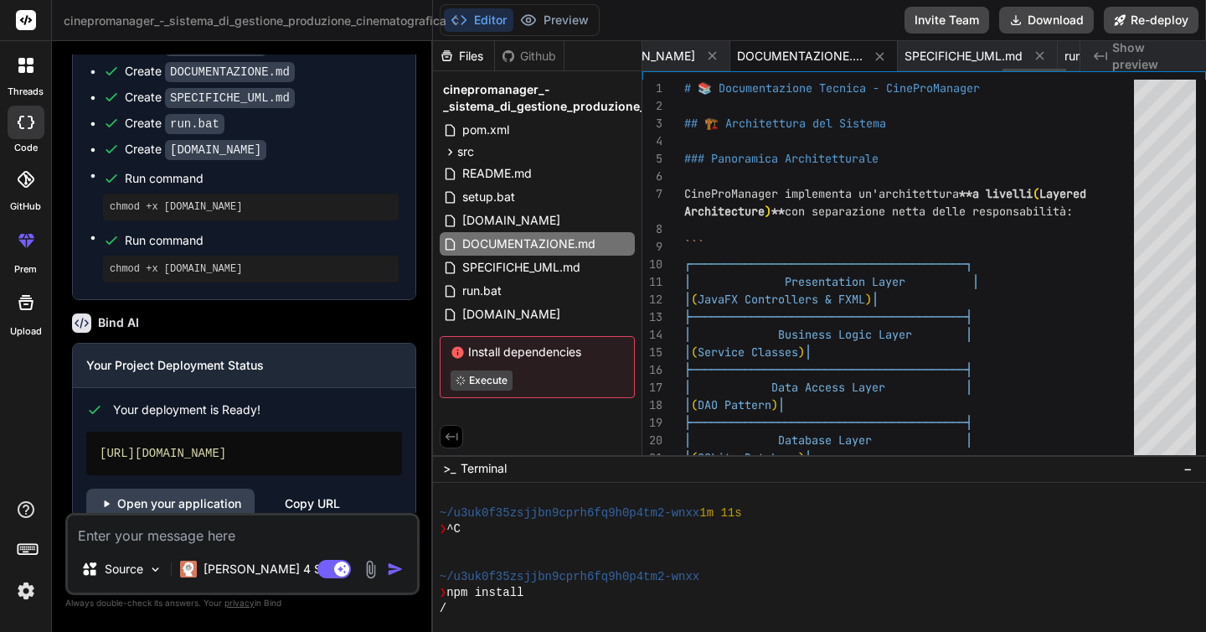
click at [737, 60] on span "DOCUMENTAZIONE.md" at bounding box center [800, 56] width 126 height 17
click at [737, 54] on span "DOCUMENTAZIONE.md" at bounding box center [800, 56] width 126 height 17
click at [756, 53] on span "[DOMAIN_NAME]" at bounding box center [805, 56] width 98 height 17
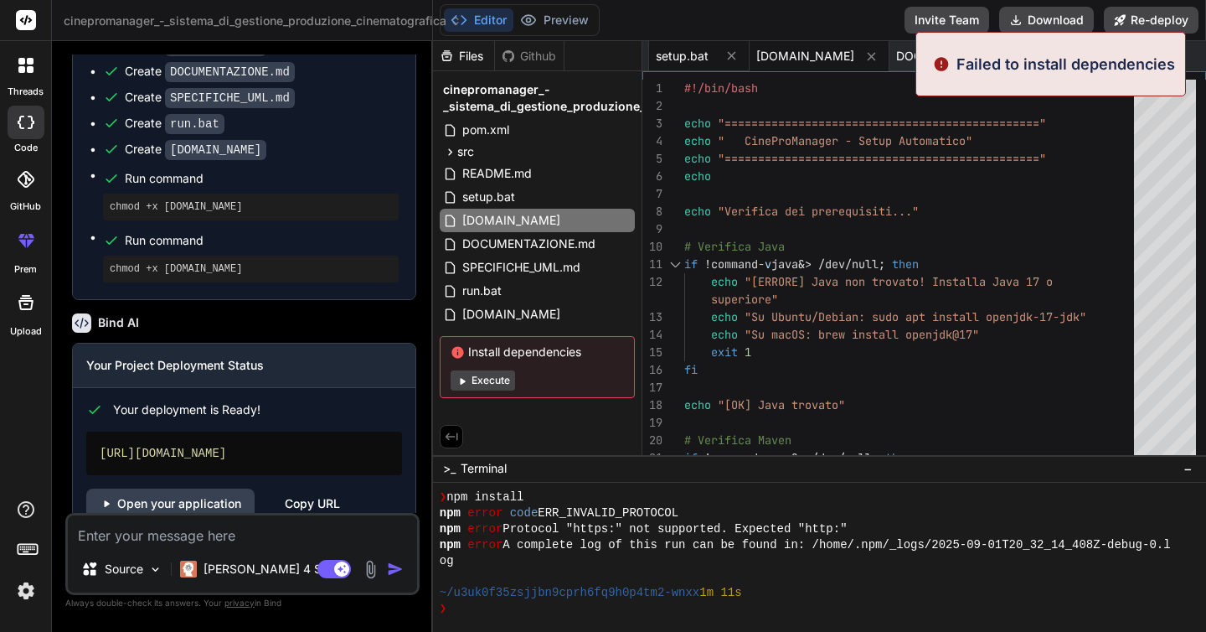
scroll to position [2690, 0]
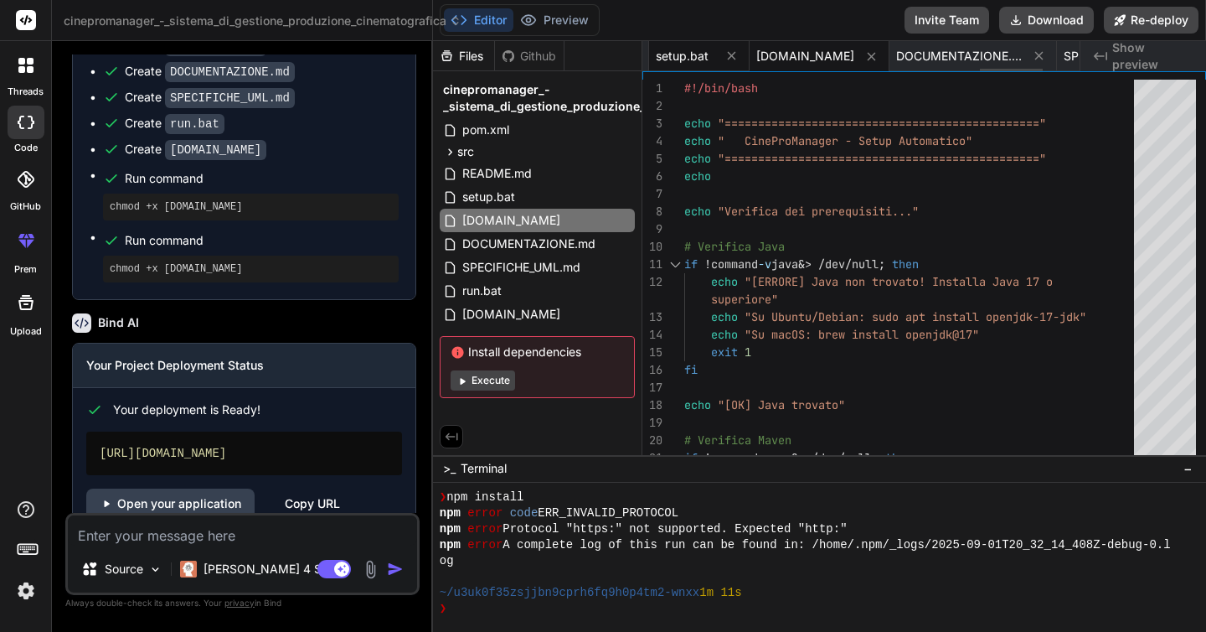
click at [659, 60] on span "setup.bat" at bounding box center [682, 56] width 53 height 17
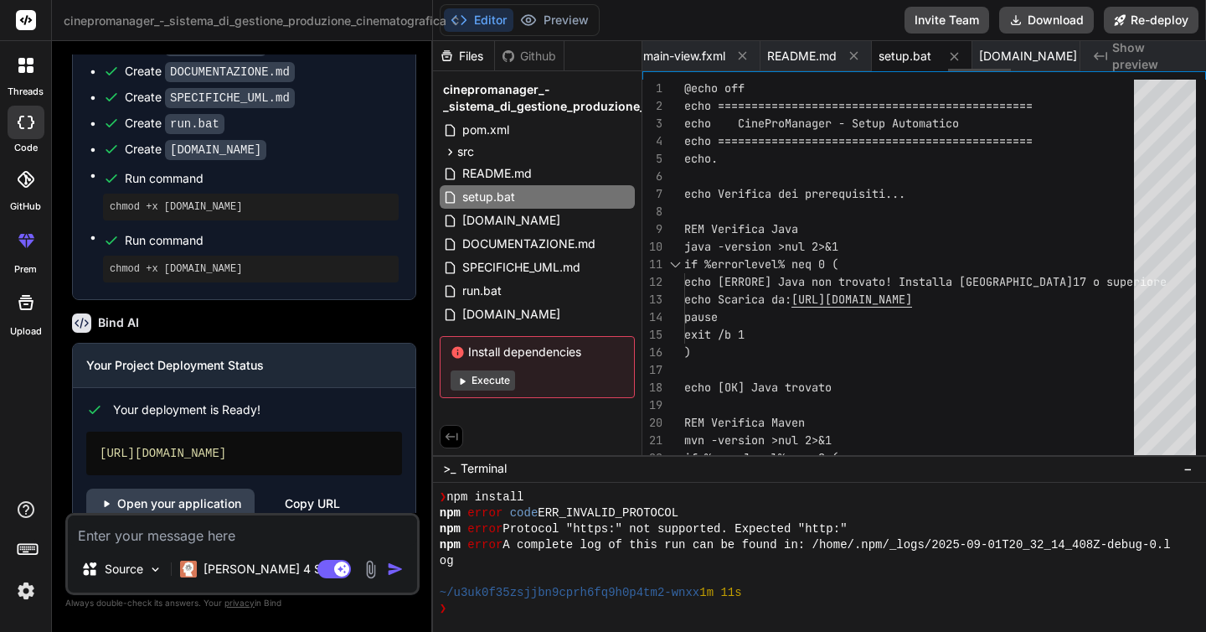
scroll to position [0, 2103]
click at [777, 48] on span "README.md" at bounding box center [812, 56] width 70 height 17
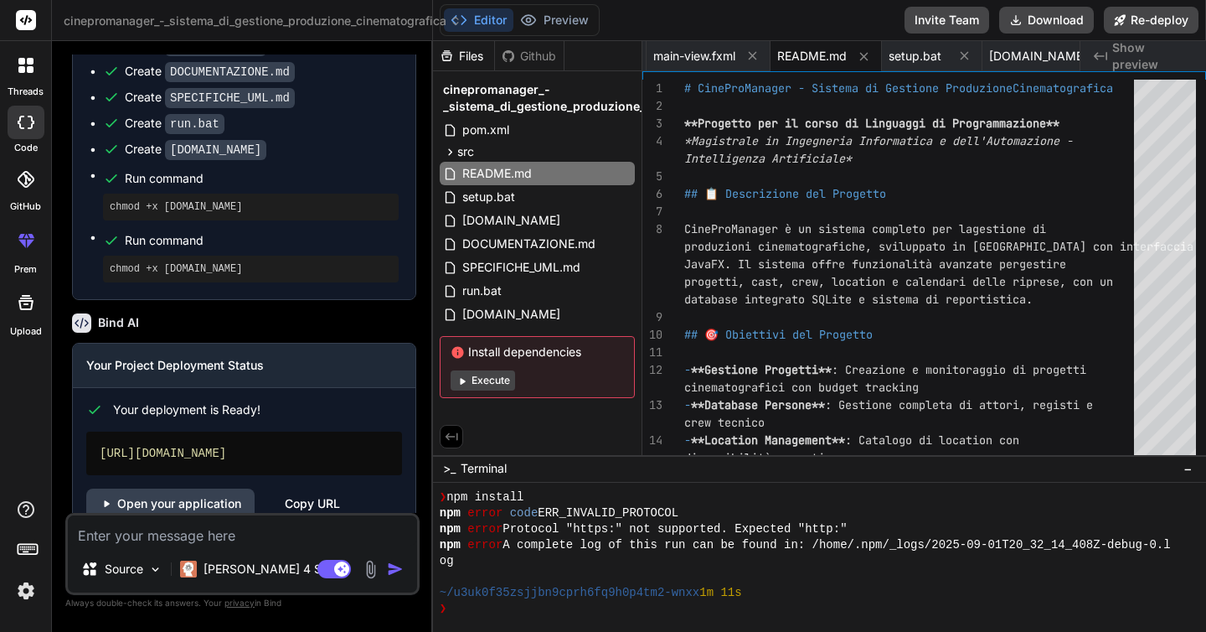
click at [485, 382] on button "Execute" at bounding box center [483, 380] width 64 height 20
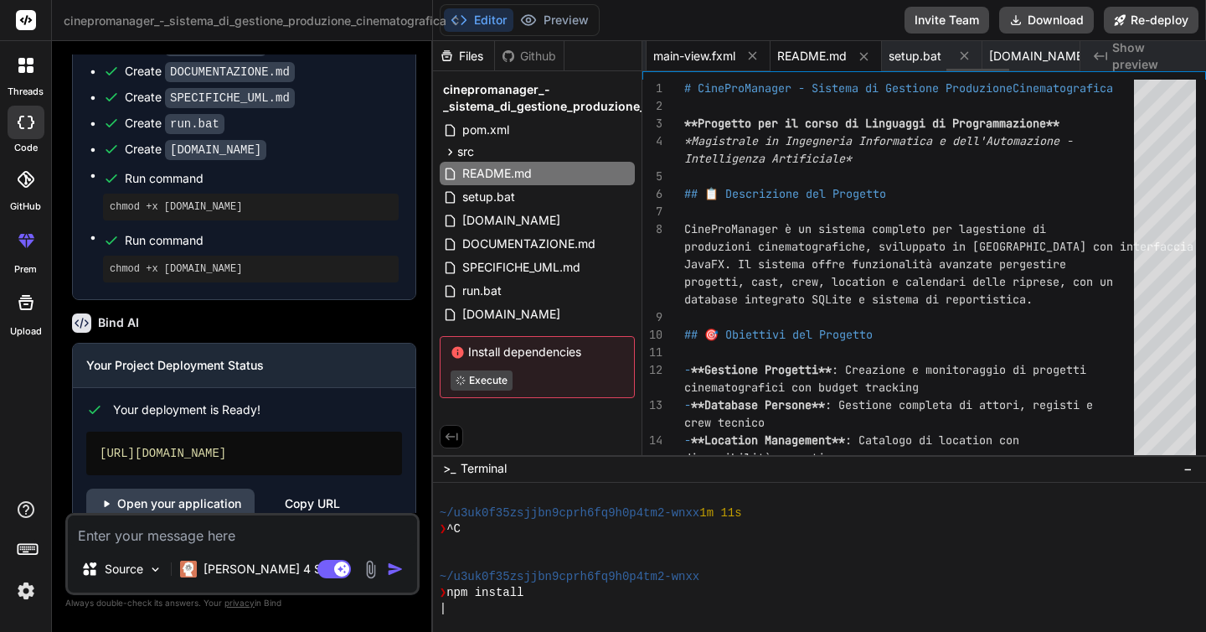
click at [668, 58] on span "main-view.fxml" at bounding box center [694, 56] width 82 height 17
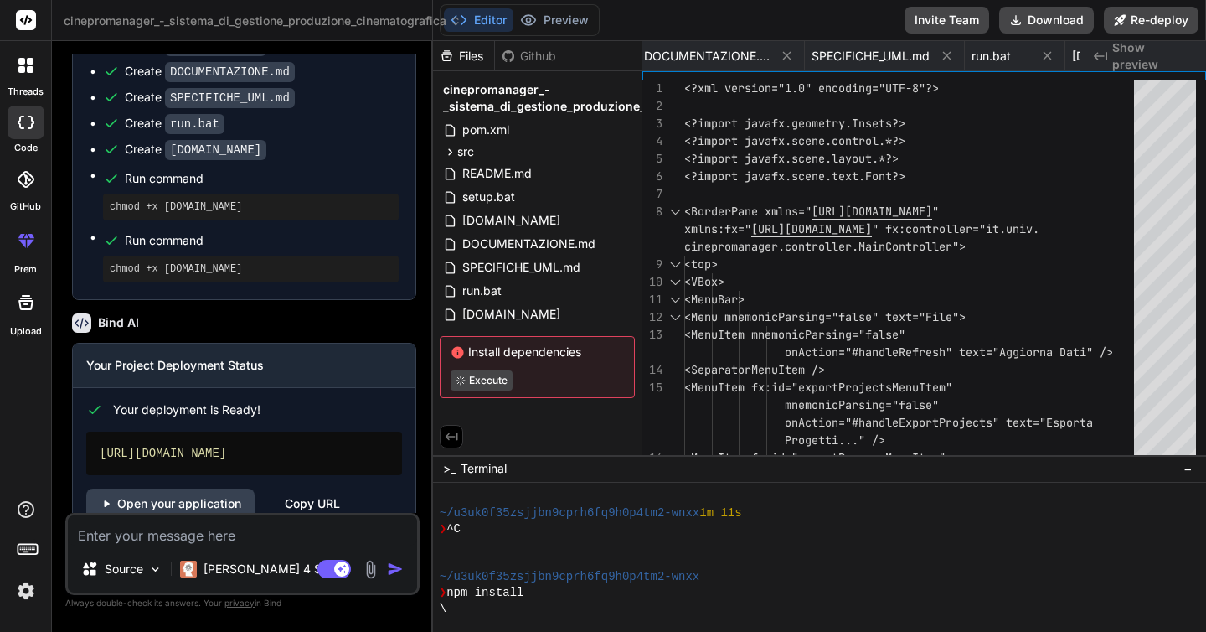
scroll to position [0, 0]
click at [531, 538] on div at bounding box center [810, 545] width 741 height 16
click at [27, 591] on img at bounding box center [26, 590] width 28 height 28
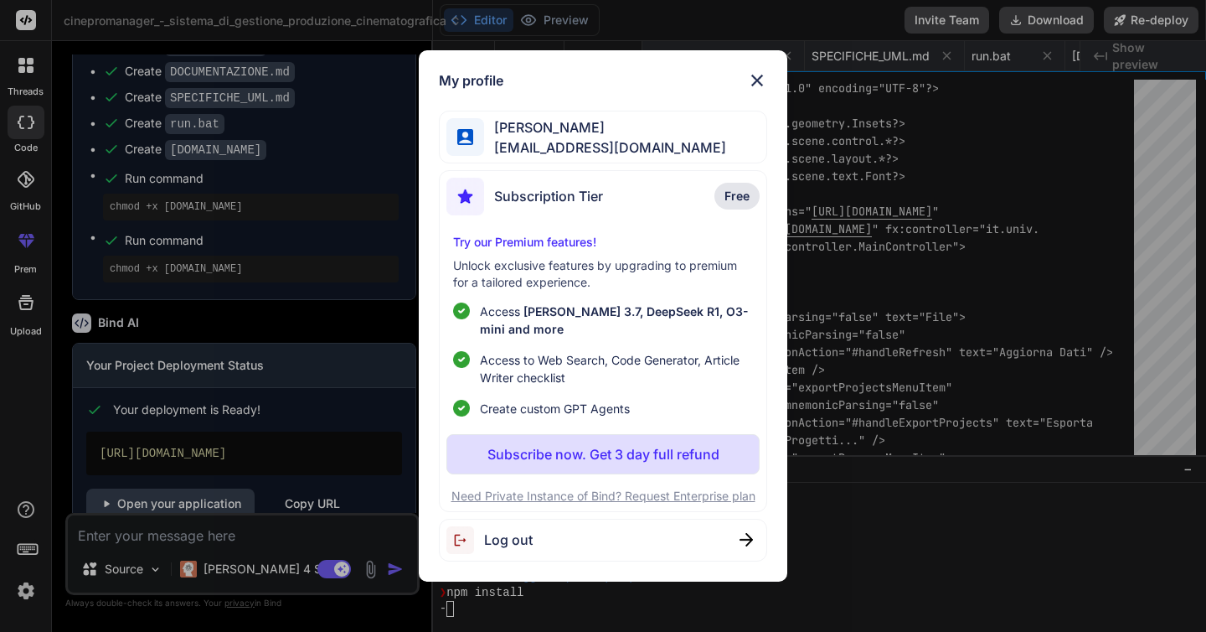
click at [759, 78] on img at bounding box center [757, 80] width 20 height 20
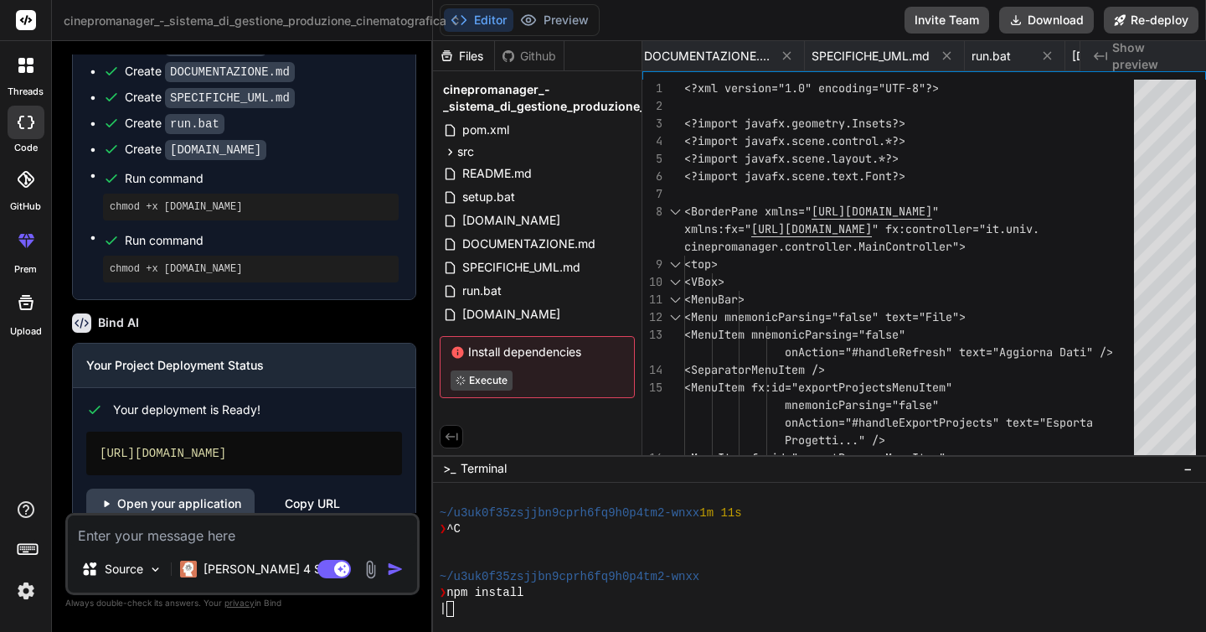
click at [24, 552] on rect at bounding box center [26, 552] width 6 height 2
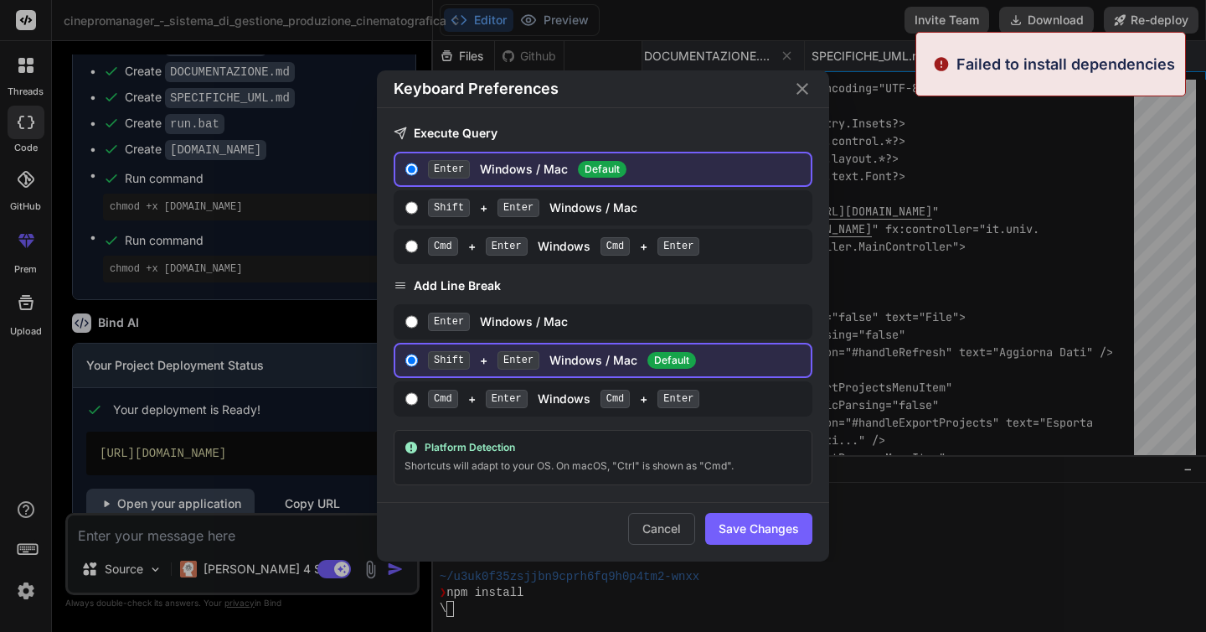
scroll to position [2865, 0]
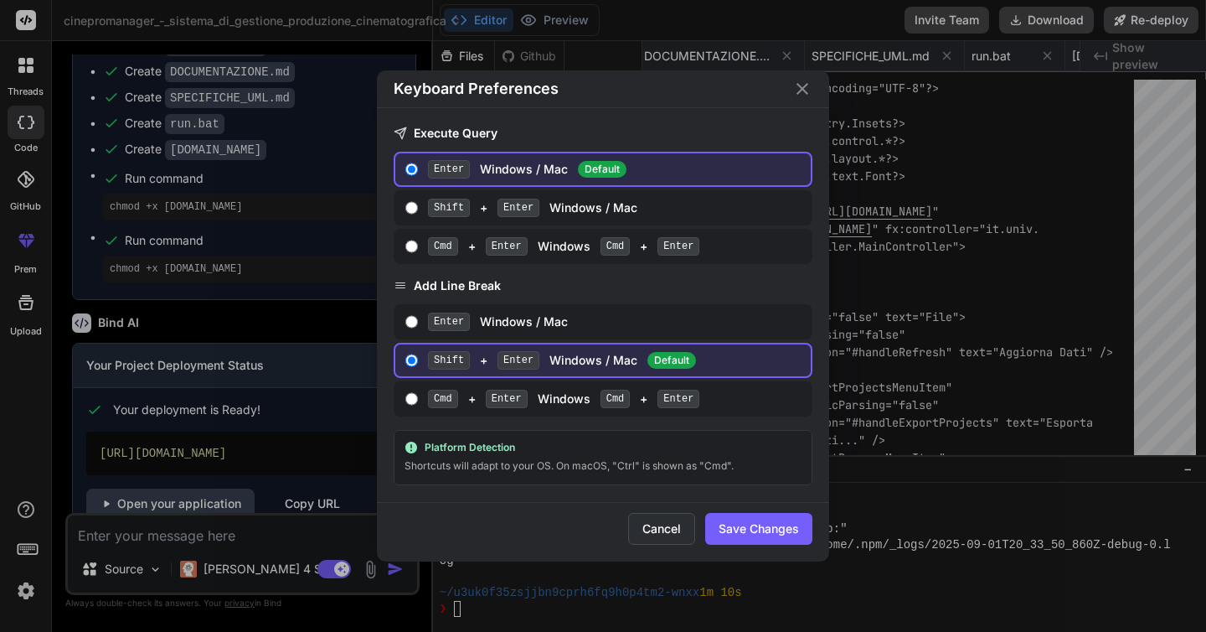
click at [664, 534] on button "Cancel" at bounding box center [661, 529] width 67 height 32
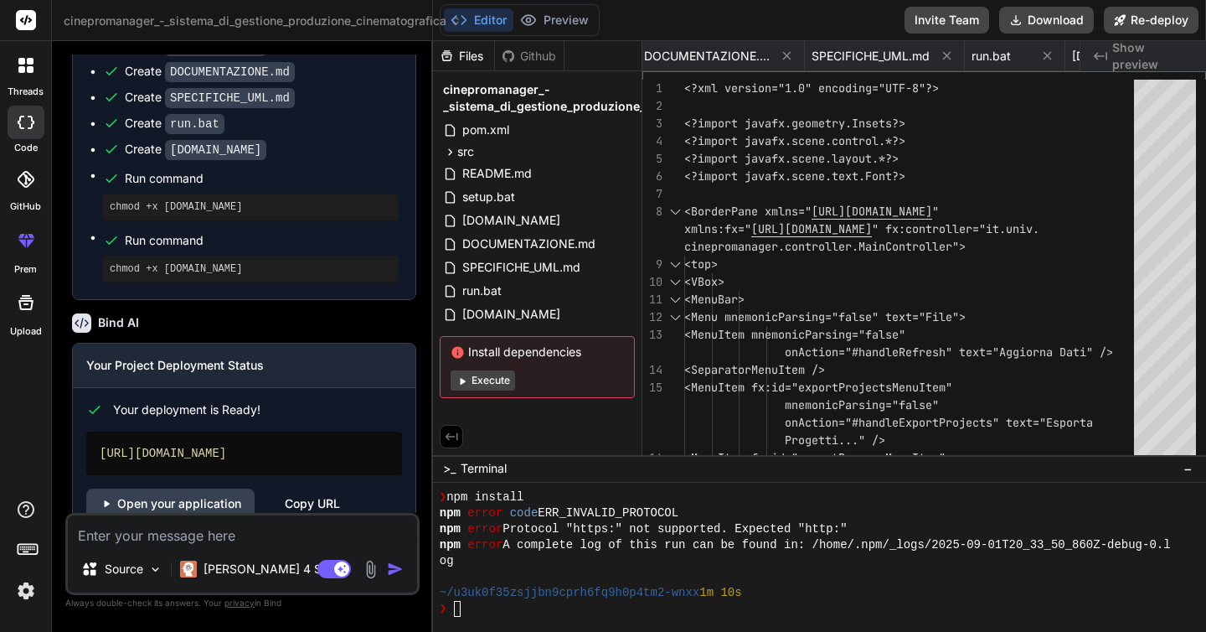
click at [494, 385] on button "Execute" at bounding box center [483, 380] width 64 height 20
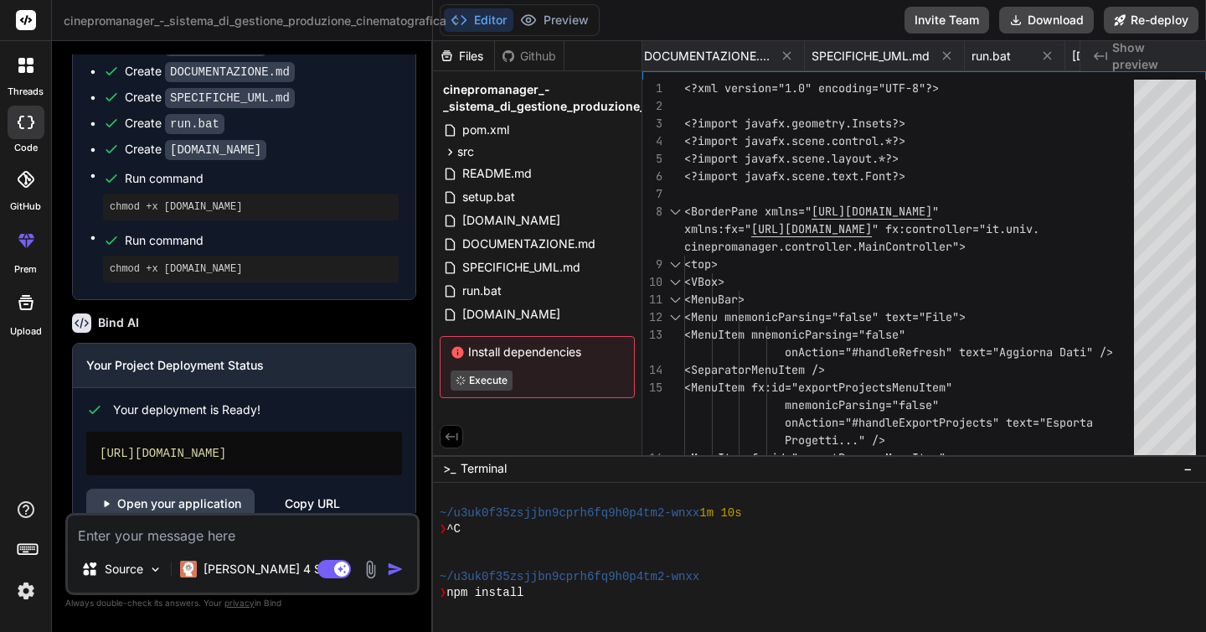
scroll to position [2944, 0]
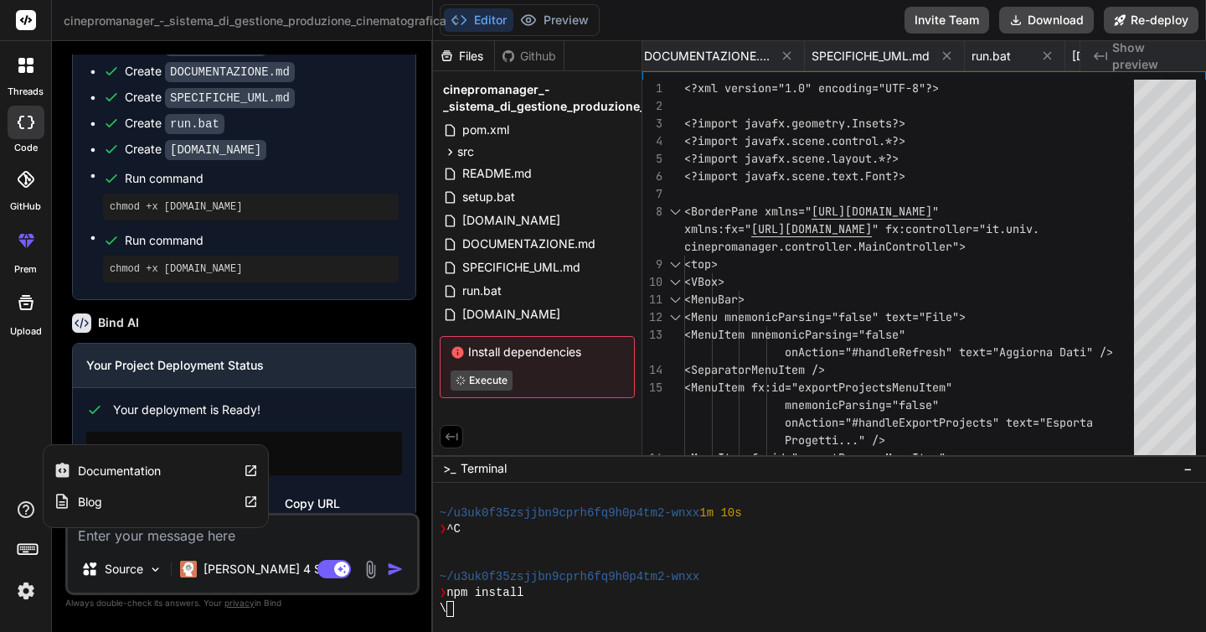
click at [31, 512] on icon at bounding box center [26, 509] width 20 height 20
click at [108, 505] on div "Blog" at bounding box center [156, 501] width 224 height 31
click at [104, 476] on label "Documentation" at bounding box center [119, 470] width 83 height 17
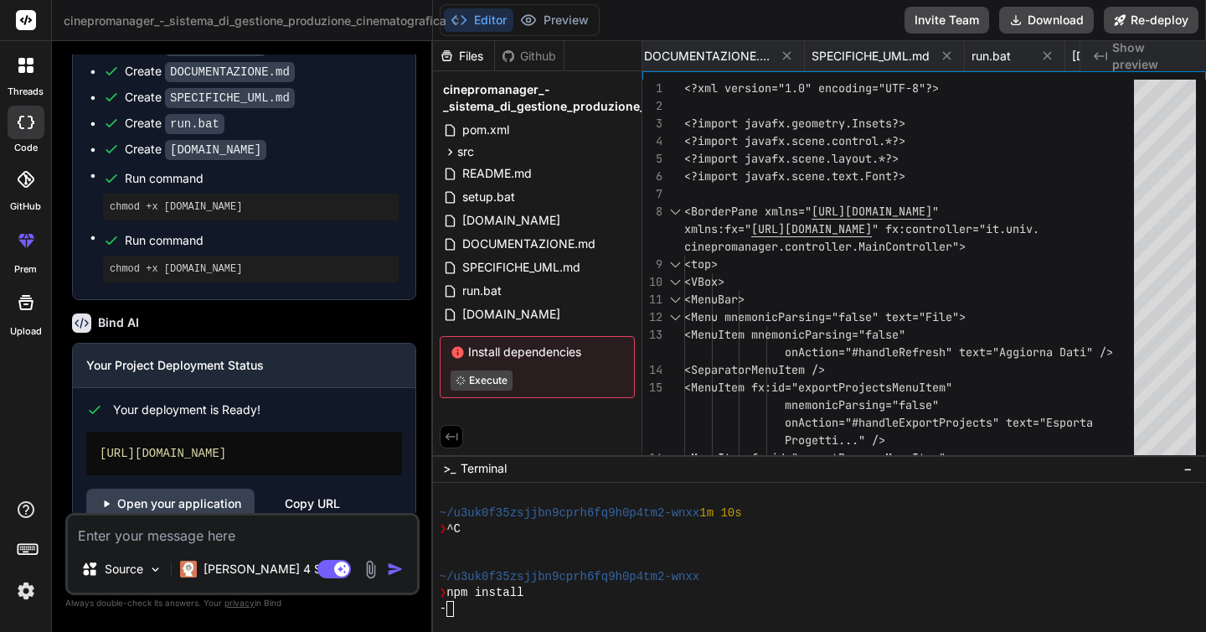
scroll to position [0, 0]
click at [23, 596] on img at bounding box center [26, 590] width 28 height 28
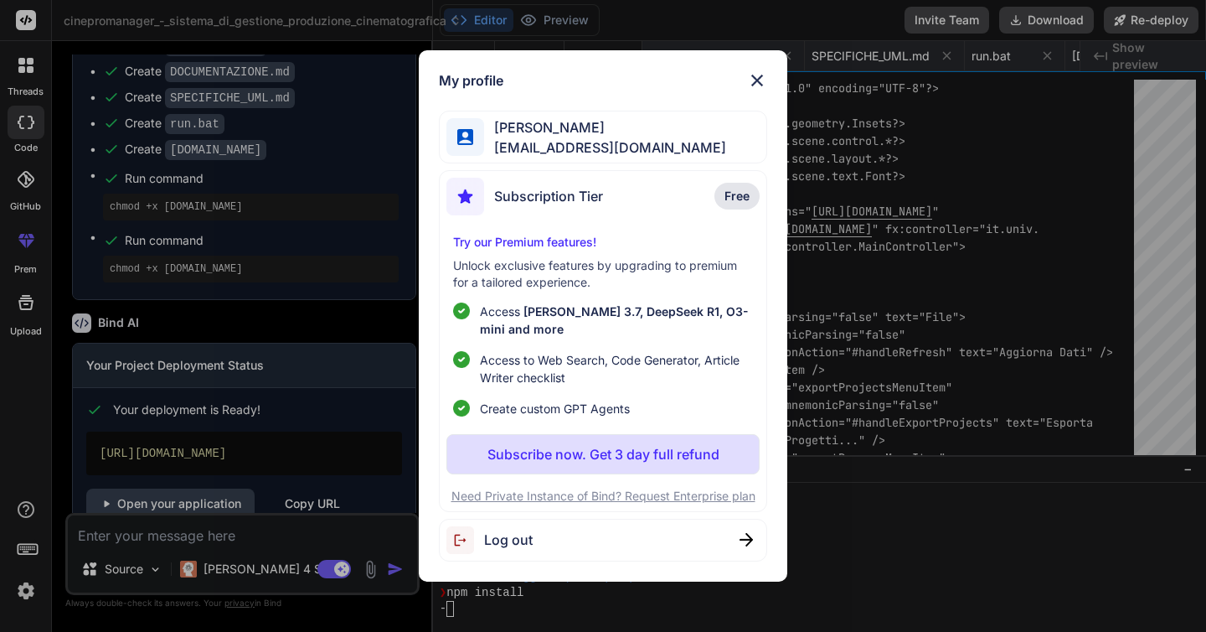
click at [583, 196] on span "Subscription Tier" at bounding box center [548, 196] width 109 height 20
click at [518, 241] on p "Try our Premium features!" at bounding box center [603, 242] width 300 height 17
click at [761, 76] on img at bounding box center [757, 80] width 20 height 20
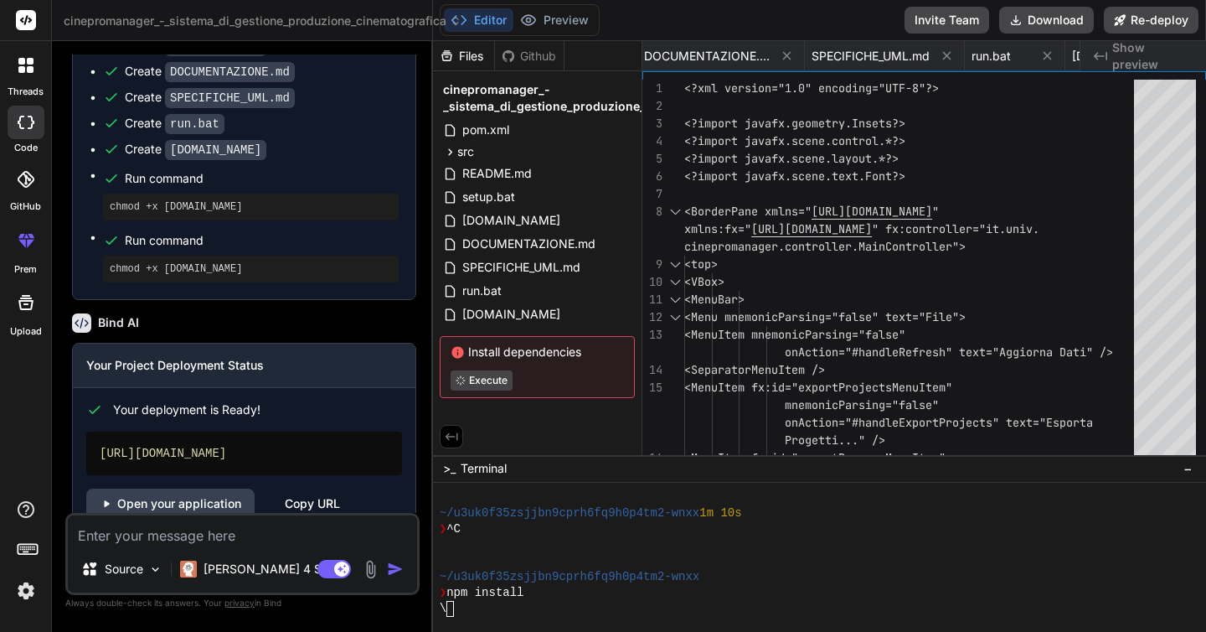
click at [83, 313] on icon at bounding box center [81, 322] width 19 height 19
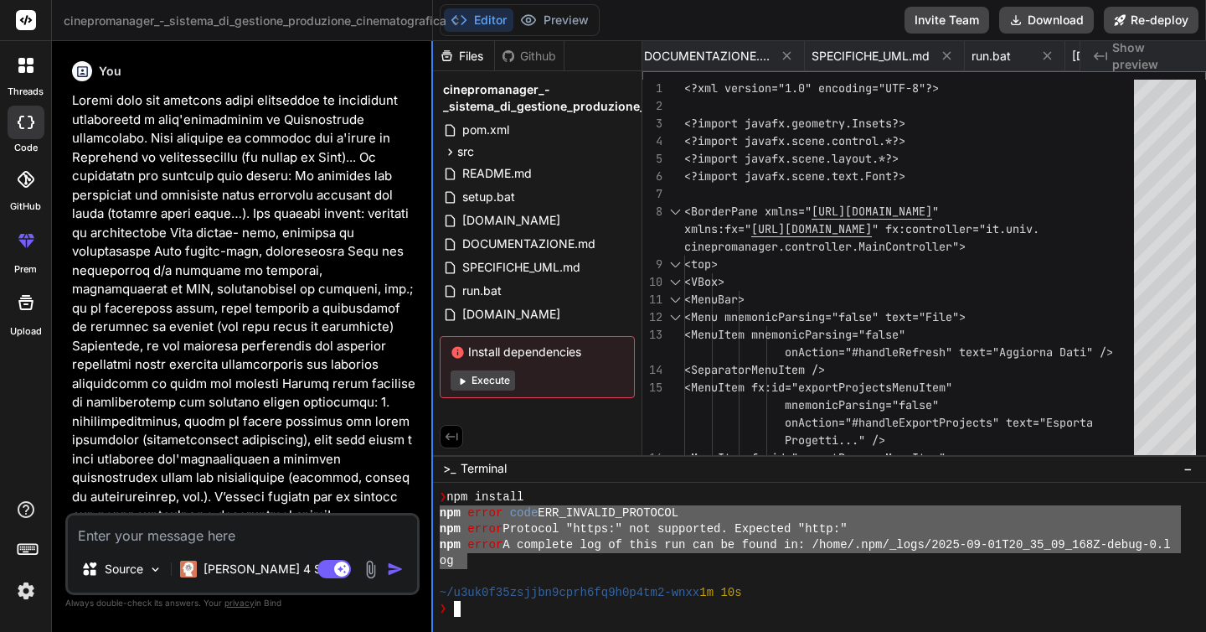
drag, startPoint x: 467, startPoint y: 561, endPoint x: 432, endPoint y: 511, distance: 61.3
click at [432, 511] on div "cinepromanager_-_sistema_di_gestione_produzione_cinematografica Created with Pi…" at bounding box center [629, 316] width 1154 height 632
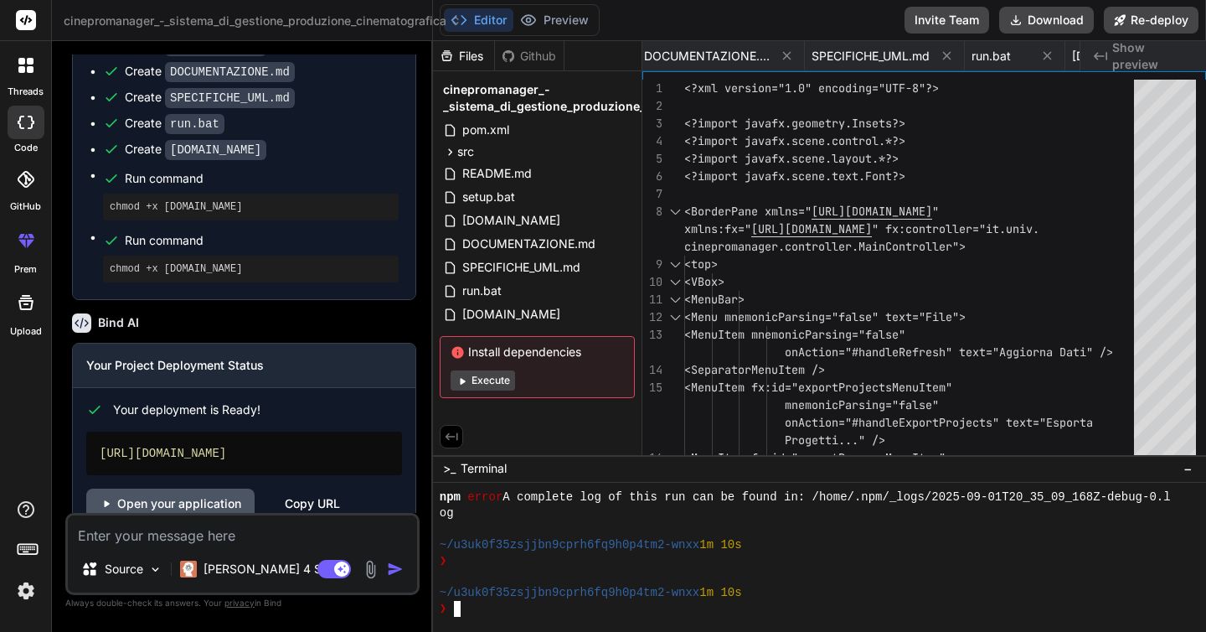
click at [196, 488] on link "Open your application" at bounding box center [170, 503] width 168 height 30
click at [523, 60] on div "Github" at bounding box center [529, 56] width 69 height 17
click at [544, 56] on div "Github" at bounding box center [529, 56] width 69 height 17
click at [463, 55] on div "Files" at bounding box center [463, 56] width 61 height 17
click at [563, 25] on button "Preview" at bounding box center [554, 19] width 82 height 23
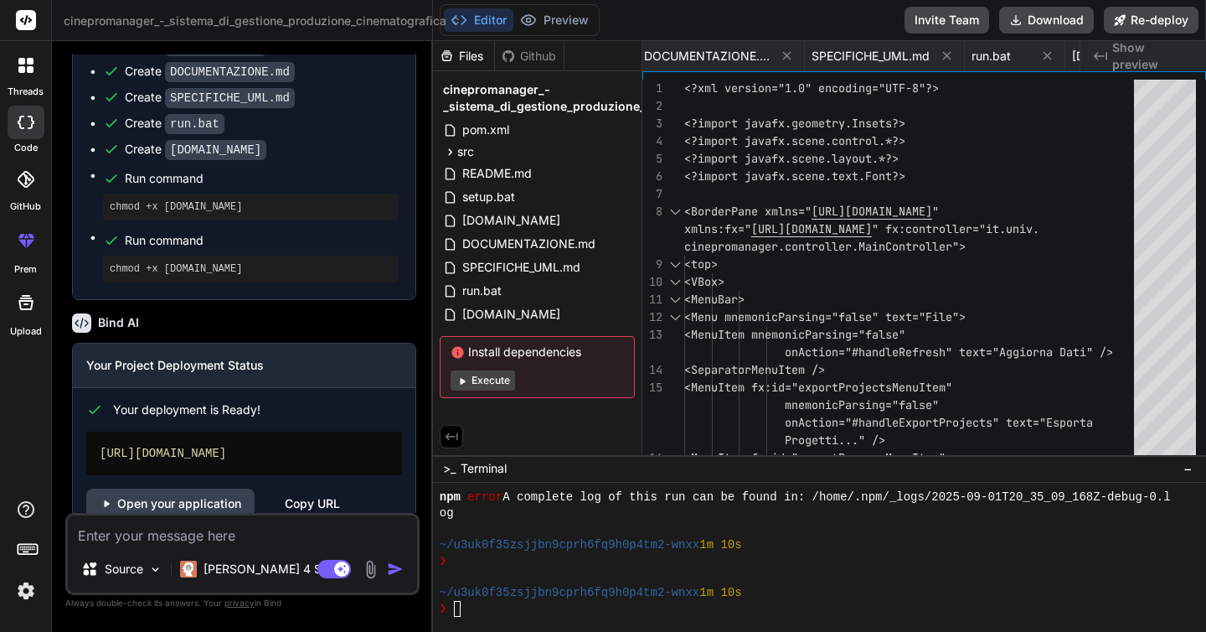
click at [471, 65] on div "Files" at bounding box center [464, 56] width 62 height 30
click at [470, 21] on button "Editor" at bounding box center [479, 19] width 70 height 23
click at [491, 318] on span "[DOMAIN_NAME]" at bounding box center [511, 314] width 101 height 20
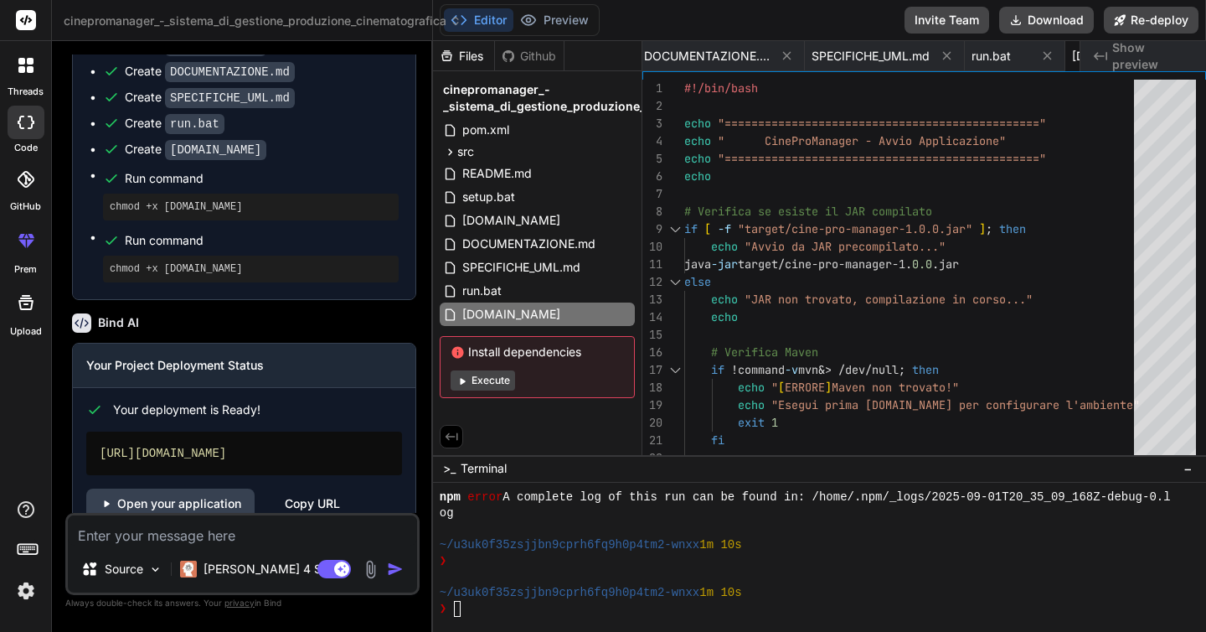
click at [17, 315] on div at bounding box center [26, 302] width 40 height 40
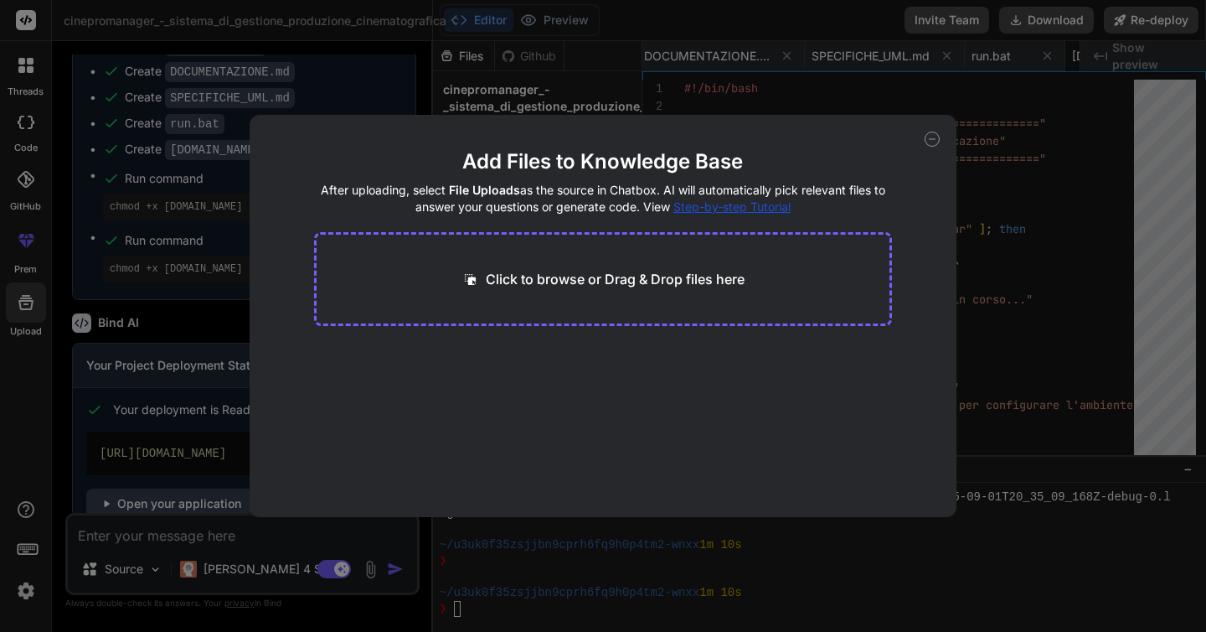
click at [932, 145] on icon at bounding box center [932, 139] width 15 height 15
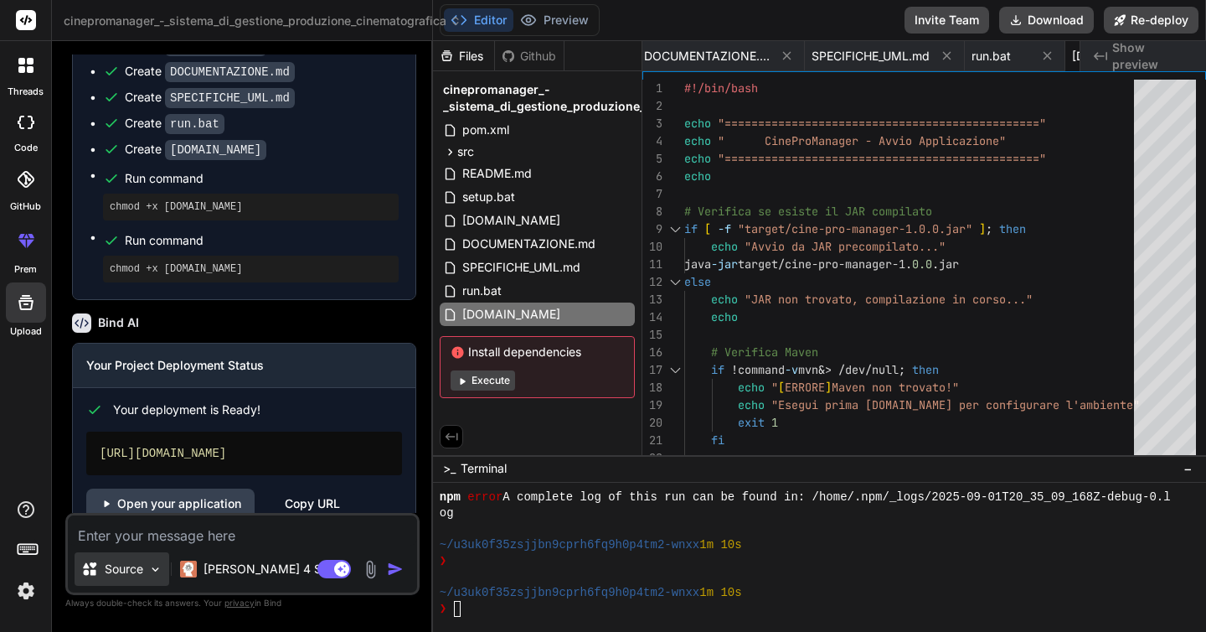
click at [121, 578] on div "Source" at bounding box center [122, 569] width 95 height 34
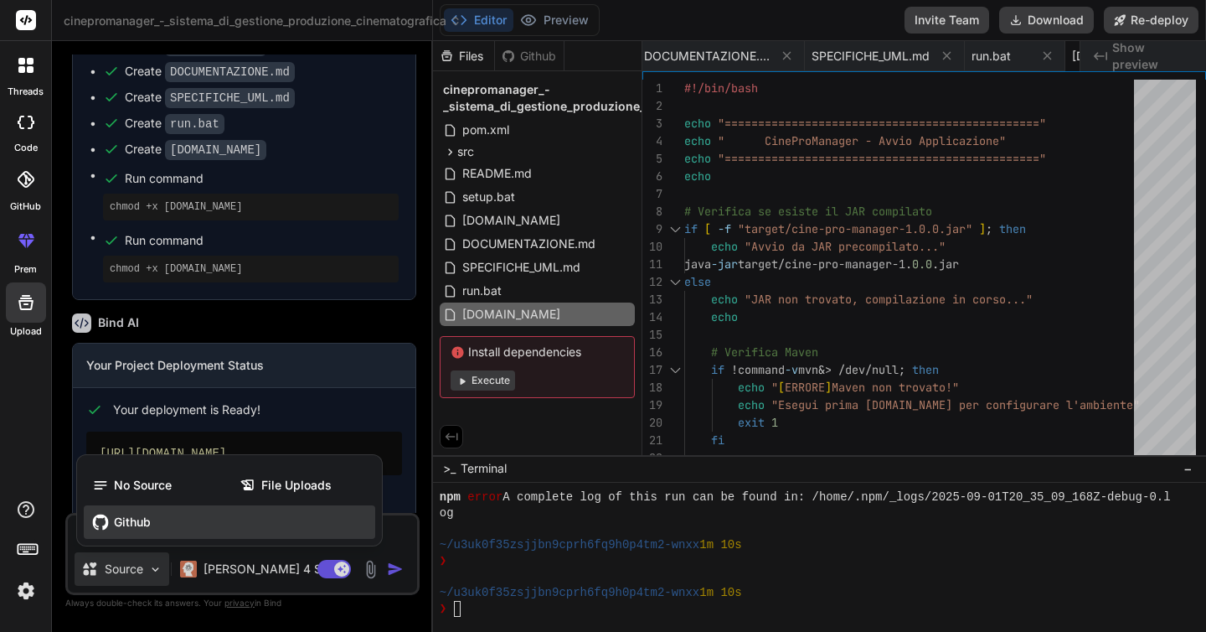
click at [128, 528] on span "Github" at bounding box center [132, 521] width 37 height 17
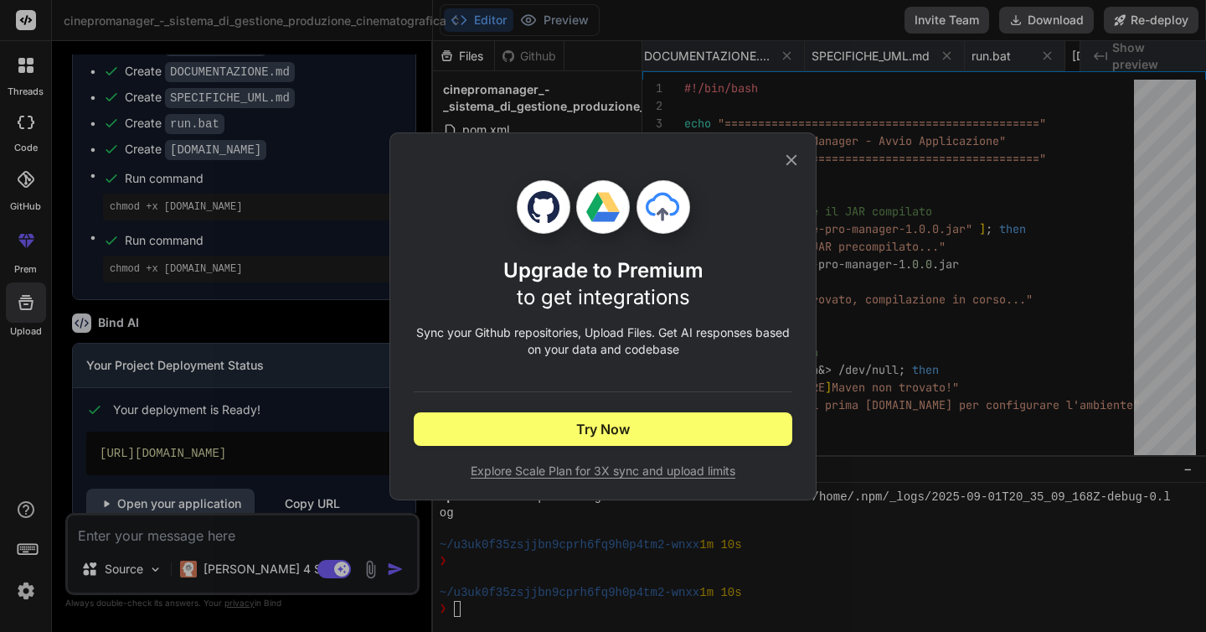
click at [796, 157] on icon at bounding box center [791, 160] width 18 height 18
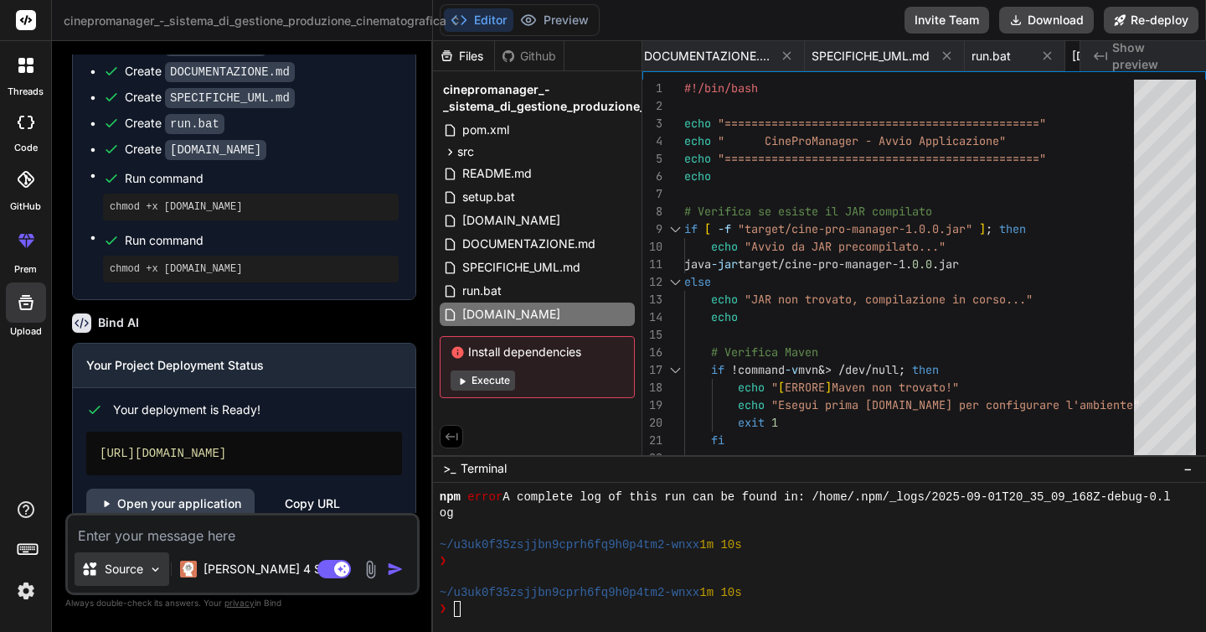
click at [130, 573] on p "Source" at bounding box center [124, 568] width 39 height 17
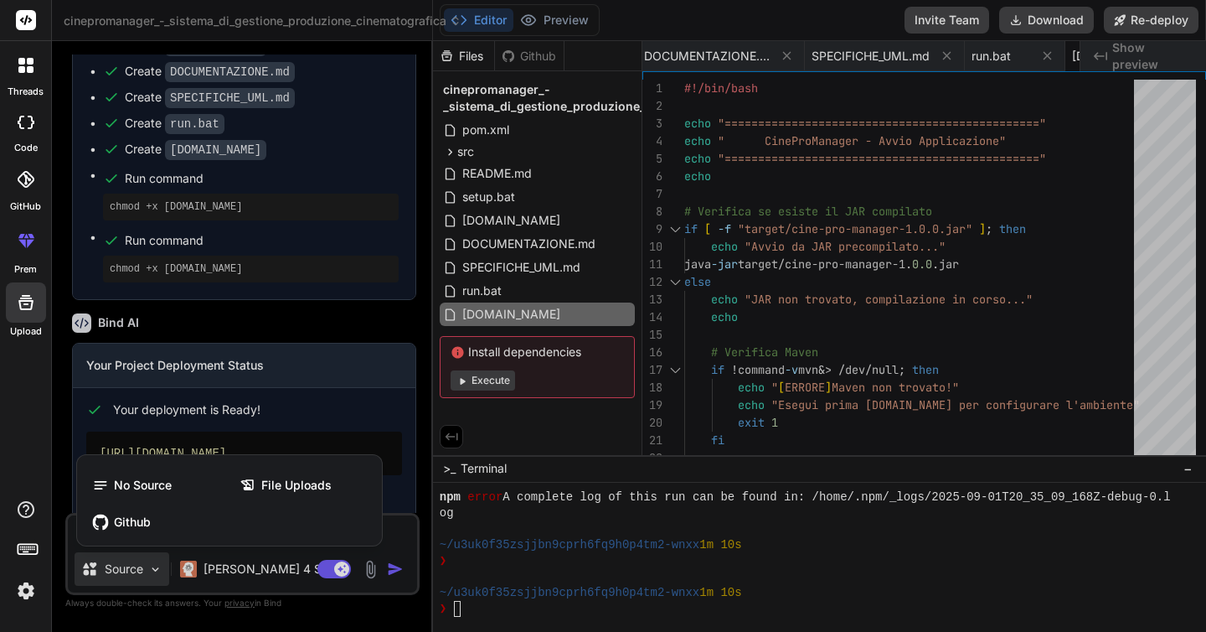
click at [404, 534] on div at bounding box center [603, 316] width 1206 height 632
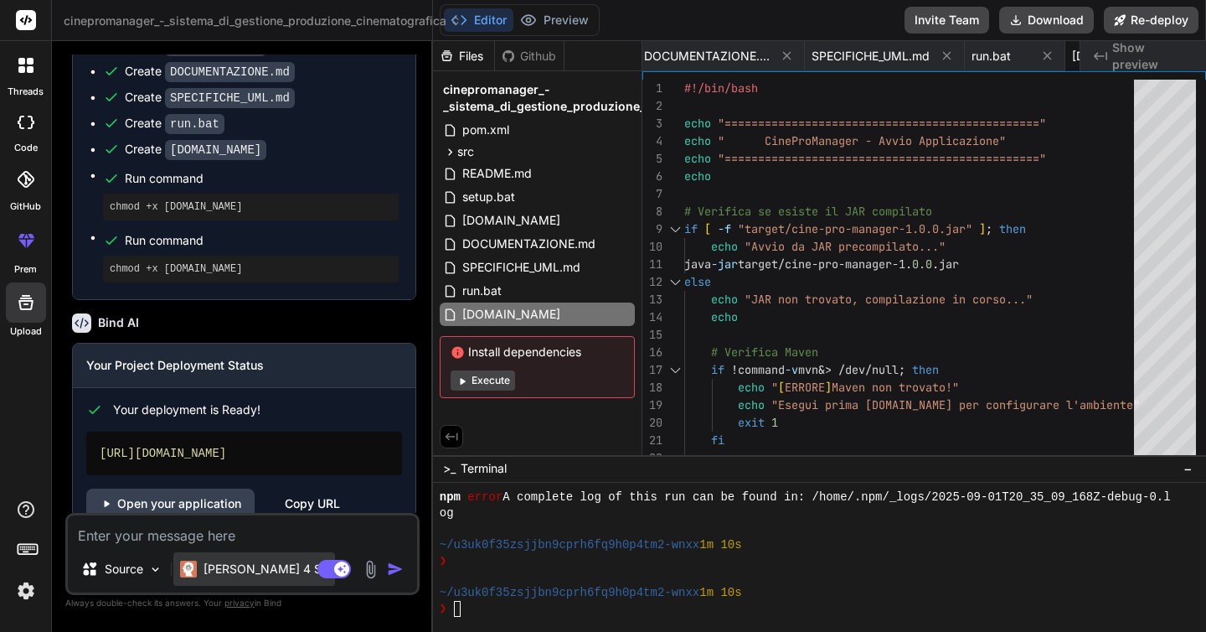
click at [255, 571] on p "[PERSON_NAME] 4 S.." at bounding box center [266, 568] width 125 height 17
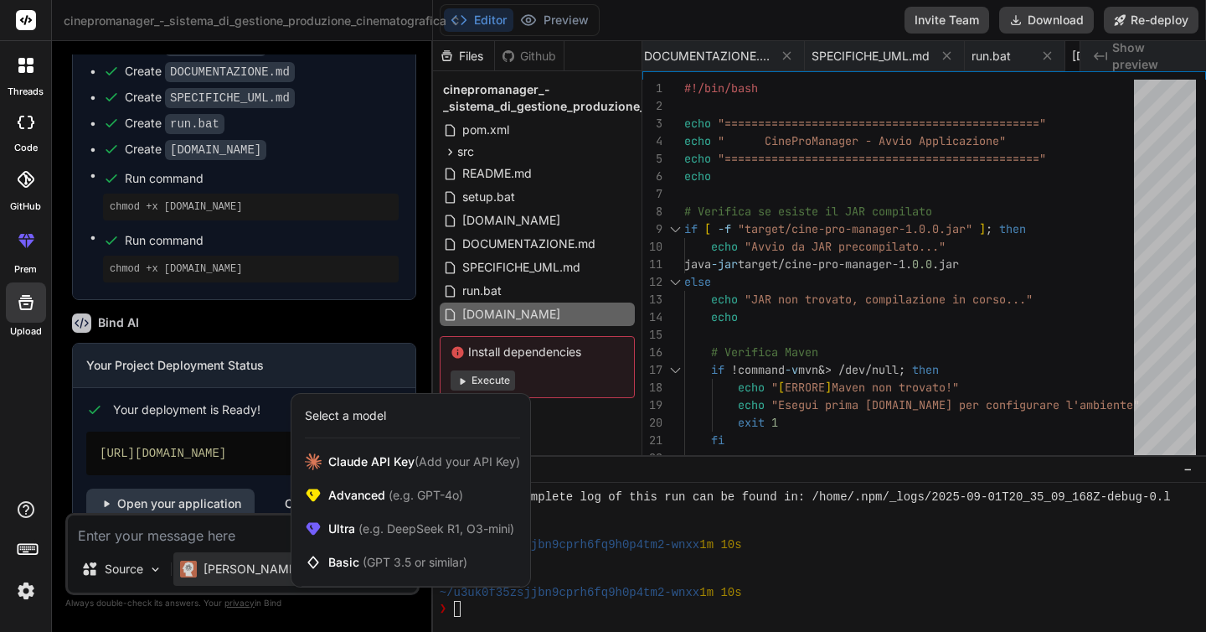
click at [435, 366] on div at bounding box center [603, 316] width 1206 height 632
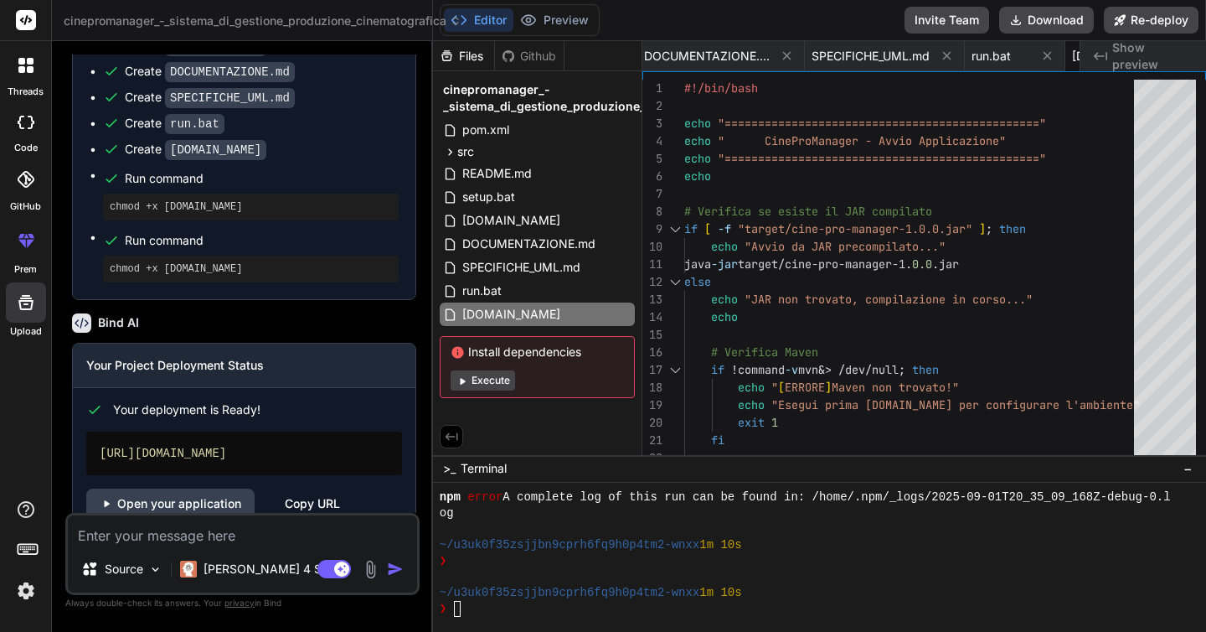
click at [487, 387] on button "Execute" at bounding box center [483, 380] width 64 height 20
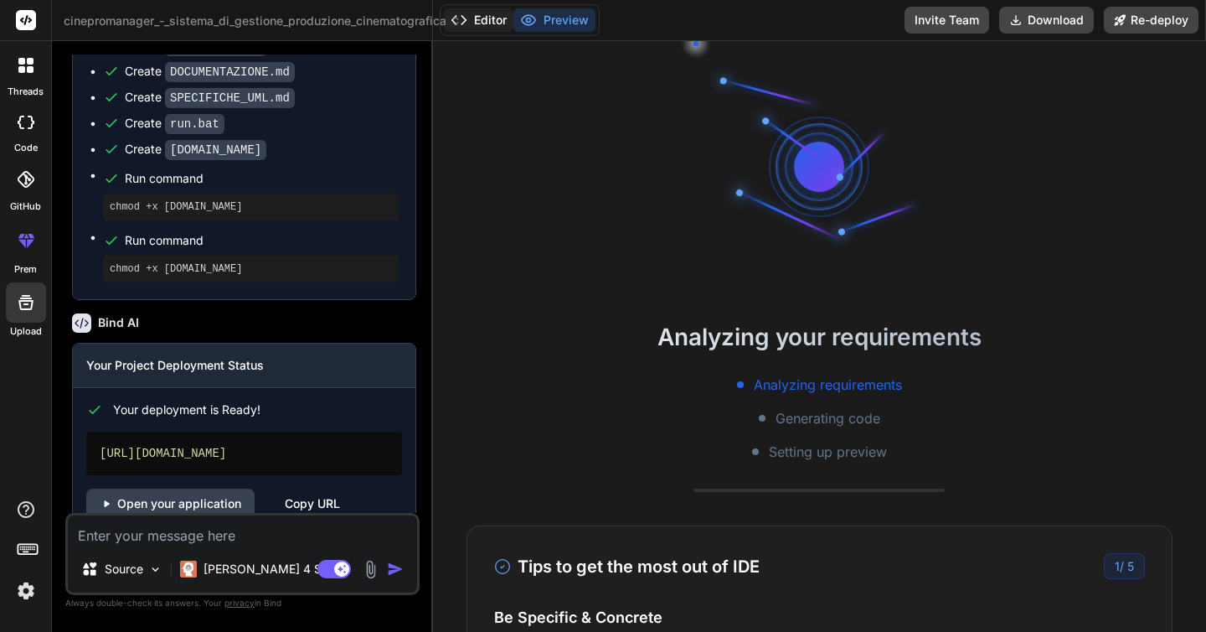
click at [482, 26] on button "Editor" at bounding box center [479, 19] width 70 height 23
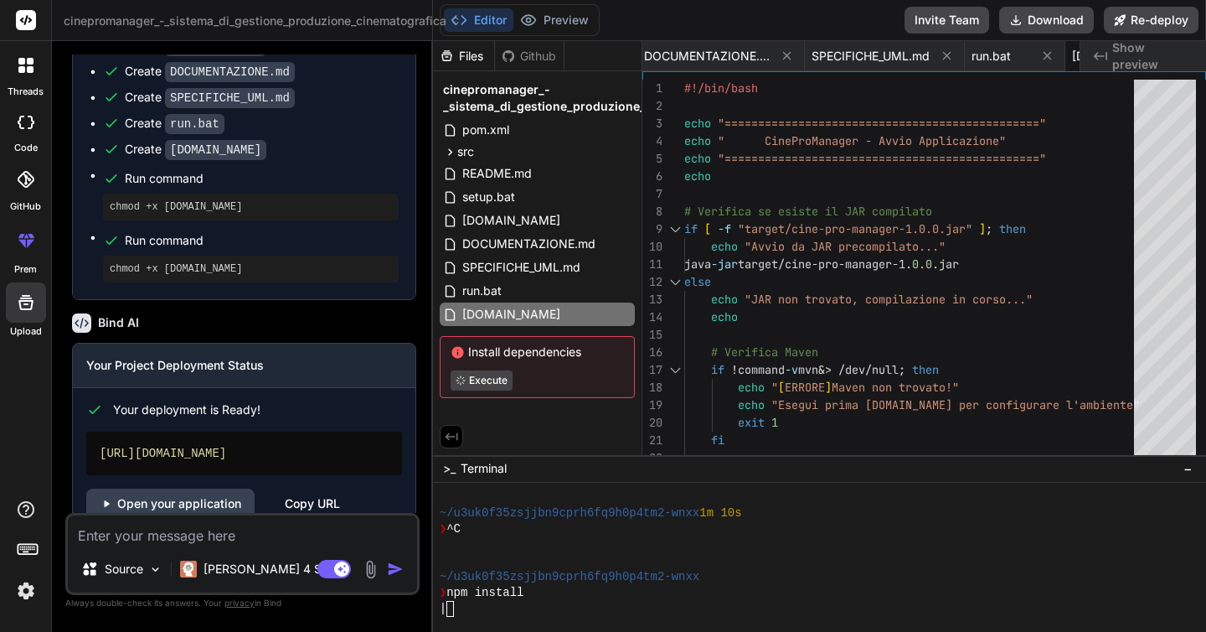
click at [38, 73] on div at bounding box center [25, 65] width 35 height 35
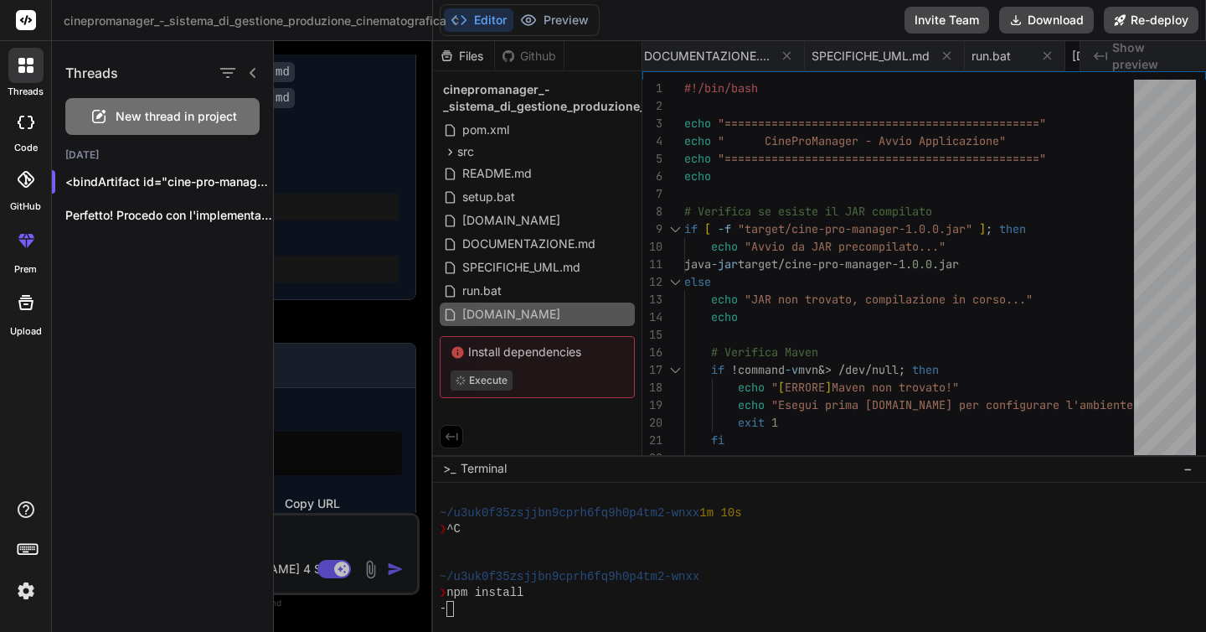
click at [23, 129] on div at bounding box center [26, 123] width 37 height 34
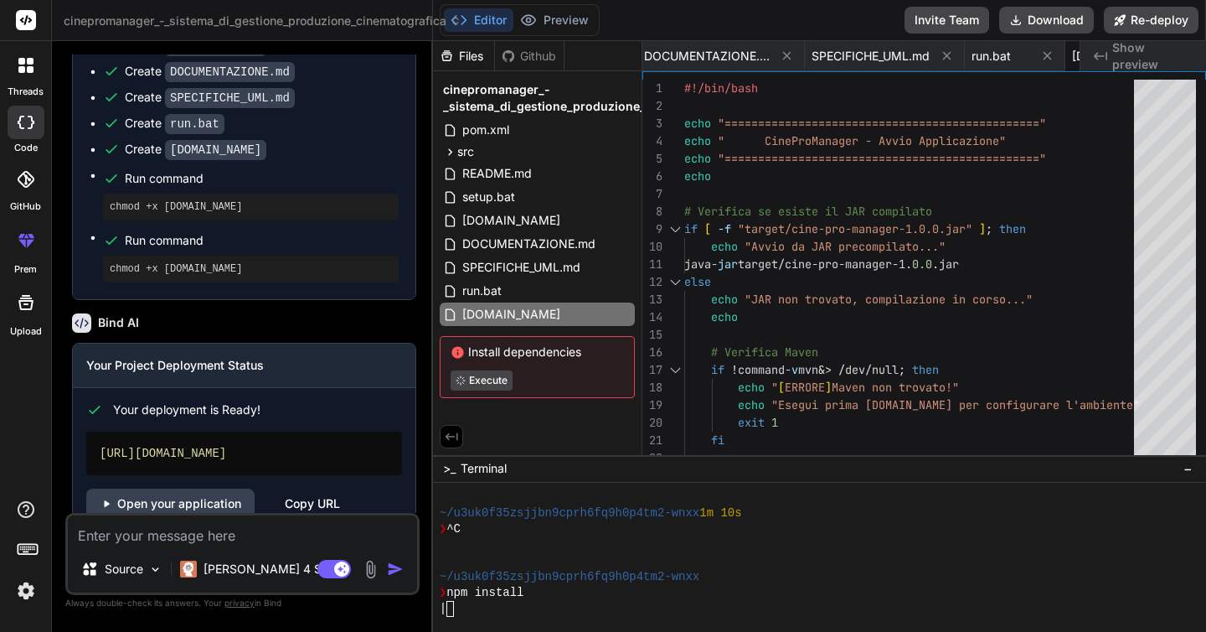
click at [23, 129] on div at bounding box center [26, 123] width 37 height 34
click at [22, 74] on div at bounding box center [25, 65] width 35 height 35
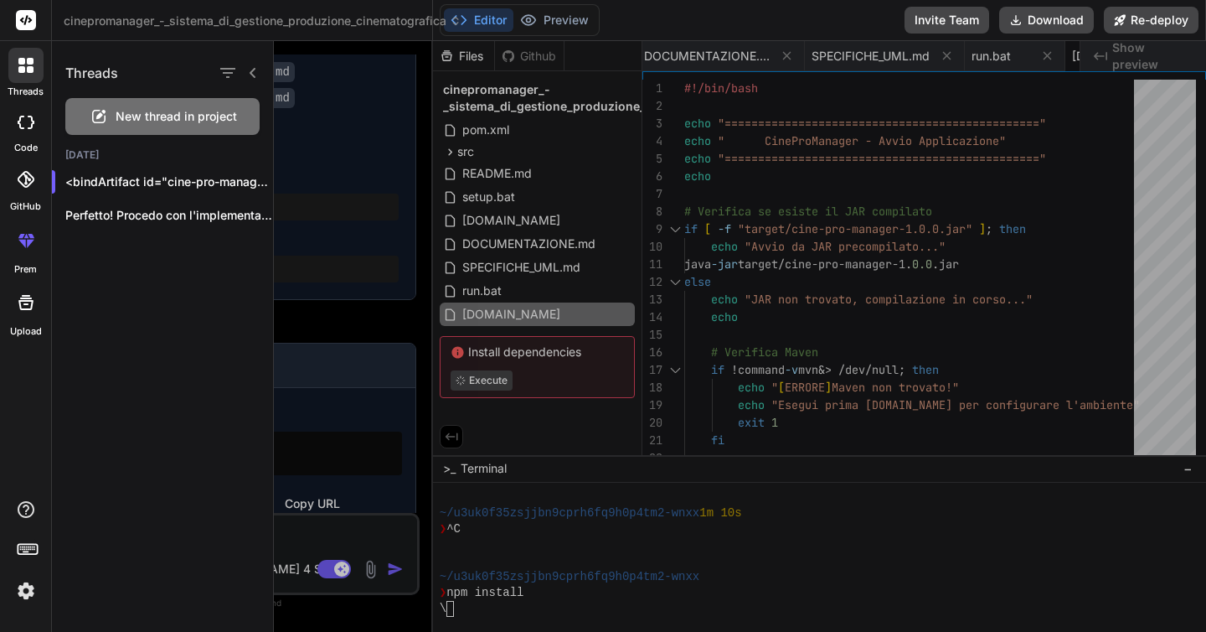
click at [188, 120] on span "New thread in project" at bounding box center [176, 116] width 121 height 17
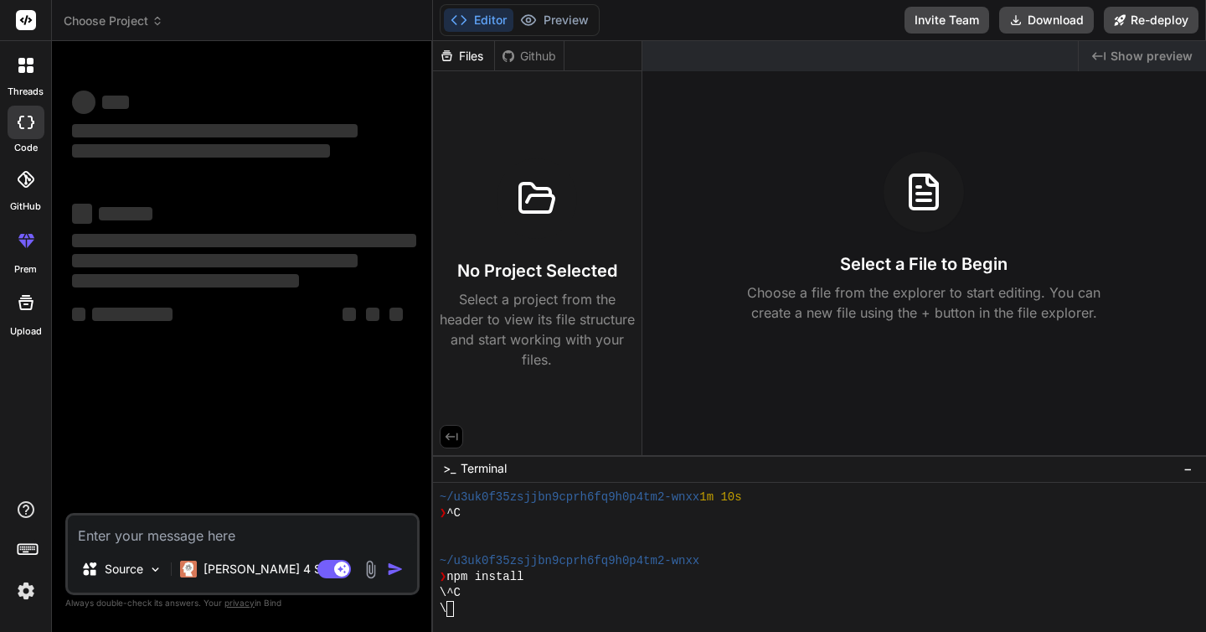
click at [134, 535] on textarea at bounding box center [242, 530] width 349 height 30
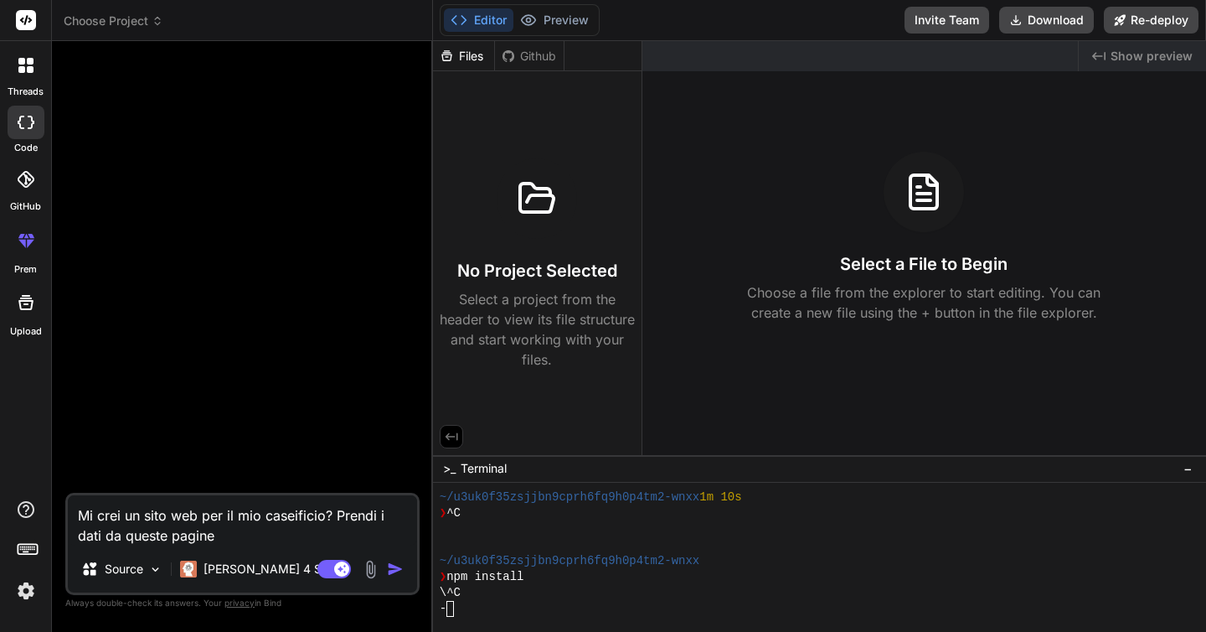
paste textarea "[URL][DOMAIN_NAME]"
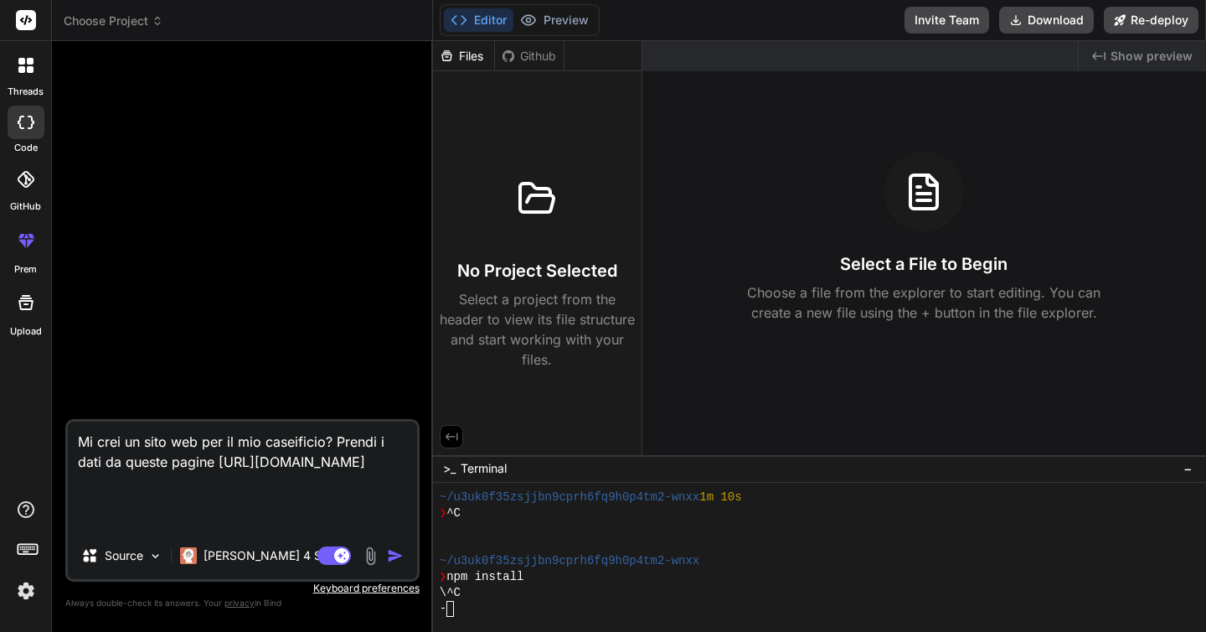
scroll to position [3326, 0]
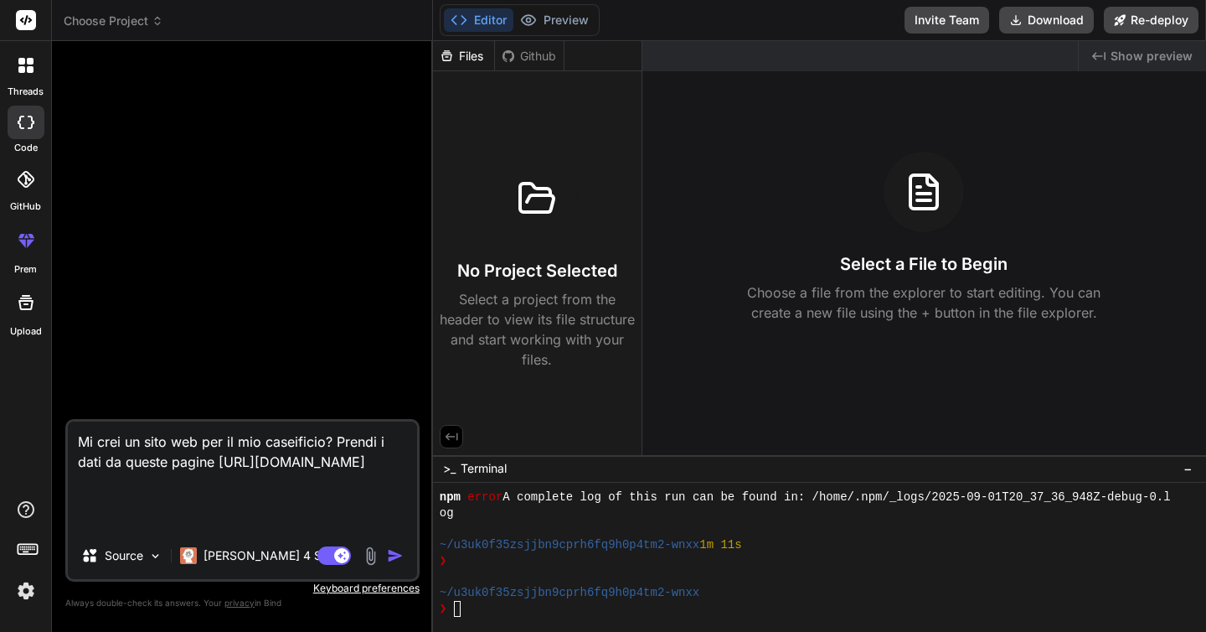
paste textarea "[URL][DOMAIN_NAME]"
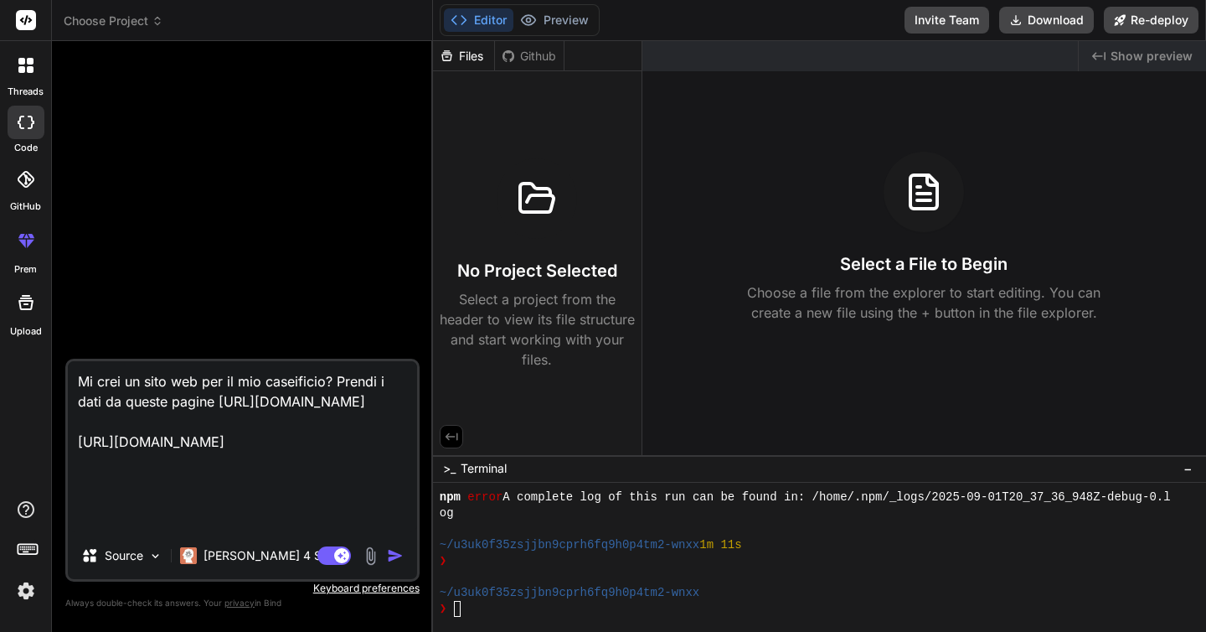
paste textarea "[URL][DOMAIN_NAME]"
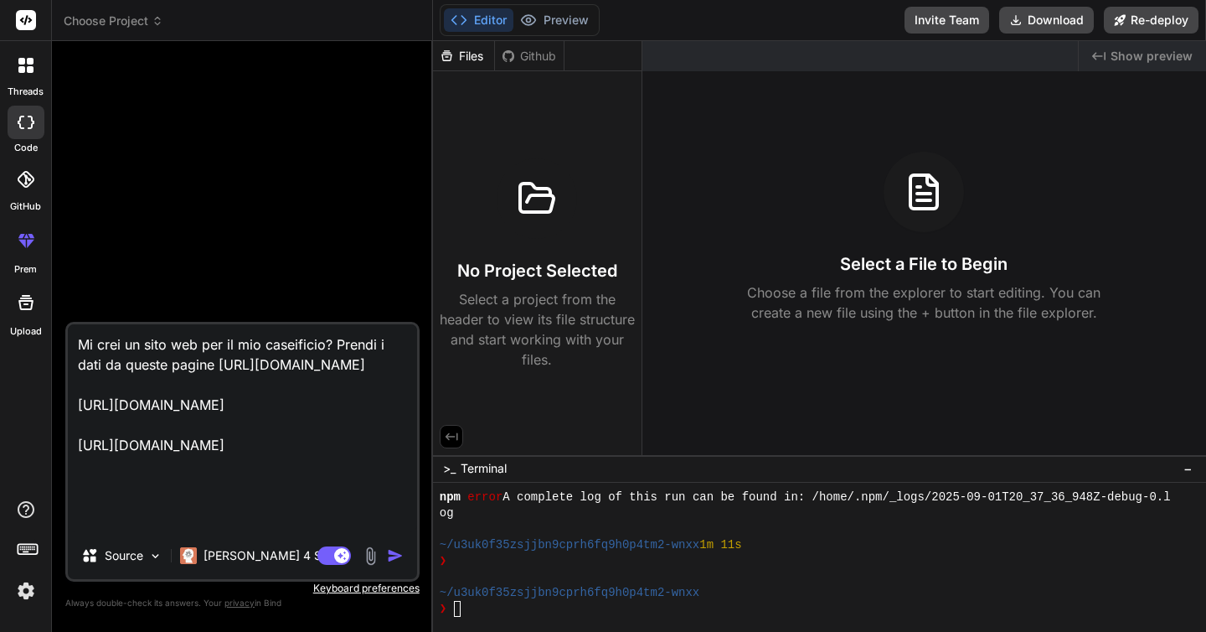
scroll to position [2, 0]
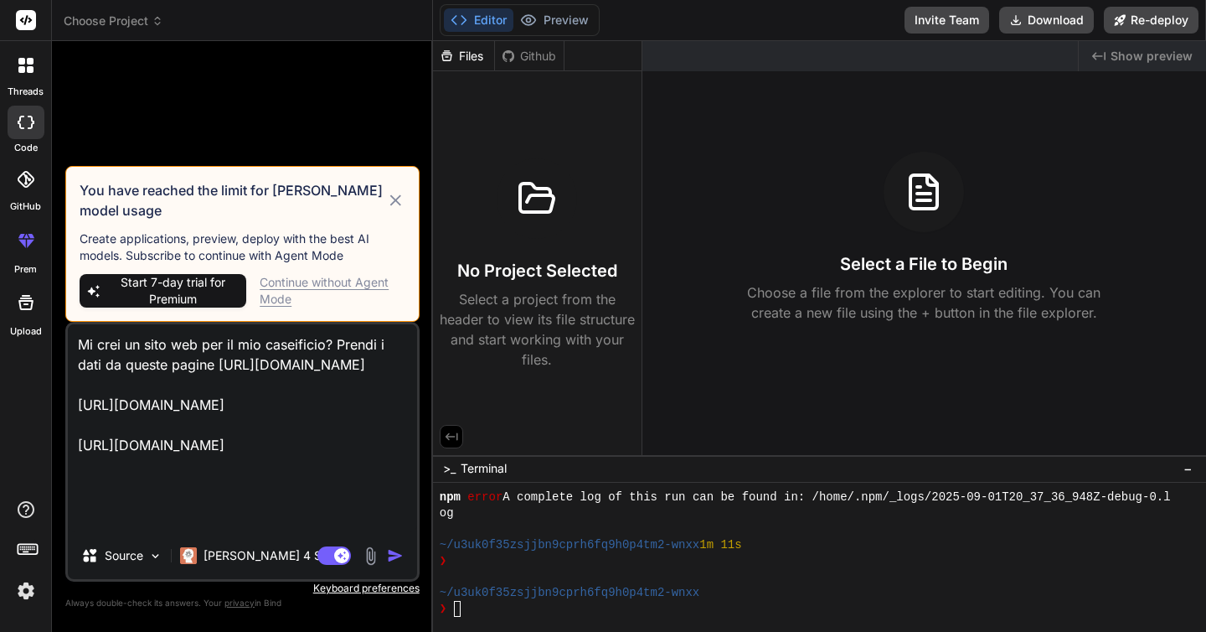
click at [281, 286] on div "Continue without Agent Mode" at bounding box center [333, 291] width 146 height 34
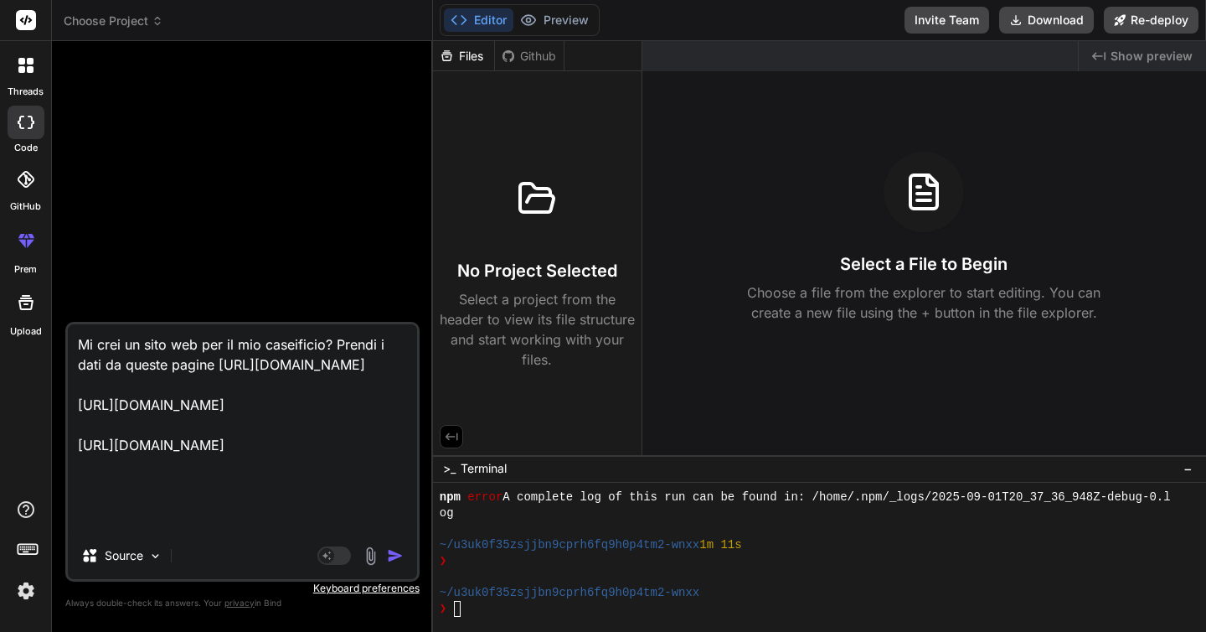
click at [175, 529] on textarea "Mi crei un sito web per il mio caseificio? Prendi i dati da queste pagine [URL]…" at bounding box center [242, 428] width 349 height 208
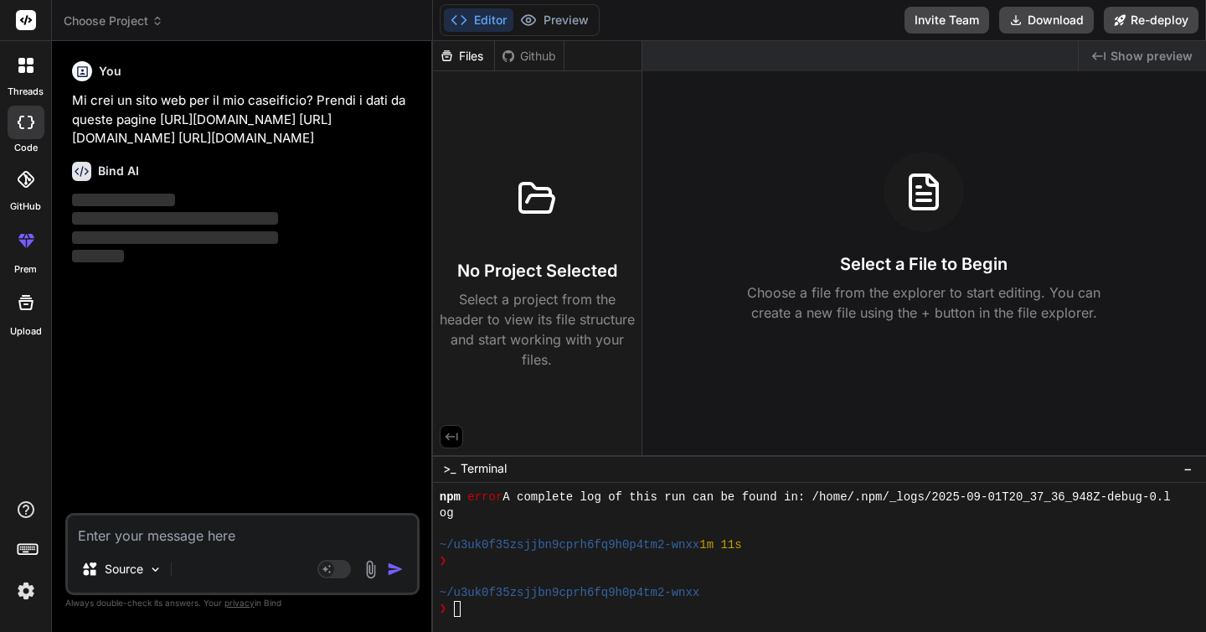
scroll to position [0, 0]
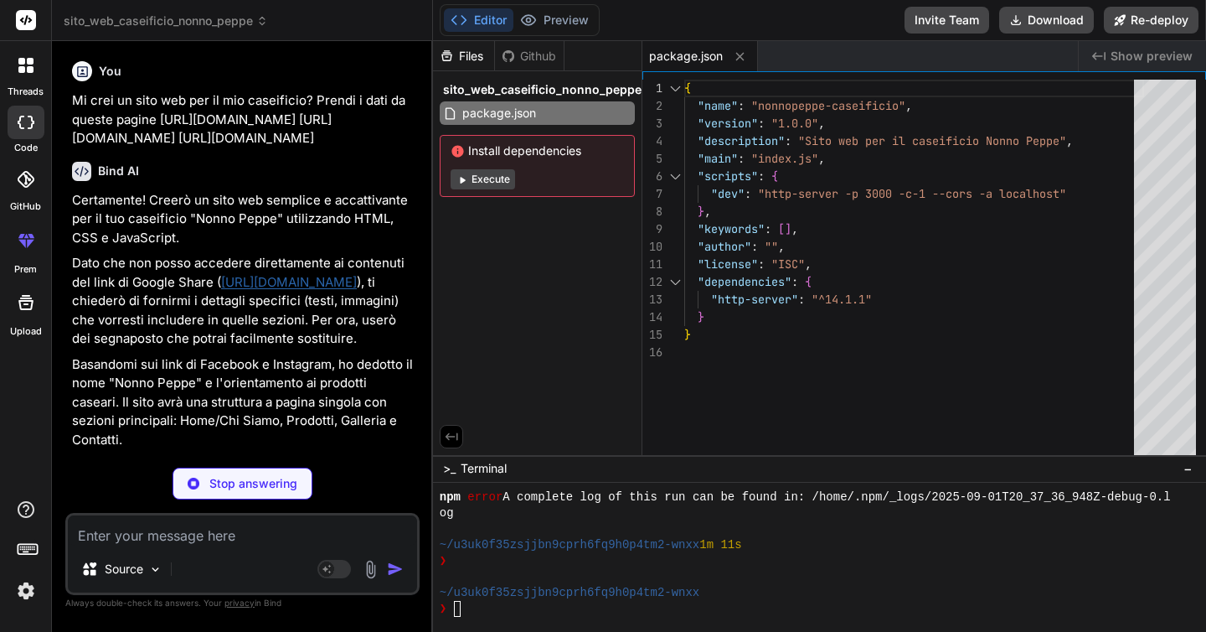
click at [491, 178] on button "Execute" at bounding box center [483, 179] width 64 height 20
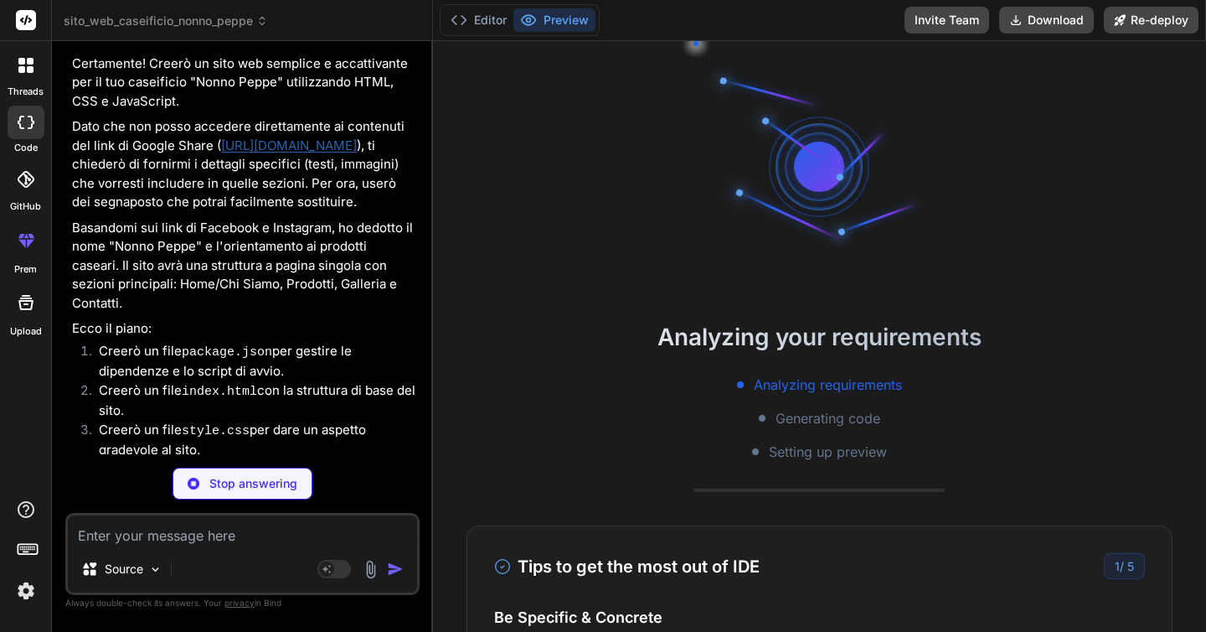
scroll to position [3422, 0]
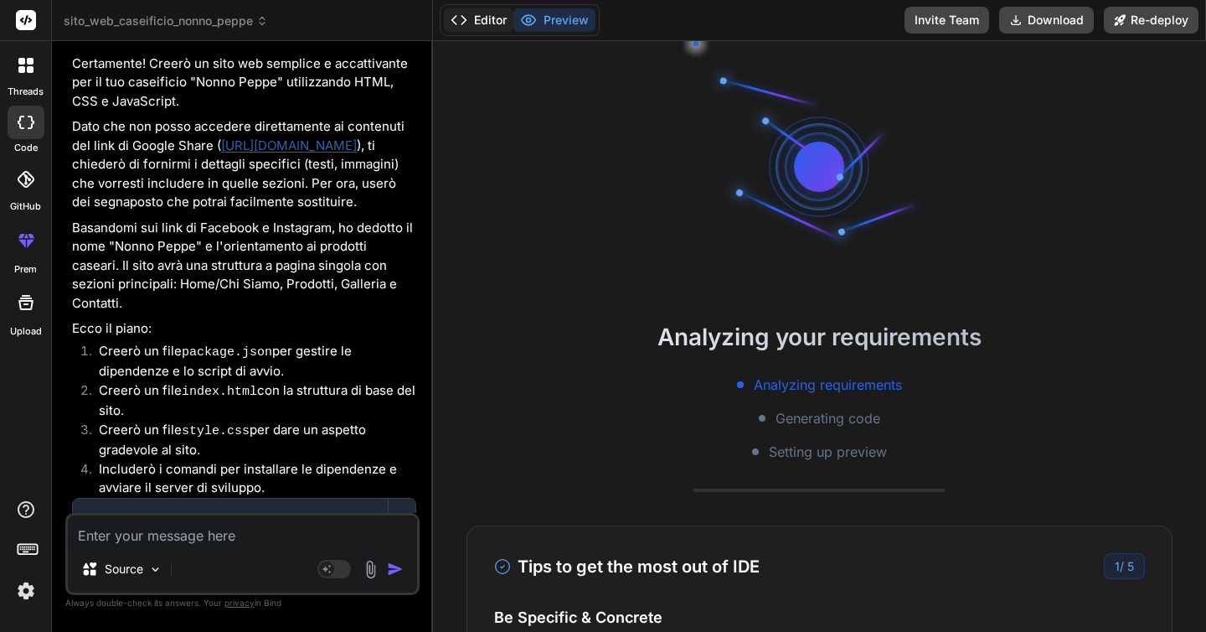
click at [479, 20] on button "Editor" at bounding box center [479, 19] width 70 height 23
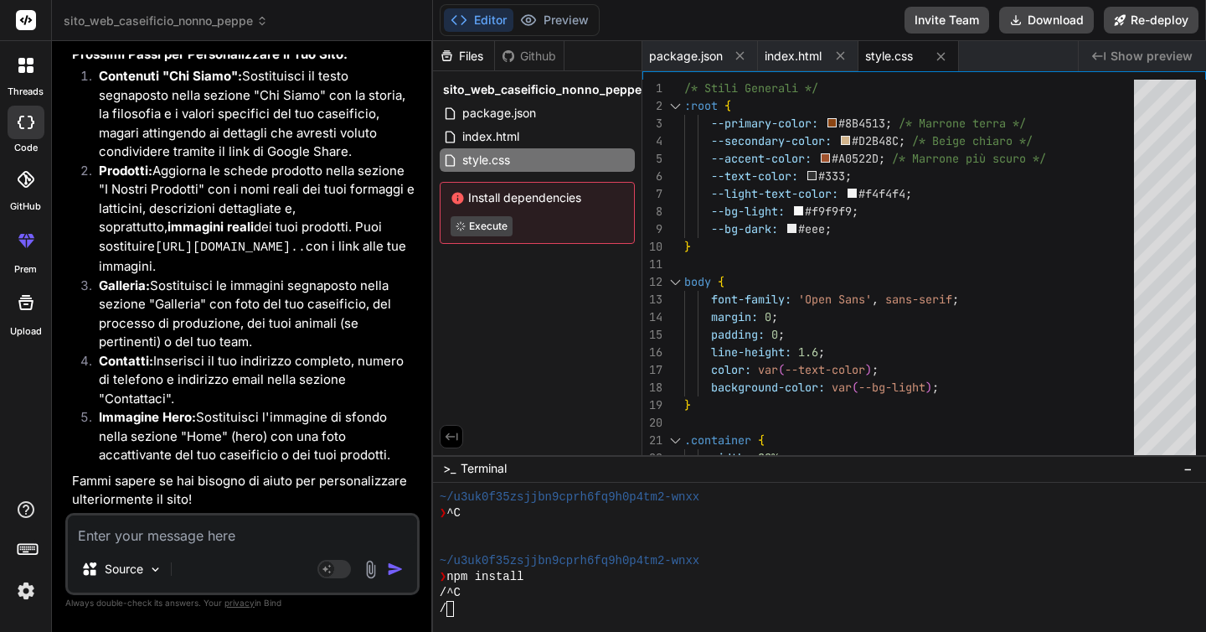
scroll to position [0, 0]
click at [147, 544] on textarea at bounding box center [242, 530] width 349 height 30
click at [266, 26] on icon at bounding box center [262, 21] width 12 height 12
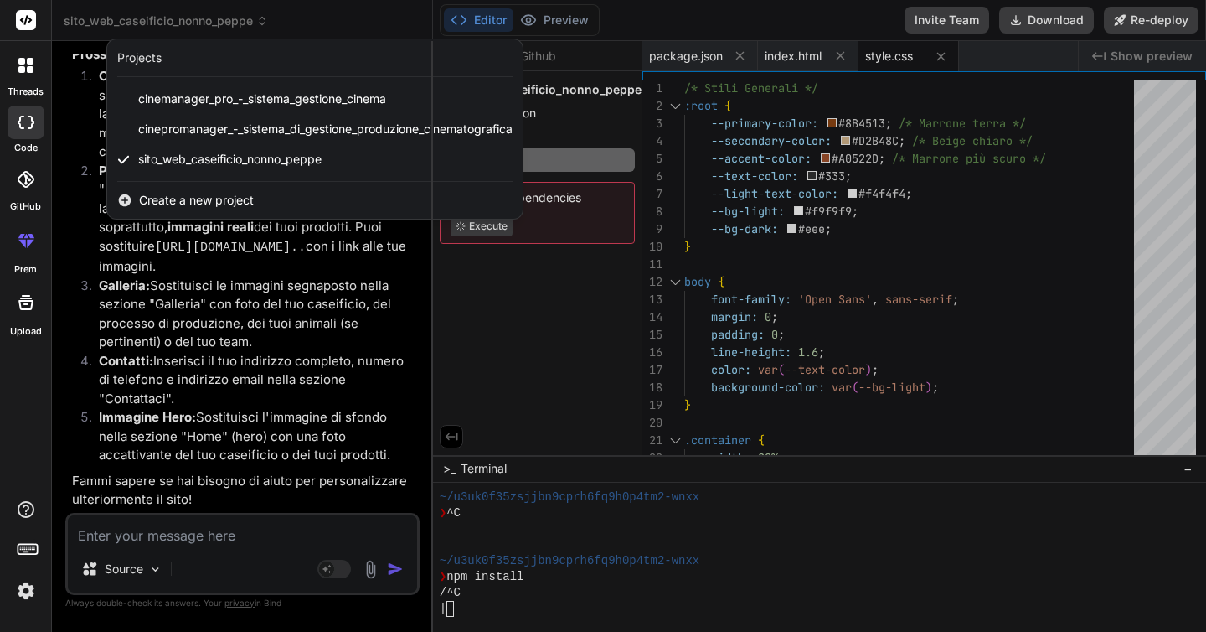
click at [266, 26] on div at bounding box center [603, 316] width 1206 height 632
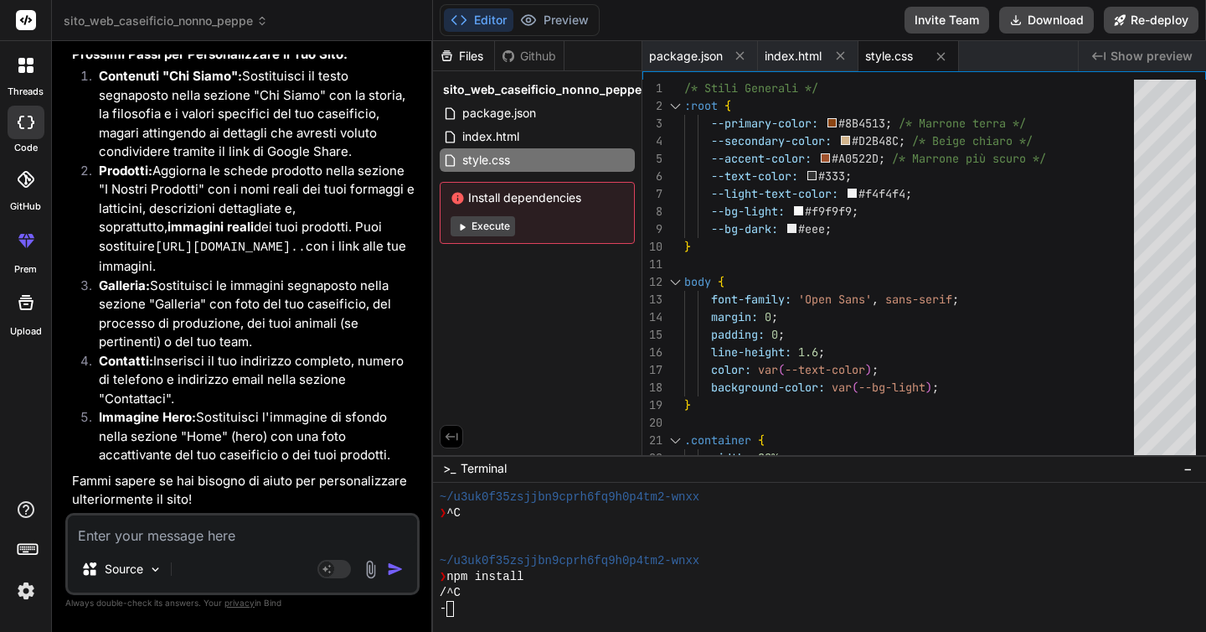
scroll to position [3788, 0]
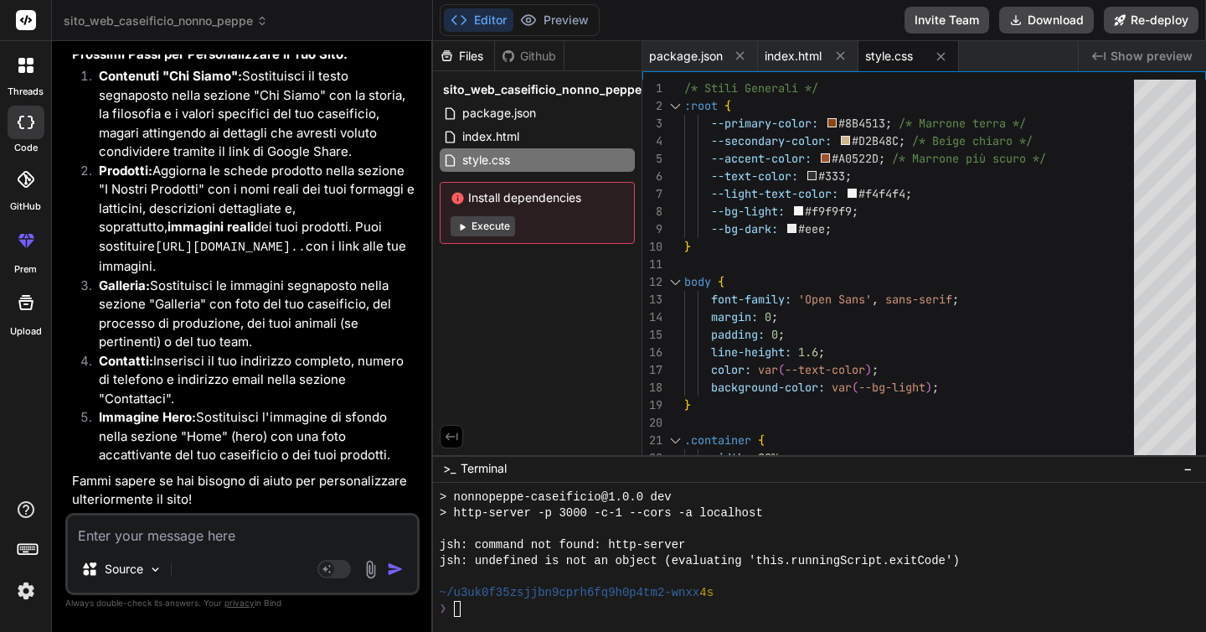
click at [493, 224] on button "Execute" at bounding box center [483, 226] width 64 height 20
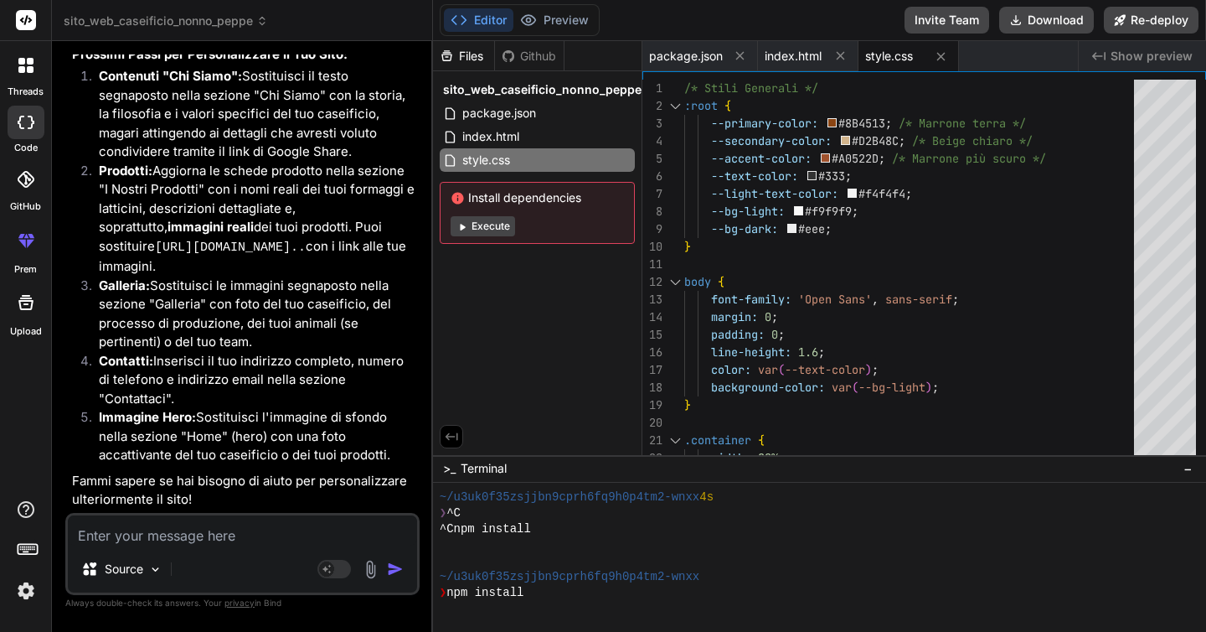
scroll to position [3883, 0]
click at [472, 227] on button "Execute" at bounding box center [483, 226] width 64 height 20
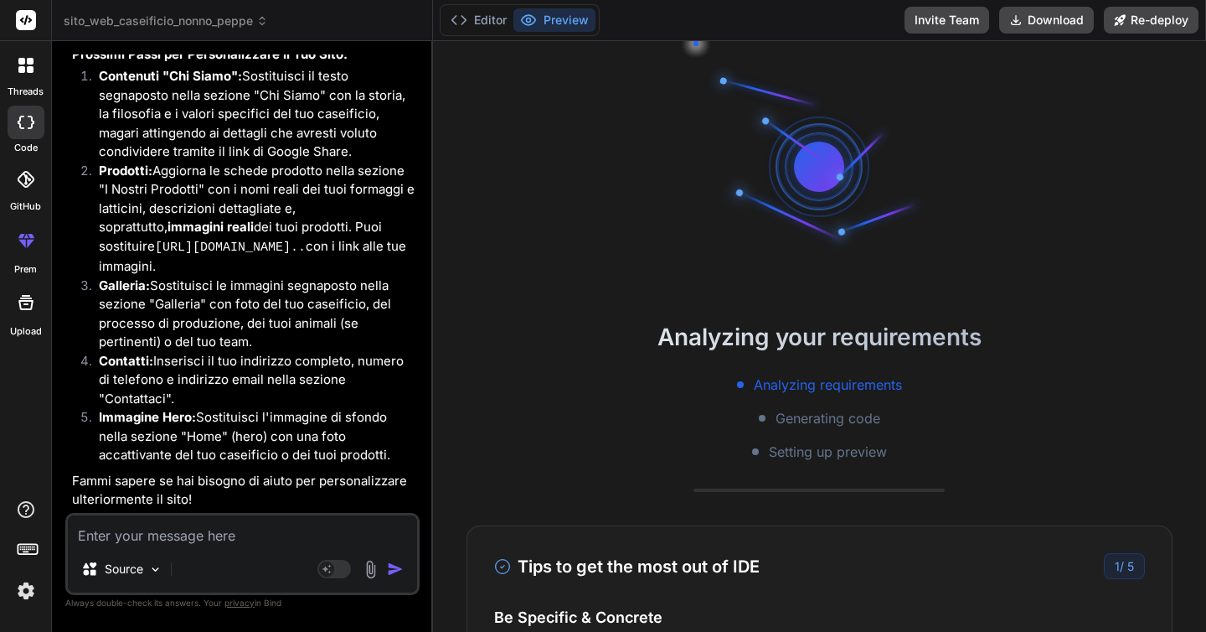
scroll to position [3899, 0]
click at [479, 24] on button "Editor" at bounding box center [479, 19] width 70 height 23
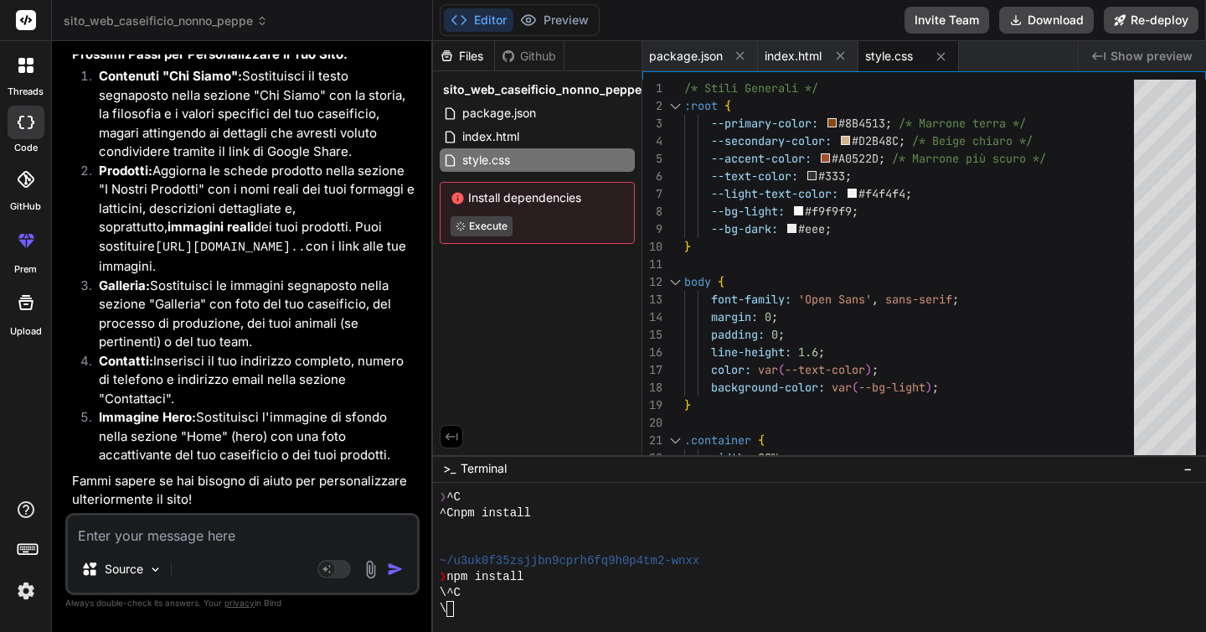
scroll to position [0, 0]
click at [1049, 18] on button "Download" at bounding box center [1046, 20] width 95 height 27
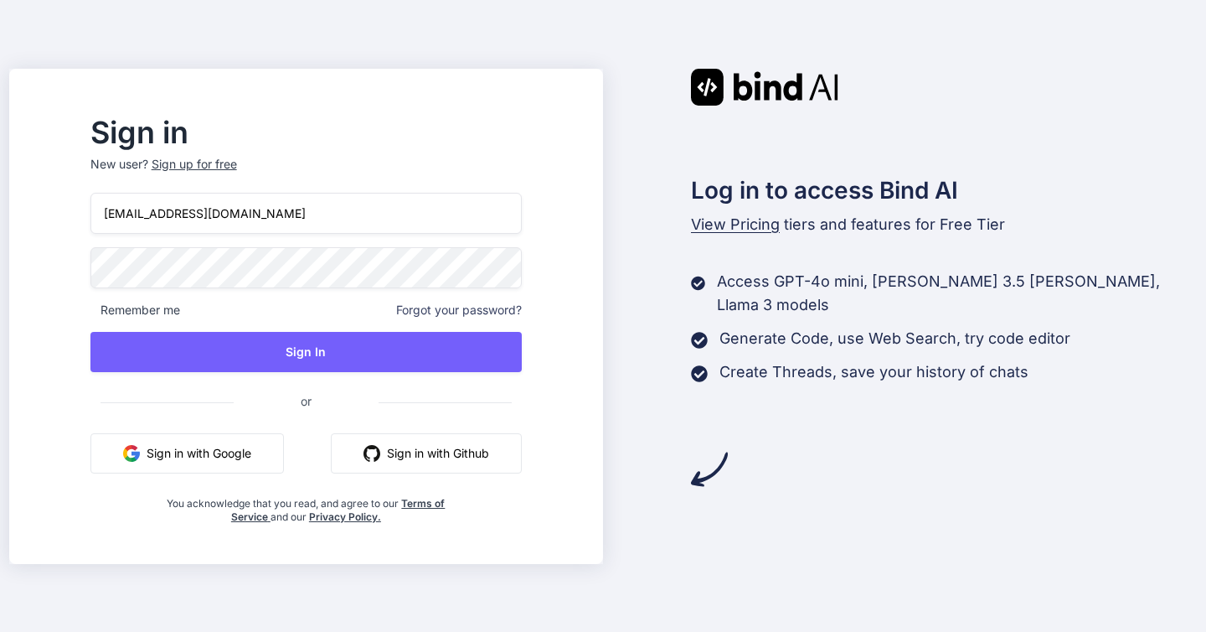
type input "[EMAIL_ADDRESS][DOMAIN_NAME]"
click at [245, 460] on button "Sign in with Google" at bounding box center [186, 453] width 193 height 40
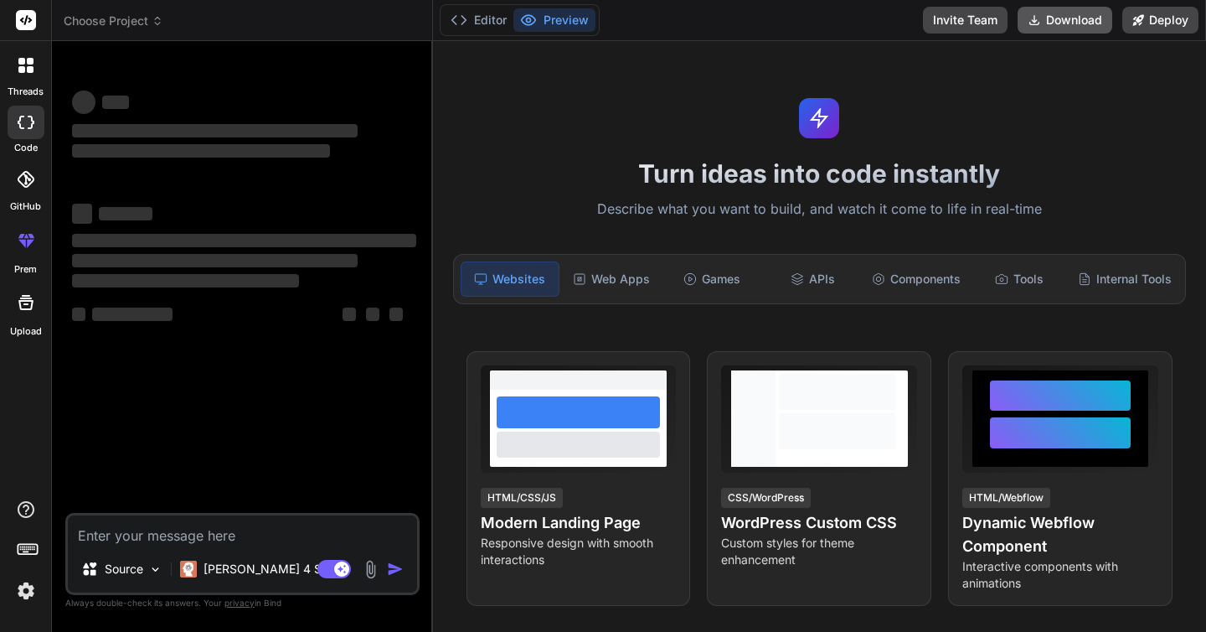
click at [1060, 27] on button "Download" at bounding box center [1065, 20] width 95 height 27
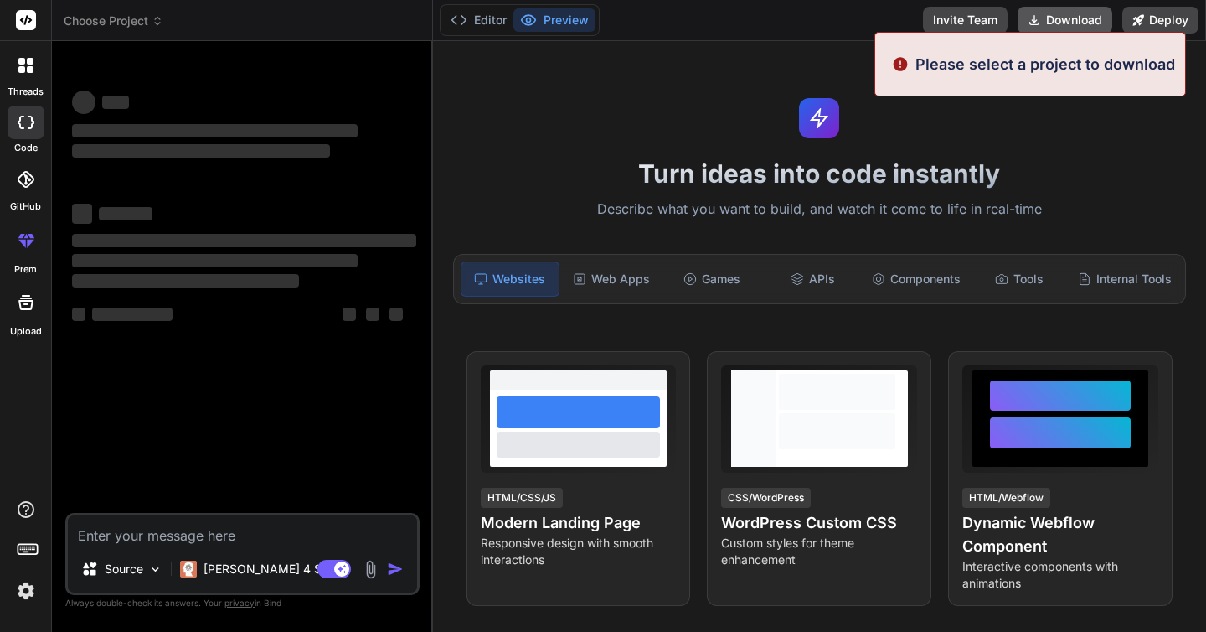
click at [1039, 17] on icon at bounding box center [1034, 19] width 13 height 13
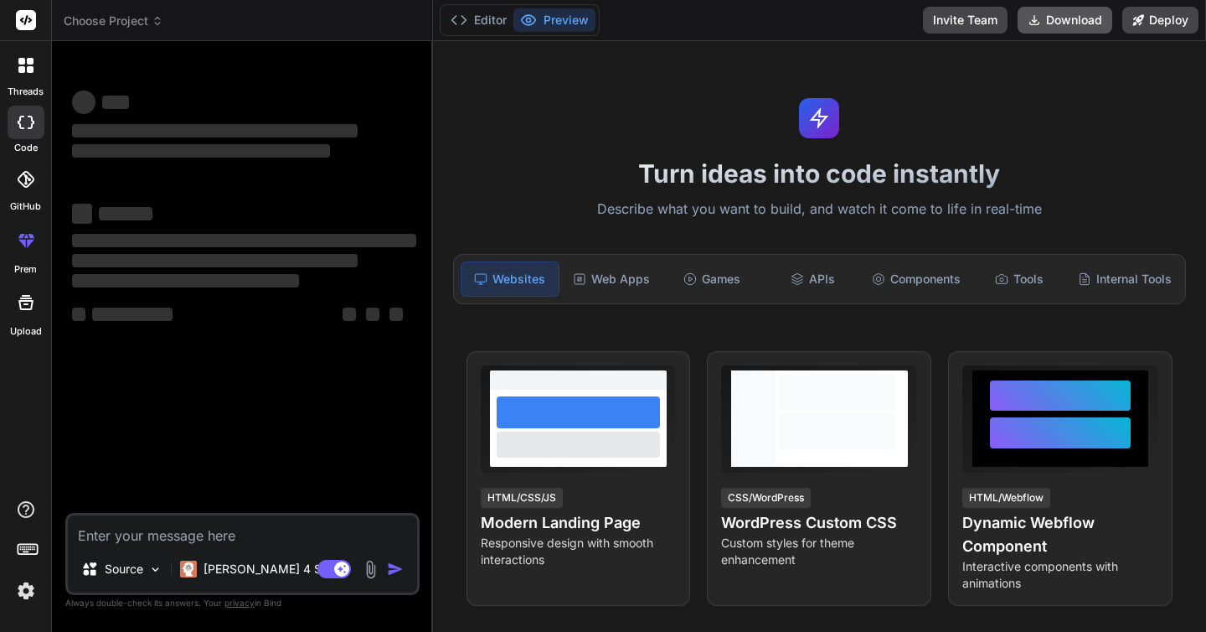
click at [1046, 21] on button "Download" at bounding box center [1065, 20] width 95 height 27
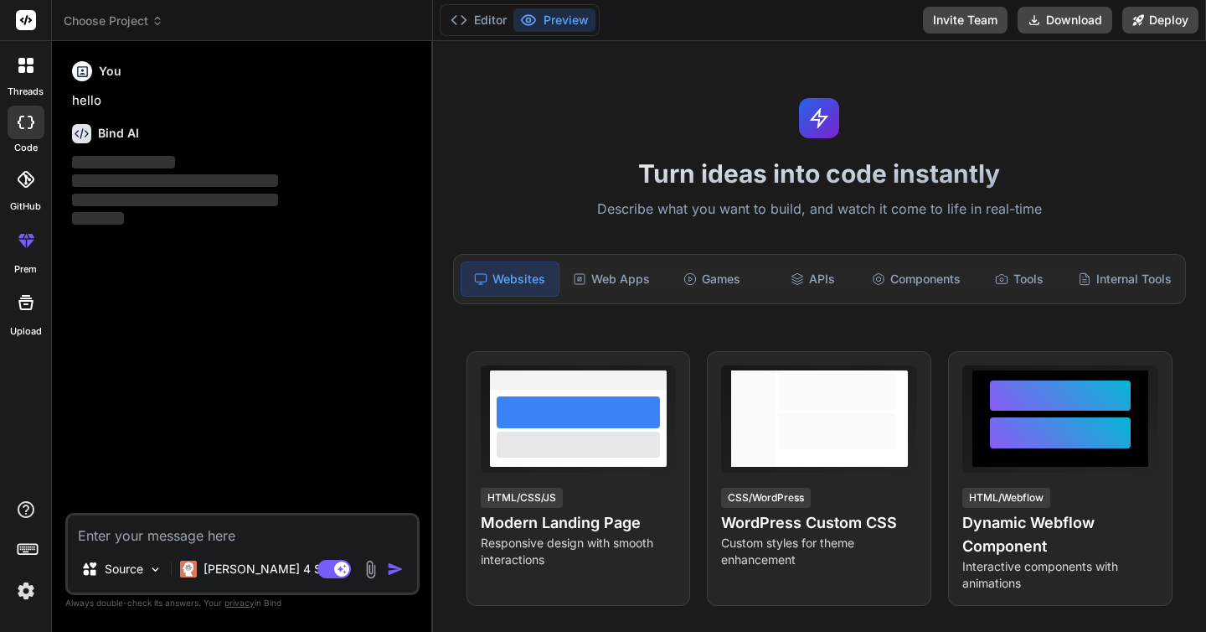
type textarea "x"
